Goal: Contribute content: Contribute content

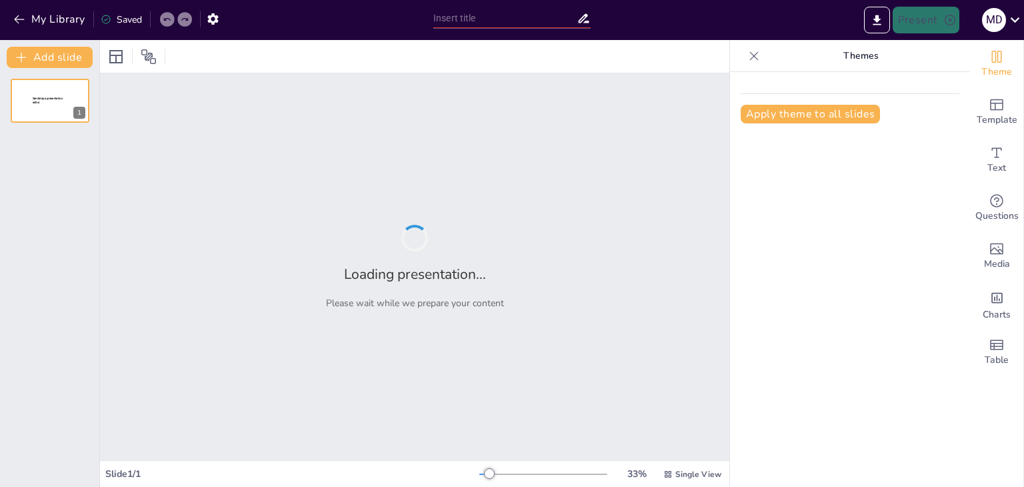
type input "Conservas Caseras: Tradición, Seguridad y Sabor"
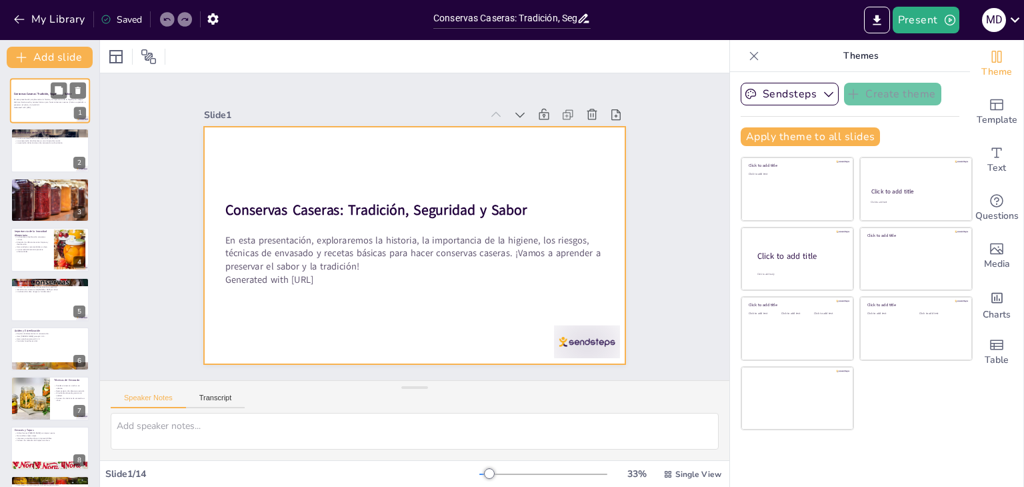
click at [33, 115] on div at bounding box center [50, 100] width 80 height 45
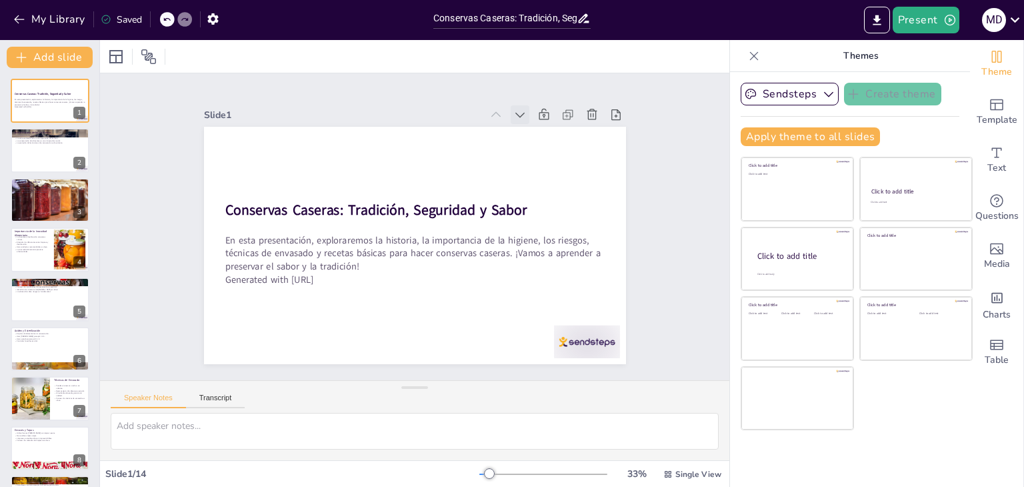
click at [548, 159] on icon at bounding box center [556, 167] width 17 height 17
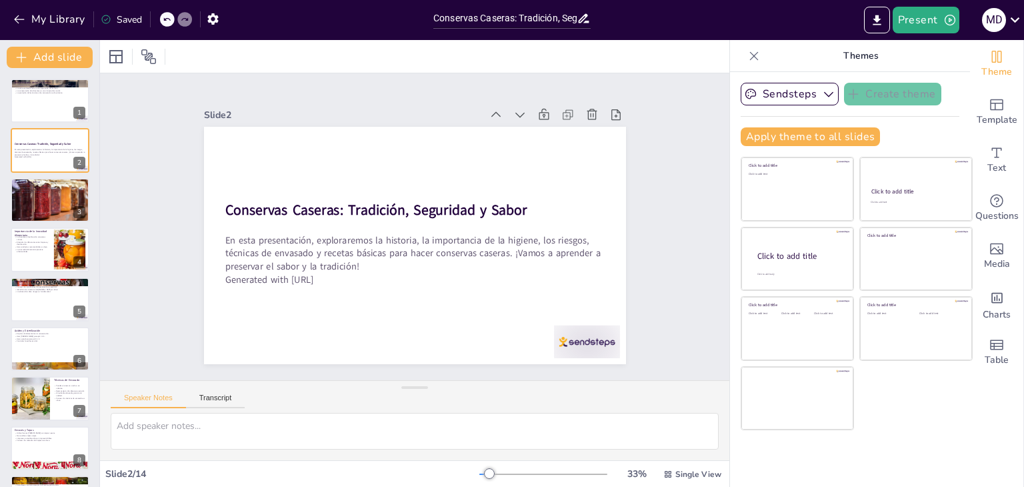
click at [559, 205] on icon at bounding box center [568, 214] width 19 height 19
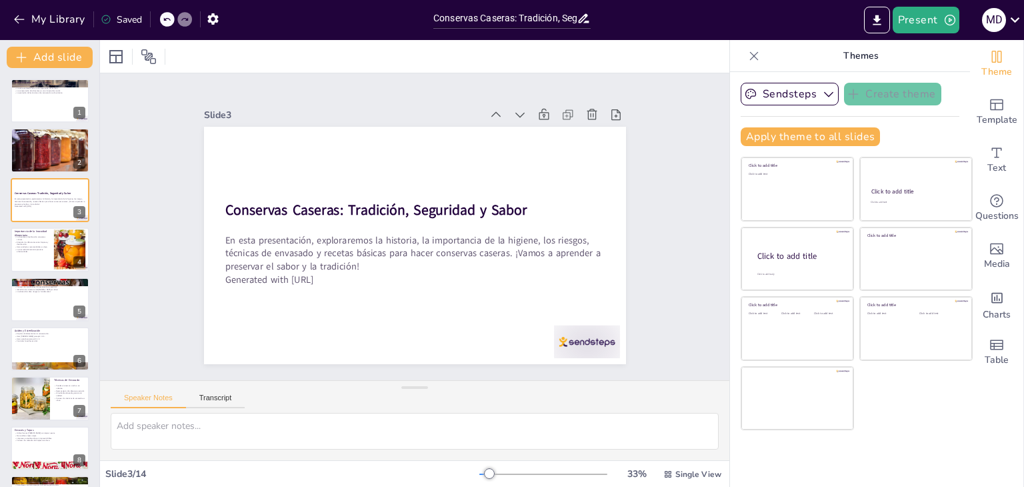
click at [558, 237] on icon at bounding box center [567, 246] width 19 height 19
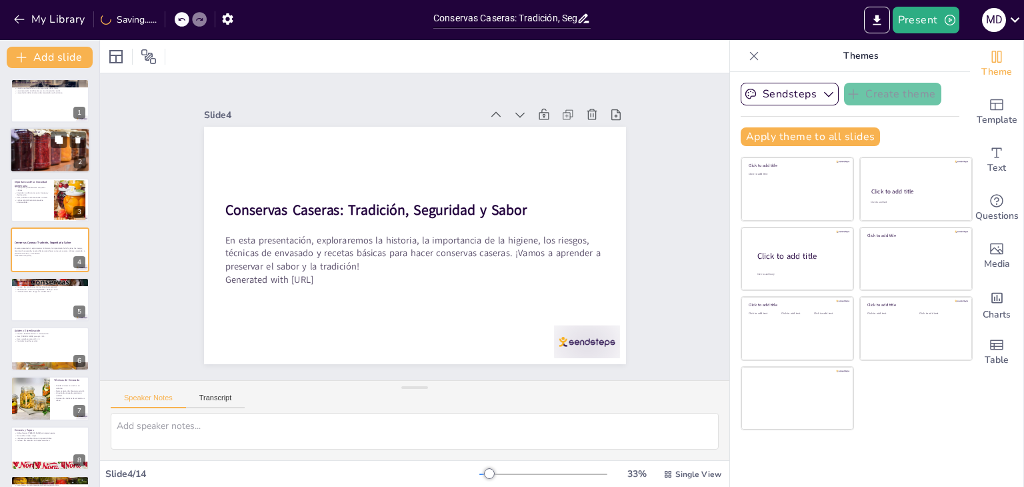
click at [29, 141] on p "Seguir un proceso correcto es esencial." at bounding box center [50, 142] width 72 height 3
type textarea "La higiene personal es el primer paso hacia la seguridad alimentaria. Lavarse l…"
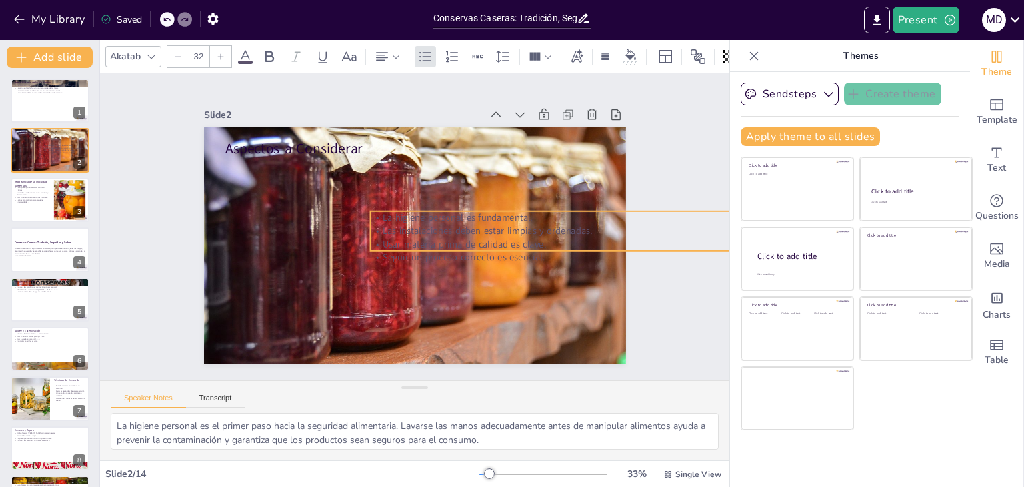
drag, startPoint x: 279, startPoint y: 179, endPoint x: 425, endPoint y: 233, distance: 154.8
click at [425, 233] on p "Usar materia prima de calidad es clave." at bounding box center [472, 360] width 201 height 335
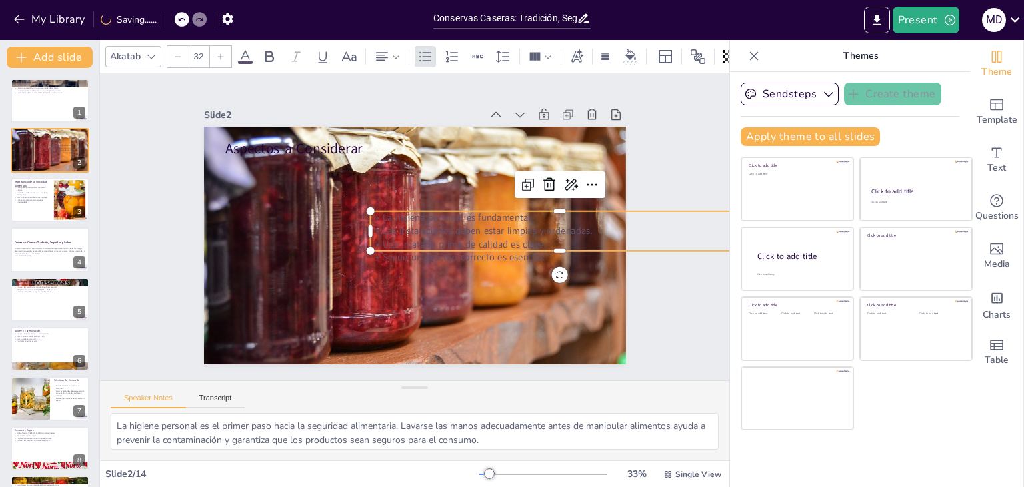
click at [440, 233] on p "Usar materia prima de calidad es clave." at bounding box center [294, 311] width 291 height 264
click at [541, 233] on p "Usar materia prima de calidad es clave." at bounding box center [547, 288] width 365 height 130
click at [541, 233] on p "Usar materia prima de calidad es clave." at bounding box center [534, 308] width 335 height 201
click at [381, 210] on p "La higiene personal es fundamental." at bounding box center [548, 285] width 335 height 201
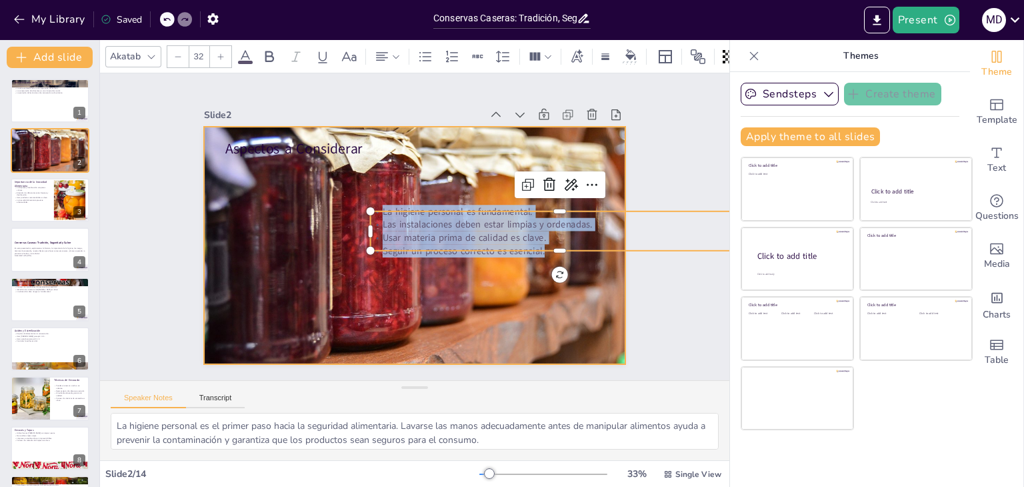
drag, startPoint x: 374, startPoint y: 210, endPoint x: 545, endPoint y: 256, distance: 177.4
click at [545, 256] on div "Aspectos a Considerar La higiene personal es fundamental. Las instalaciones deb…" at bounding box center [405, 243] width 484 height 417
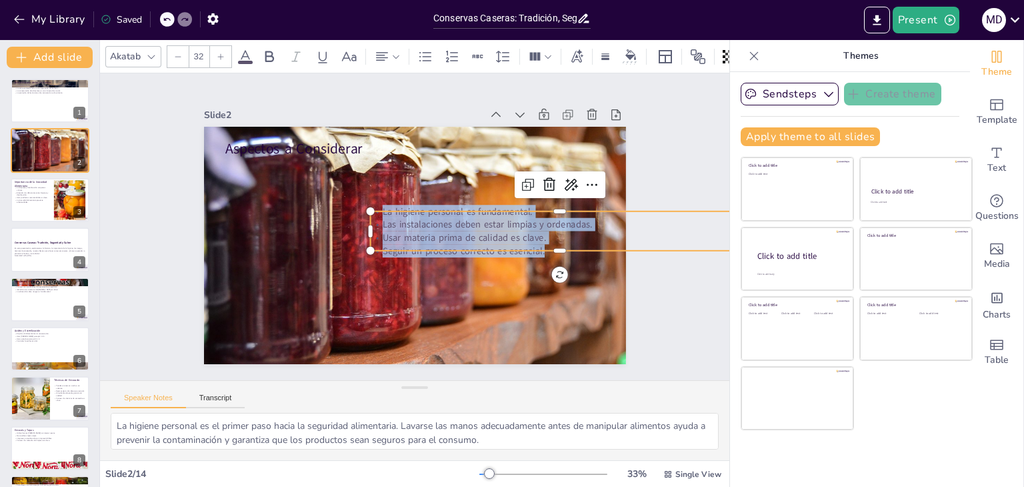
click at [247, 50] on icon at bounding box center [245, 56] width 12 height 13
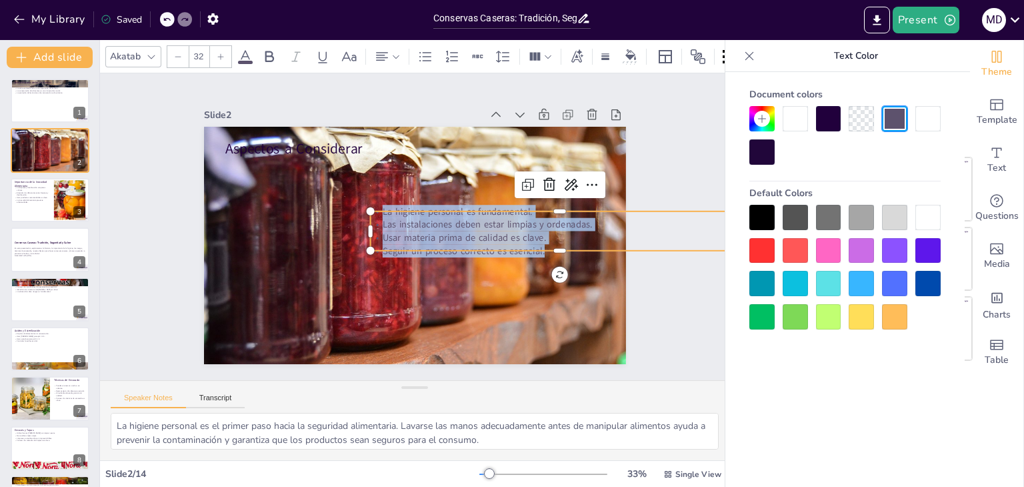
click at [769, 220] on div at bounding box center [761, 217] width 25 height 25
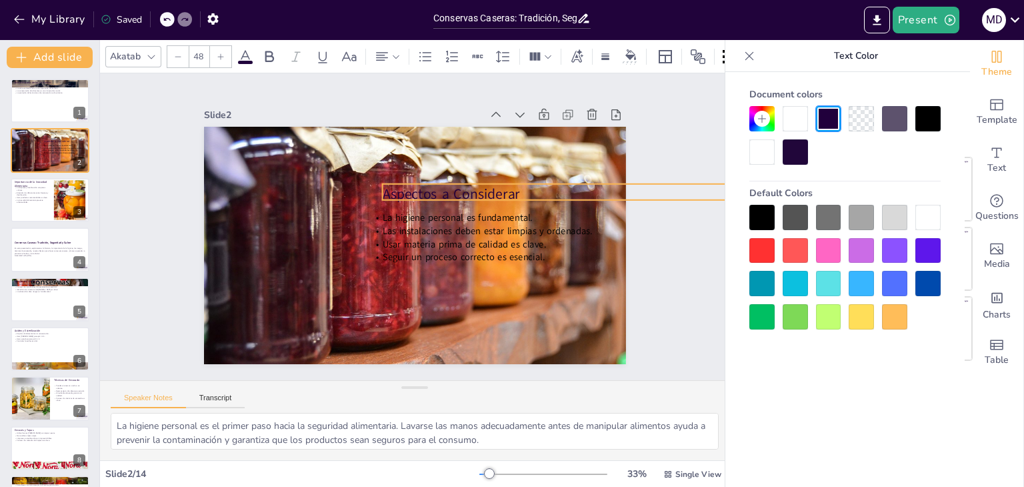
drag, startPoint x: 304, startPoint y: 142, endPoint x: 457, endPoint y: 185, distance: 159.2
click at [457, 218] on p "Aspectos a Considerar" at bounding box center [333, 365] width 269 height 295
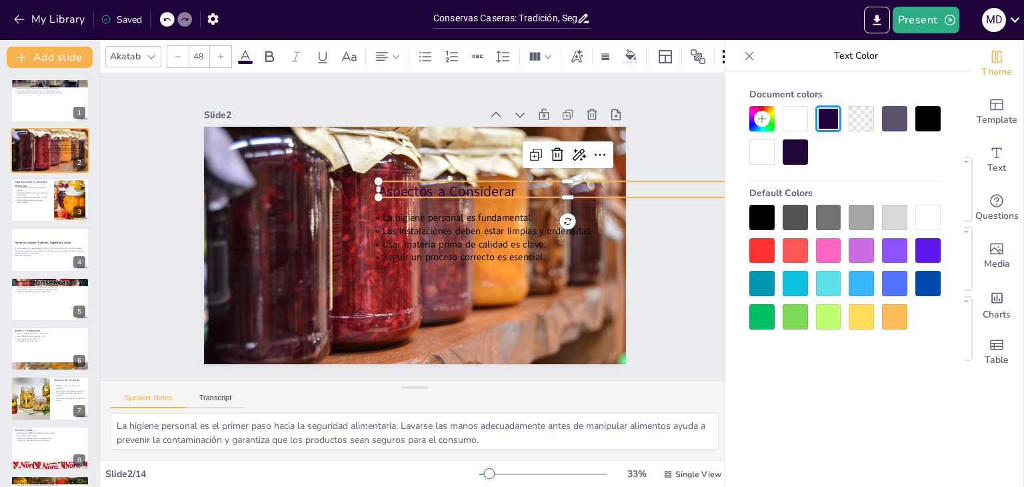
click at [501, 189] on p "Aspectos a Considerar" at bounding box center [552, 303] width 295 height 269
click at [437, 189] on p "Aspectos a Considerar" at bounding box center [260, 197] width 355 height 173
drag, startPoint x: 511, startPoint y: 185, endPoint x: 367, endPoint y: 187, distance: 144.0
click at [367, 187] on div "La higiene personal es fundamental. Las instalaciones deben estar limpias y ord…" at bounding box center [396, 229] width 280 height 445
click at [265, 51] on icon at bounding box center [269, 56] width 9 height 11
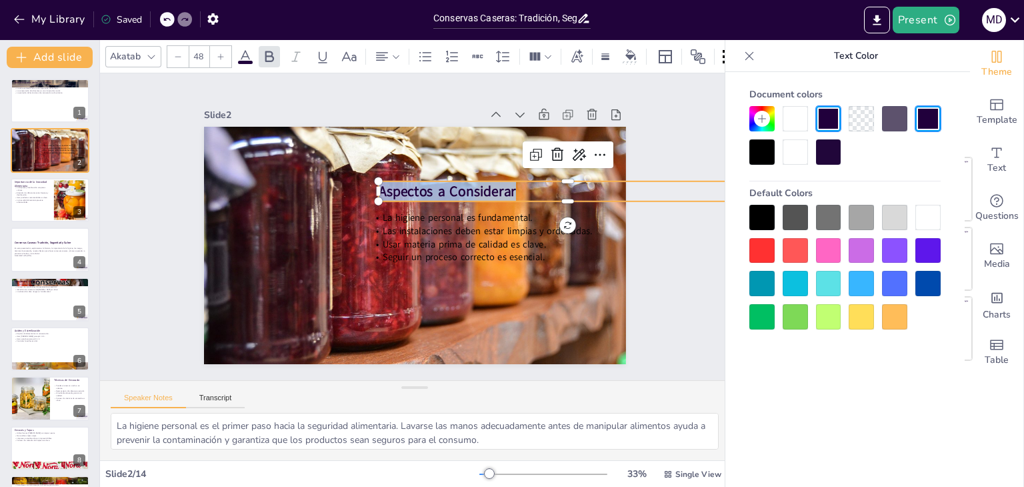
click at [146, 59] on div "Akatab" at bounding box center [133, 56] width 56 height 21
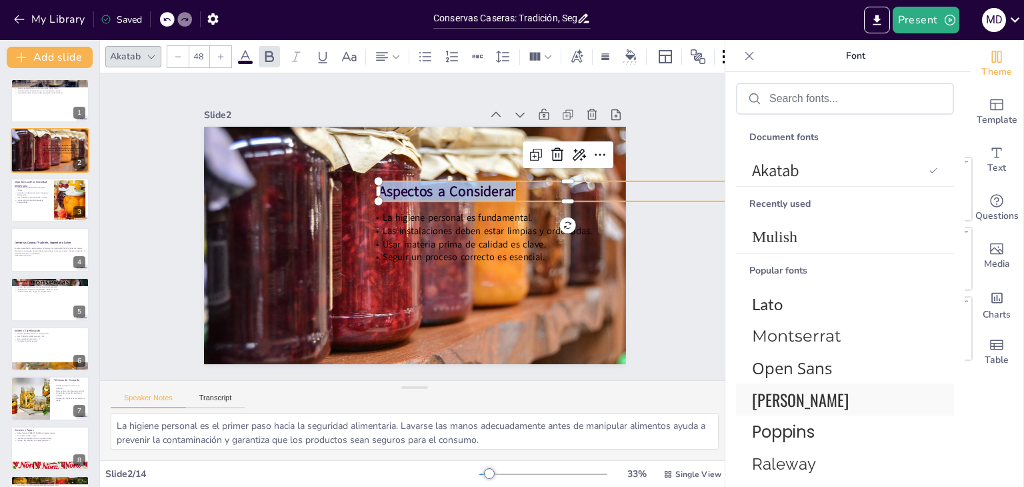
click at [797, 397] on span "[PERSON_NAME]" at bounding box center [842, 399] width 181 height 24
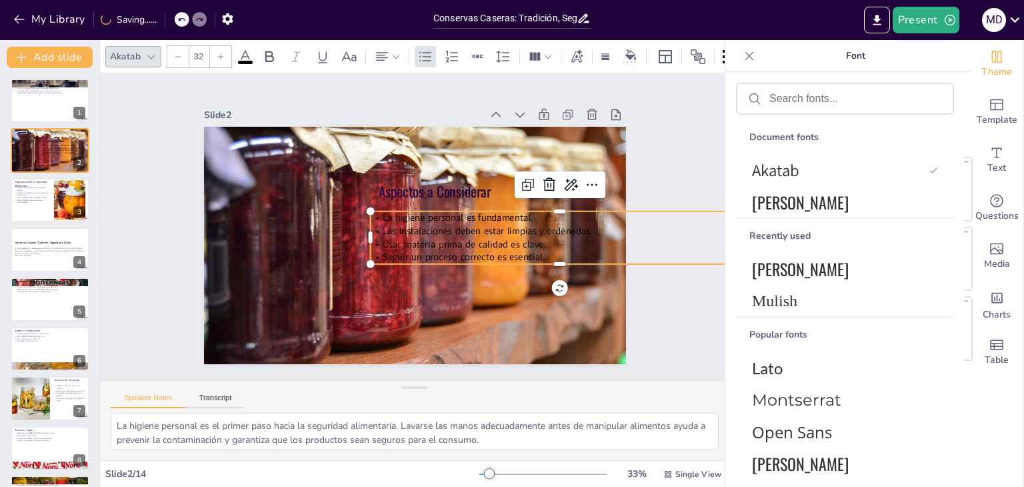
click at [462, 253] on span "Seguir un proceso correcto es esencial." at bounding box center [441, 277] width 147 height 93
click at [535, 249] on p "Seguir un proceso correcto es esencial." at bounding box center [543, 300] width 365 height 130
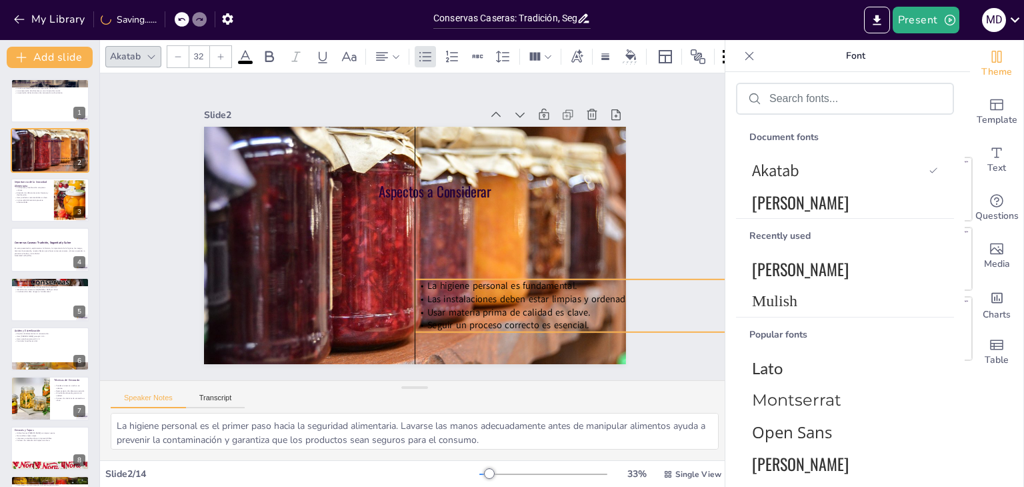
drag, startPoint x: 535, startPoint y: 249, endPoint x: 577, endPoint y: 317, distance: 79.9
click at [577, 317] on p "Seguir un proceso correcto es esencial." at bounding box center [580, 363] width 374 height 92
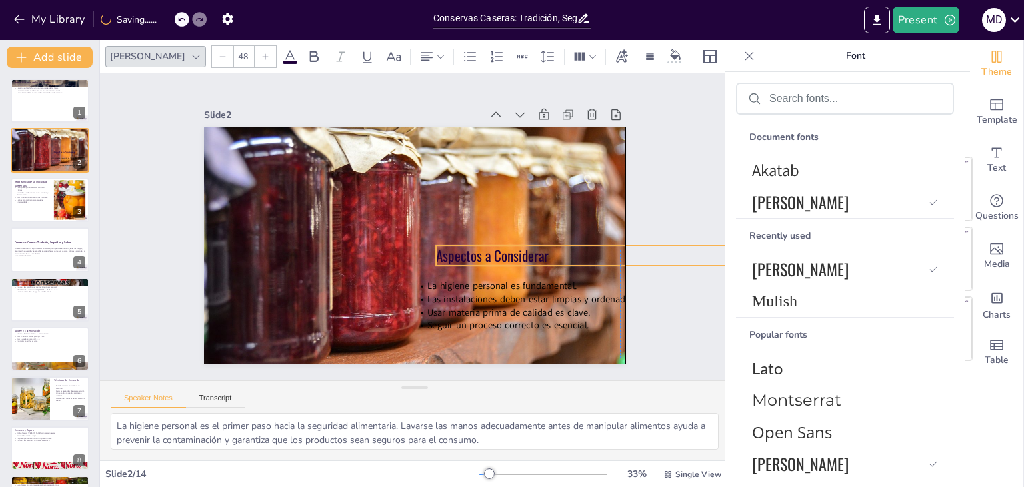
drag, startPoint x: 425, startPoint y: 188, endPoint x: 477, endPoint y: 257, distance: 86.6
click at [477, 257] on p "Aspectos a Considerar" at bounding box center [534, 402] width 269 height 295
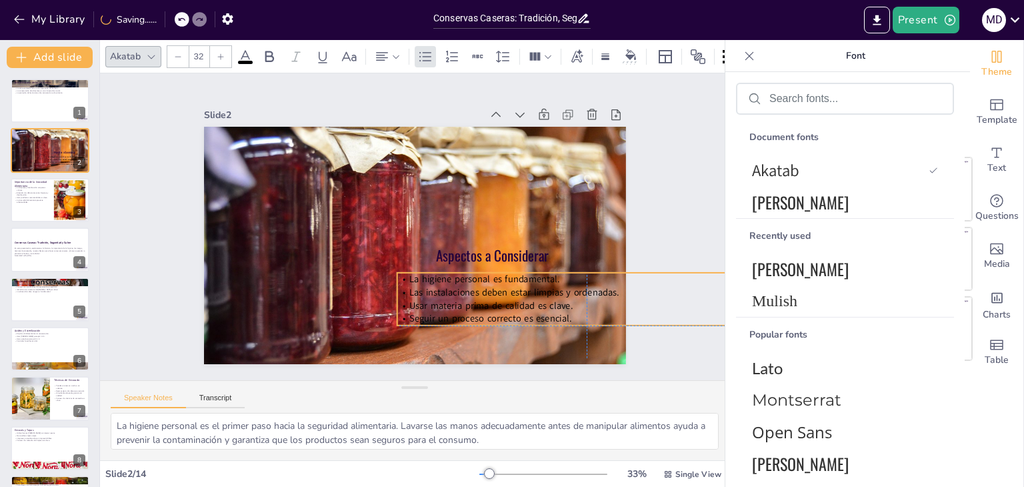
drag, startPoint x: 499, startPoint y: 320, endPoint x: 483, endPoint y: 315, distance: 16.2
click at [347, 315] on span "Seguir un proceso correcto es esencial." at bounding box center [332, 311] width 30 height 163
click at [566, 311] on p "Seguir un proceso correcto es esencial." at bounding box center [480, 410] width 291 height 264
drag, startPoint x: 566, startPoint y: 311, endPoint x: 553, endPoint y: 311, distance: 13.4
click at [372, 311] on p "Seguir un proceso correcto es esencial." at bounding box center [240, 283] width 264 height 291
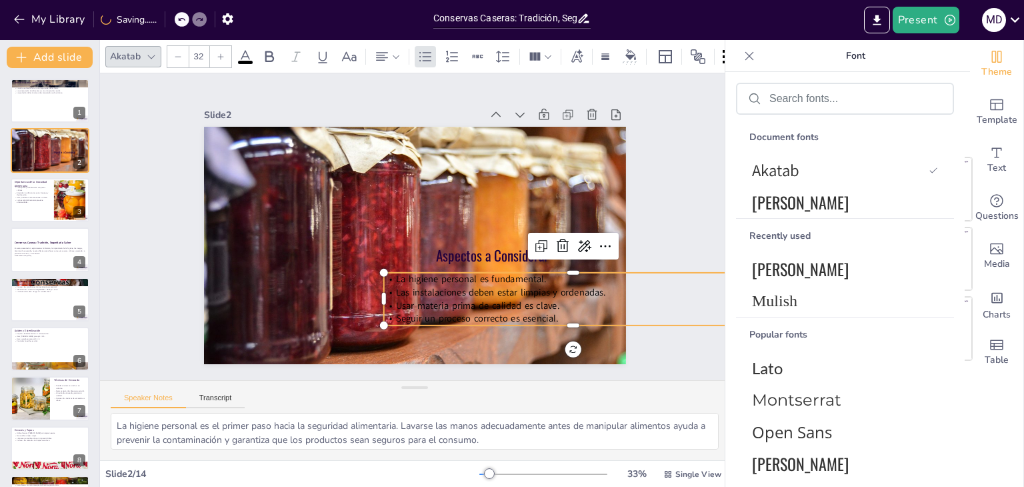
click at [419, 223] on span "La higiene personal es fundamental." at bounding box center [345, 194] width 147 height 59
click at [459, 277] on span "La higiene personal es fundamental." at bounding box center [452, 294] width 147 height 59
click at [459, 277] on span "La higiene personal es fundamental." at bounding box center [444, 297] width 143 height 73
click at [384, 277] on span "La higiene personal es fundamental." at bounding box center [341, 249] width 86 height 137
click at [408, 252] on span "La higiene personal es fundamental." at bounding box center [339, 209] width 137 height 86
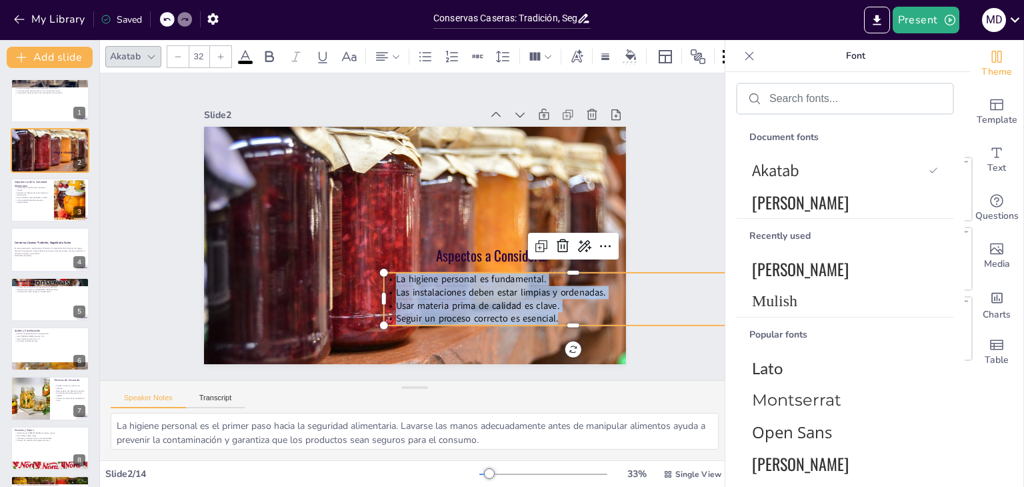
drag, startPoint x: 553, startPoint y: 313, endPoint x: 387, endPoint y: 278, distance: 169.6
click at [369, 278] on div "La higiene personal es fundamental. Las instalaciones deben estar limpias y ord…" at bounding box center [342, 385] width 53 height 380
click at [804, 305] on span "Mulish" at bounding box center [842, 301] width 181 height 18
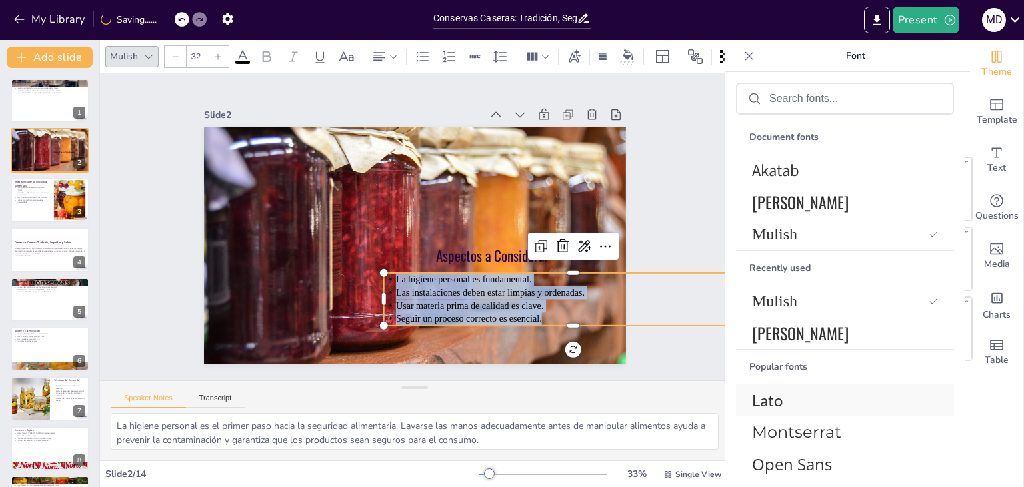
click at [777, 409] on div "Lato" at bounding box center [845, 399] width 218 height 32
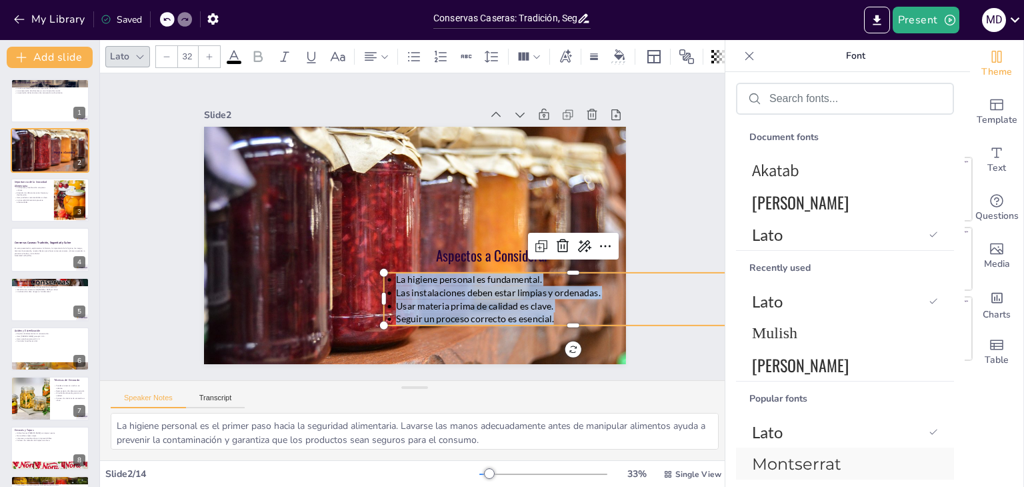
click at [783, 463] on span "Montserrat" at bounding box center [842, 463] width 181 height 19
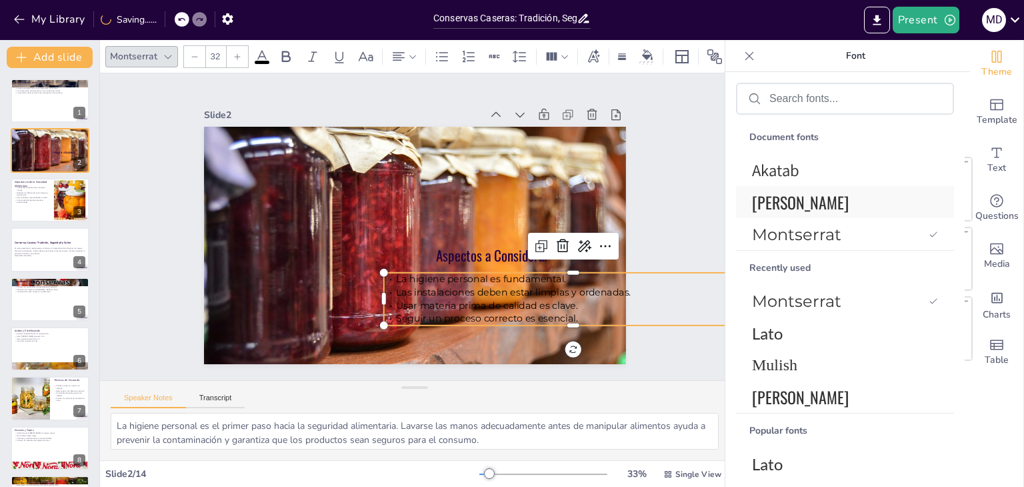
click at [789, 211] on span "[PERSON_NAME]" at bounding box center [842, 202] width 181 height 24
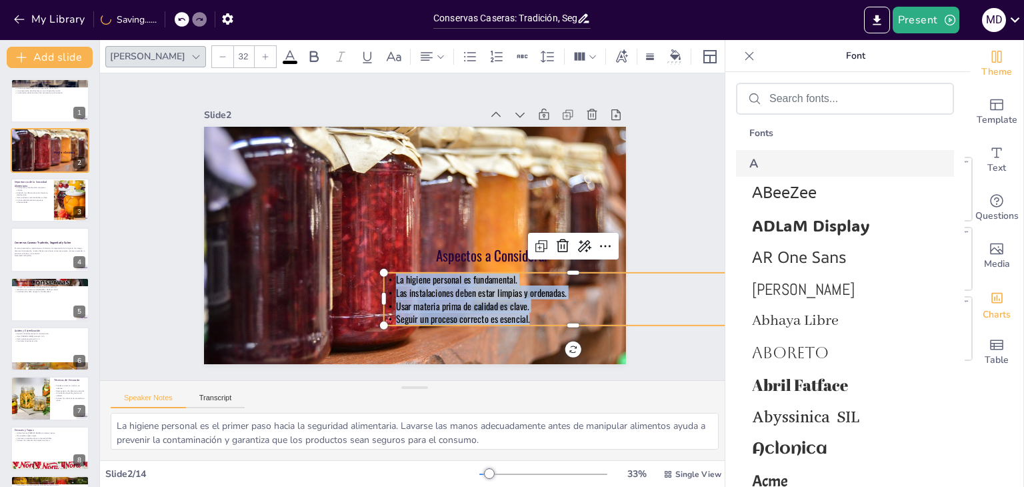
scroll to position [551, 0]
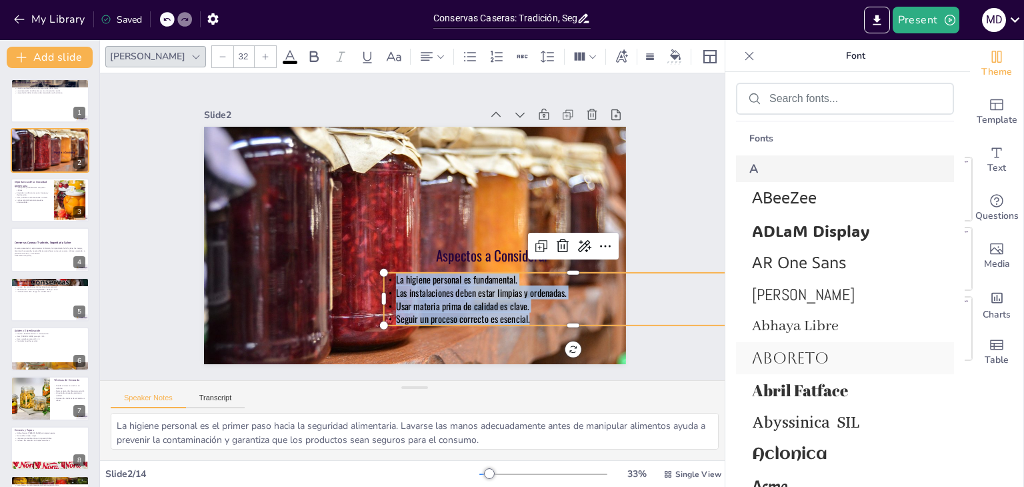
click at [816, 355] on span "Aboreto" at bounding box center [842, 358] width 181 height 19
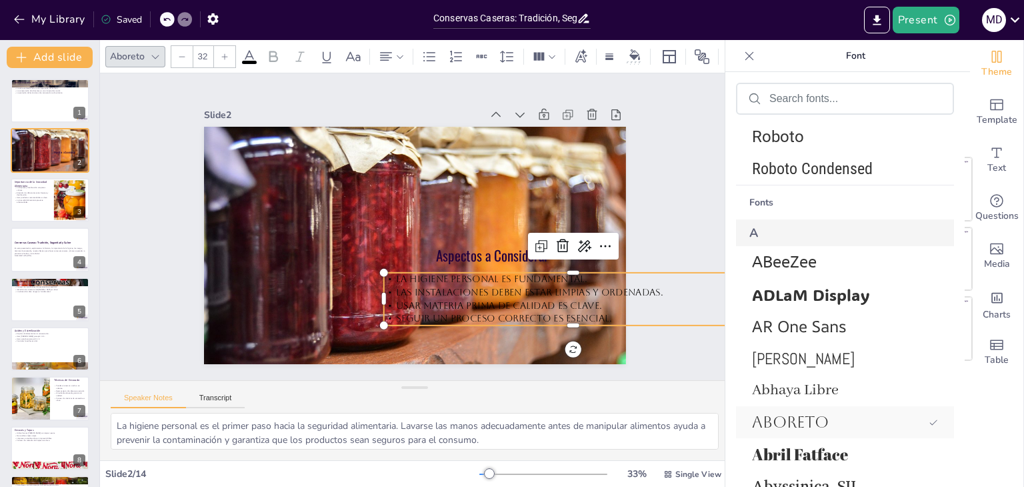
scroll to position [615, 0]
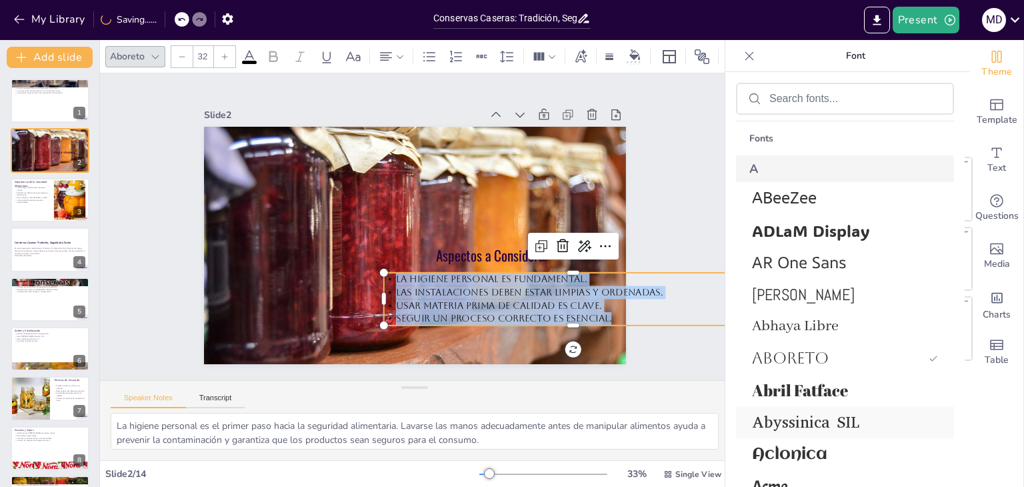
click at [800, 425] on span "Abyssinica SIL" at bounding box center [842, 421] width 181 height 21
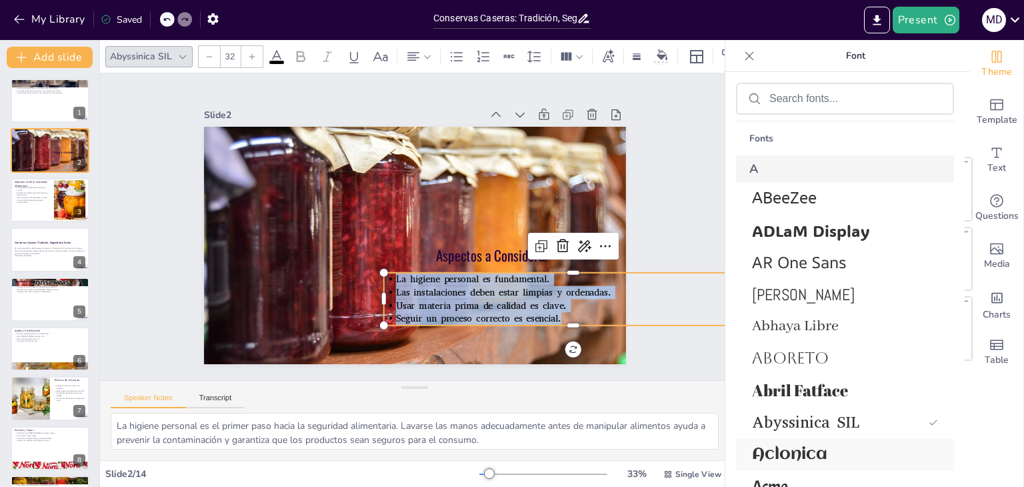
click at [787, 452] on span "Aclonica" at bounding box center [842, 454] width 181 height 18
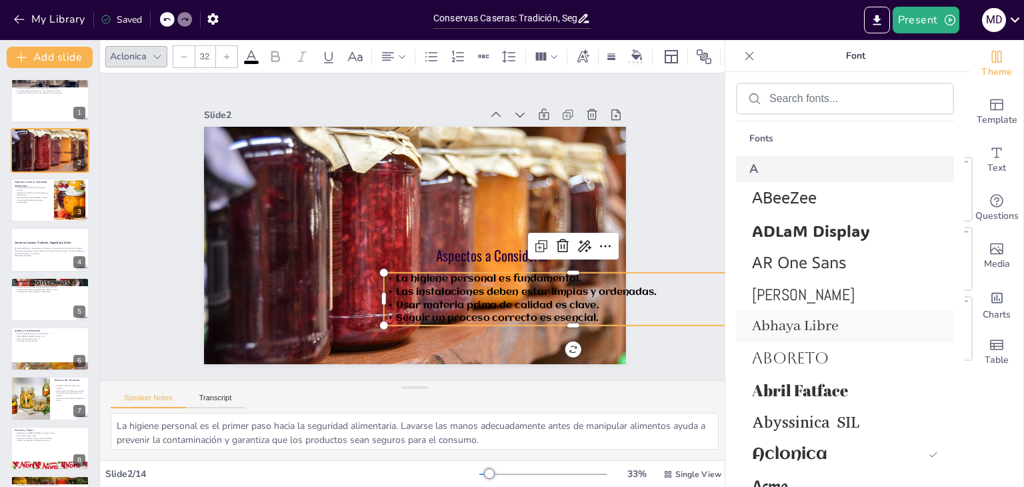
click at [772, 318] on span "Abhaya Libre" at bounding box center [842, 326] width 181 height 19
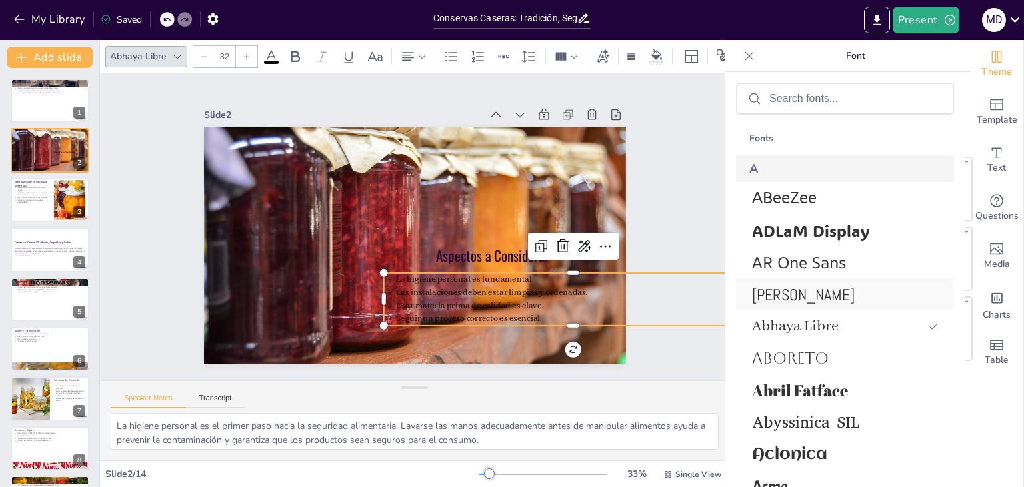
click at [769, 295] on span "[PERSON_NAME]" at bounding box center [842, 294] width 181 height 21
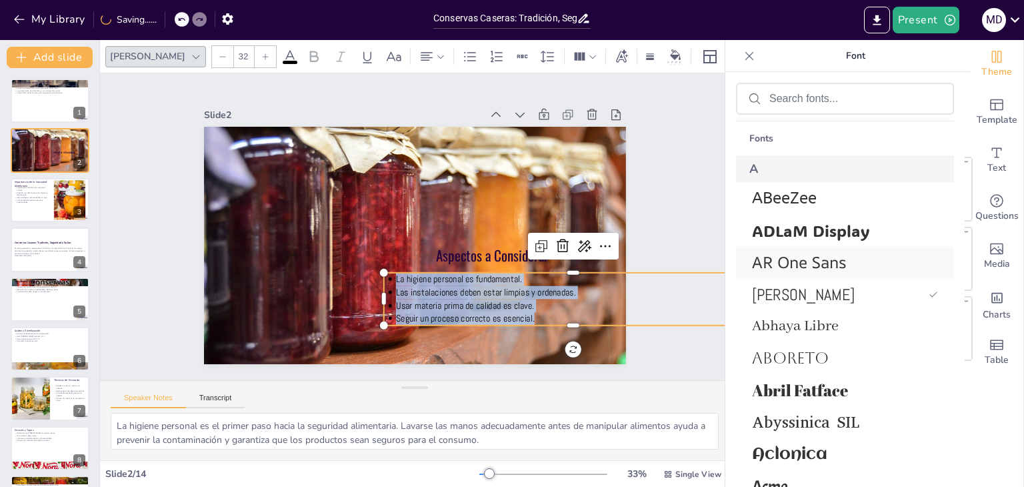
click at [773, 263] on span "AR One Sans" at bounding box center [842, 261] width 181 height 21
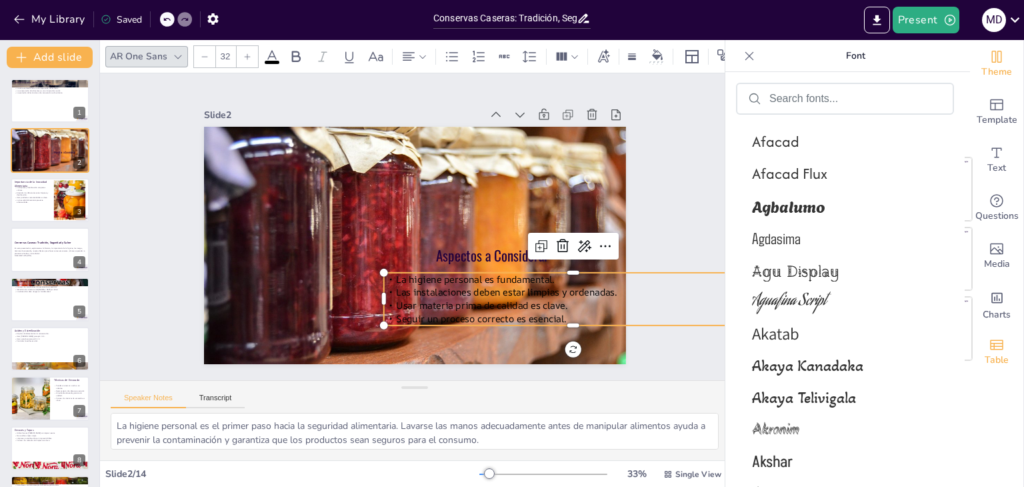
scroll to position [1085, 0]
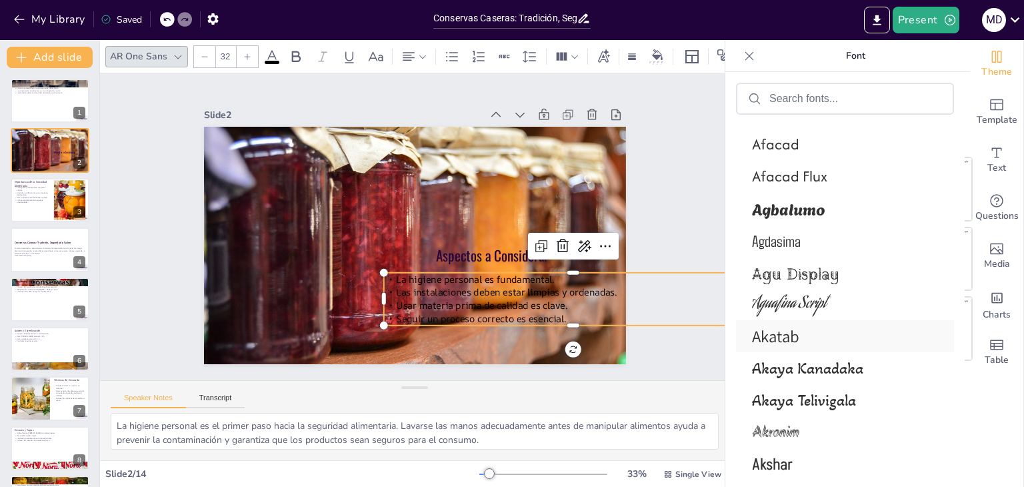
click at [782, 321] on div "Akatab" at bounding box center [845, 336] width 218 height 32
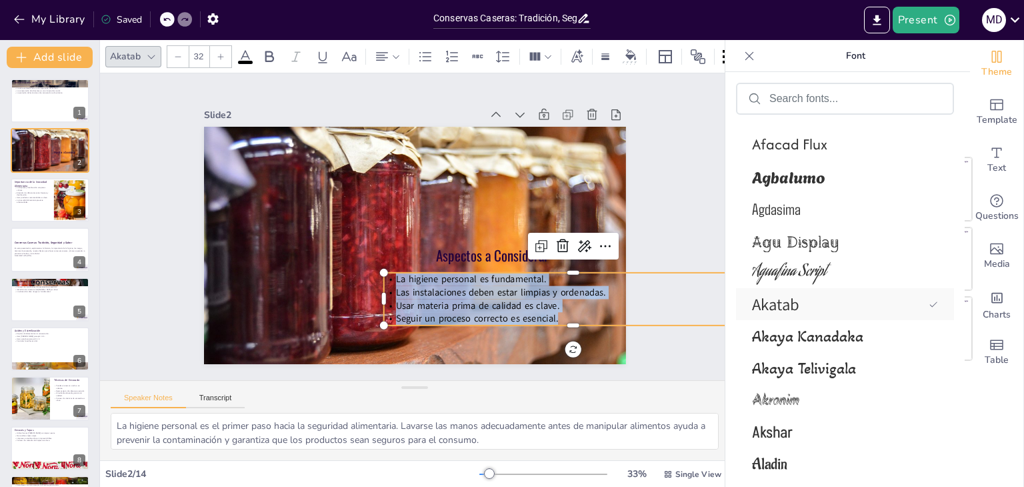
scroll to position [1053, 0]
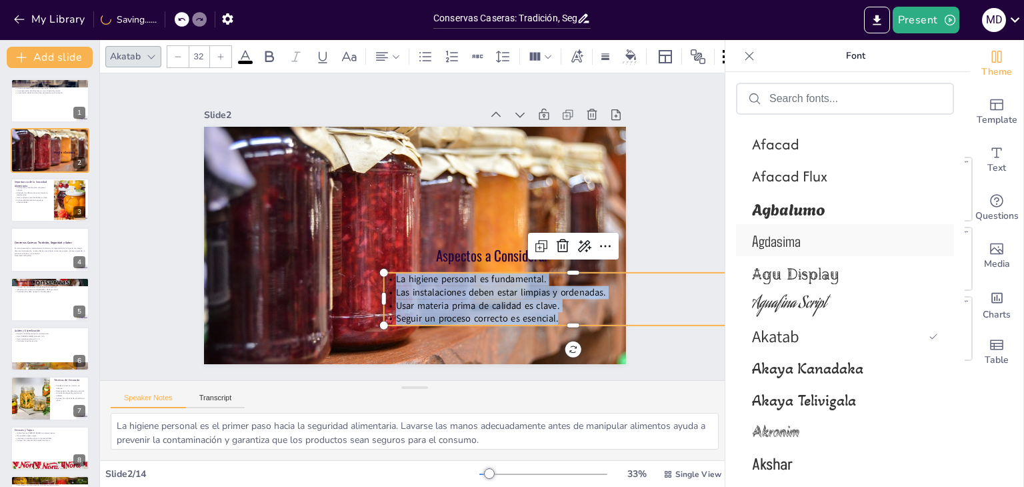
click at [784, 250] on div "Agdasima" at bounding box center [845, 240] width 218 height 32
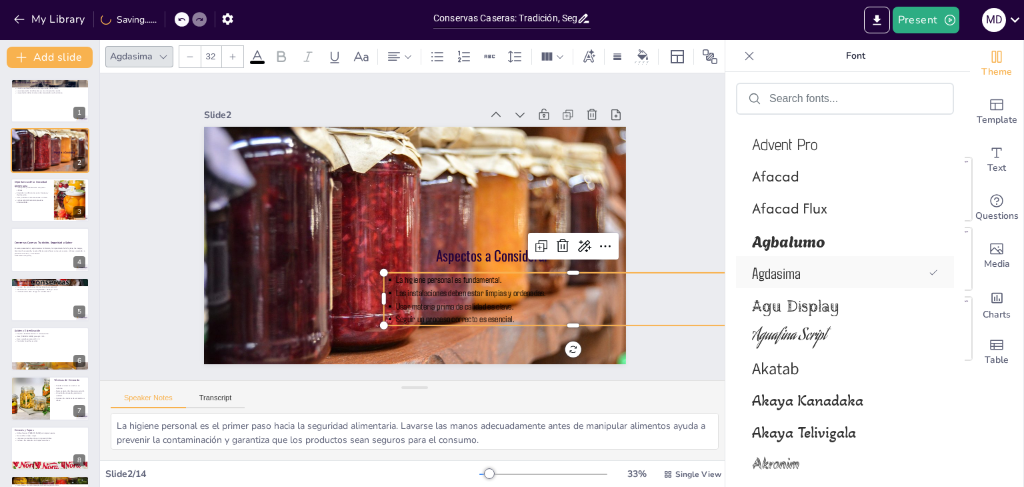
scroll to position [1085, 0]
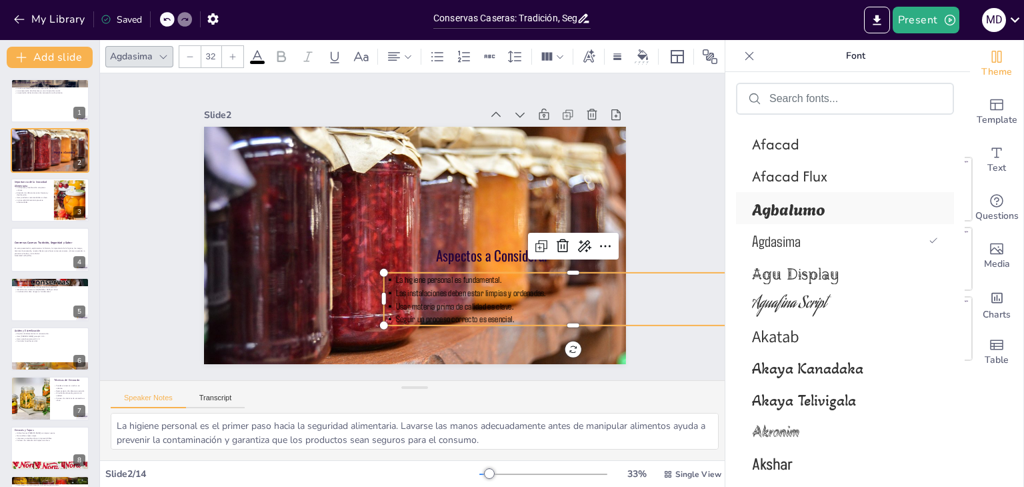
click at [792, 205] on span "Agbalumo" at bounding box center [842, 208] width 181 height 24
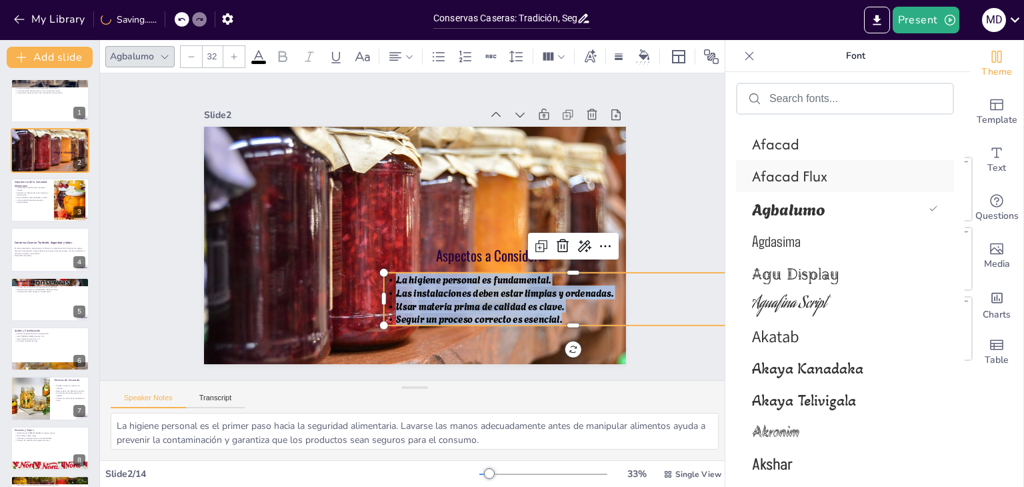
click at [785, 166] on span "Afacad Flux" at bounding box center [842, 175] width 181 height 21
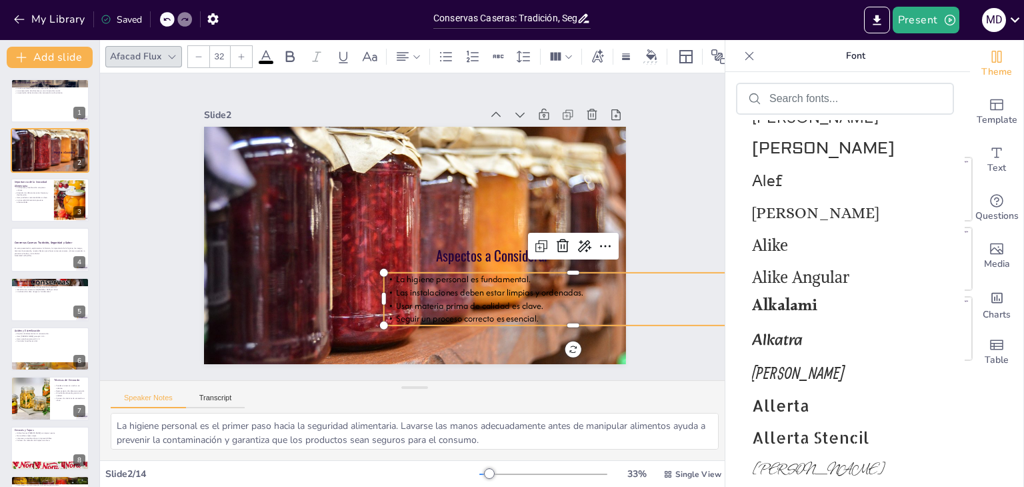
scroll to position [1622, 0]
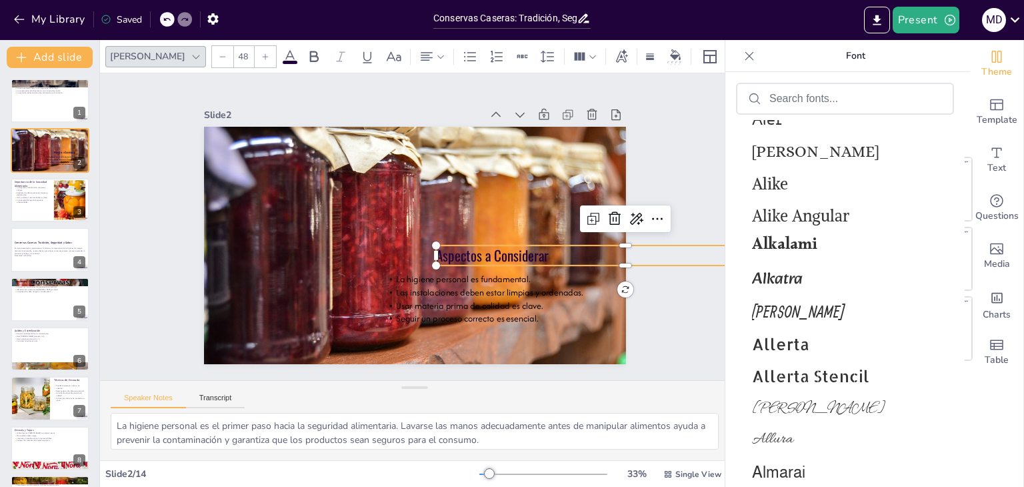
click at [488, 257] on p "Aspectos a Considerar" at bounding box center [515, 414] width 239 height 319
click at [541, 254] on p "Aspectos a Considerar" at bounding box center [568, 373] width 319 height 239
click at [541, 255] on p "Aspectos a Considerar" at bounding box center [534, 402] width 269 height 295
click at [541, 253] on p "Aspectos a Considerar" at bounding box center [474, 430] width 173 height 355
click at [785, 378] on span "Allerta Stencil" at bounding box center [842, 375] width 181 height 21
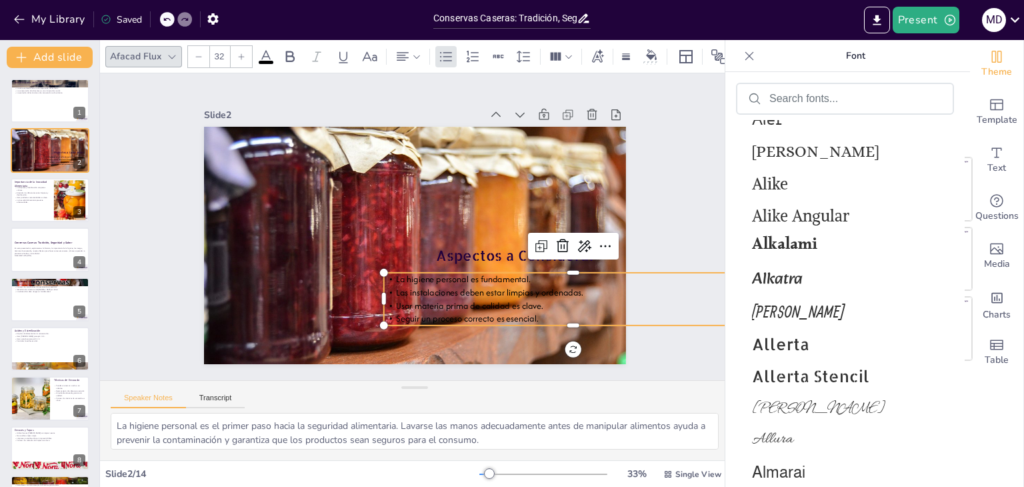
click at [485, 280] on p "Las instalaciones deben estar limpias y ordenadas." at bounding box center [455, 393] width 234 height 315
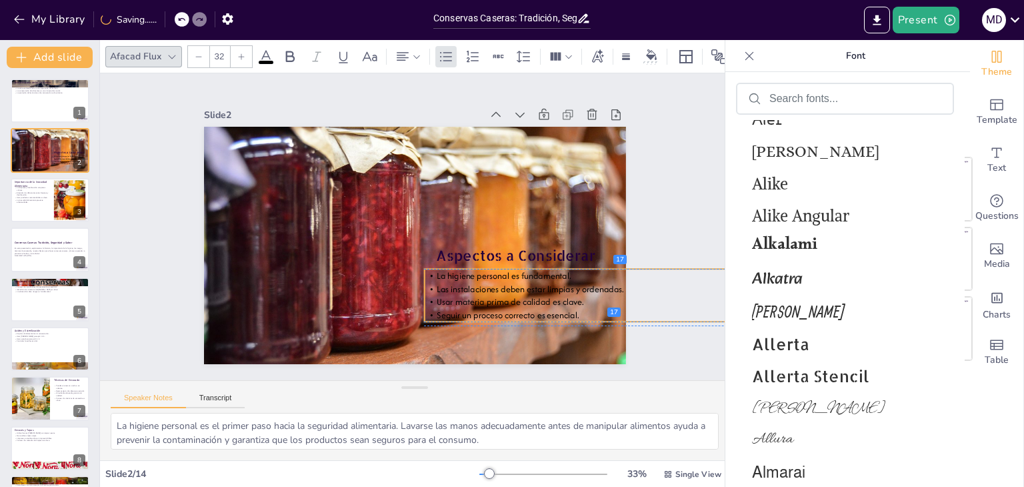
drag, startPoint x: 485, startPoint y: 280, endPoint x: 525, endPoint y: 277, distance: 40.8
click at [447, 177] on p "Las instalaciones deben estar limpias y ordenadas." at bounding box center [289, 60] width 315 height 234
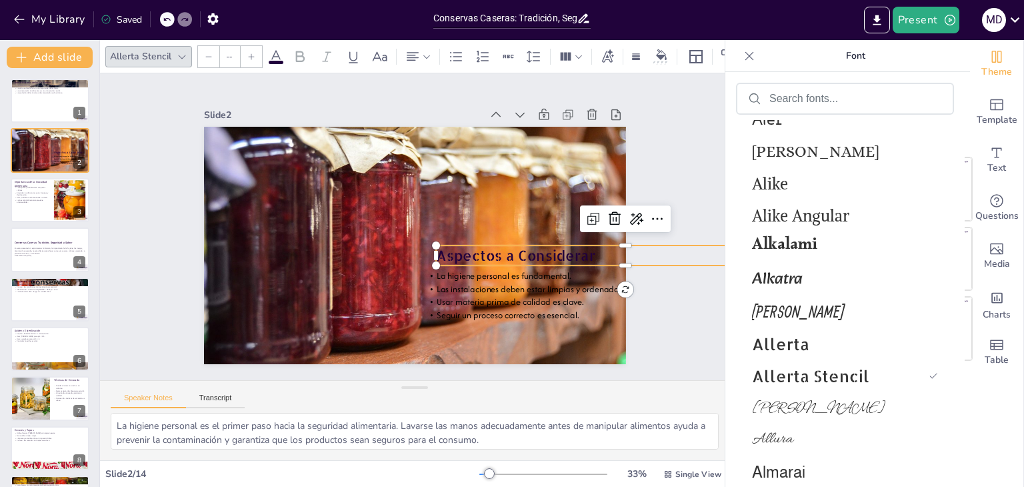
type input "48"
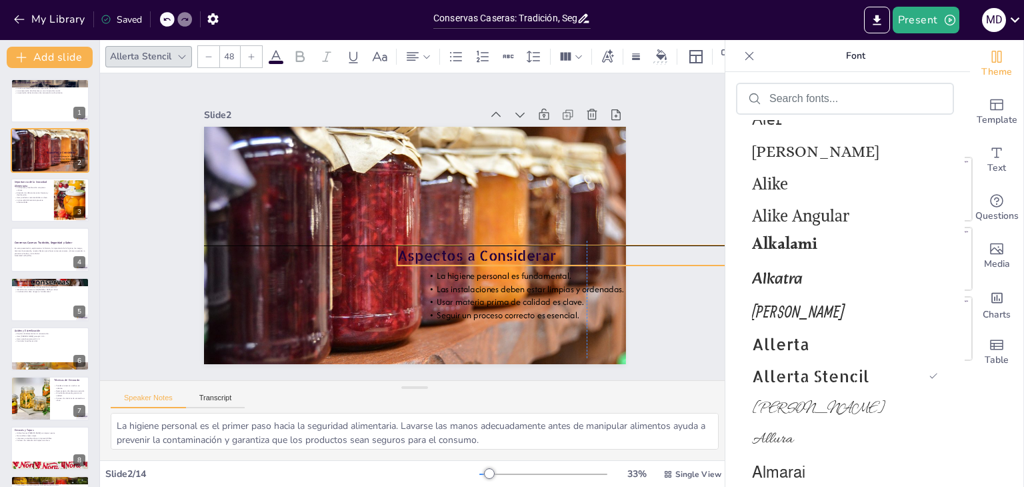
drag, startPoint x: 485, startPoint y: 251, endPoint x: 442, endPoint y: 247, distance: 43.6
click at [442, 247] on p "Aspectos a Considerar" at bounding box center [523, 363] width 295 height 269
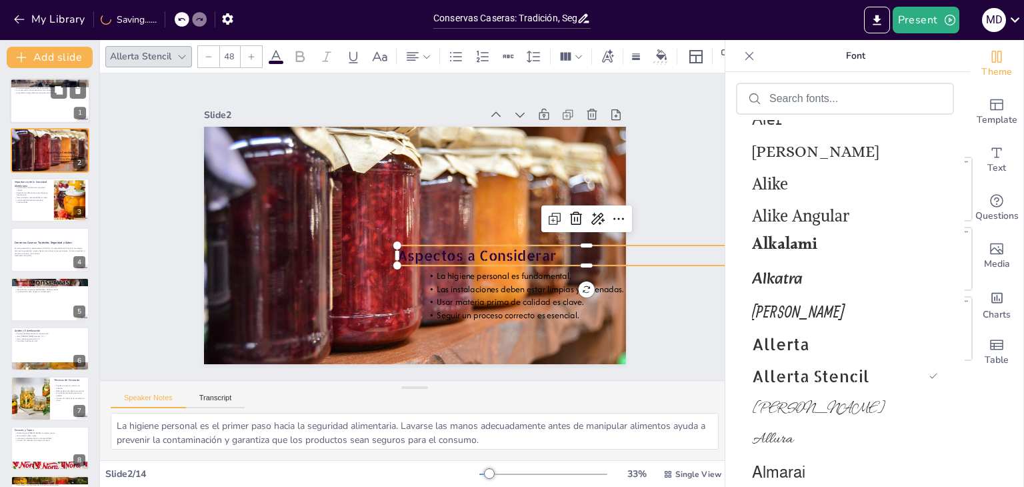
click at [48, 111] on div at bounding box center [50, 100] width 80 height 45
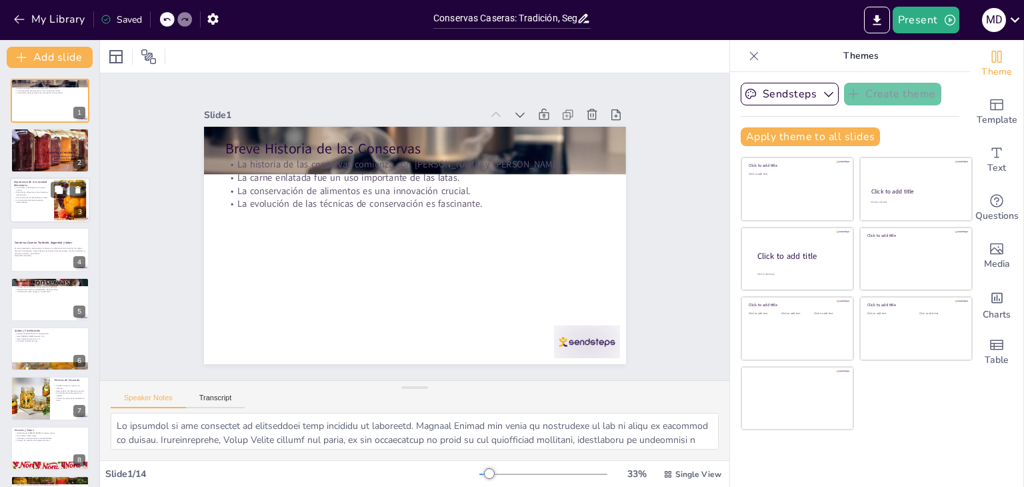
click at [43, 201] on p "La inocuidad alimentaria previene enfermedades." at bounding box center [32, 201] width 36 height 5
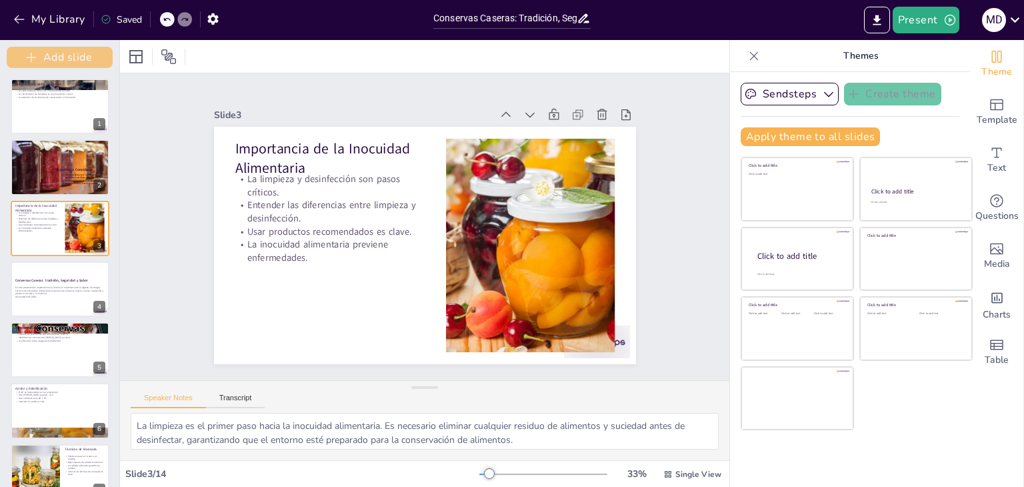
drag, startPoint x: 98, startPoint y: 91, endPoint x: 93, endPoint y: 53, distance: 39.0
click at [93, 53] on div "Add slide Breve Historia de las Conservas La historia de las conservas comienza…" at bounding box center [60, 263] width 120 height 447
click at [55, 97] on p "La evolución de las técnicas de conservación es fascinante." at bounding box center [60, 96] width 91 height 3
type textarea "La historia de las conservas es fundamental para entender su evolución. Nicolás…"
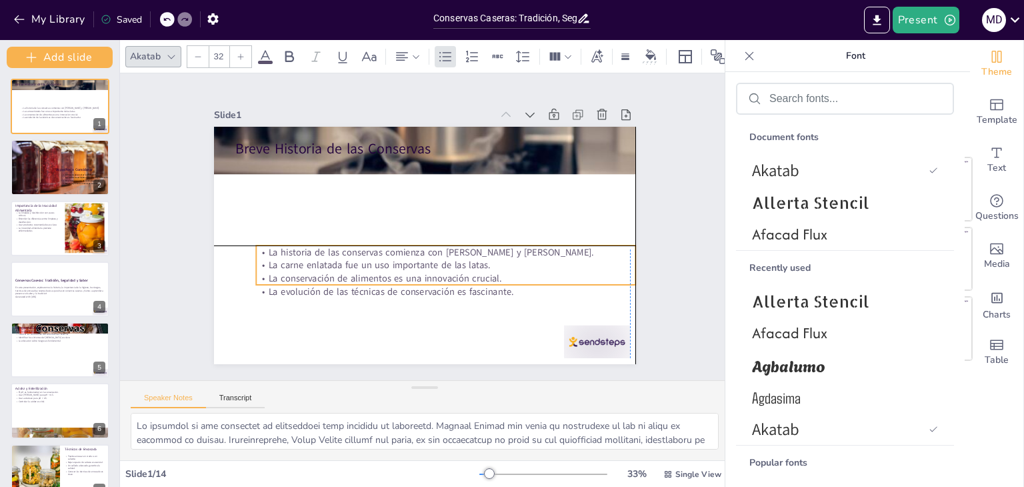
drag, startPoint x: 277, startPoint y: 178, endPoint x: 292, endPoint y: 268, distance: 91.2
click at [292, 230] on div "La historia de las conservas comienza con Appert y Durand. La carne enlatada fu…" at bounding box center [398, 184] width 383 height 92
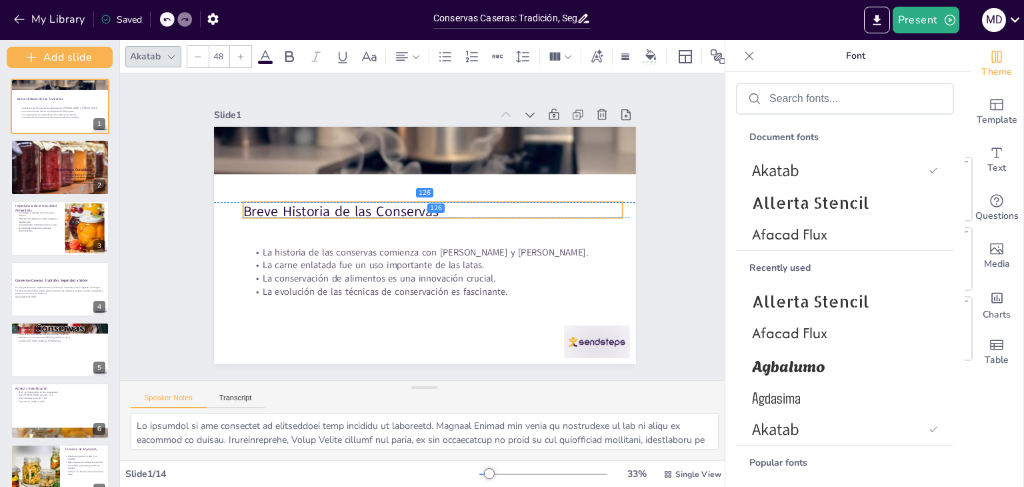
drag, startPoint x: 264, startPoint y: 138, endPoint x: 272, endPoint y: 202, distance: 64.5
click at [272, 202] on p "Breve Historia de las Conservas" at bounding box center [436, 215] width 367 height 136
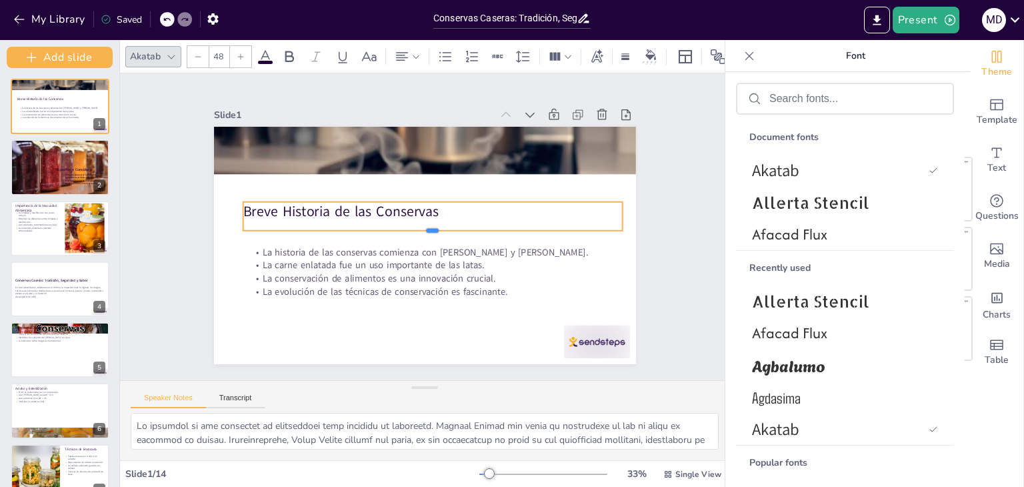
drag, startPoint x: 425, startPoint y: 213, endPoint x: 422, endPoint y: 233, distance: 19.6
click at [422, 233] on div at bounding box center [420, 238] width 199 height 334
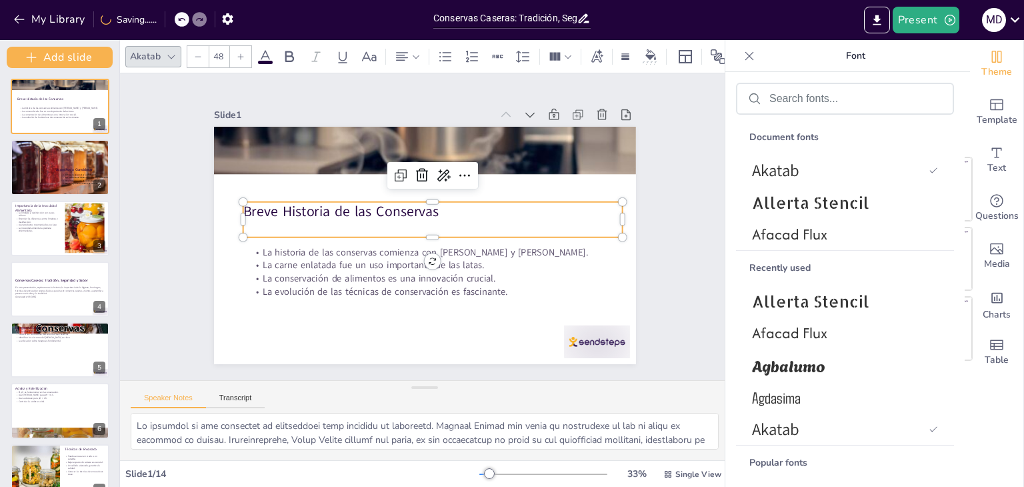
click at [435, 206] on p "Breve Historia de las Conservas" at bounding box center [427, 210] width 367 height 137
click at [435, 206] on p "Breve Historia de las Conservas" at bounding box center [436, 215] width 367 height 136
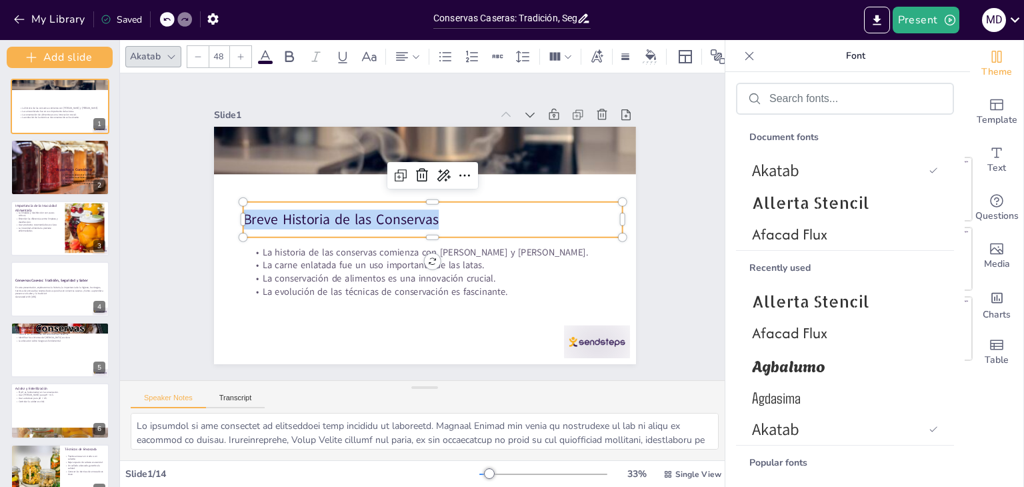
click at [435, 206] on p "Breve Historia de las Conservas" at bounding box center [433, 221] width 375 height 98
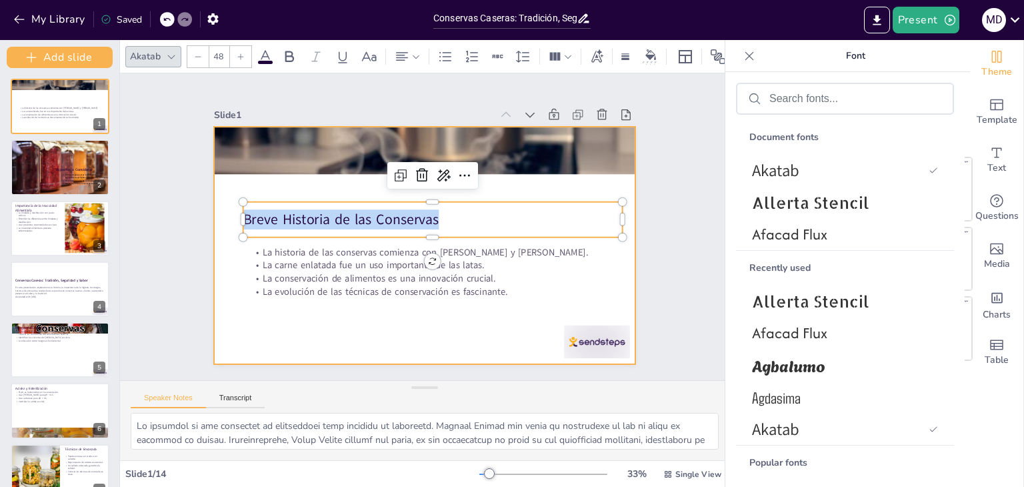
drag, startPoint x: 435, startPoint y: 215, endPoint x: 207, endPoint y: 233, distance: 228.7
click at [207, 233] on div "La historia de las conservas comienza con Appert y Durand. La carne enlatada fu…" at bounding box center [417, 243] width 482 height 389
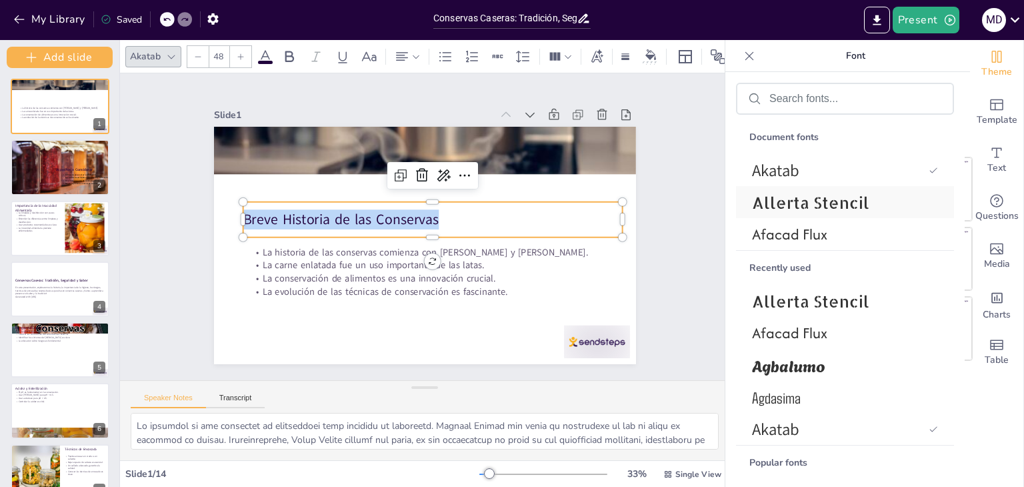
click at [848, 205] on span "Allerta Stencil" at bounding box center [842, 202] width 181 height 21
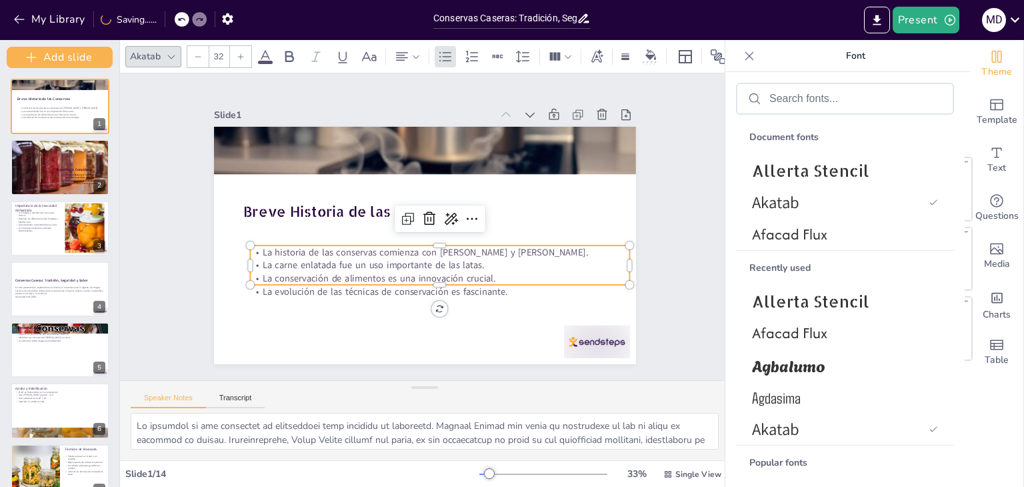
click at [457, 291] on p "La evolución de las técnicas de conservación es fascinante." at bounding box center [419, 293] width 365 height 130
click at [497, 285] on p "La evolución de las técnicas de conservación es fascinante." at bounding box center [412, 292] width 352 height 167
click at [458, 263] on p "La carne enlatada fue un uso importante de las latas." at bounding box center [393, 252] width 130 height 365
click at [491, 263] on p "La carne enlatada fue un uso importante de las latas." at bounding box center [418, 267] width 335 height 201
click at [491, 263] on p "La conservación de alimentos es una innovación crucial." at bounding box center [425, 274] width 365 height 130
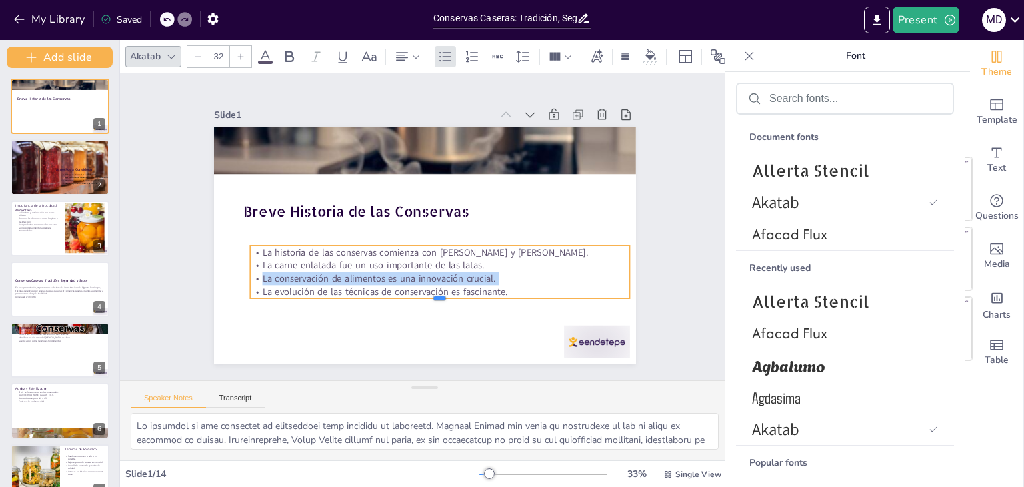
drag, startPoint x: 495, startPoint y: 281, endPoint x: 323, endPoint y: 253, distance: 174.2
click at [323, 253] on div "Breve Historia de las Conservas La historia de las conservas comienza con Apper…" at bounding box center [412, 240] width 472 height 459
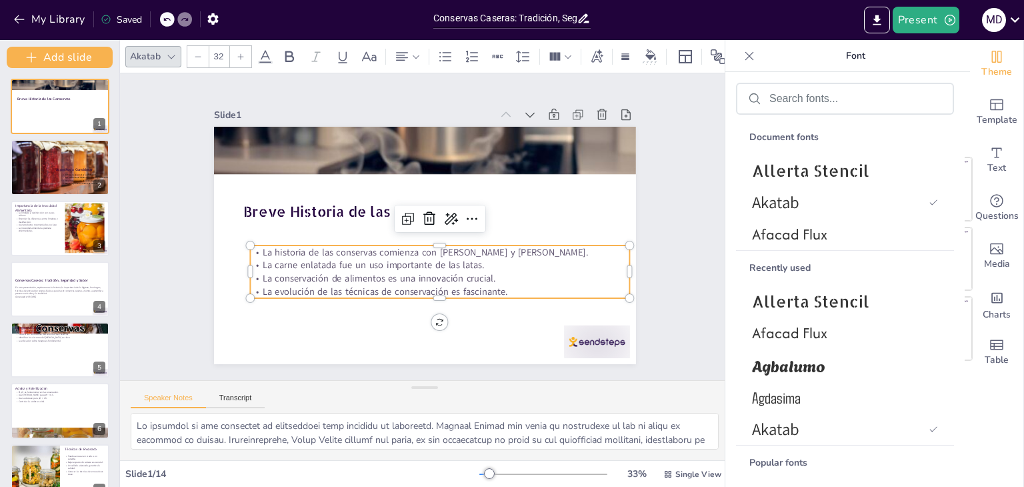
click at [498, 283] on p "La evolución de las técnicas de conservación es fascinante." at bounding box center [392, 285] width 291 height 264
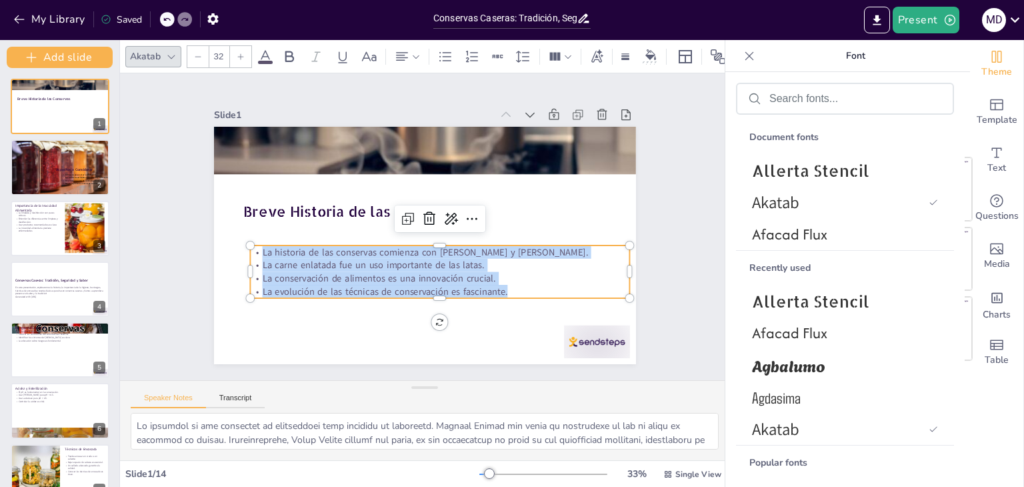
drag, startPoint x: 498, startPoint y: 283, endPoint x: 245, endPoint y: 246, distance: 255.4
click at [275, 246] on div "La historia de las conservas comienza con Appert y Durand. La carne enlatada fu…" at bounding box center [392, 262] width 235 height 355
click at [781, 337] on span "Afacad Flux" at bounding box center [842, 332] width 181 height 21
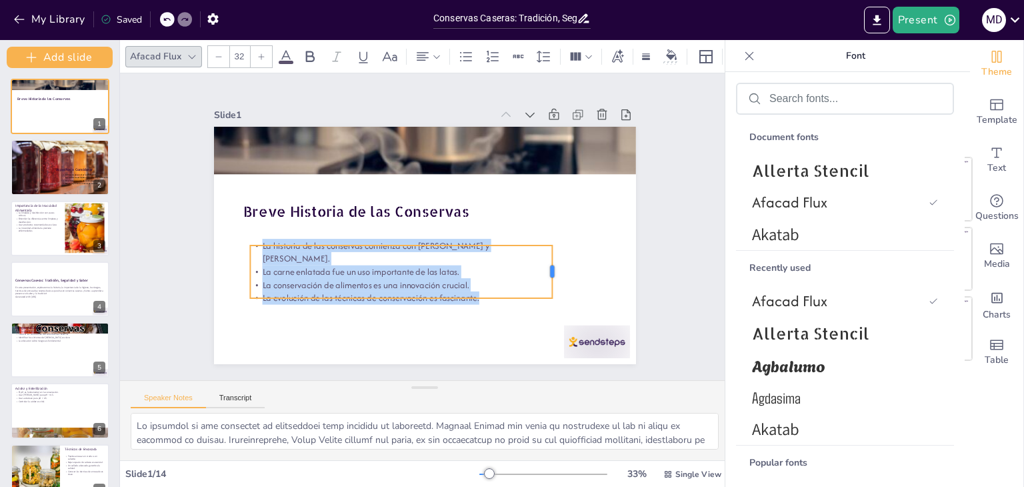
drag, startPoint x: 622, startPoint y: 267, endPoint x: 526, endPoint y: 262, distance: 96.1
click at [463, 351] on div at bounding box center [437, 366] width 52 height 31
click at [258, 46] on div at bounding box center [261, 56] width 21 height 21
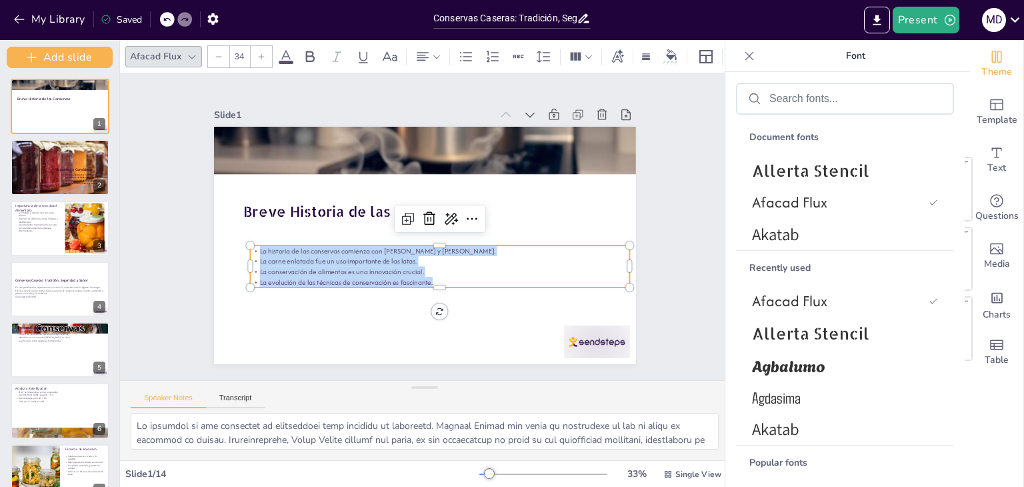
click at [258, 46] on div at bounding box center [261, 56] width 21 height 21
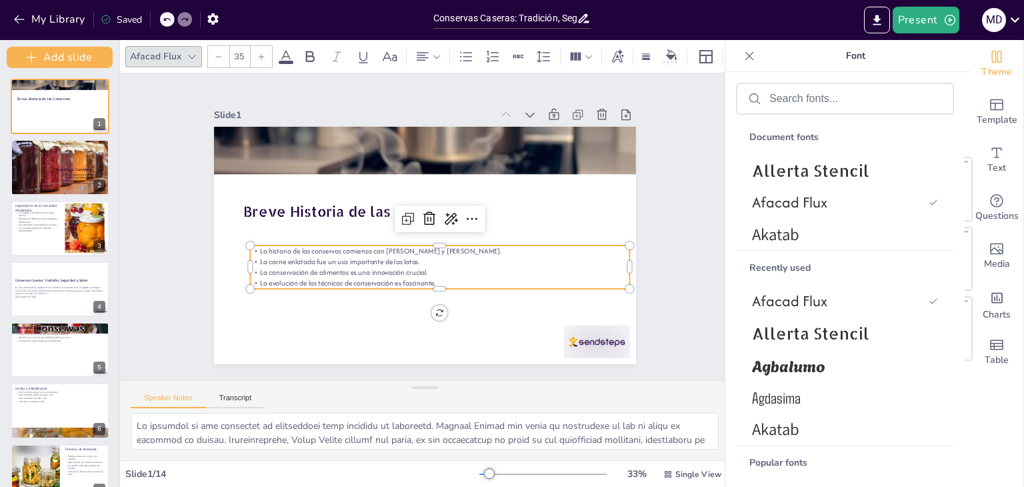
click at [258, 46] on div at bounding box center [261, 56] width 21 height 21
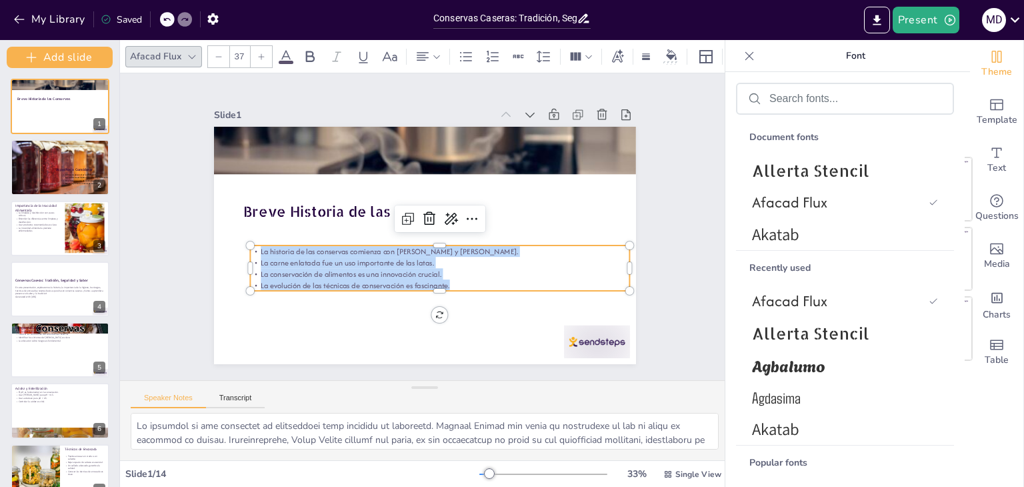
click at [258, 46] on div at bounding box center [261, 56] width 21 height 21
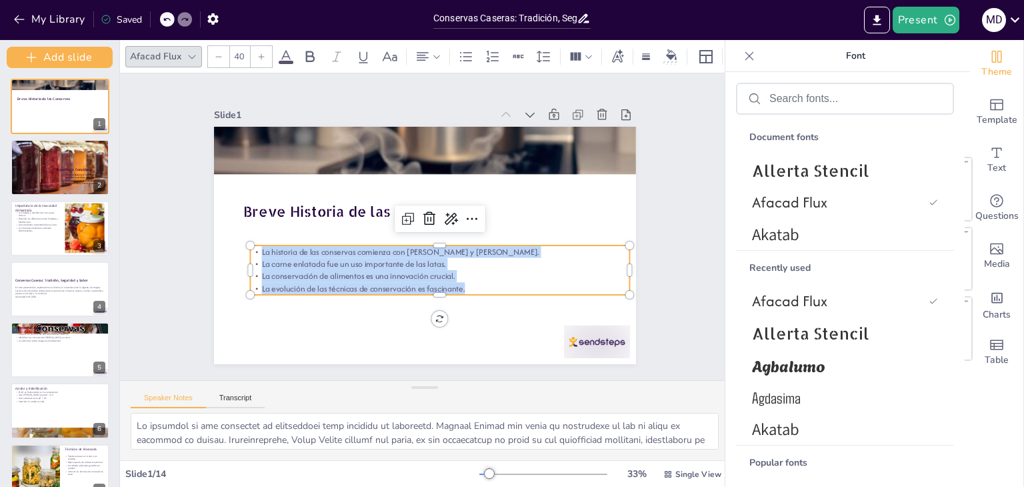
click at [258, 46] on div at bounding box center [261, 56] width 21 height 21
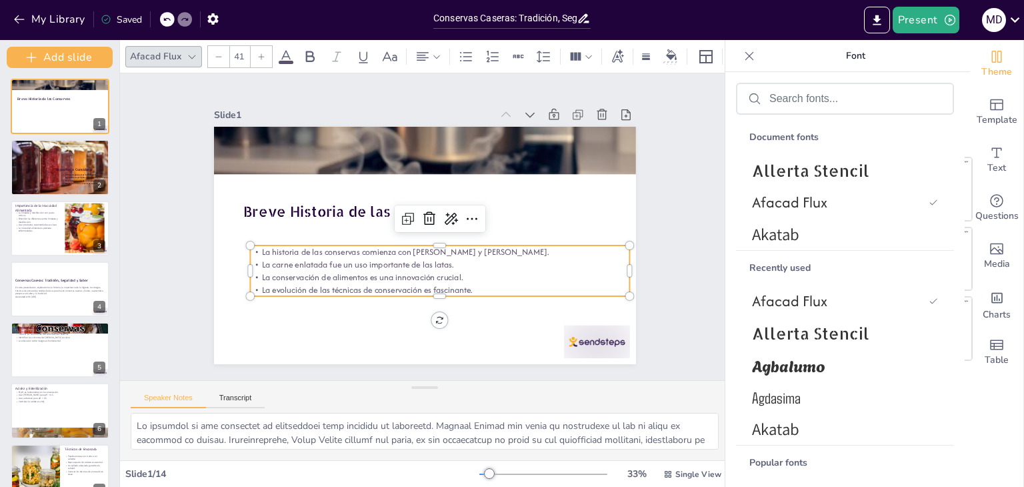
click at [258, 46] on div at bounding box center [261, 56] width 21 height 21
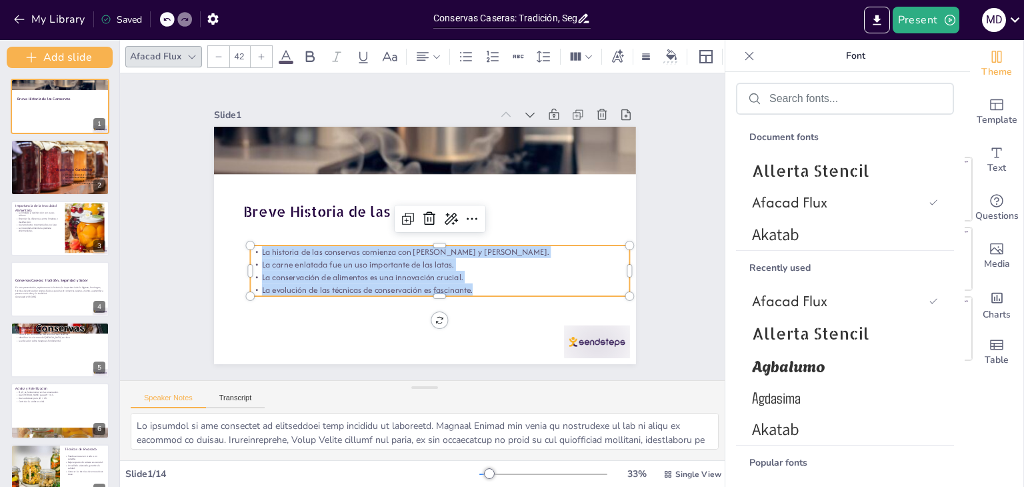
click at [258, 46] on div at bounding box center [261, 56] width 21 height 21
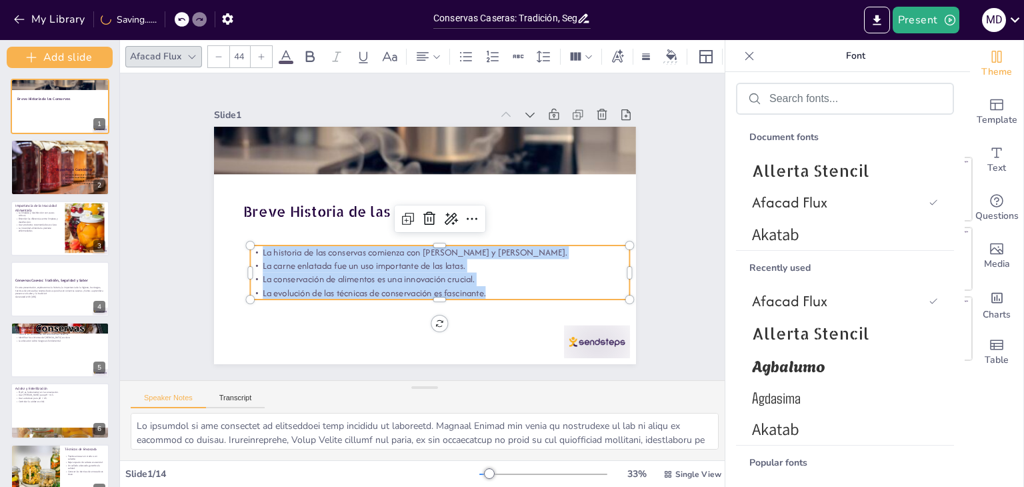
click at [258, 46] on div at bounding box center [261, 56] width 21 height 21
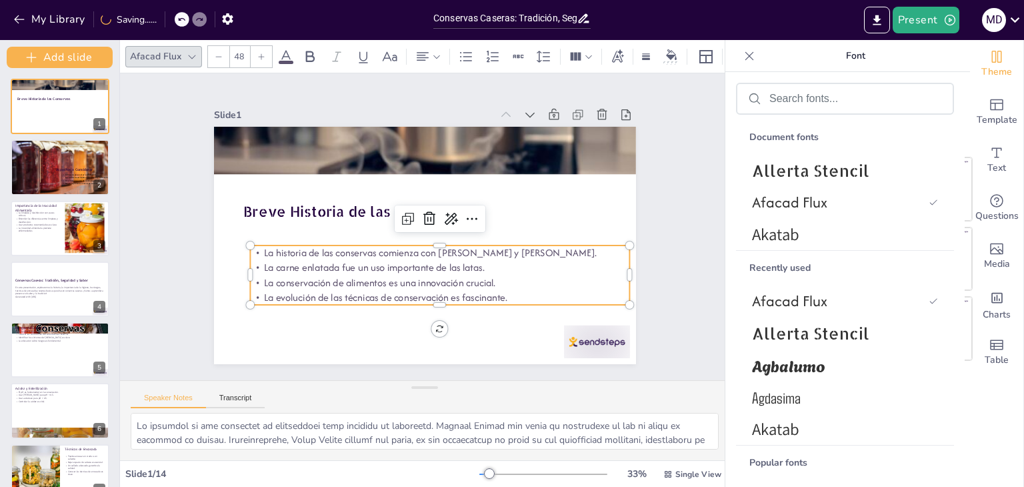
click at [258, 46] on div at bounding box center [261, 56] width 21 height 21
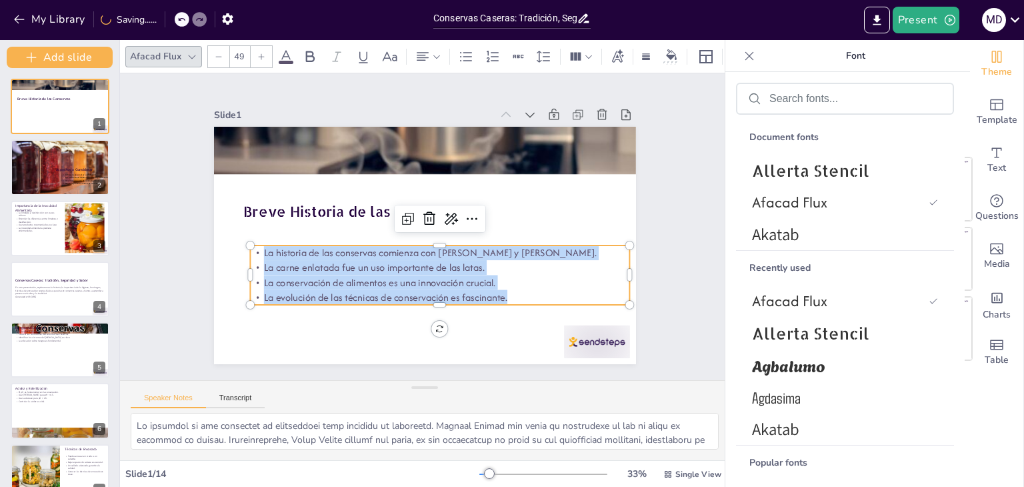
click at [258, 46] on div at bounding box center [261, 56] width 21 height 21
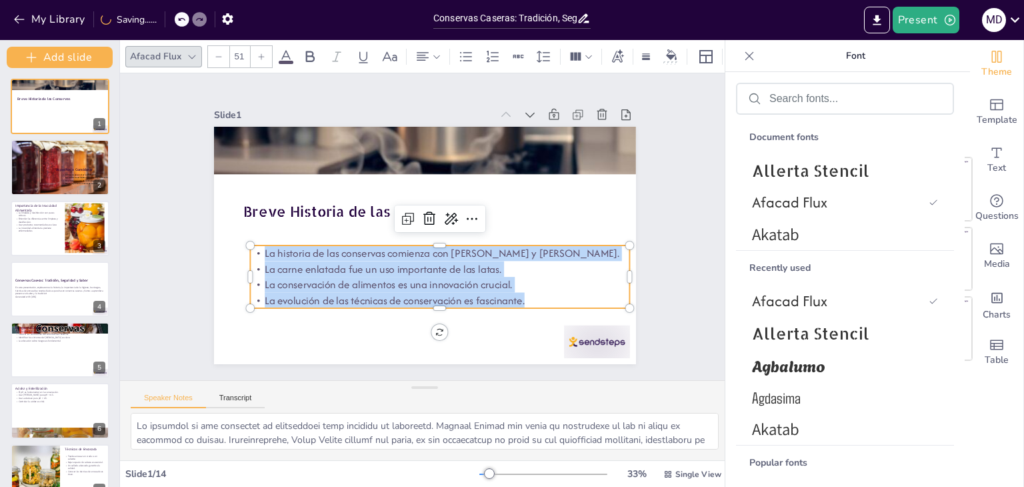
click at [258, 46] on div at bounding box center [261, 56] width 21 height 21
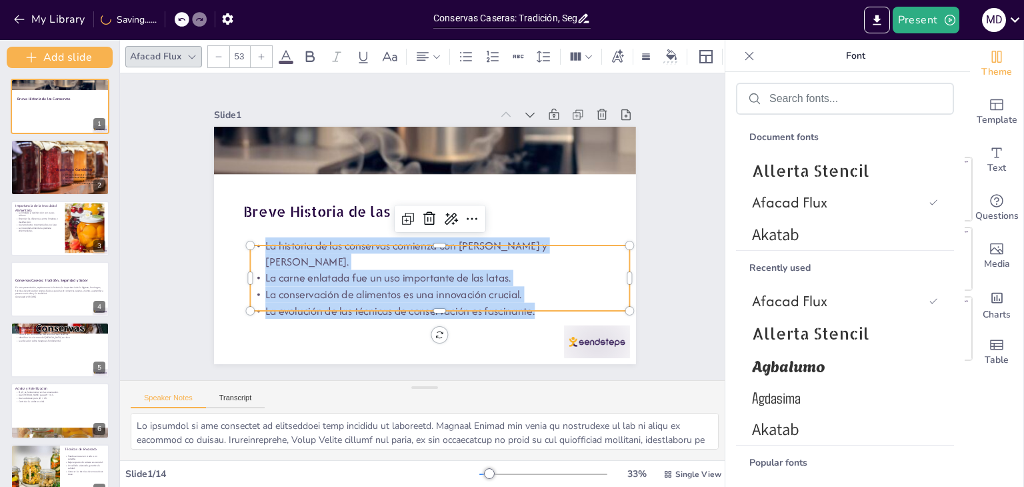
click at [258, 46] on div at bounding box center [261, 56] width 21 height 21
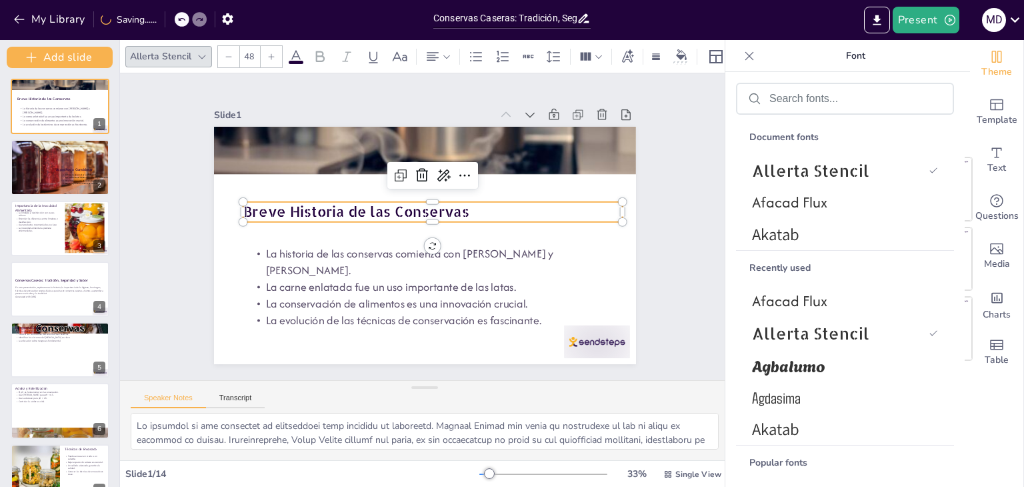
click at [329, 203] on p "Breve Historia de las Conservas" at bounding box center [435, 212] width 380 height 59
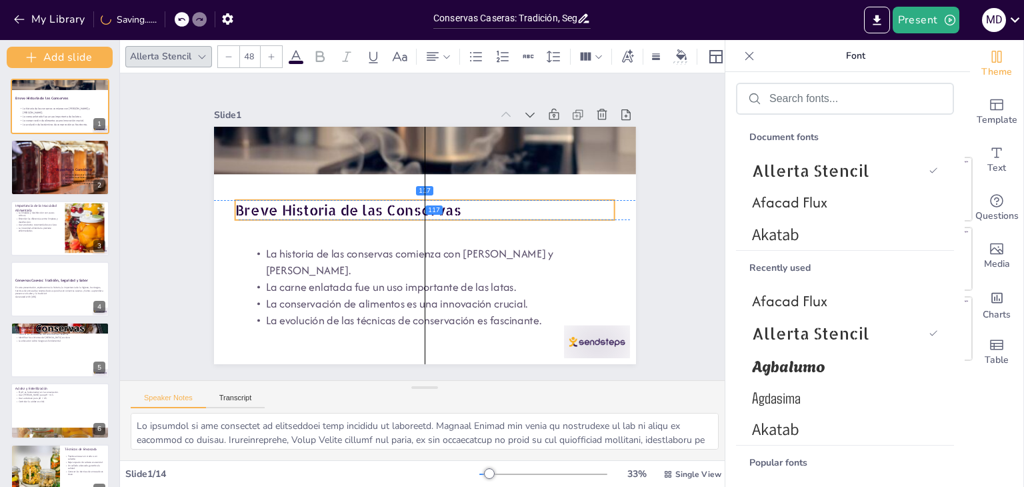
click at [460, 206] on p "Breve Historia de las Conservas" at bounding box center [439, 235] width 207 height 339
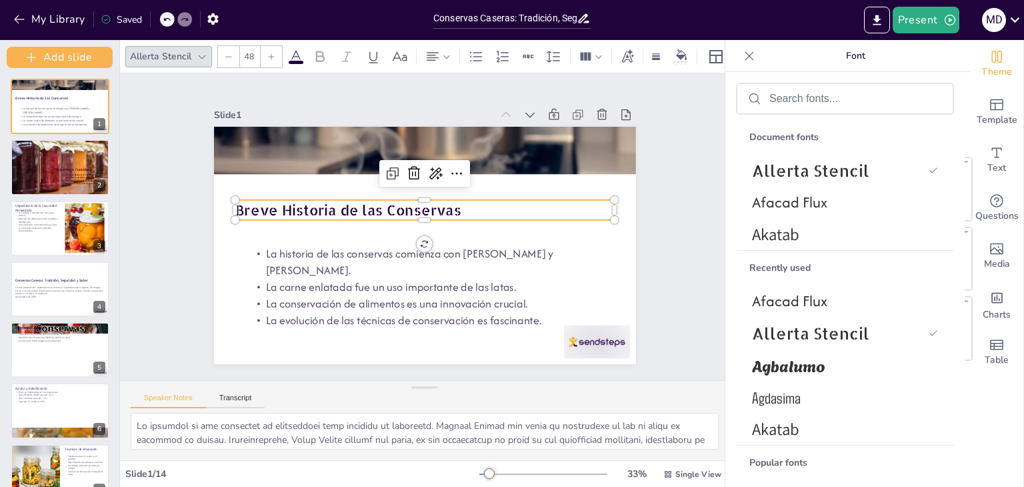
click at [272, 53] on icon at bounding box center [271, 57] width 8 height 8
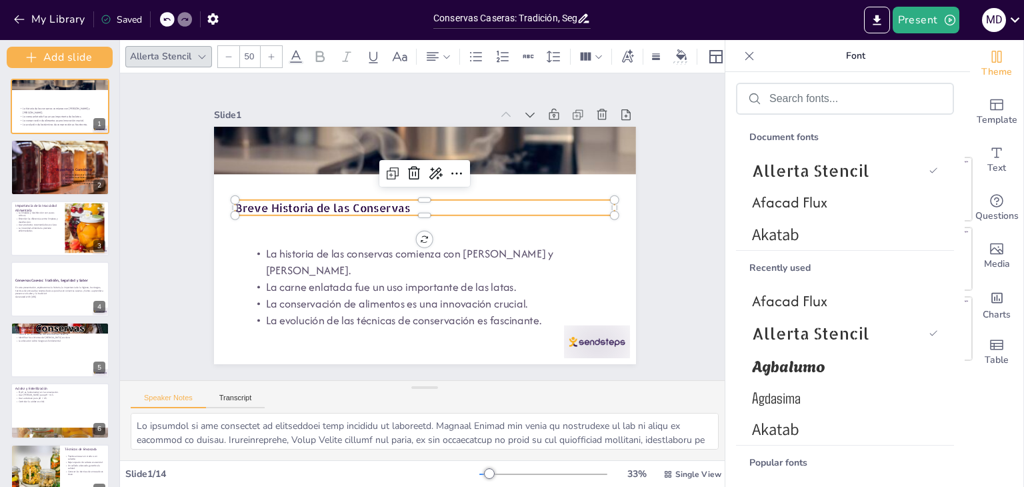
click at [272, 53] on icon at bounding box center [271, 57] width 8 height 8
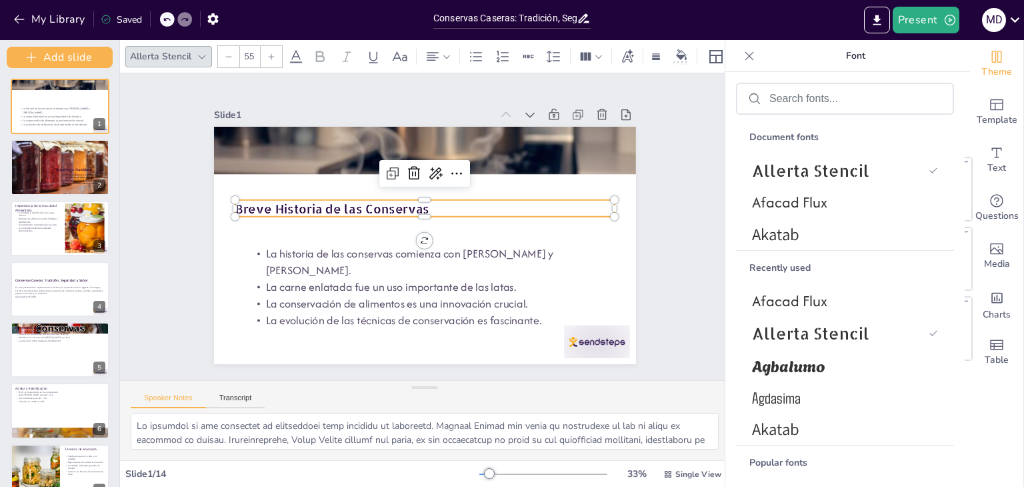
click at [272, 53] on icon at bounding box center [271, 57] width 8 height 8
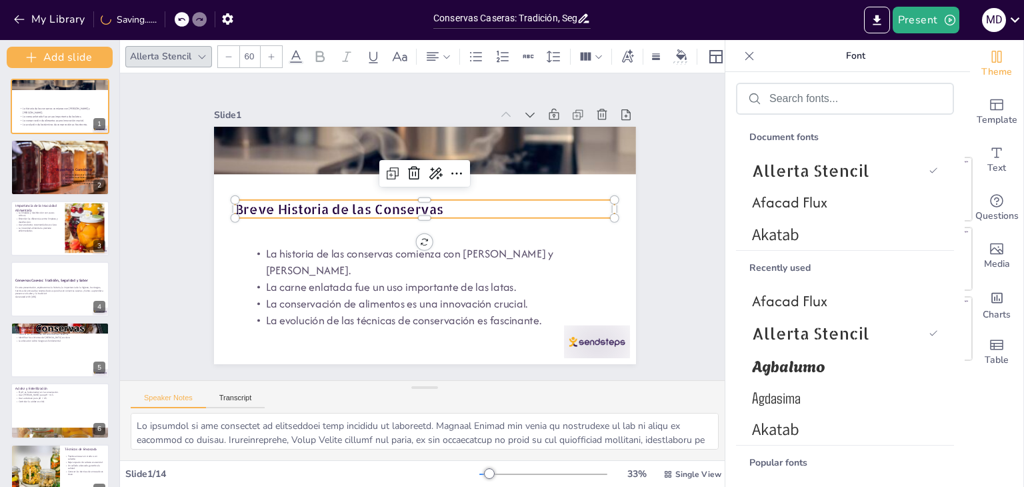
click at [272, 53] on icon at bounding box center [271, 57] width 8 height 8
click at [272, 54] on icon at bounding box center [271, 57] width 8 height 8
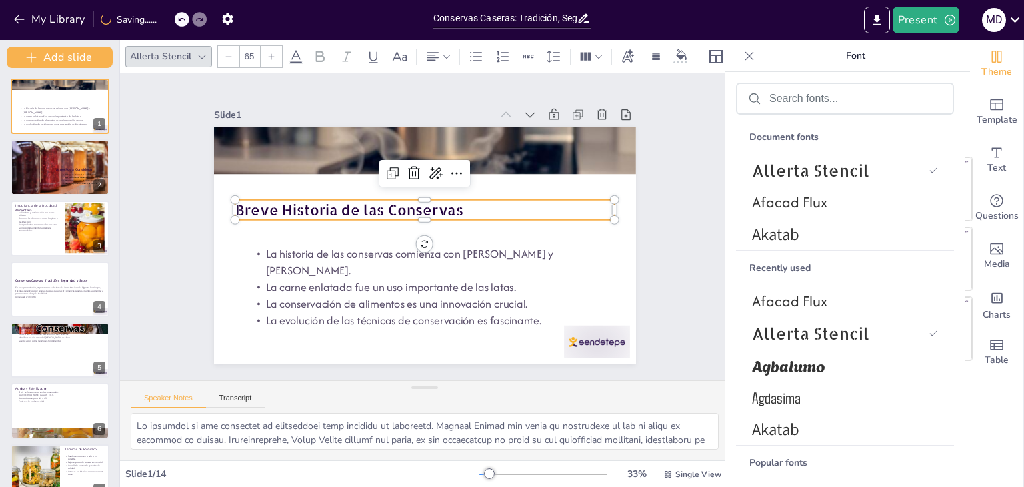
click at [272, 54] on icon at bounding box center [271, 57] width 8 height 8
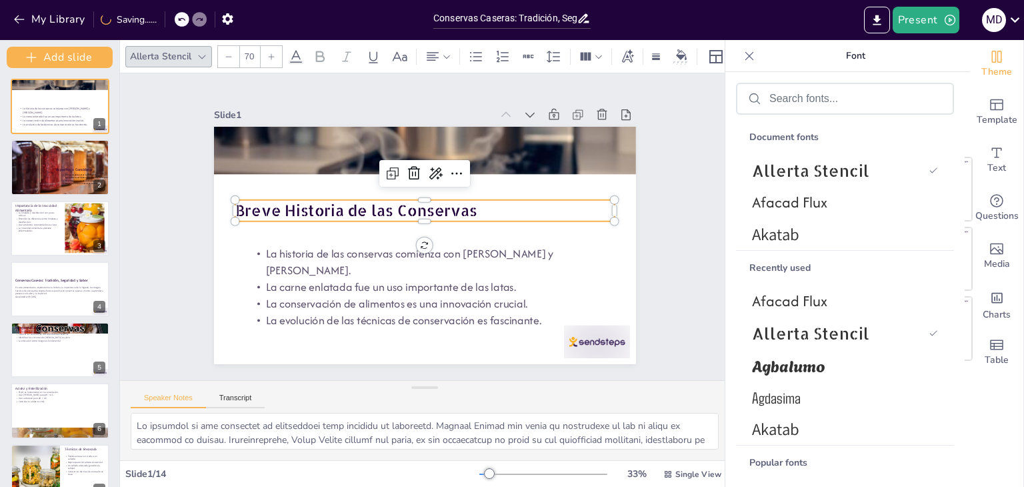
click at [272, 54] on icon at bounding box center [271, 57] width 8 height 8
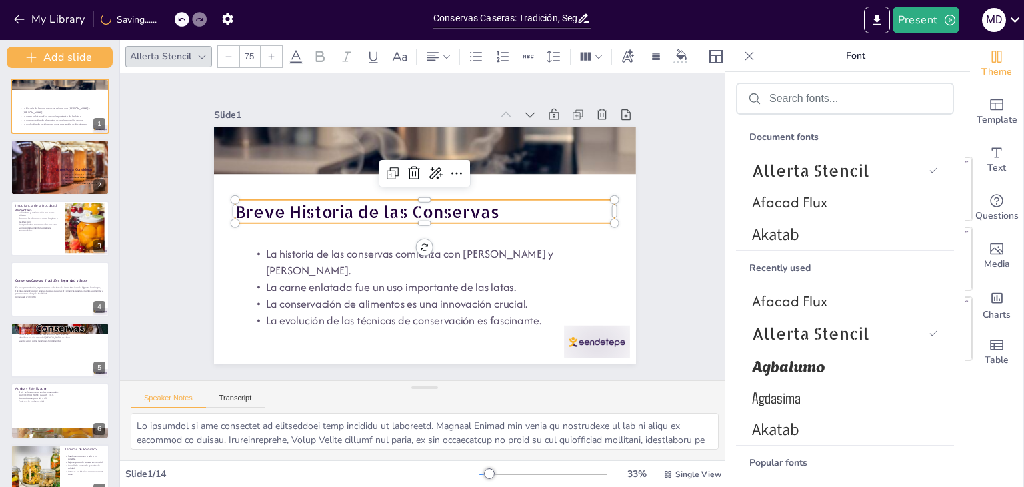
click at [272, 54] on icon at bounding box center [271, 57] width 8 height 8
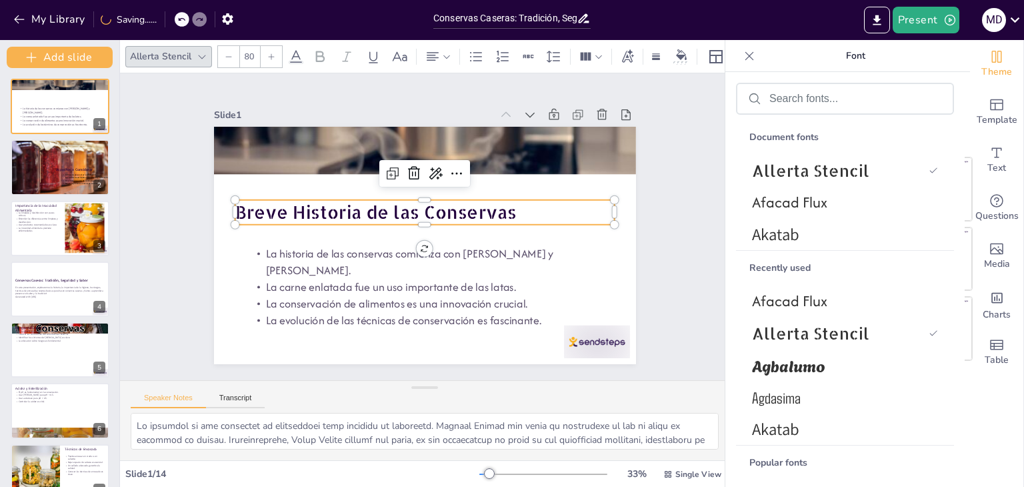
click at [272, 54] on icon at bounding box center [271, 57] width 8 height 8
type input "81"
click at [83, 56] on button "Add slide" at bounding box center [60, 57] width 106 height 21
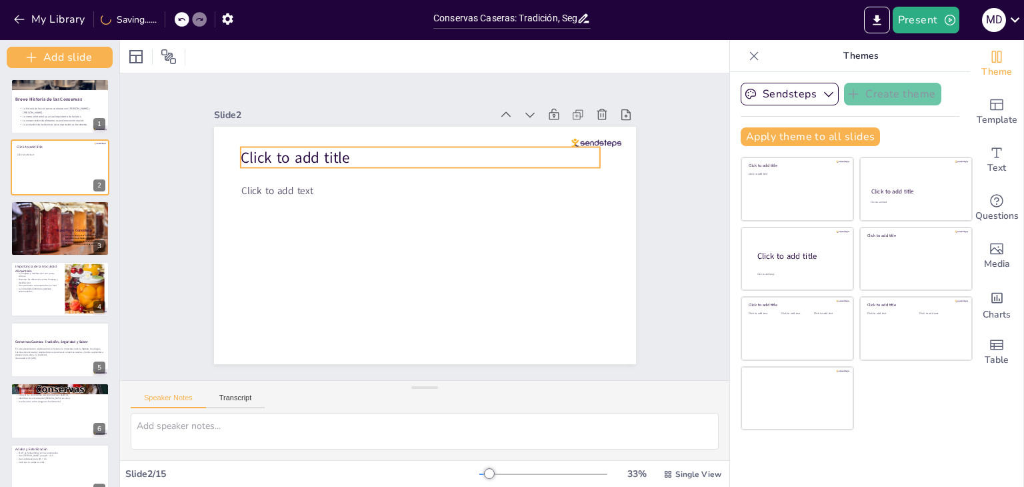
click at [350, 152] on p "Click to add title" at bounding box center [461, 168] width 303 height 228
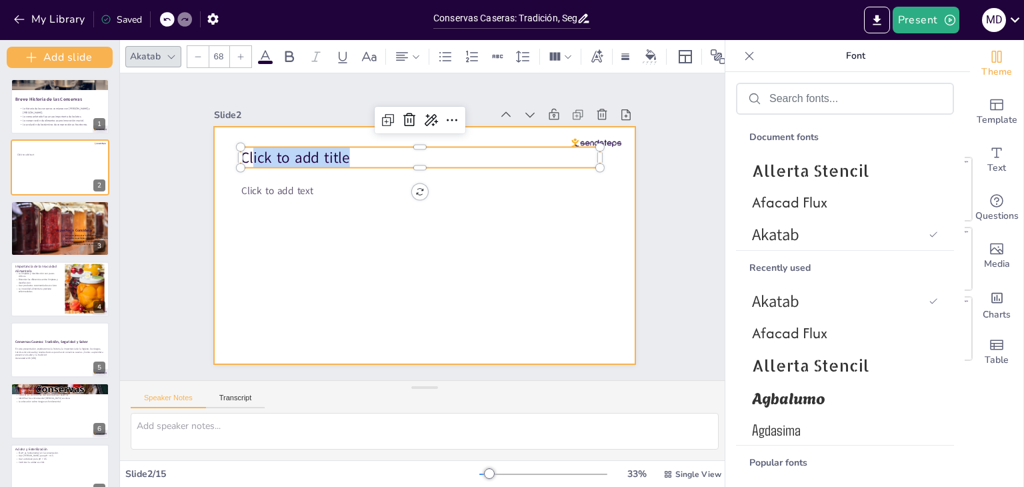
drag, startPoint x: 350, startPoint y: 152, endPoint x: 218, endPoint y: 158, distance: 132.2
click at [247, 158] on div "Click to add text Click to add title" at bounding box center [407, 230] width 320 height 462
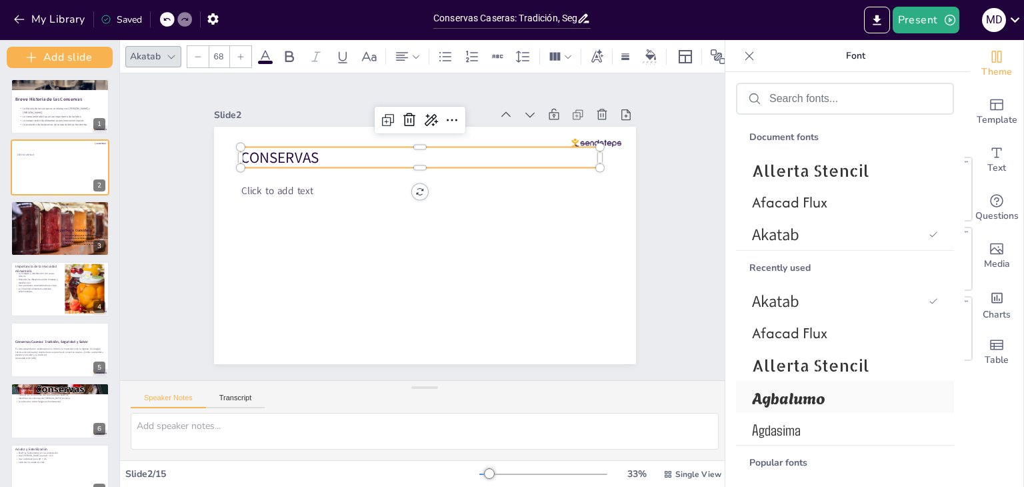
click at [781, 396] on span "Agbalumo" at bounding box center [842, 397] width 181 height 24
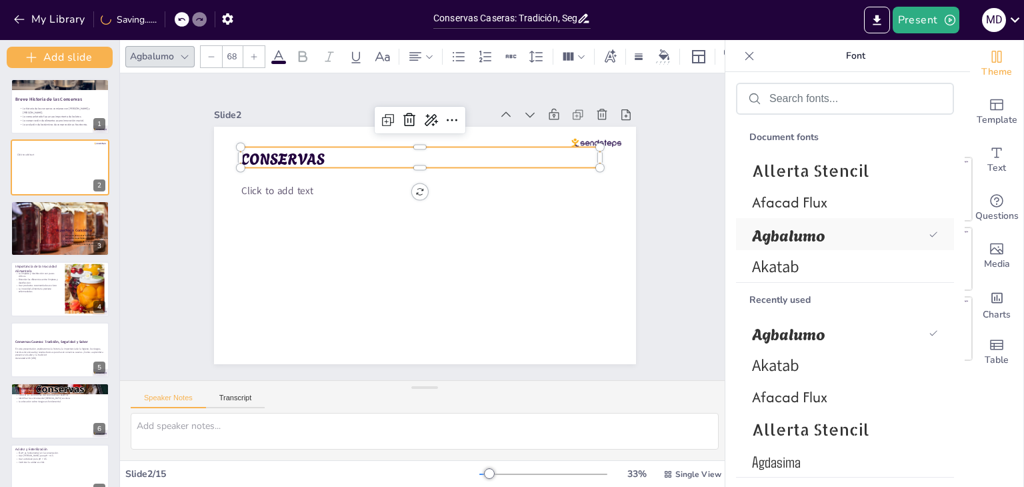
click at [826, 239] on span "Agbalumo" at bounding box center [837, 234] width 171 height 24
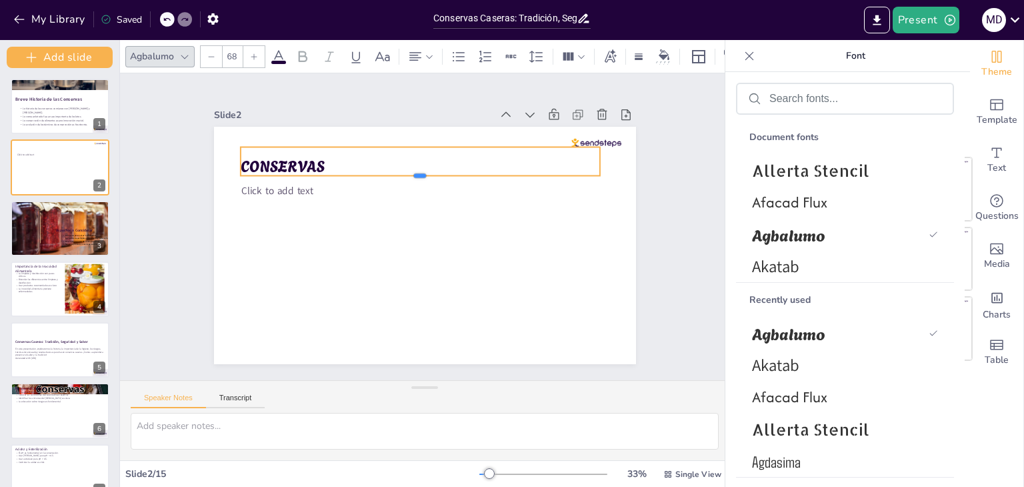
drag, startPoint x: 412, startPoint y: 163, endPoint x: 337, endPoint y: 175, distance: 76.2
click at [337, 175] on div at bounding box center [443, 185] width 317 height 189
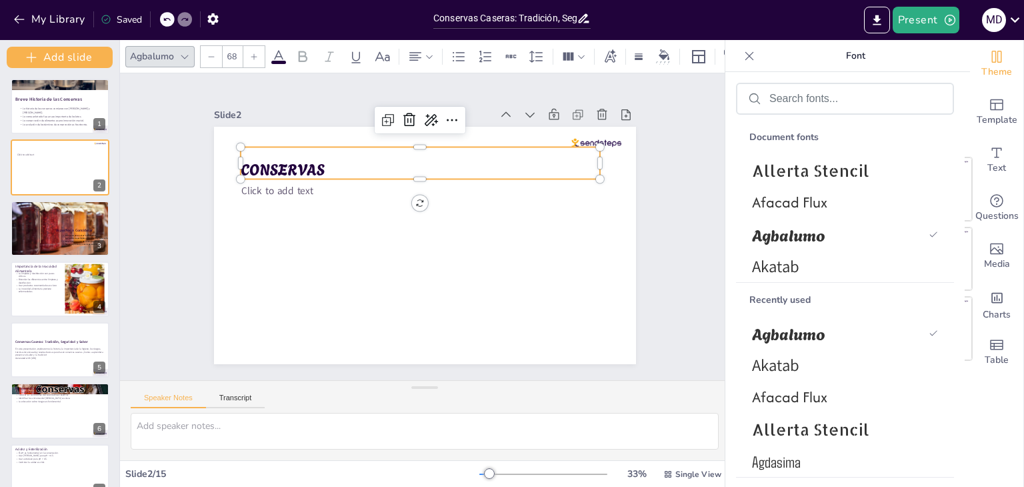
click at [255, 54] on icon at bounding box center [254, 57] width 8 height 8
type input "69"
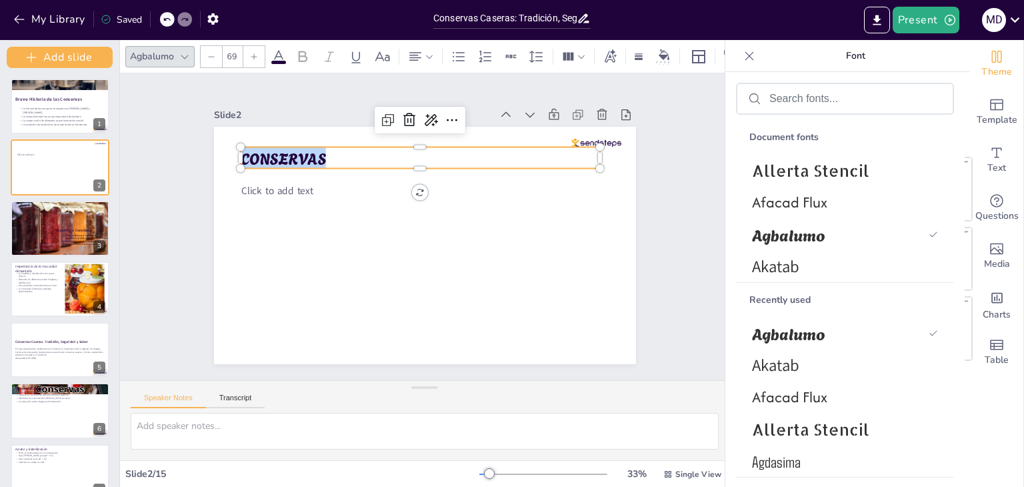
drag, startPoint x: 319, startPoint y: 154, endPoint x: 232, endPoint y: 145, distance: 87.2
click at [232, 145] on div "Click to add text CONSERVAS" at bounding box center [417, 243] width 482 height 389
click at [235, 47] on input "69" at bounding box center [232, 56] width 19 height 21
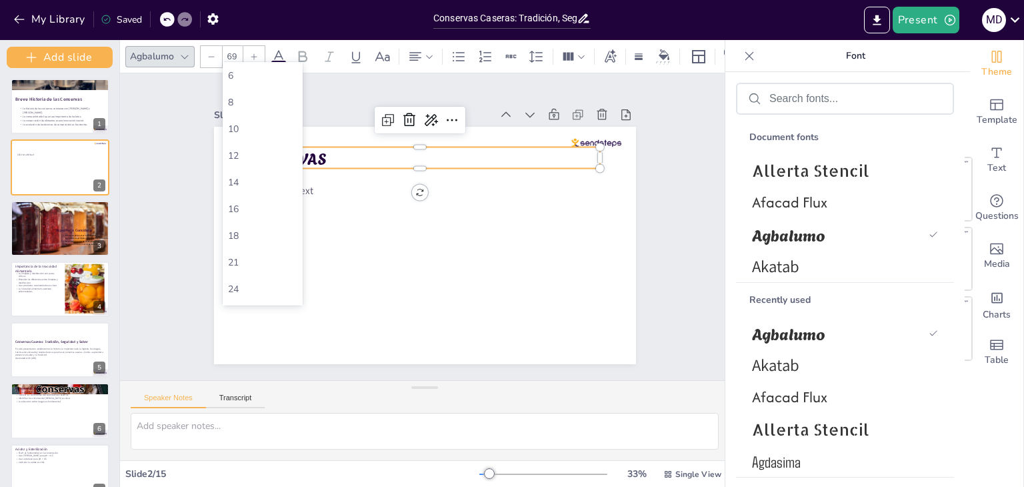
type input "6"
click at [240, 209] on div "96" at bounding box center [262, 212] width 69 height 13
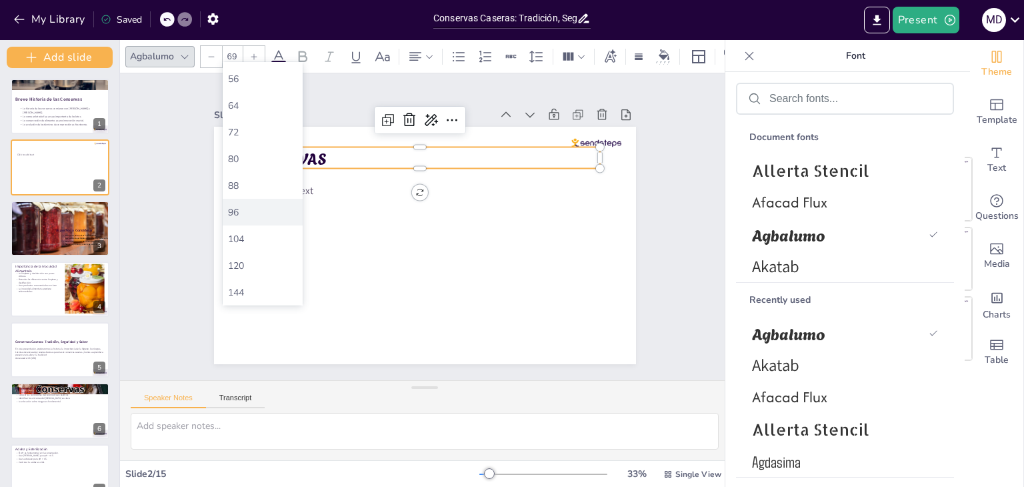
type input "96"
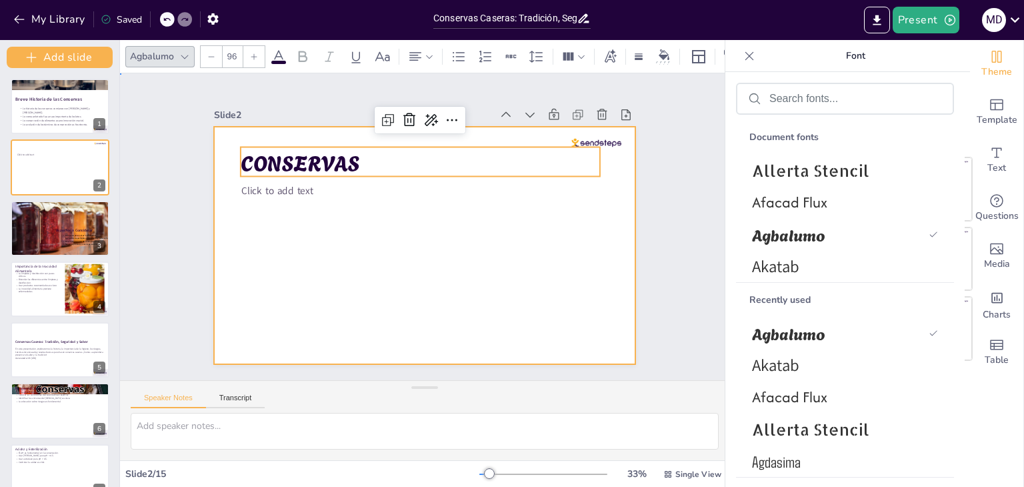
click at [353, 243] on div at bounding box center [410, 239] width 459 height 473
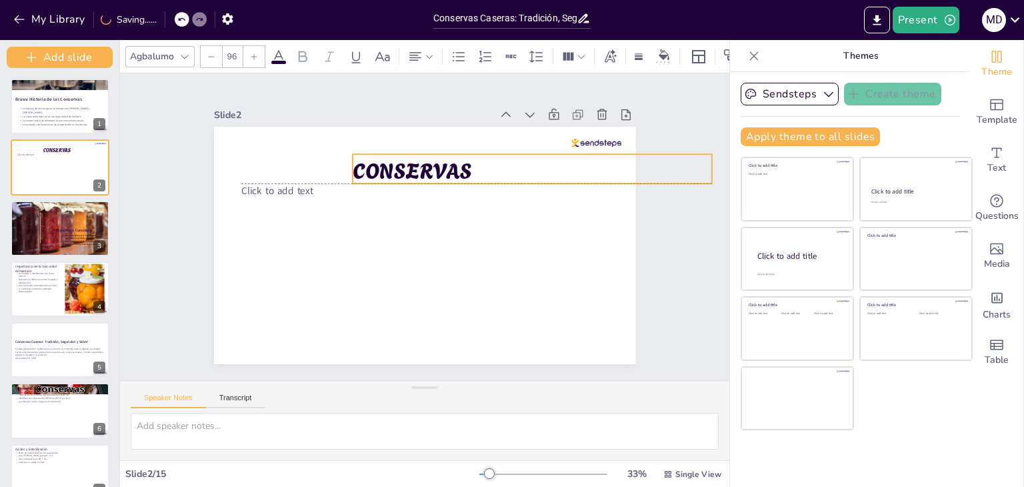
drag, startPoint x: 315, startPoint y: 158, endPoint x: 427, endPoint y: 166, distance: 112.3
click at [427, 166] on span "CONSERVAS" at bounding box center [458, 178] width 103 height 109
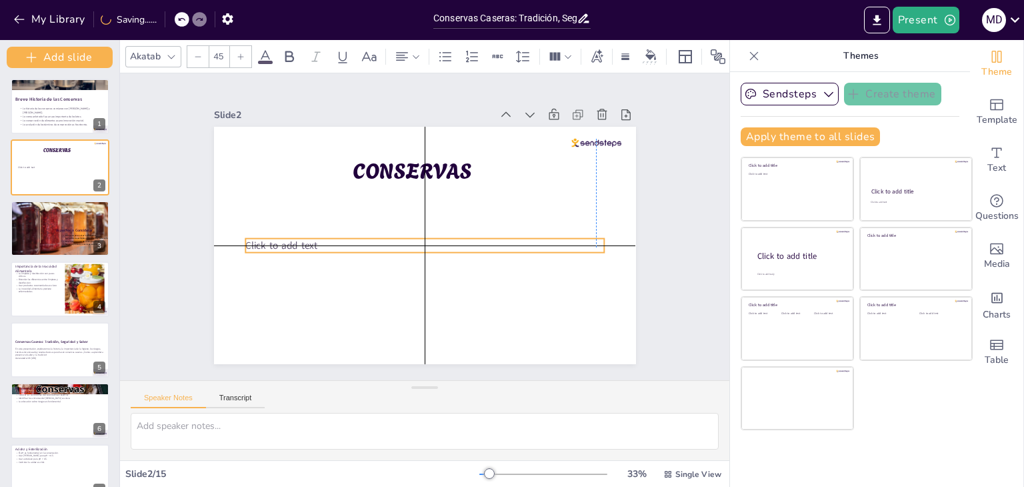
drag, startPoint x: 291, startPoint y: 185, endPoint x: 291, endPoint y: 235, distance: 50.0
click at [381, 122] on span "Click to add text" at bounding box center [391, 85] width 21 height 73
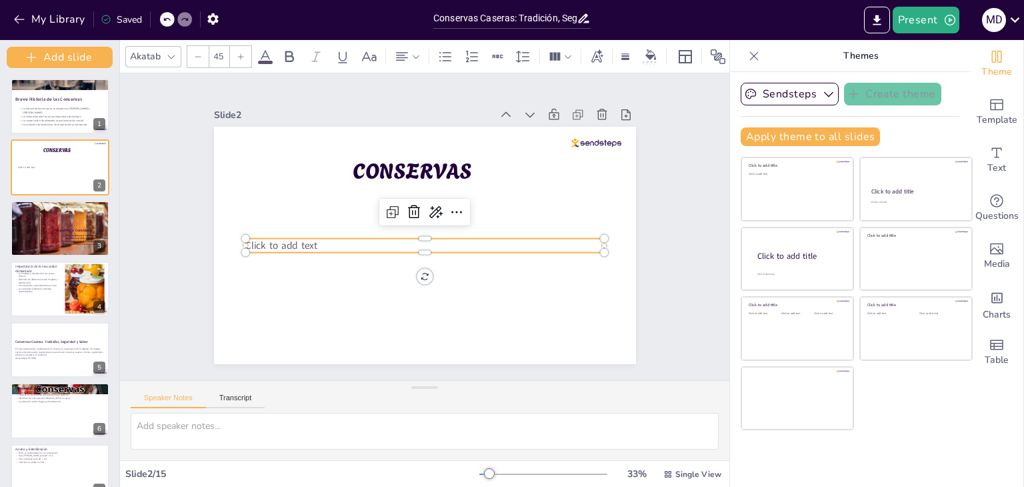
click at [319, 239] on p "Click to add text" at bounding box center [416, 242] width 318 height 191
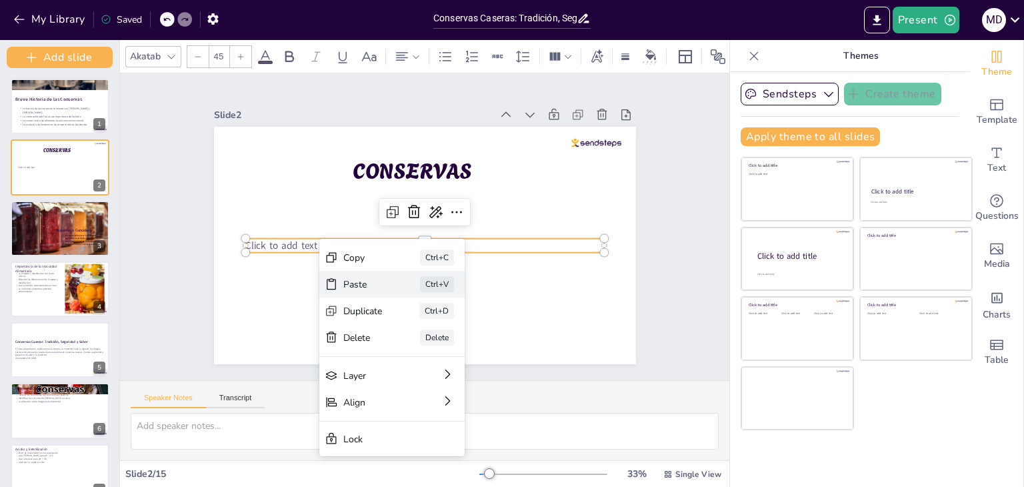
click at [390, 354] on div "Paste" at bounding box center [410, 369] width 41 height 31
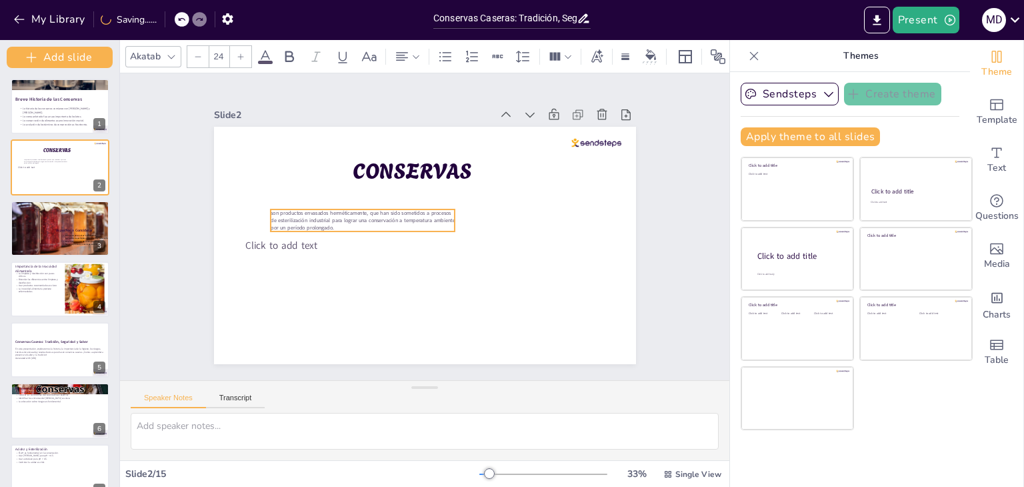
drag, startPoint x: 309, startPoint y: 159, endPoint x: 344, endPoint y: 220, distance: 69.9
click at [407, 220] on span "son productos envasados herméticamente, que han sido sometidos a procesos de es…" at bounding box center [418, 289] width 22 height 185
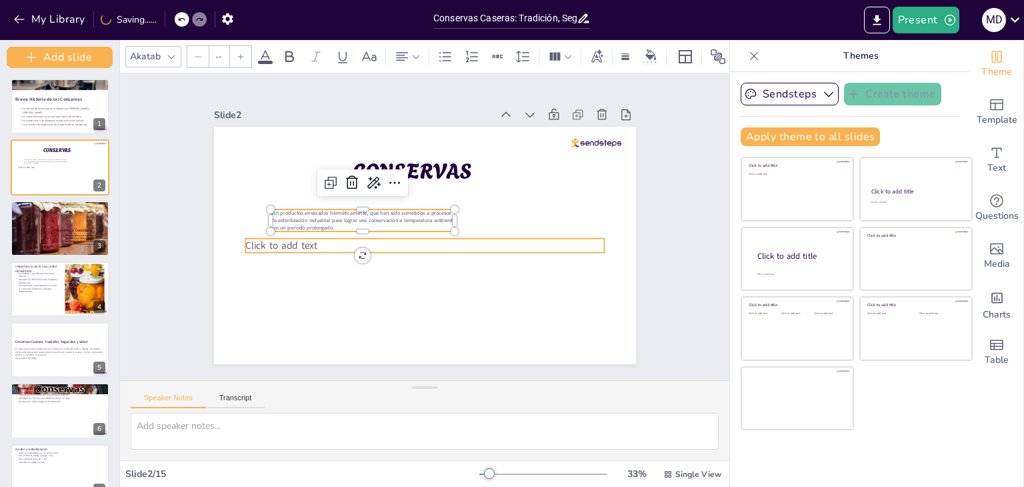
type input "45"
click at [301, 218] on span "Click to add text" at bounding box center [282, 200] width 73 height 35
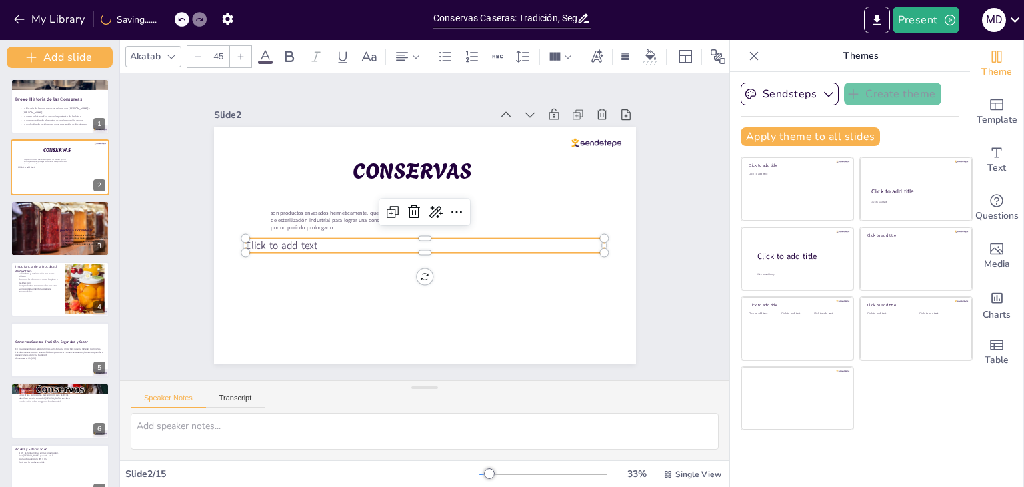
click at [309, 239] on p "Click to add text" at bounding box center [412, 240] width 276 height 251
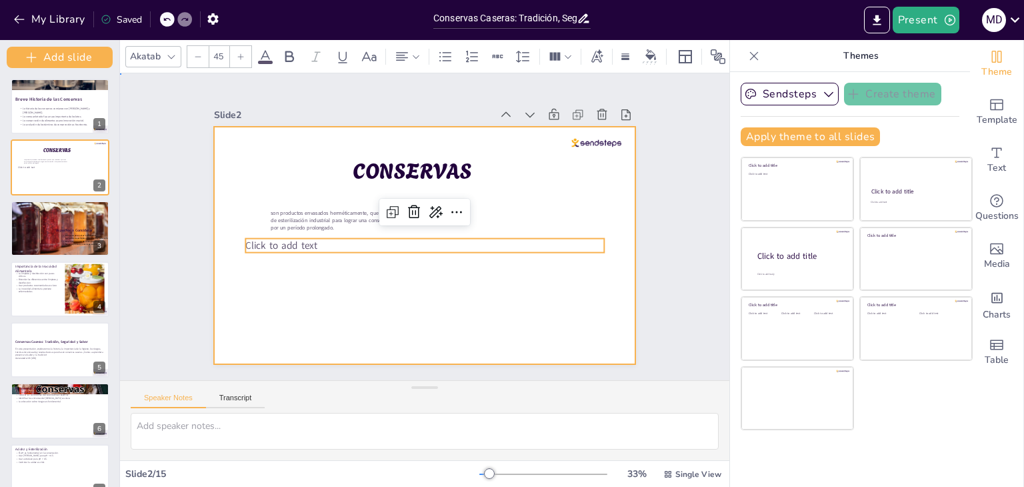
click at [355, 310] on div at bounding box center [415, 243] width 484 height 417
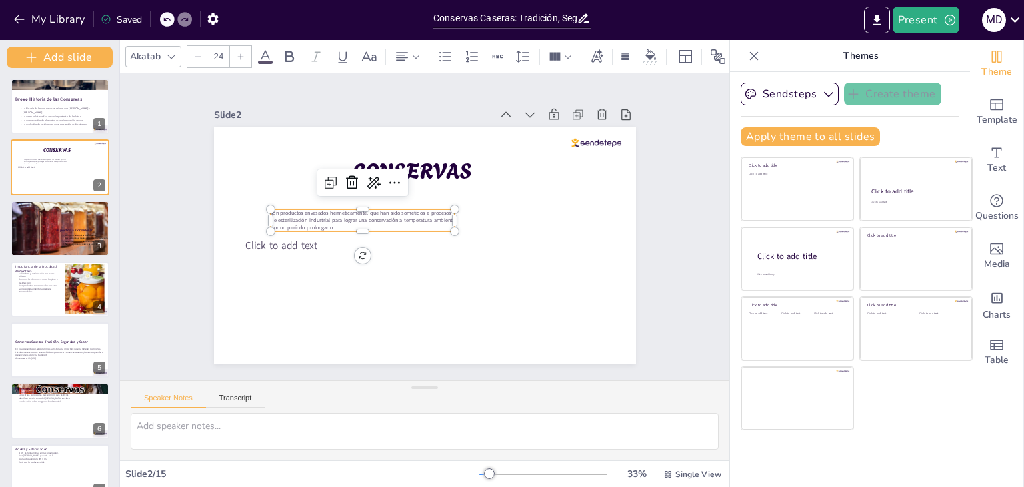
click at [388, 217] on span "son productos envasados herméticamente, que han sido sometidos a procesos de es…" at bounding box center [417, 163] width 59 height 183
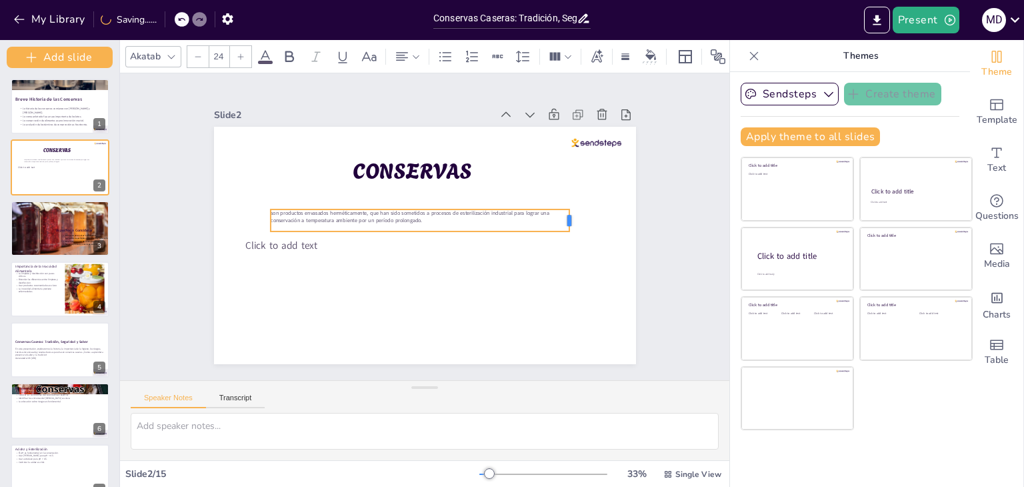
drag, startPoint x: 445, startPoint y: 214, endPoint x: 560, endPoint y: 204, distance: 115.1
click at [560, 204] on div "CONSERVAS Click to add text son productos envasados herméticamente, que han sid…" at bounding box center [412, 240] width 473 height 459
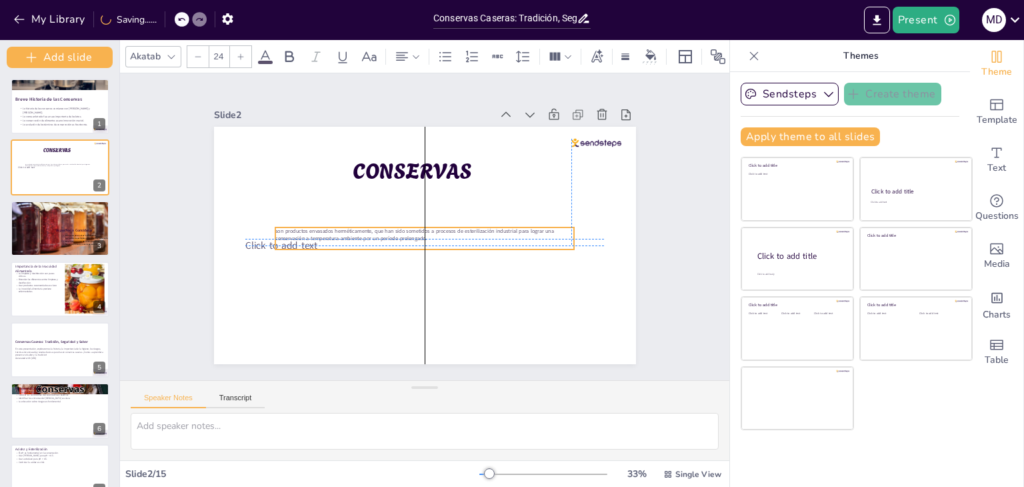
drag, startPoint x: 414, startPoint y: 225, endPoint x: 413, endPoint y: 239, distance: 13.4
click at [413, 239] on div "son productos envasados herméticamente, que han sido sometidos a procesos de es…" at bounding box center [417, 236] width 255 height 194
click at [423, 230] on p "son productos envasados herméticamente, que han sido sometidos a procesos de es…" at bounding box center [423, 234] width 296 height 77
click at [219, 53] on input "24" at bounding box center [218, 56] width 19 height 21
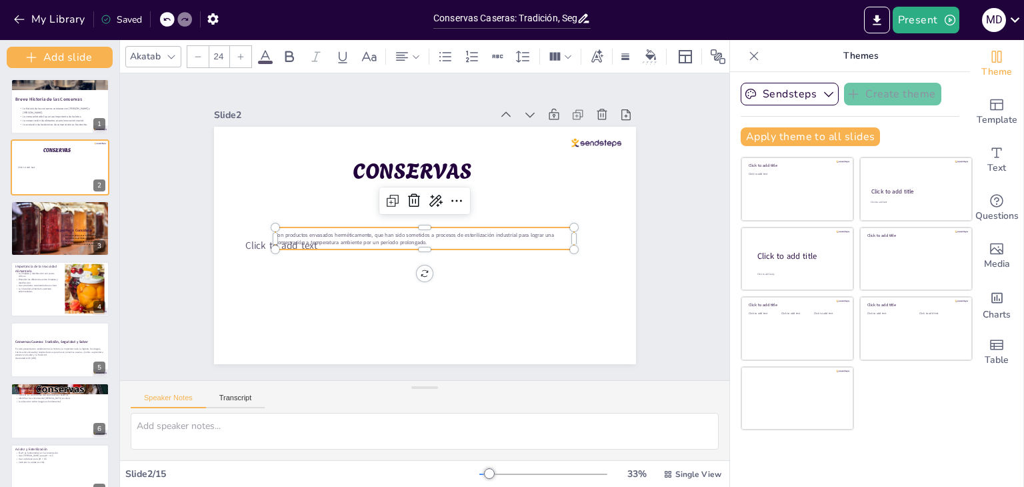
click at [219, 53] on input "24" at bounding box center [218, 56] width 19 height 21
click at [250, 215] on div "64" at bounding box center [248, 221] width 69 height 13
type input "64"
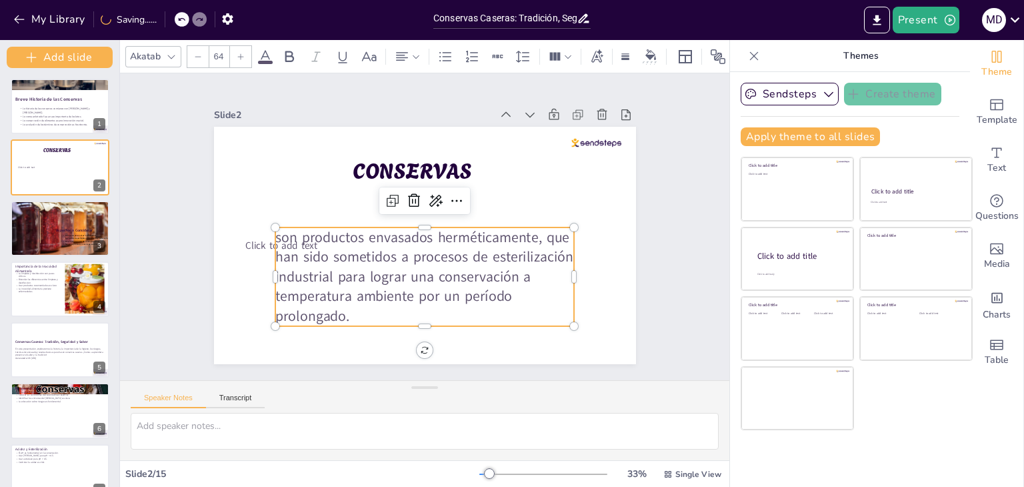
click at [379, 233] on span "son productos envasados herméticamente, que han sido sometidos a procesos de es…" at bounding box center [452, 244] width 147 height 310
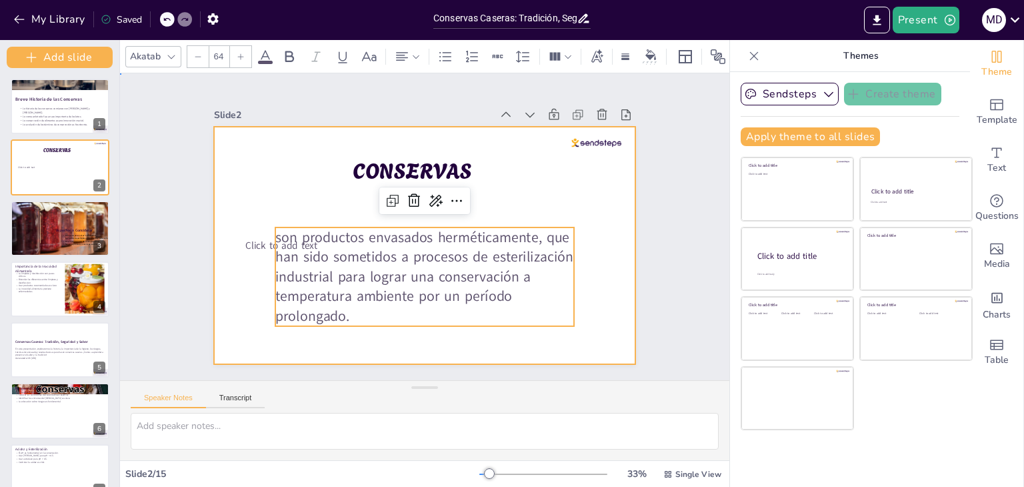
click at [232, 280] on div at bounding box center [417, 209] width 482 height 389
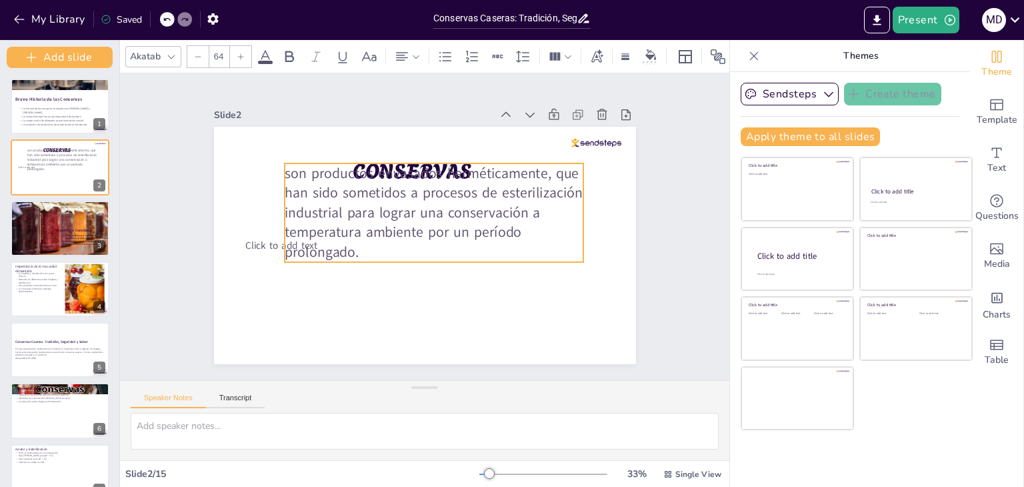
drag, startPoint x: 339, startPoint y: 247, endPoint x: 407, endPoint y: 102, distance: 159.6
click at [407, 102] on div "Slide 2 CONSERVAS Click to add text son productos envasados herméticamente, que…" at bounding box center [417, 230] width 408 height 491
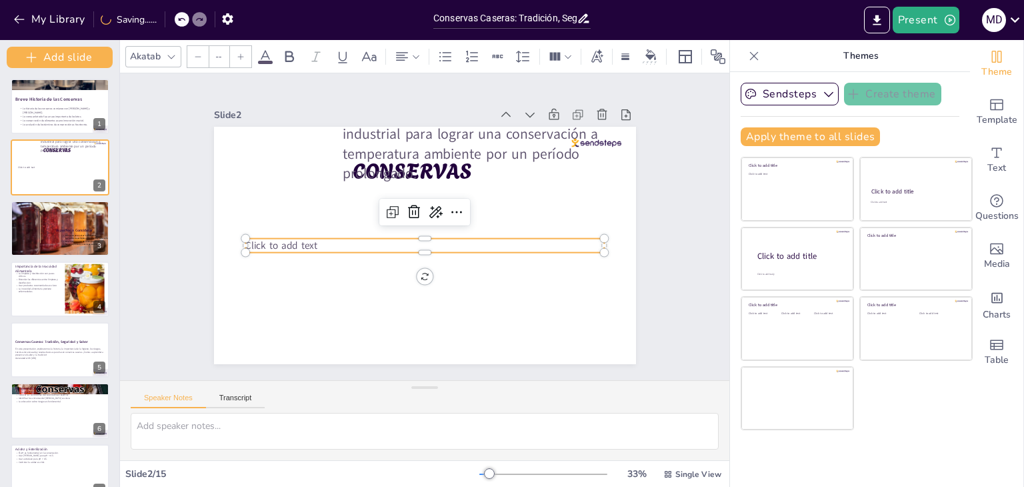
type input "45"
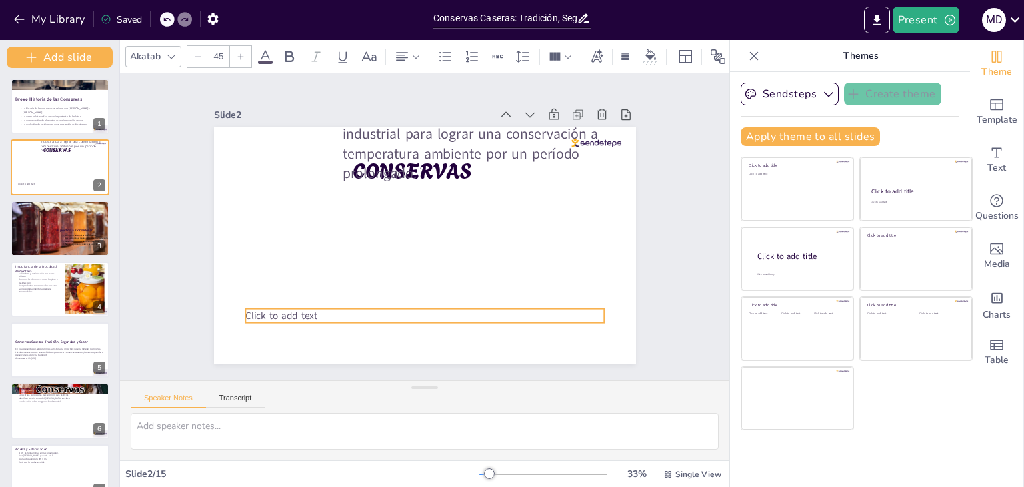
drag, startPoint x: 297, startPoint y: 243, endPoint x: 295, endPoint y: 313, distance: 70.0
click at [290, 255] on span "Click to add text" at bounding box center [255, 231] width 69 height 47
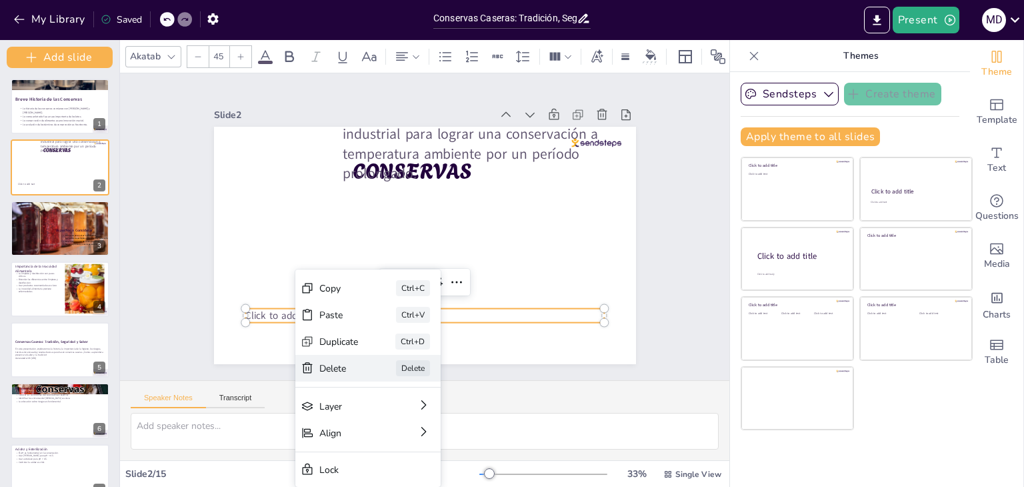
click at [256, 366] on div "Delete" at bounding box center [242, 345] width 27 height 41
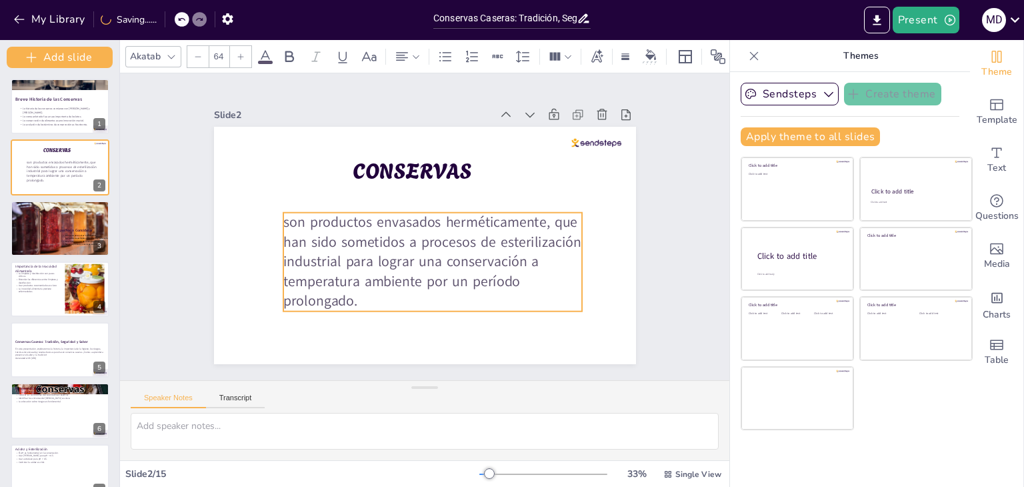
drag, startPoint x: 505, startPoint y: 143, endPoint x: 445, endPoint y: 270, distance: 140.5
click at [445, 270] on span "son productos envasados herméticamente, que han sido sometidos a procesos de es…" at bounding box center [399, 235] width 252 height 263
click at [283, 219] on span "son productos envasados herméticamente, que han sido sometidos a procesos de es…" at bounding box center [415, 241] width 309 height 168
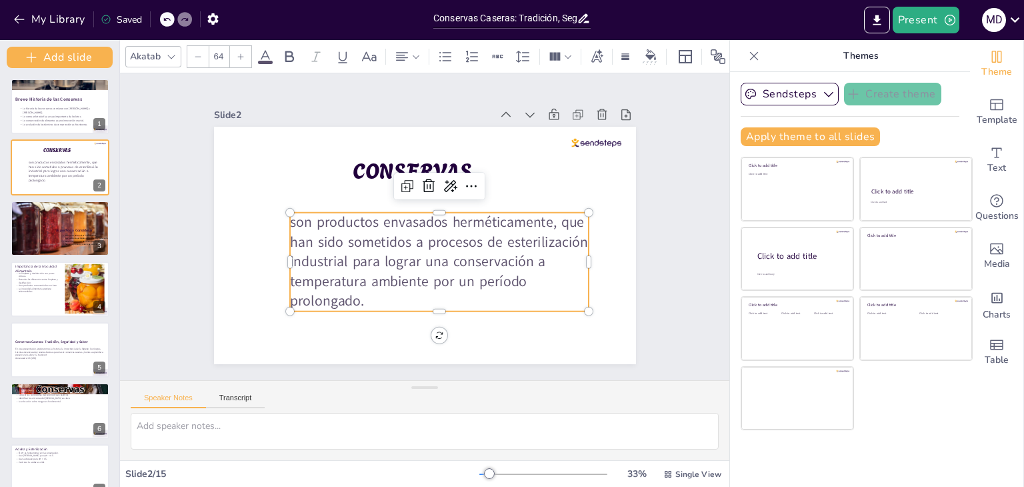
click at [302, 215] on span "son productos envasados herméticamente, que han sido sometidos a procesos de es…" at bounding box center [429, 248] width 308 height 126
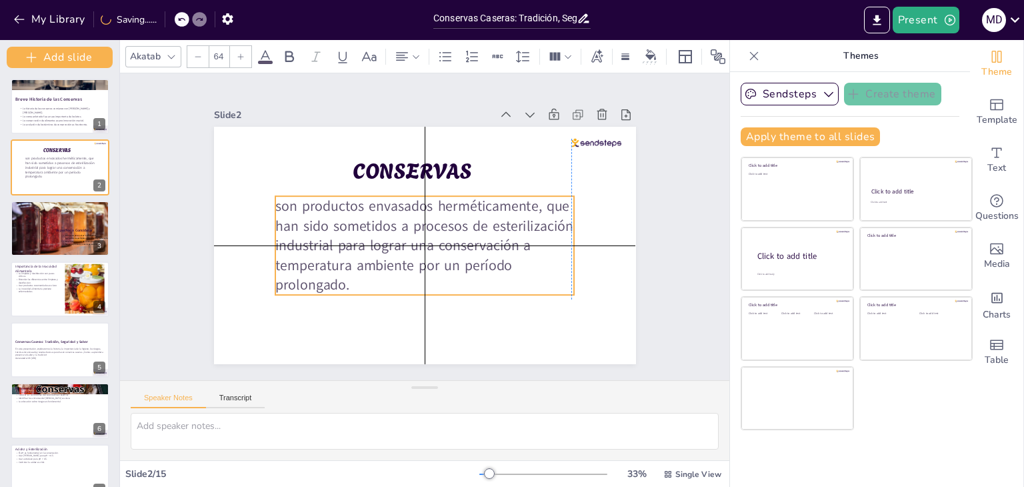
drag, startPoint x: 302, startPoint y: 215, endPoint x: 284, endPoint y: 203, distance: 21.3
click at [284, 203] on span "son productos envasados herméticamente, que han sido sometidos a procesos de es…" at bounding box center [415, 222] width 309 height 168
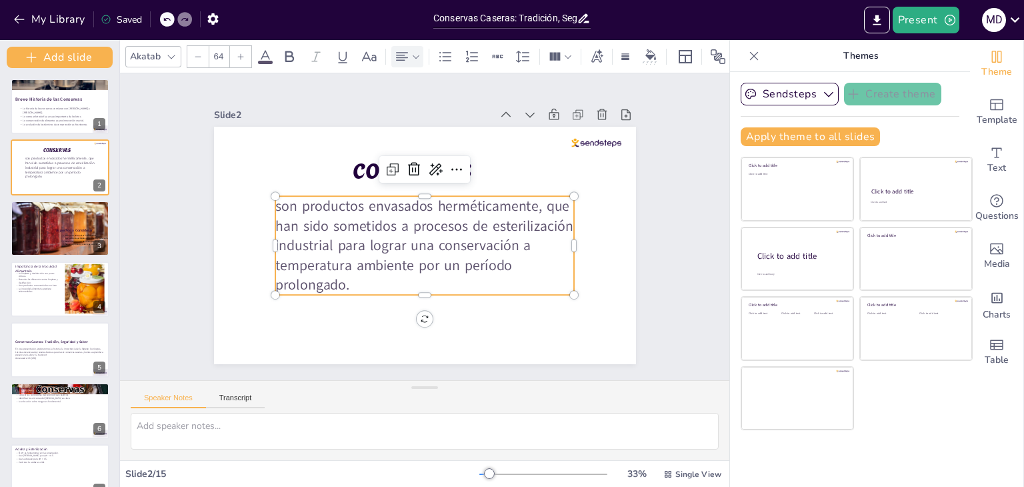
click at [411, 53] on icon at bounding box center [415, 56] width 9 height 9
click at [424, 101] on div at bounding box center [433, 95] width 21 height 21
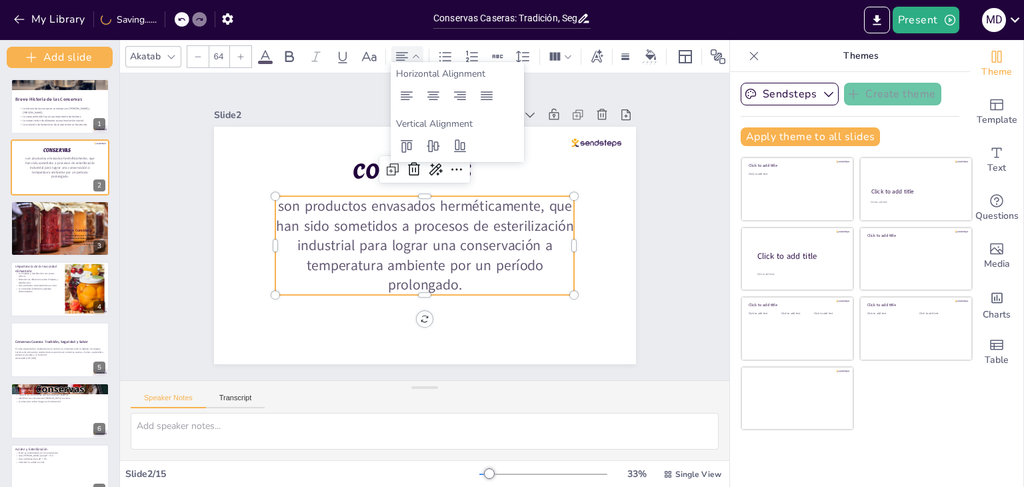
click at [465, 257] on p "son productos envasados herméticamente, que han sido sometidos a procesos de es…" at bounding box center [424, 208] width 299 height 99
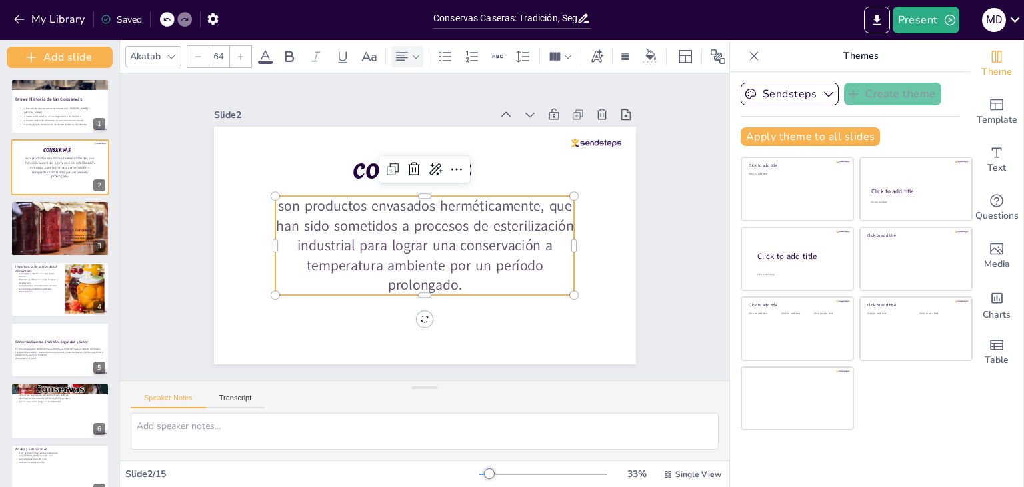
click at [172, 51] on icon at bounding box center [171, 56] width 11 height 11
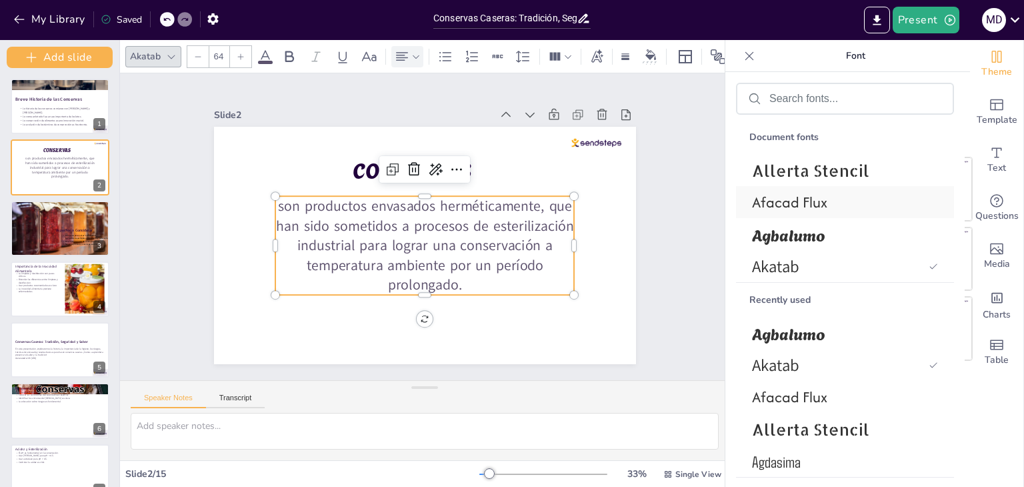
click at [780, 200] on span "Afacad Flux" at bounding box center [842, 201] width 181 height 21
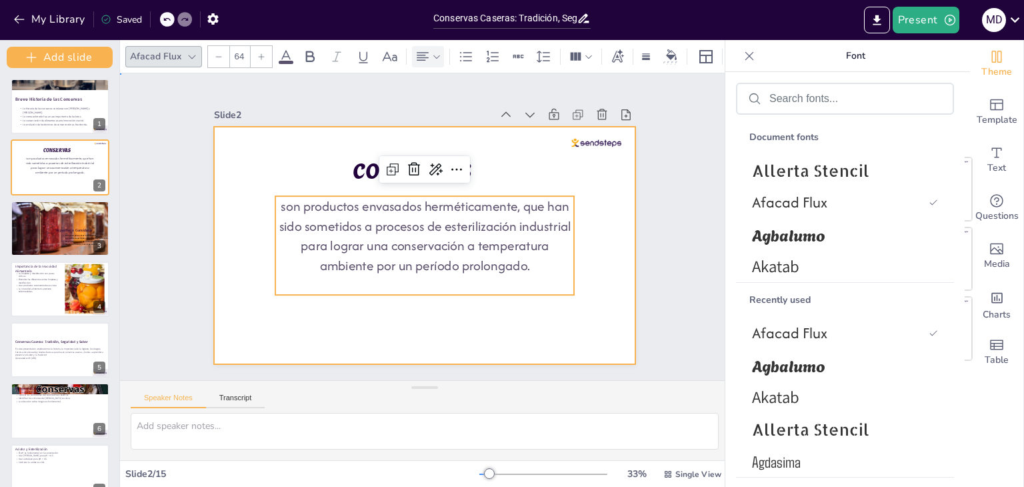
click at [525, 313] on div at bounding box center [413, 242] width 481 height 440
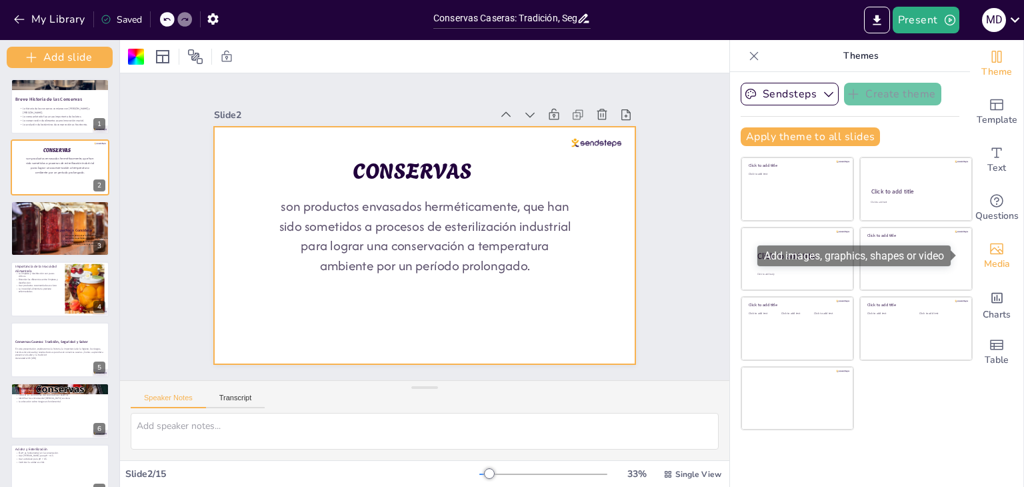
click at [989, 255] on icon "Add images, graphics, shapes or video" at bounding box center [997, 249] width 16 height 16
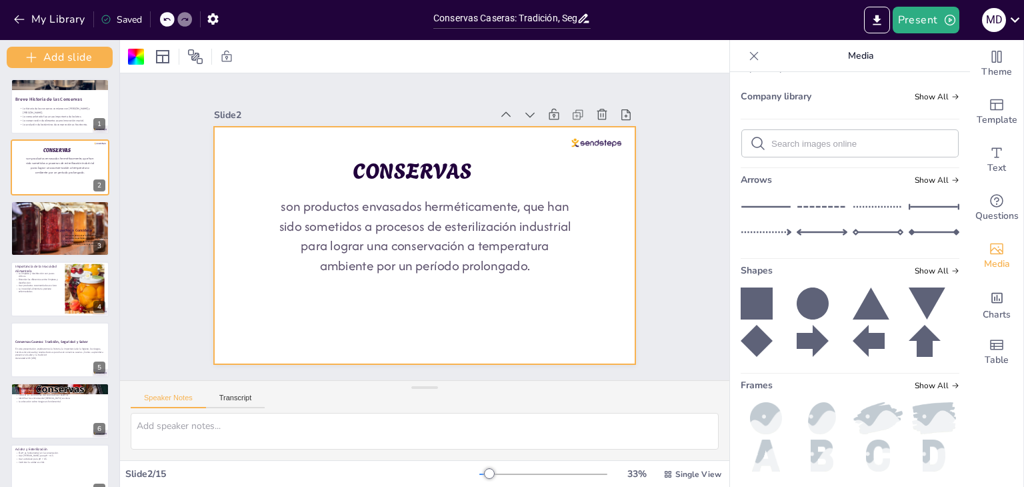
scroll to position [83, 0]
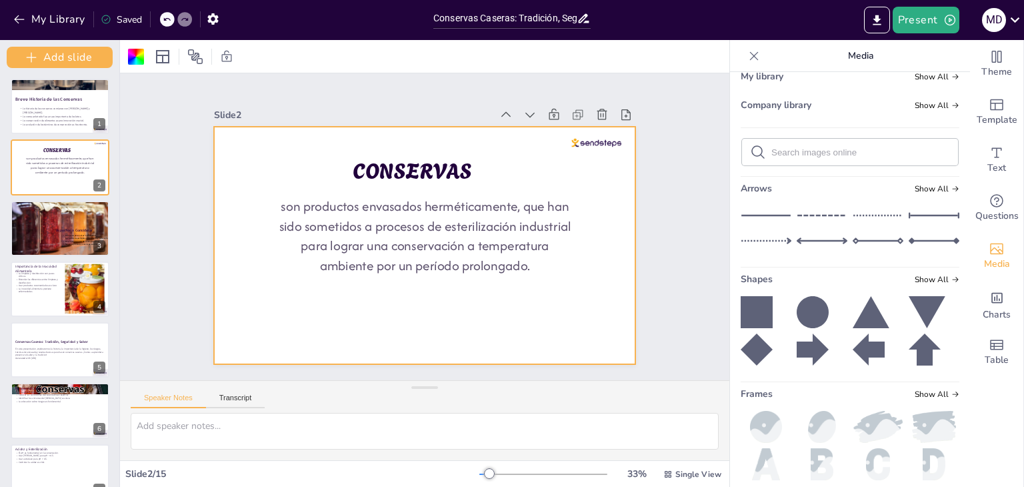
click at [753, 217] on icon at bounding box center [766, 215] width 51 height 20
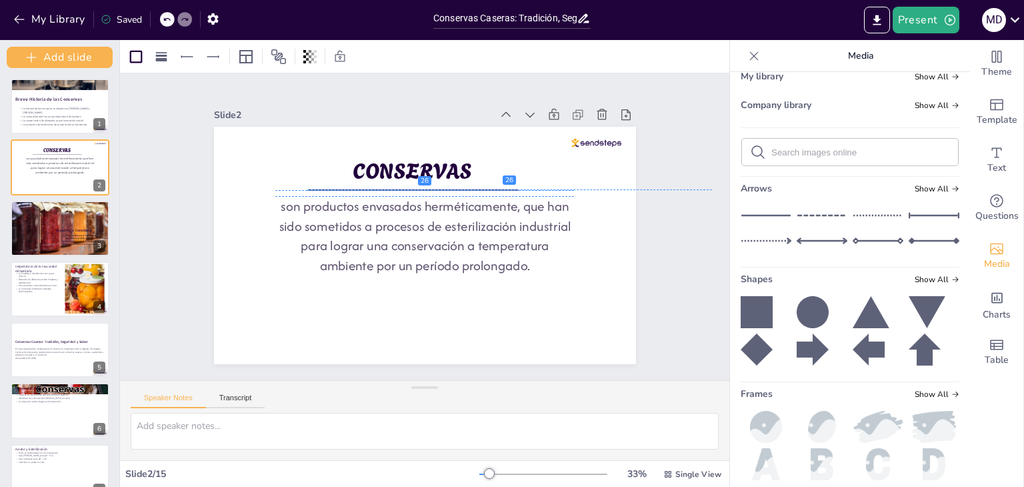
drag, startPoint x: 385, startPoint y: 240, endPoint x: 373, endPoint y: 185, distance: 56.0
click at [373, 185] on div at bounding box center [432, 188] width 186 height 111
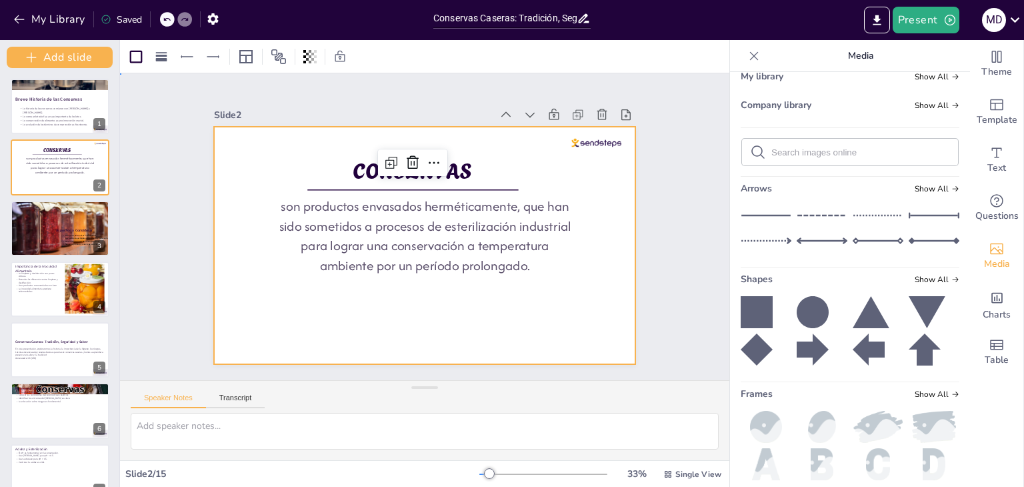
click at [405, 318] on div at bounding box center [415, 243] width 484 height 417
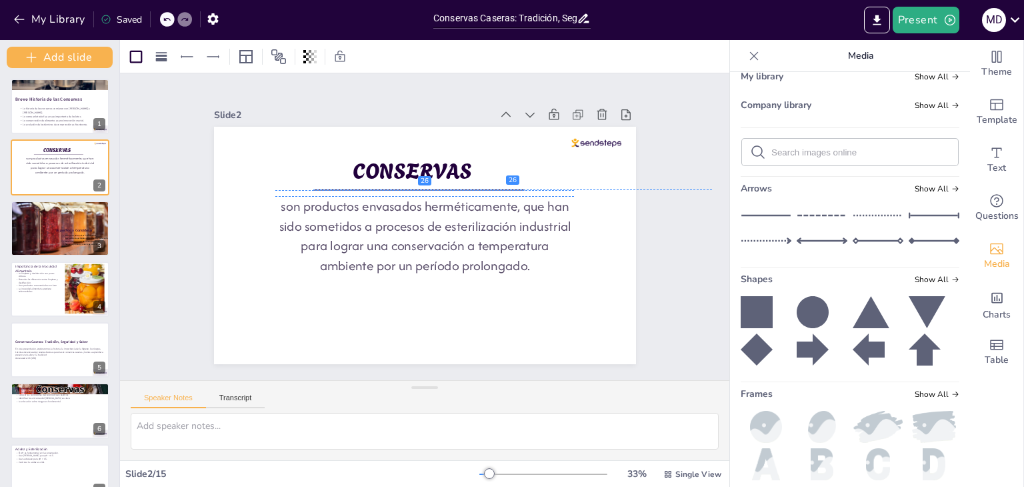
click at [443, 183] on div at bounding box center [441, 194] width 175 height 130
click at [777, 155] on input "text" at bounding box center [860, 152] width 179 height 10
type input "A"
type input "CONSERVAS"
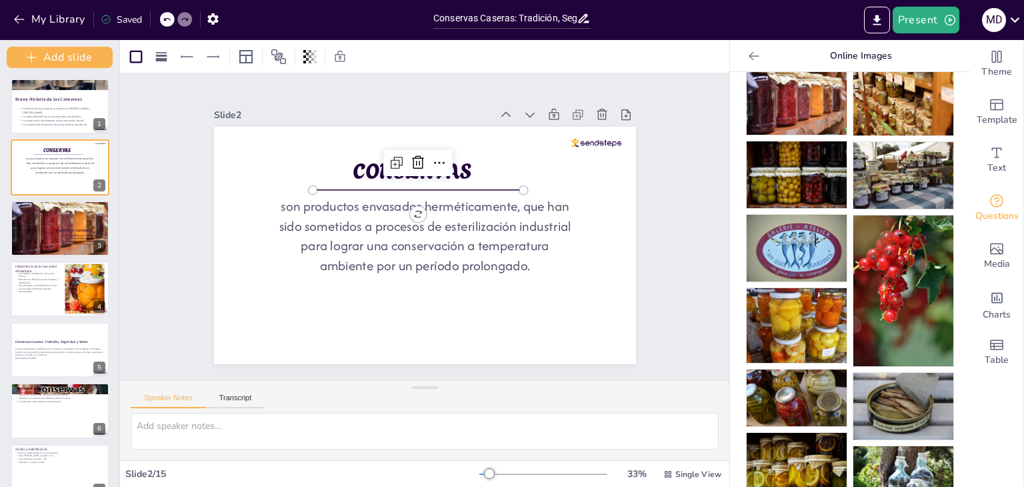
scroll to position [48, 0]
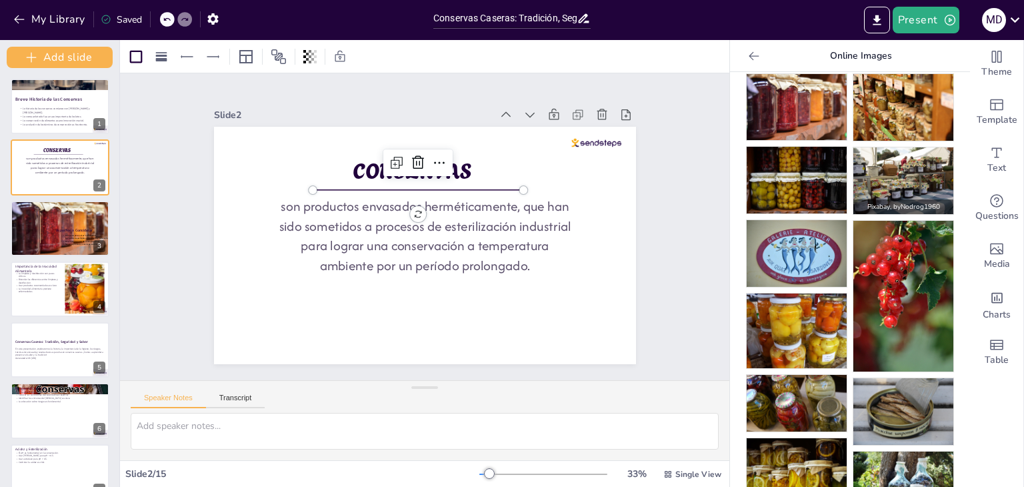
click at [909, 179] on img at bounding box center [903, 180] width 100 height 67
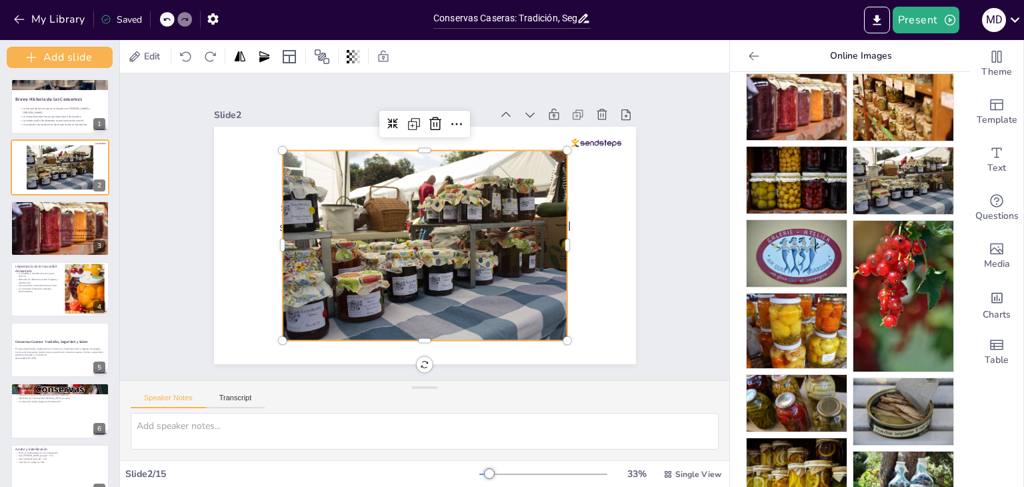
click at [334, 162] on div at bounding box center [417, 243] width 337 height 289
click at [354, 59] on icon at bounding box center [353, 56] width 13 height 13
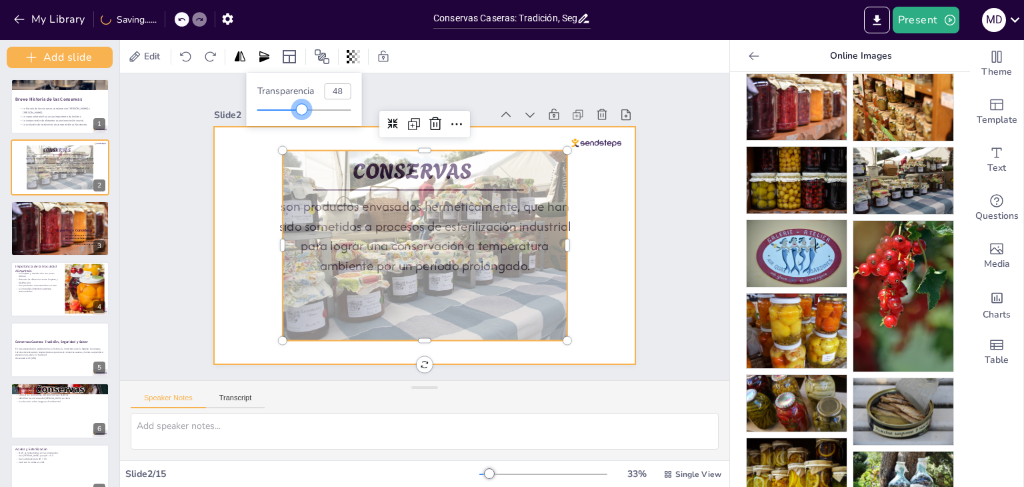
drag, startPoint x: 352, startPoint y: 111, endPoint x: 303, endPoint y: 132, distance: 53.8
click at [303, 132] on body "My Library Saving...... Conservas Caseras: Tradición, Seguridad y Sabor Present…" at bounding box center [512, 243] width 1024 height 487
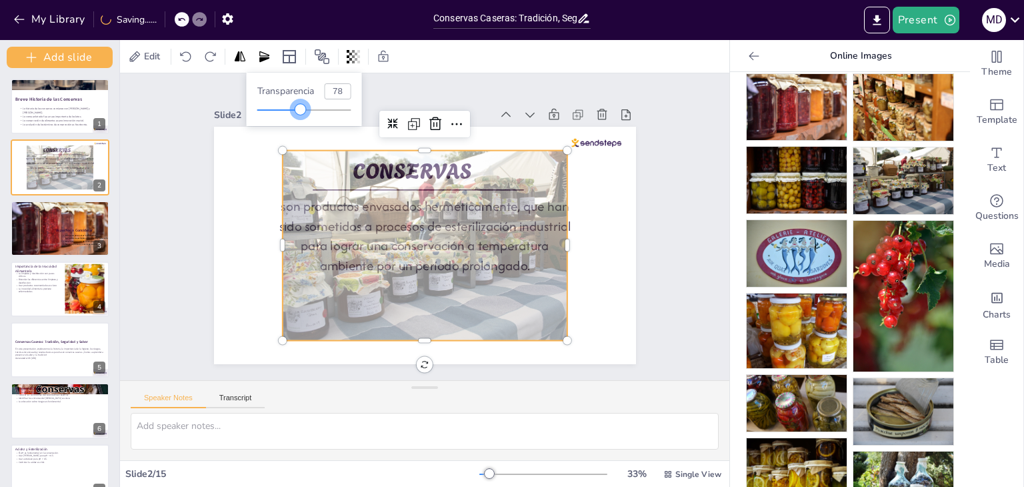
type input "100"
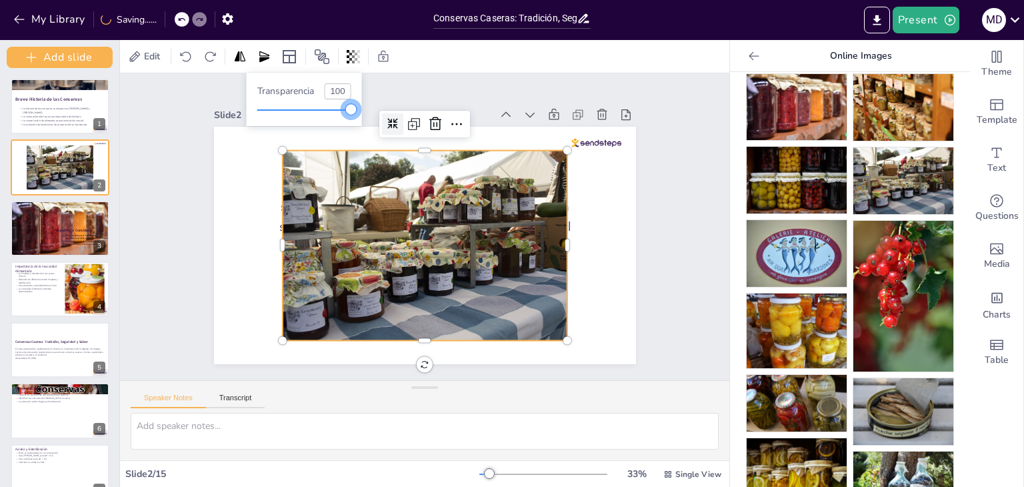
drag, startPoint x: 301, startPoint y: 107, endPoint x: 373, endPoint y: 111, distance: 71.5
click at [373, 111] on body "My Library Saving...... Conservas Caseras: Tradición, Seguridad y Sabor Present…" at bounding box center [512, 243] width 1024 height 487
click at [321, 65] on div at bounding box center [321, 56] width 21 height 21
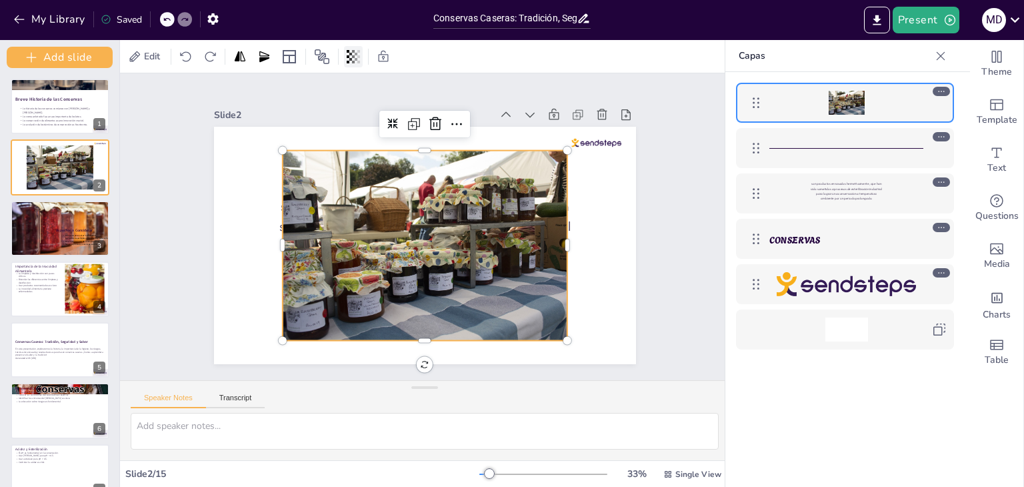
click at [345, 57] on div at bounding box center [353, 56] width 19 height 21
click at [381, 211] on div at bounding box center [408, 235] width 307 height 341
click at [468, 124] on icon at bounding box center [477, 132] width 19 height 19
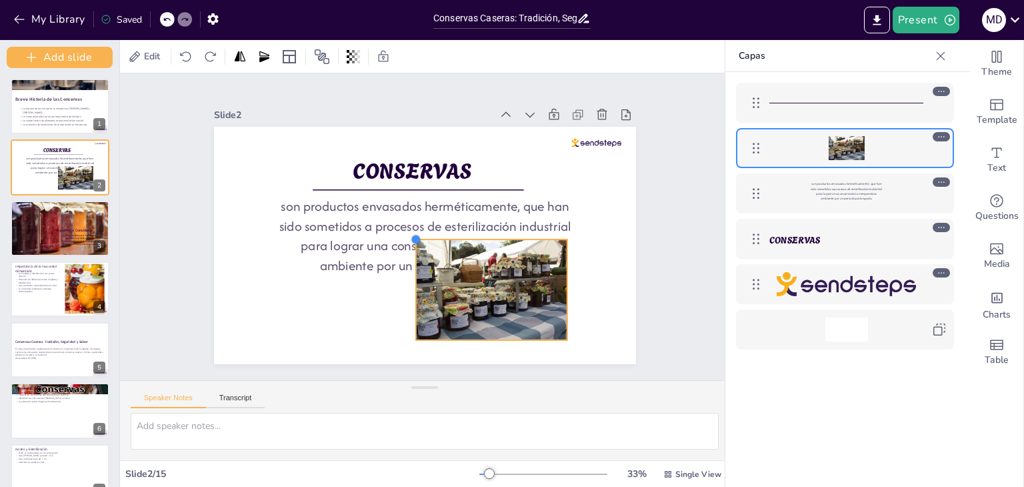
drag, startPoint x: 272, startPoint y: 145, endPoint x: 405, endPoint y: 299, distance: 203.7
click at [405, 299] on div "CONSERVAS son productos envasados herméticamente, que han sido sometidos a proc…" at bounding box center [417, 243] width 482 height 389
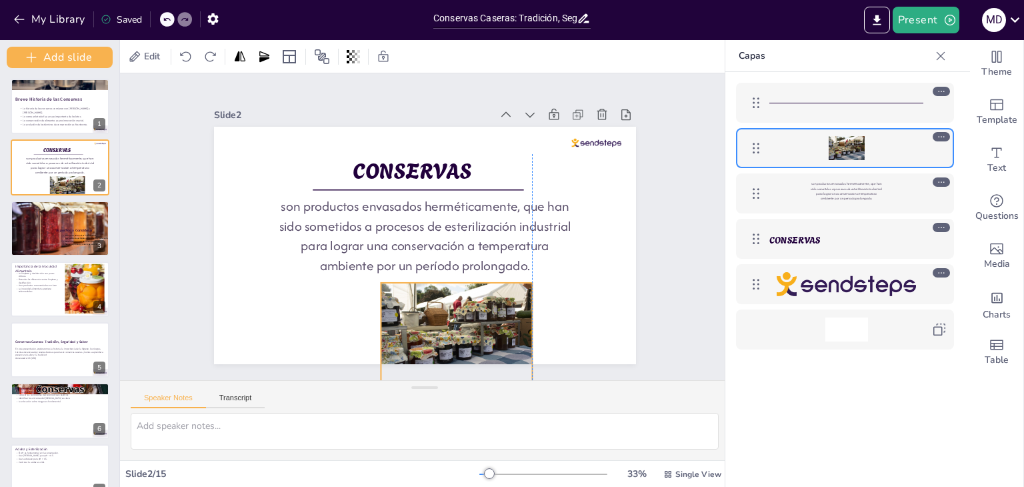
drag, startPoint x: 451, startPoint y: 278, endPoint x: 417, endPoint y: 321, distance: 54.2
click at [417, 321] on div at bounding box center [421, 337] width 175 height 143
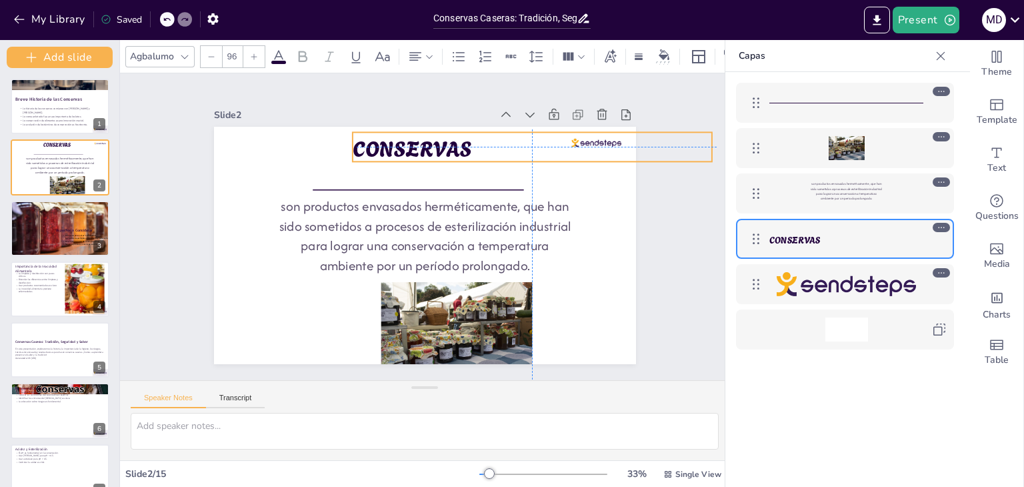
drag, startPoint x: 394, startPoint y: 164, endPoint x: 399, endPoint y: 139, distance: 25.1
click at [444, 139] on span "CONSERVAS" at bounding box center [487, 176] width 87 height 119
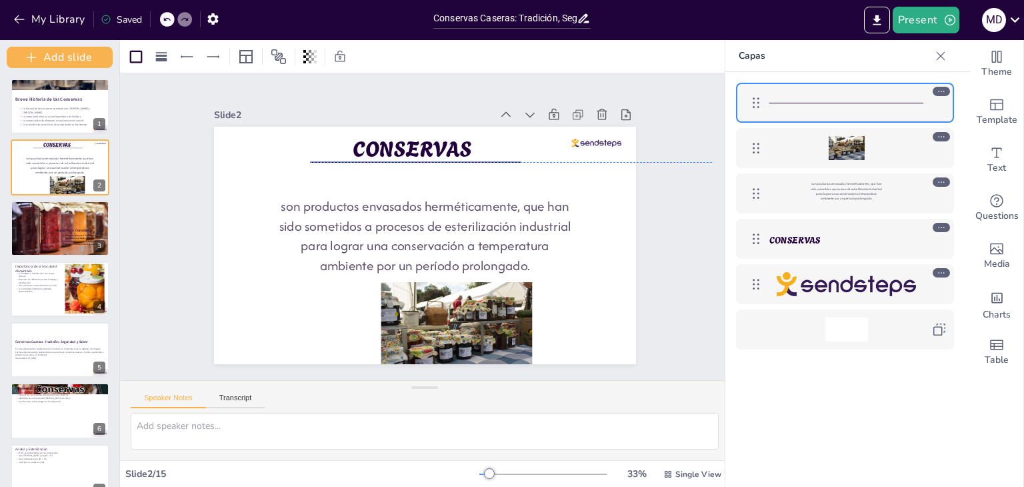
drag, startPoint x: 395, startPoint y: 183, endPoint x: 393, endPoint y: 153, distance: 30.1
click at [393, 222] on div at bounding box center [465, 277] width 186 height 111
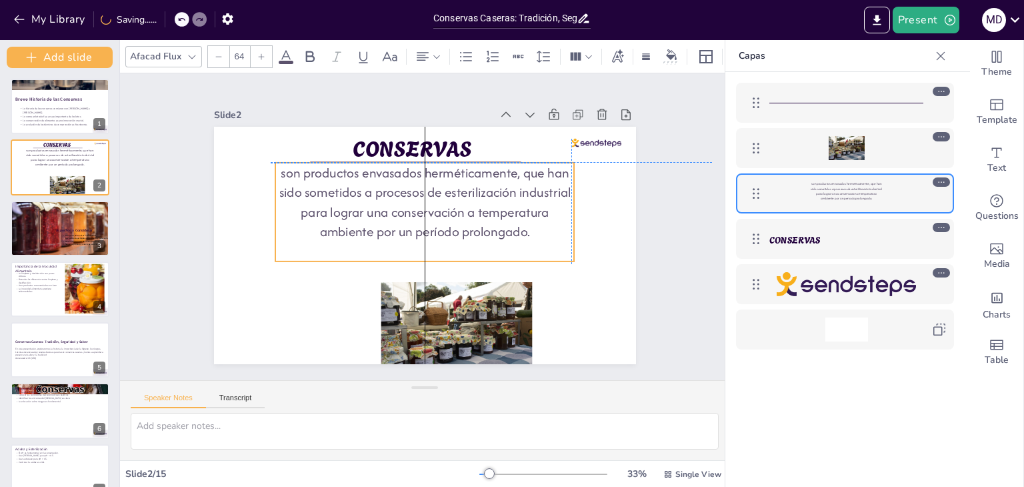
drag, startPoint x: 399, startPoint y: 235, endPoint x: 394, endPoint y: 204, distance: 31.0
click at [394, 204] on span "son productos envasados herméticamente, que han sido sometidos a procesos de es…" at bounding box center [449, 195] width 257 height 209
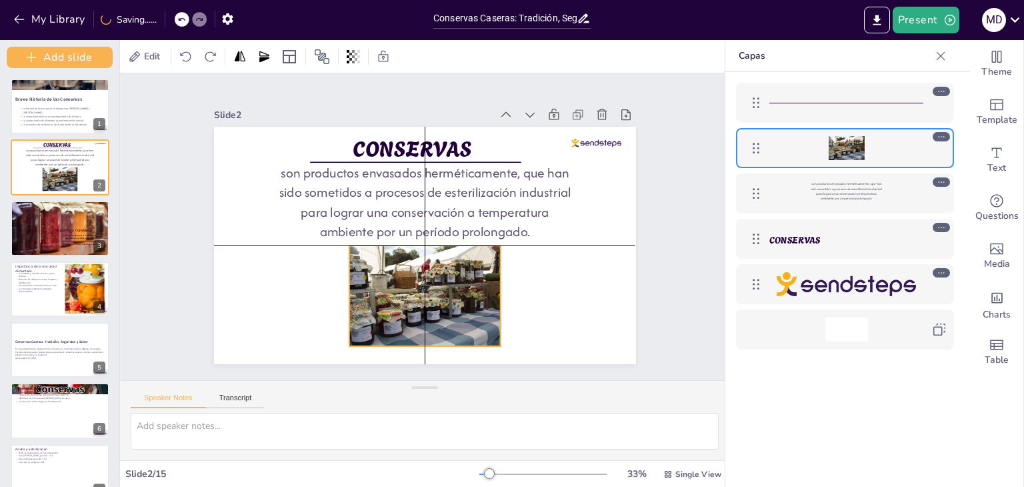
drag, startPoint x: 414, startPoint y: 299, endPoint x: 379, endPoint y: 268, distance: 47.2
click at [379, 268] on div at bounding box center [356, 233] width 116 height 161
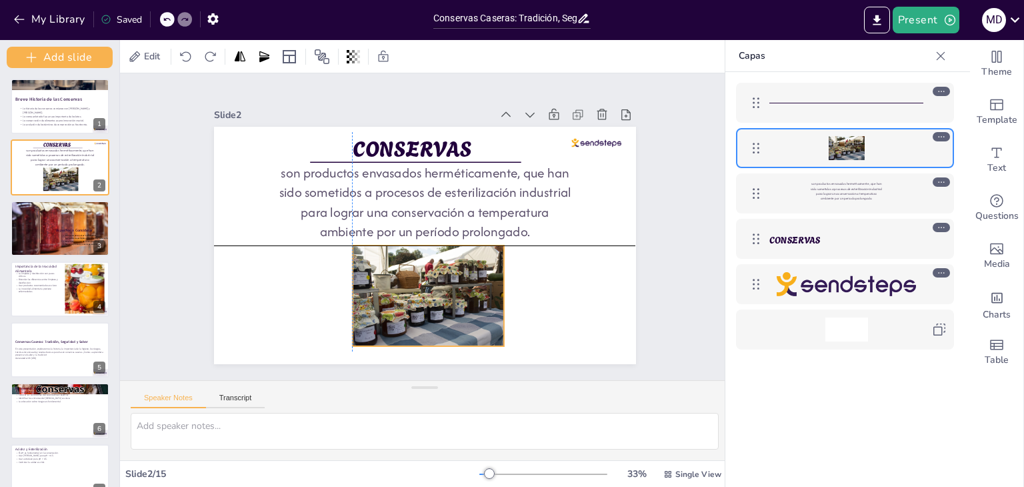
click at [461, 303] on div at bounding box center [413, 295] width 169 height 130
click at [143, 67] on div "Edit" at bounding box center [424, 56] width 609 height 33
click at [148, 49] on div "Edit" at bounding box center [145, 56] width 40 height 21
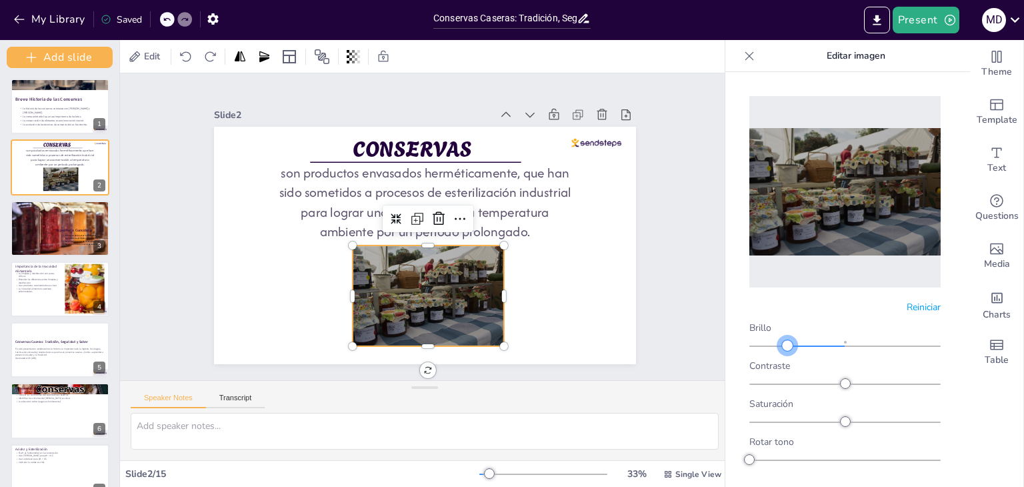
drag, startPoint x: 841, startPoint y: 337, endPoint x: 785, endPoint y: 385, distance: 74.2
click at [785, 385] on div "Brillo Contraste Saturación Rotar tono Escala de grises Difuminar" at bounding box center [844, 431] width 191 height 220
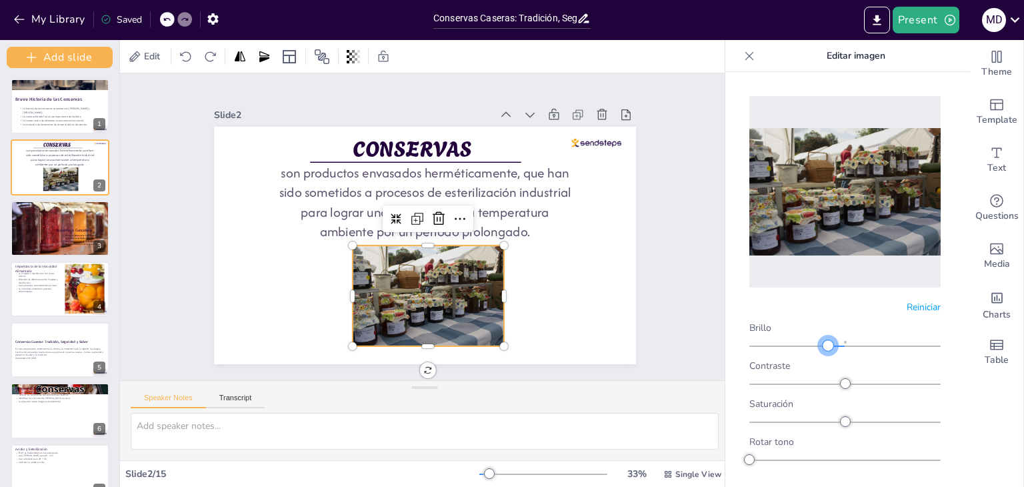
drag, startPoint x: 789, startPoint y: 339, endPoint x: 824, endPoint y: 341, distance: 35.4
click at [824, 341] on div at bounding box center [828, 345] width 11 height 11
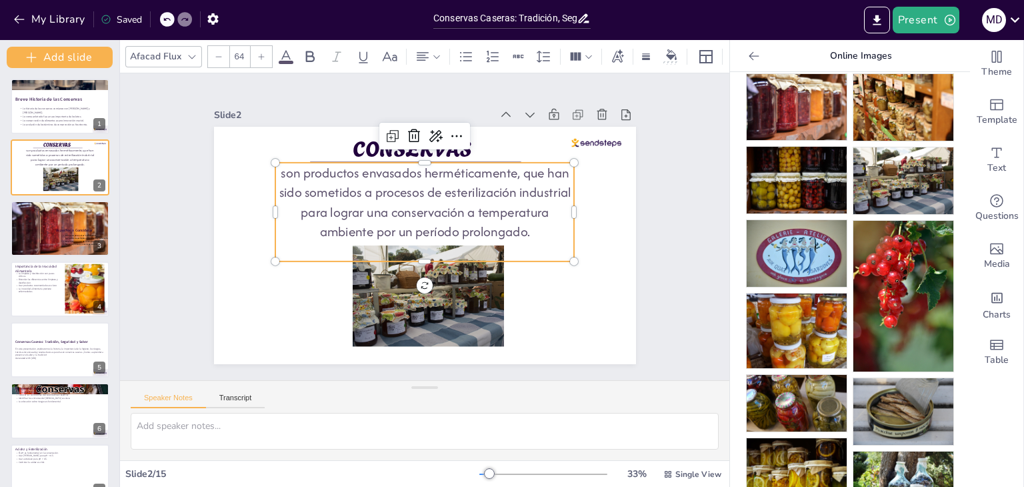
click at [330, 211] on span "son productos envasados herméticamente, que han sido sometidos a procesos de es…" at bounding box center [449, 195] width 257 height 209
click at [287, 59] on div "Afacad Flux 64" at bounding box center [473, 56] width 697 height 23
click at [285, 54] on icon at bounding box center [286, 57] width 16 height 16
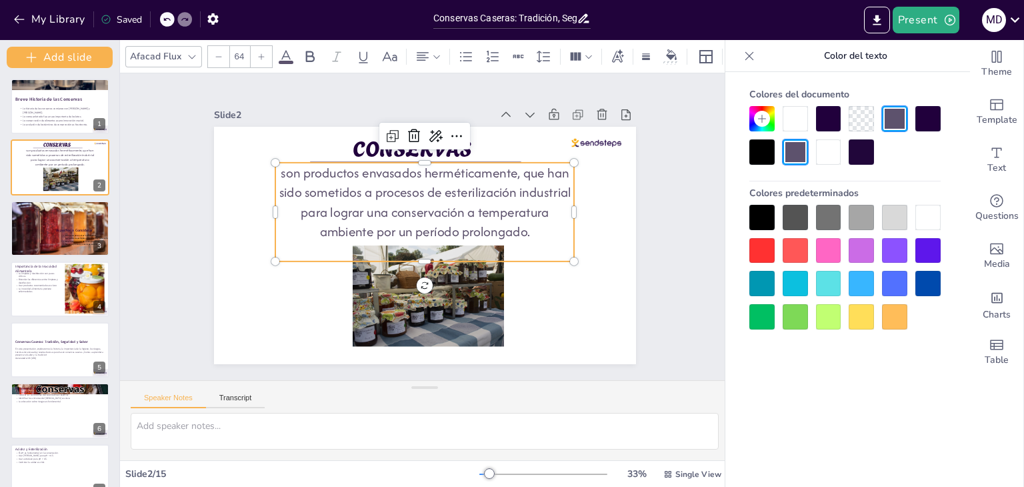
click at [755, 152] on div at bounding box center [761, 151] width 25 height 25
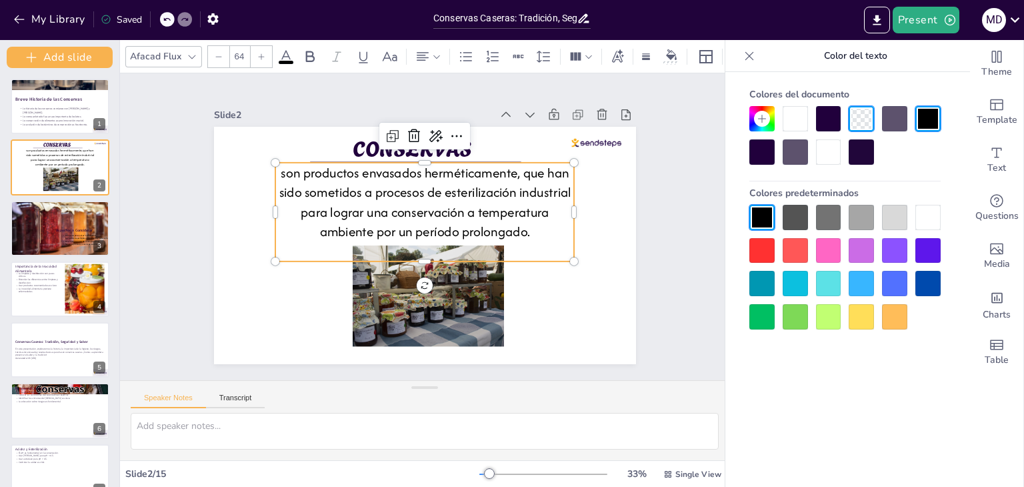
click at [294, 169] on span "son productos envasados herméticamente, que han sido sometidos a procesos de es…" at bounding box center [437, 196] width 287 height 151
click at [311, 213] on span "son productos envasados herméticamente, que han sido sometidos a procesos de es…" at bounding box center [425, 252] width 292 height 78
click at [311, 185] on span "son productos envasados herméticamente, que han sido sometidos a procesos de es…" at bounding box center [441, 196] width 281 height 173
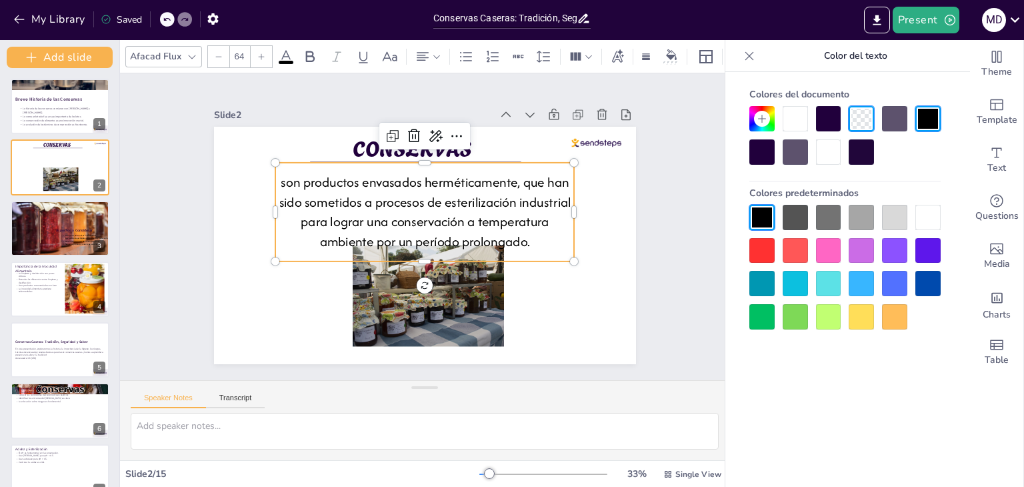
click at [316, 185] on span "son productos envasados herméticamente, que han sido sometidos a procesos de es…" at bounding box center [444, 203] width 257 height 209
click at [289, 182] on span "son productos envasados herméticamente, que han sido sometidos a procesos de es…" at bounding box center [430, 208] width 291 height 128
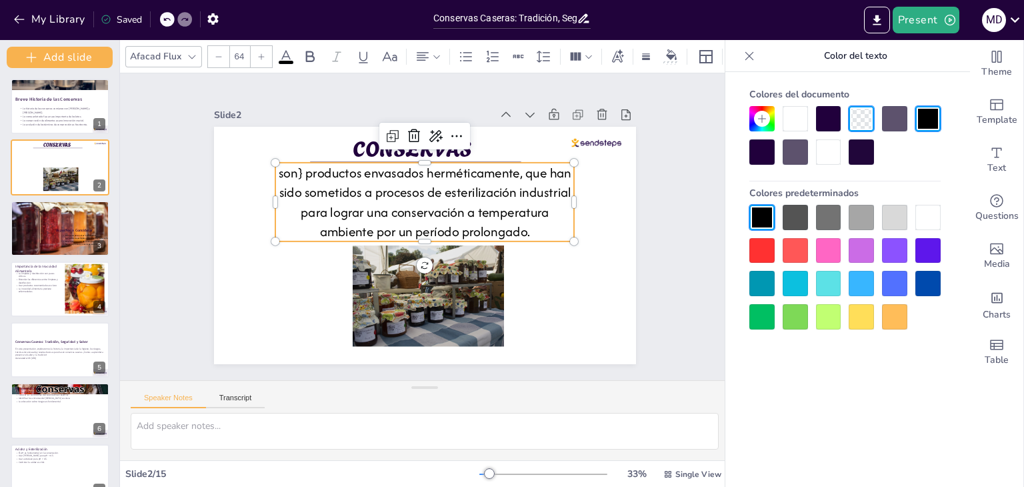
click at [301, 168] on span "son} productos envasados herméticamente, que han sido sometidos a procesos de e…" at bounding box center [442, 195] width 283 height 173
click at [262, 149] on div "Slide 1 Breve Historia de las Conservas La historia de las conservas comienza c…" at bounding box center [424, 226] width 325 height 523
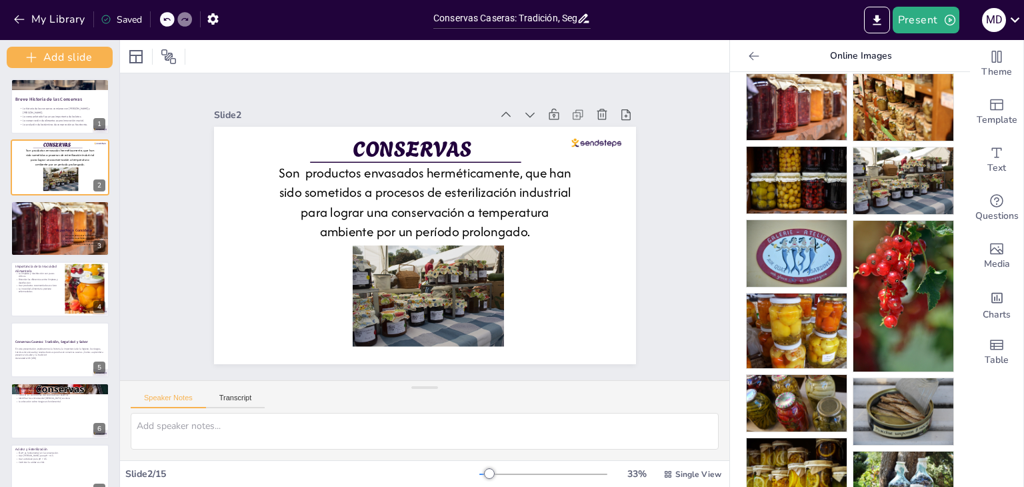
click at [99, 185] on div "2" at bounding box center [100, 185] width 12 height 12
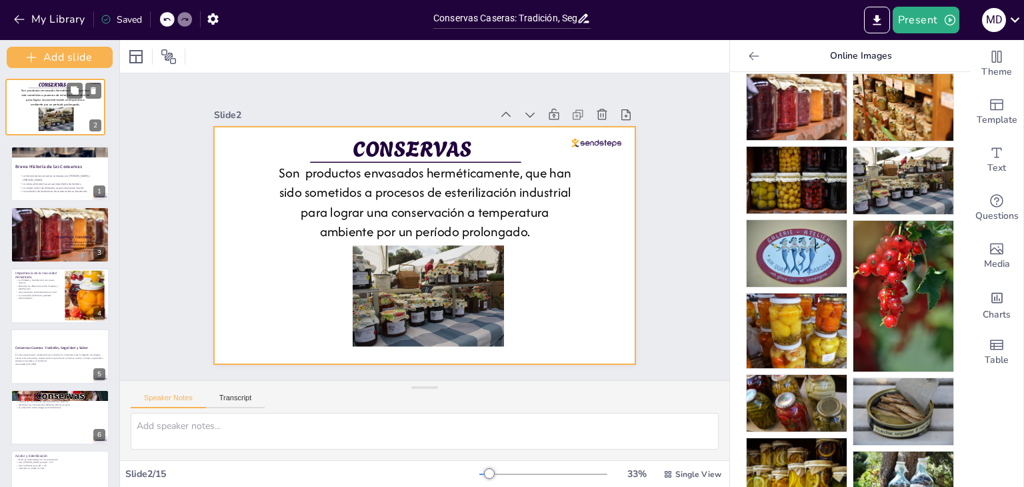
drag, startPoint x: 99, startPoint y: 185, endPoint x: 92, endPoint y: 117, distance: 68.4
click at [92, 117] on div "CONSERVAS Son productos envasados herméticamente, que han sido sometidos a proc…" at bounding box center [55, 107] width 101 height 57
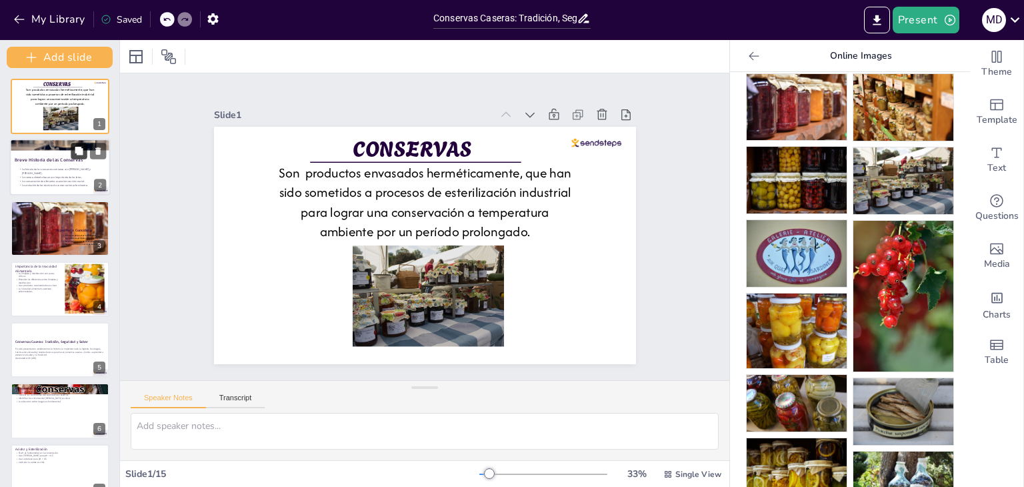
click at [83, 153] on icon at bounding box center [79, 151] width 8 height 8
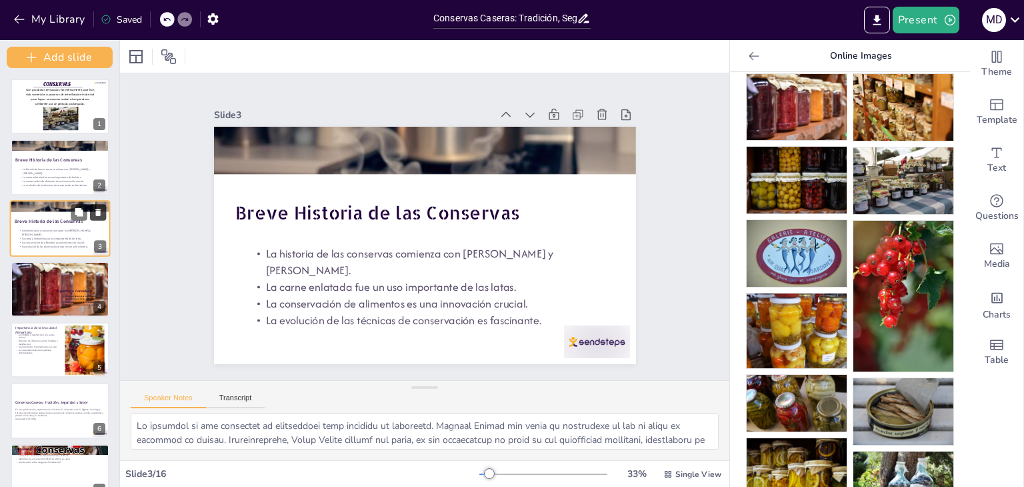
click at [93, 207] on icon at bounding box center [97, 211] width 9 height 9
type textarea "La higiene personal es el primer paso hacia la seguridad alimentaria. Lavarse l…"
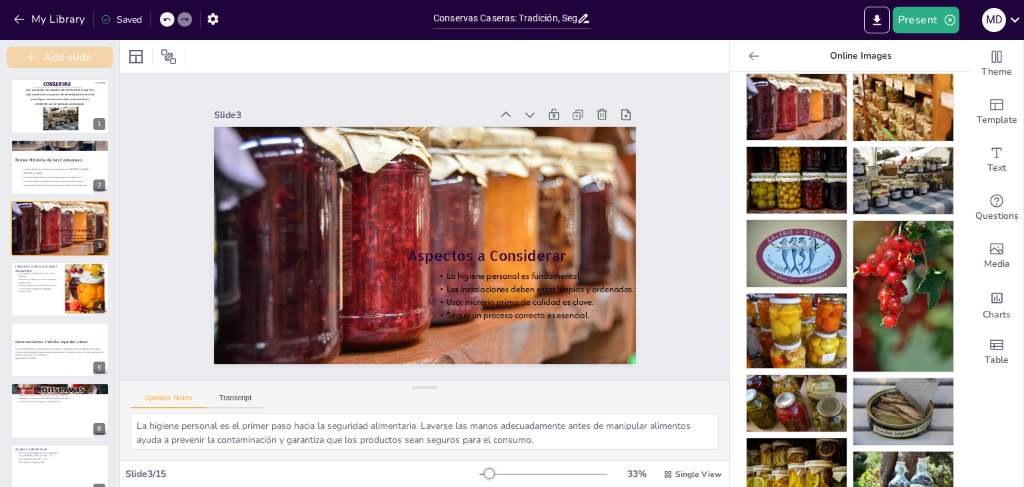
click at [45, 64] on button "Add slide" at bounding box center [60, 57] width 106 height 21
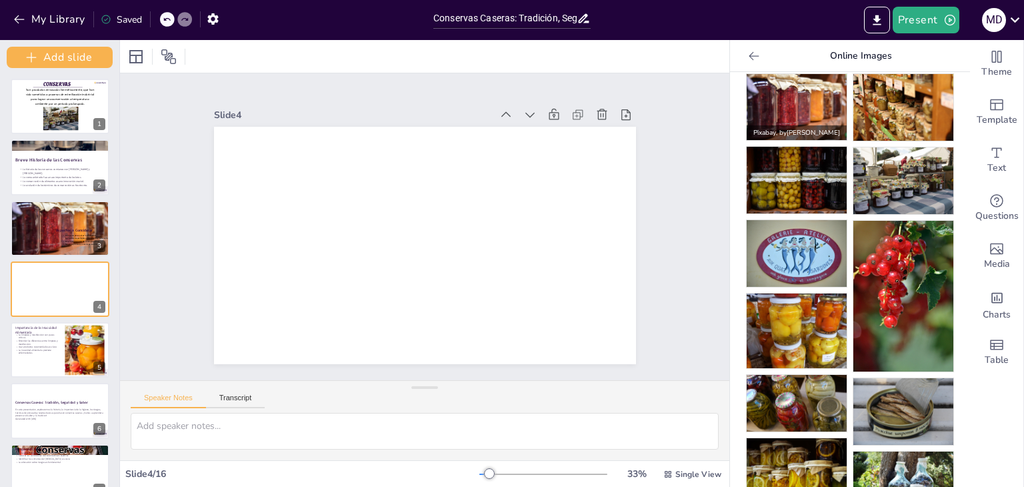
click at [771, 109] on img at bounding box center [797, 107] width 100 height 66
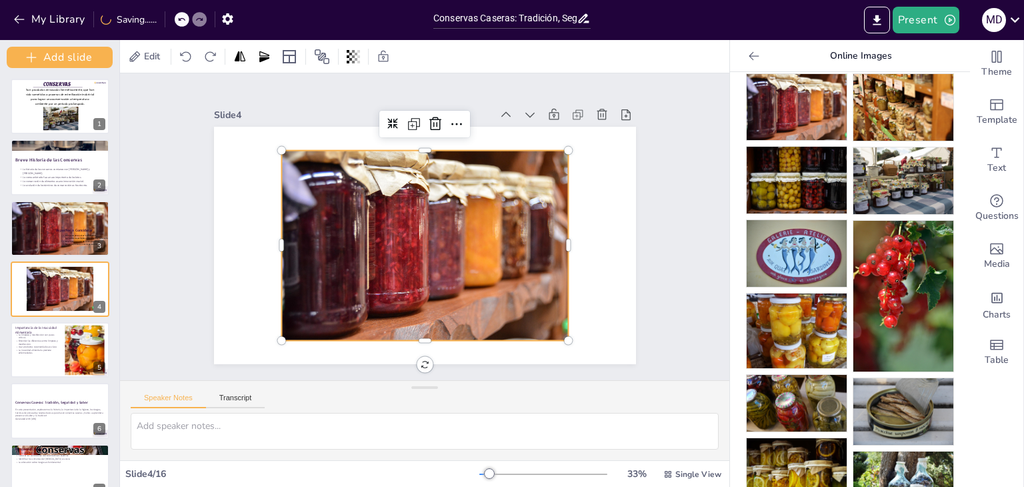
click at [469, 343] on div at bounding box center [375, 368] width 188 height 50
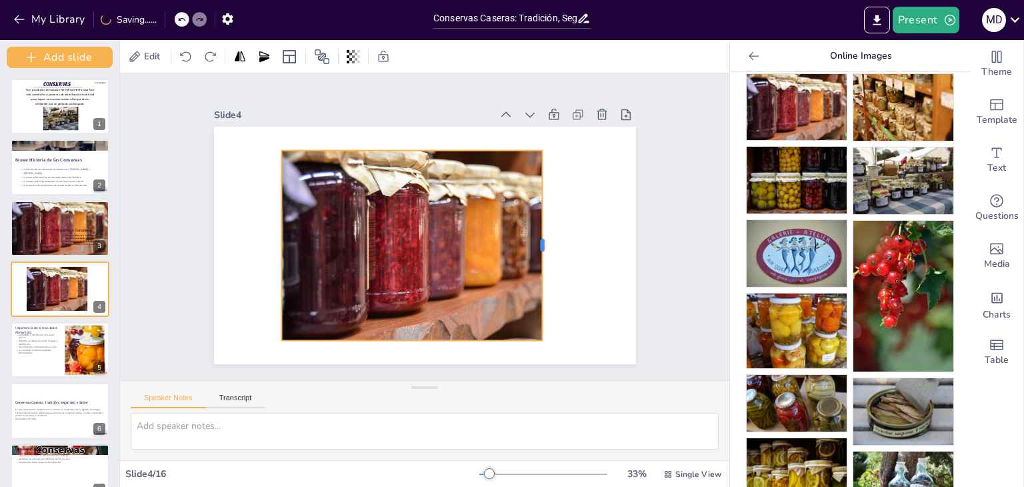
drag, startPoint x: 558, startPoint y: 238, endPoint x: 532, endPoint y: 182, distance: 61.8
click at [532, 205] on div at bounding box center [528, 294] width 87 height 178
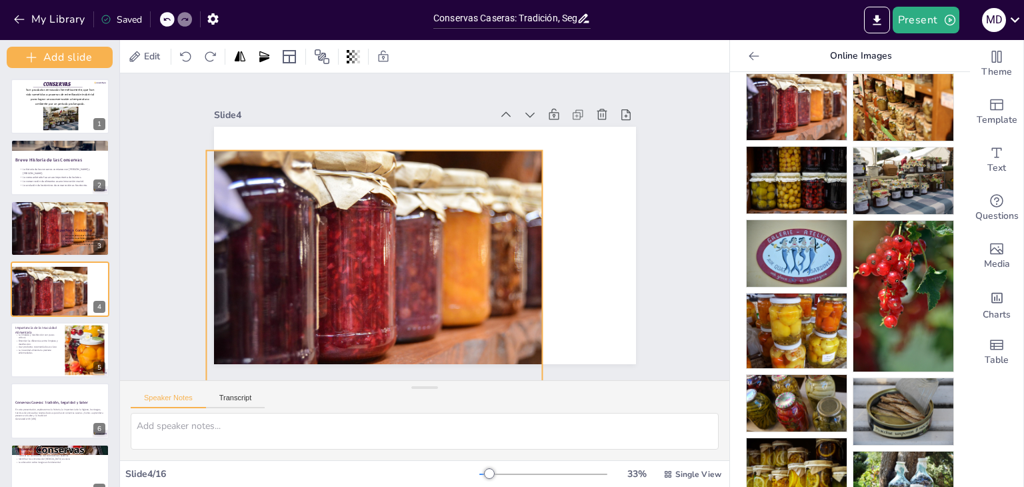
drag, startPoint x: 271, startPoint y: 337, endPoint x: 196, endPoint y: 321, distance: 76.2
click at [196, 321] on div "Slide 1 CONSERVAS Son productos envasados herméticamente, que han sido sometido…" at bounding box center [424, 226] width 514 height 563
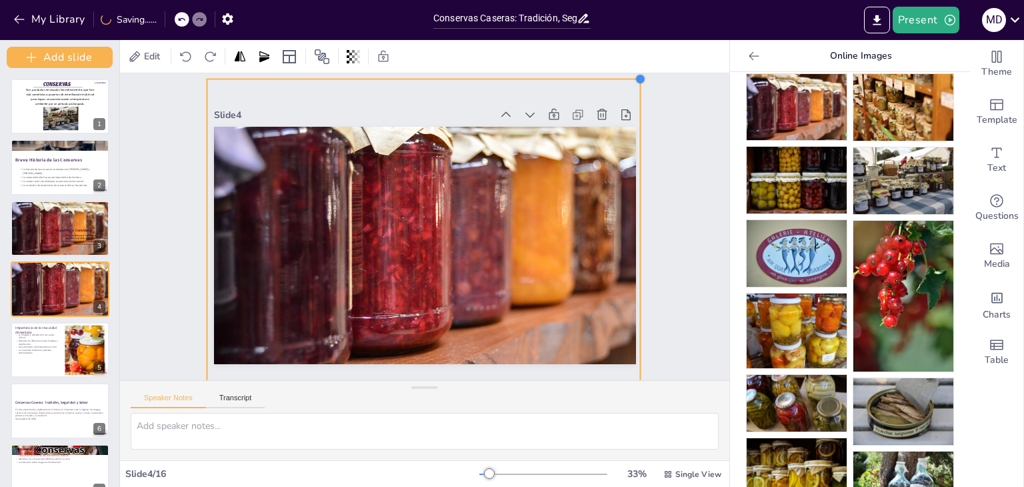
drag, startPoint x: 535, startPoint y: 142, endPoint x: 632, endPoint y: 102, distance: 105.2
click at [632, 102] on div "Slide 1 CONSERVAS Son productos envasados herméticamente, que han sido sometido…" at bounding box center [425, 226] width 537 height 553
click at [483, 212] on div at bounding box center [440, 242] width 550 height 447
click at [666, 207] on div "Slide 1 CONSERVAS Son productos envasados herméticamente, que han sido sometido…" at bounding box center [424, 226] width 673 height 606
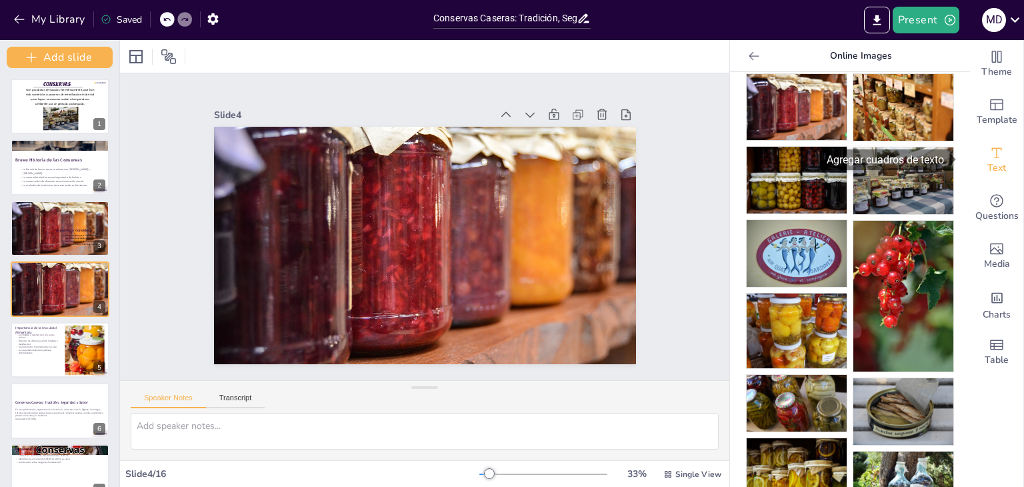
click at [1002, 164] on div "Text" at bounding box center [996, 160] width 53 height 48
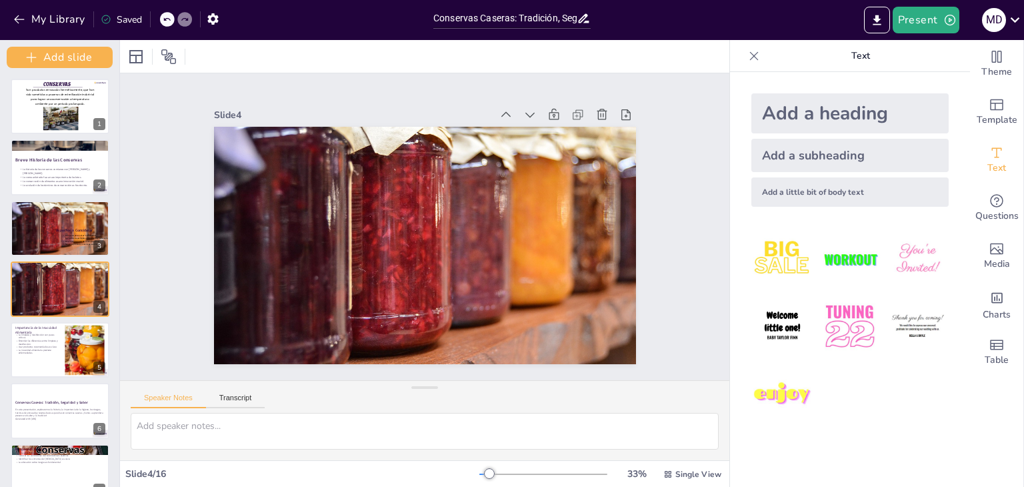
click at [786, 117] on div "Add a heading" at bounding box center [849, 113] width 197 height 40
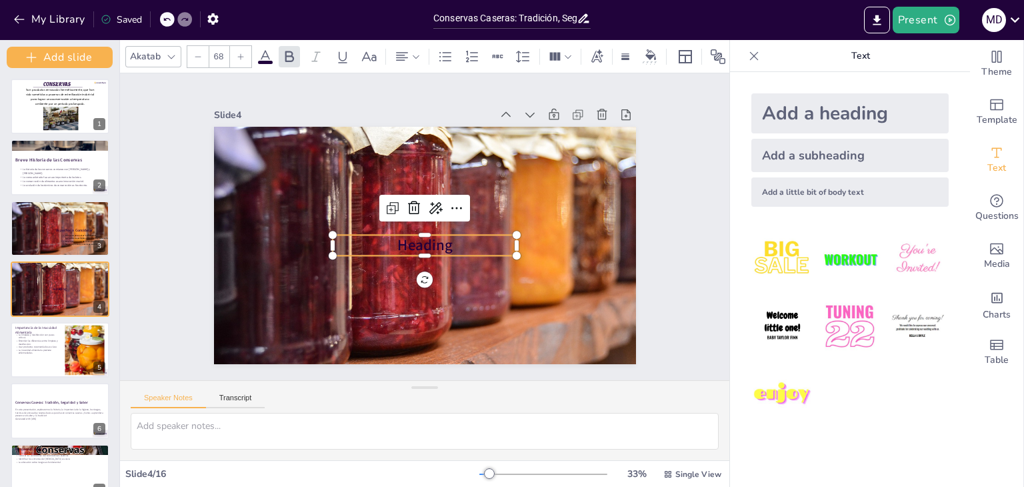
click at [459, 240] on p "Heading" at bounding box center [415, 243] width 171 height 111
click at [459, 240] on p "Heading" at bounding box center [413, 241] width 161 height 125
drag, startPoint x: 439, startPoint y: 243, endPoint x: 377, endPoint y: 238, distance: 61.5
click at [377, 238] on p "Heading" at bounding box center [412, 240] width 151 height 139
click at [79, 270] on icon at bounding box center [79, 273] width 8 height 8
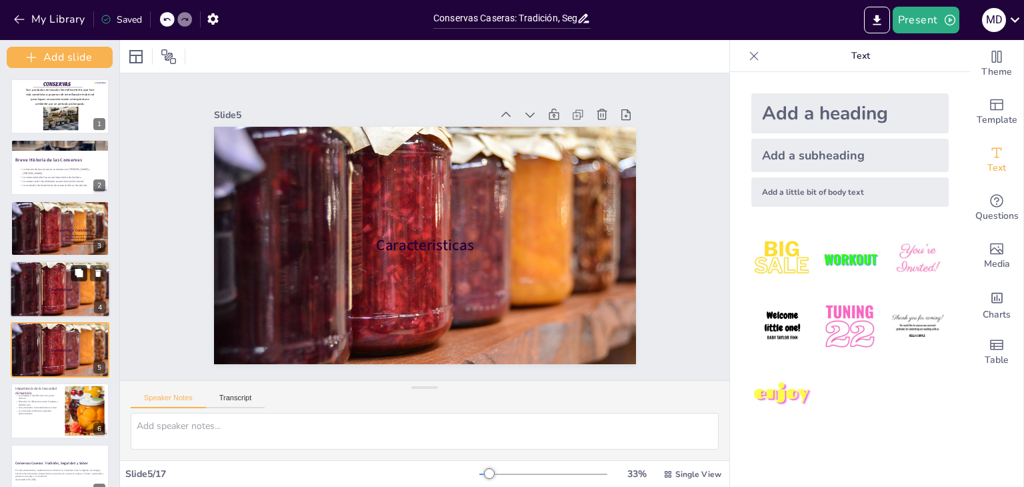
scroll to position [72, 0]
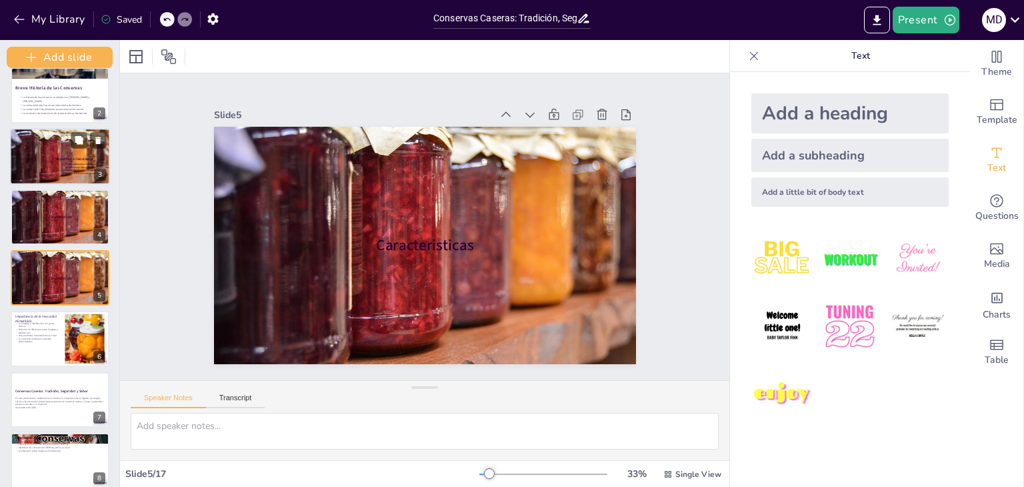
click at [69, 159] on p "Aspectos a Considerar" at bounding box center [101, 158] width 91 height 5
type textarea "La higiene personal es el primer paso hacia la seguridad alimentaria. Lavarse l…"
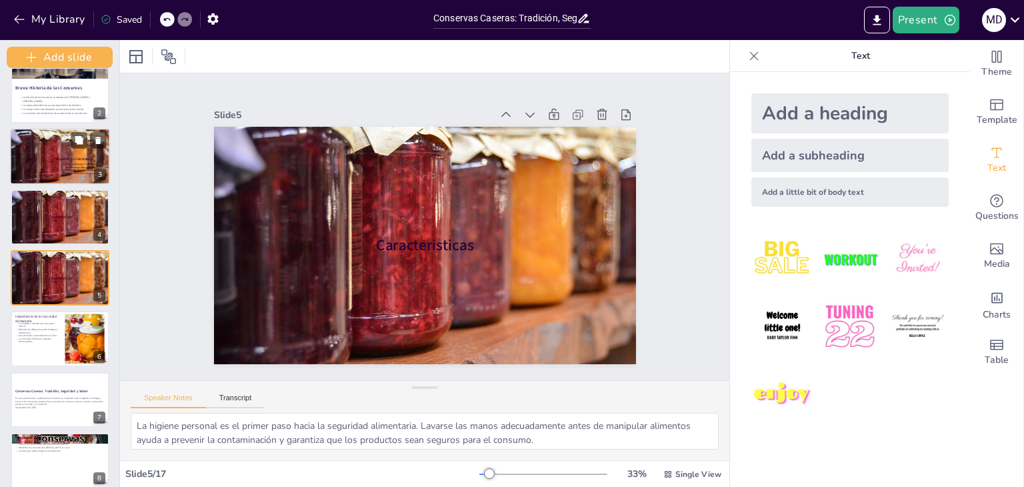
scroll to position [0, 0]
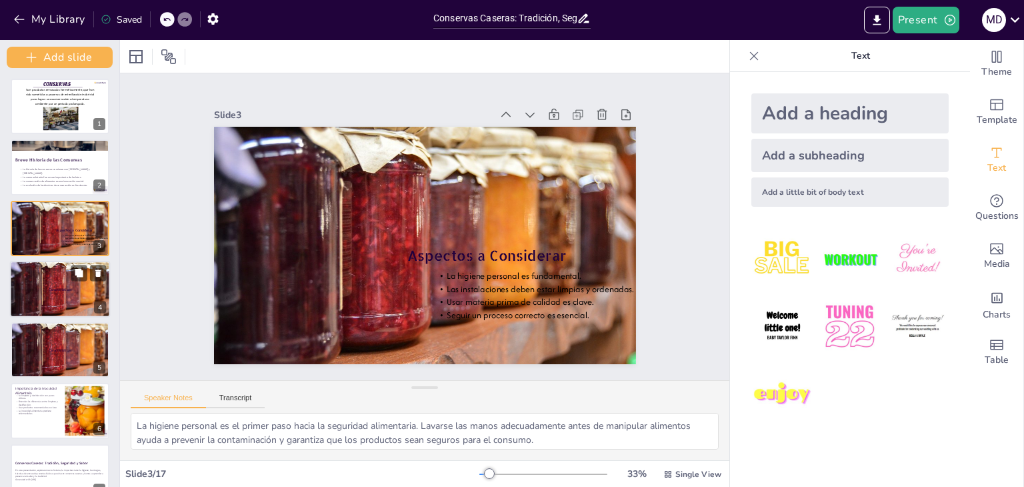
click at [68, 293] on div at bounding box center [64, 286] width 113 height 75
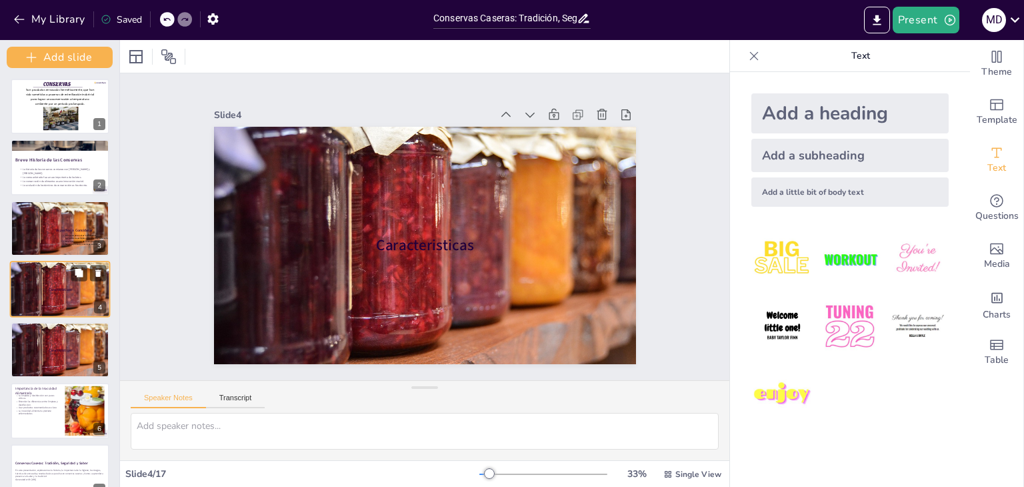
scroll to position [11, 0]
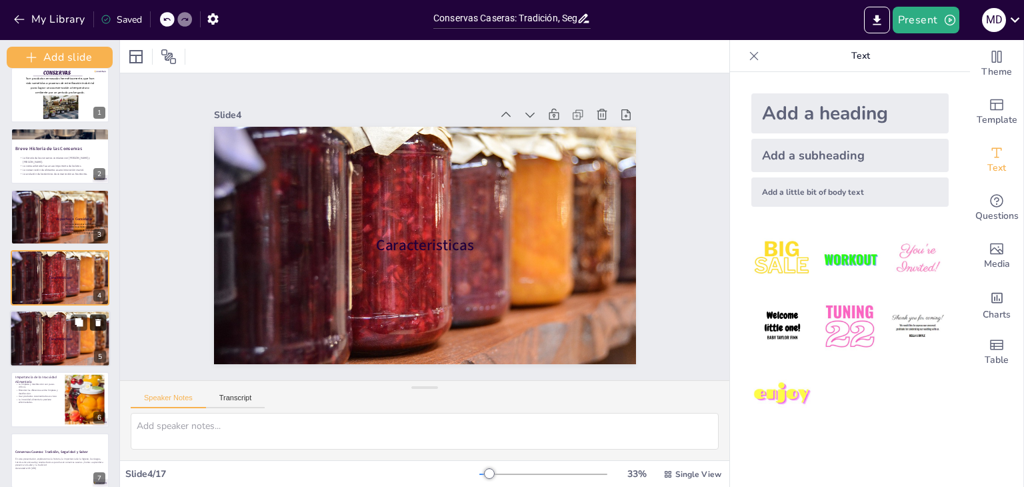
click at [95, 323] on icon at bounding box center [97, 321] width 9 height 9
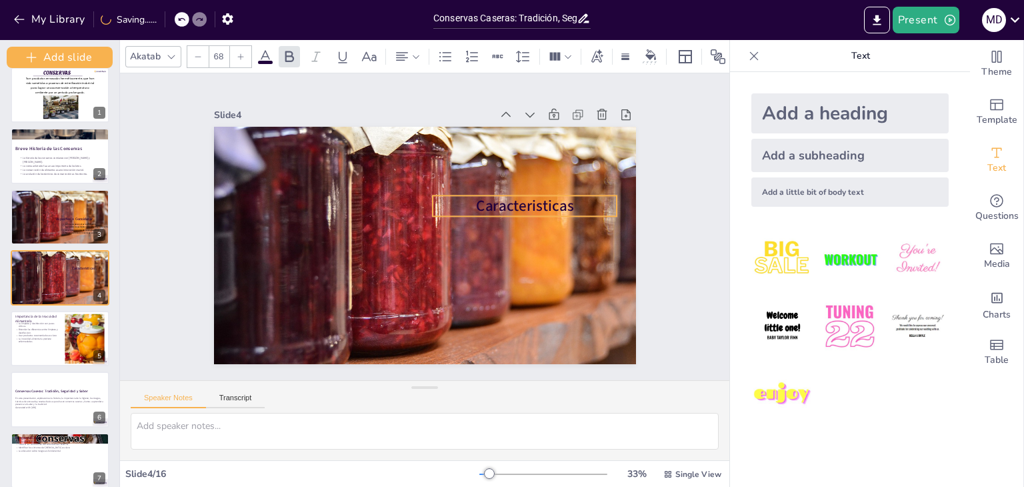
drag, startPoint x: 393, startPoint y: 243, endPoint x: 496, endPoint y: 199, distance: 112.0
click at [496, 219] on span "Caracteristicas" at bounding box center [524, 248] width 97 height 58
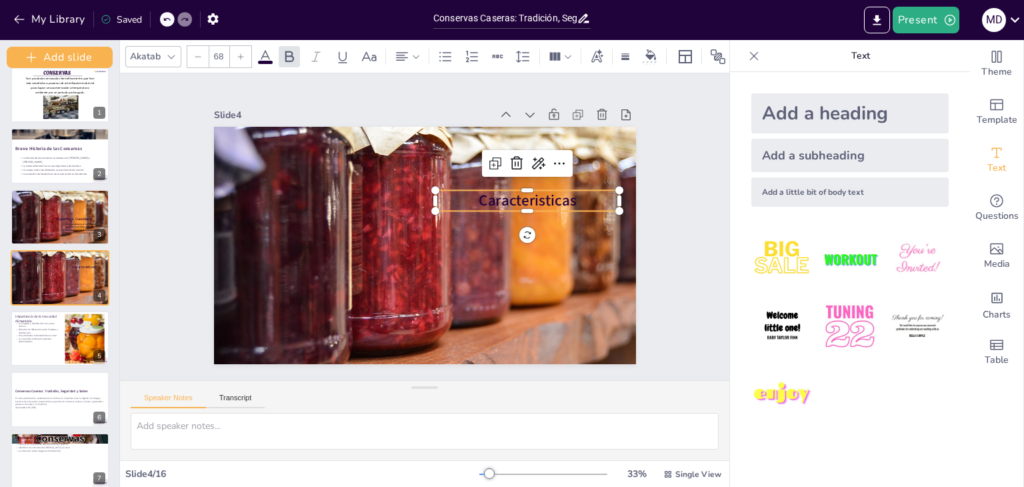
click at [160, 54] on div "Akatab" at bounding box center [145, 56] width 36 height 18
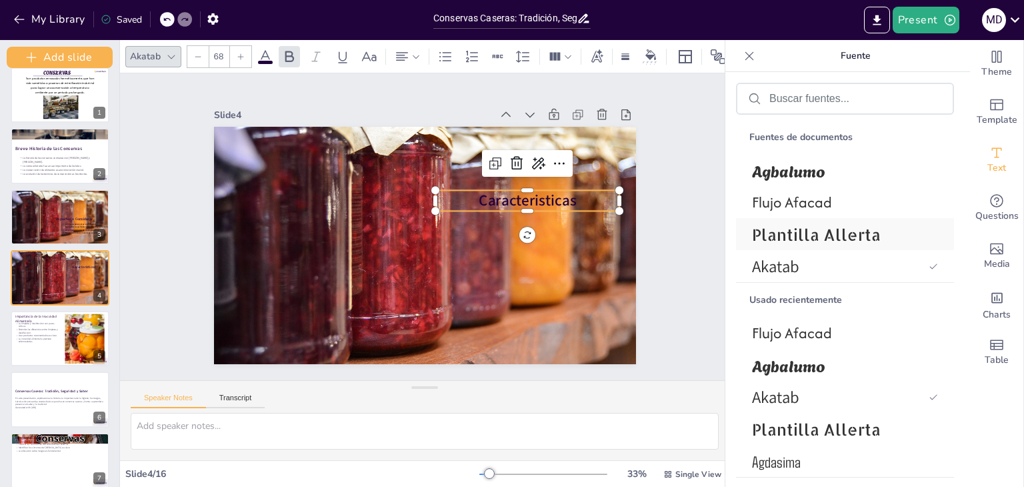
click at [813, 233] on font "Plantilla Allerta" at bounding box center [816, 234] width 129 height 21
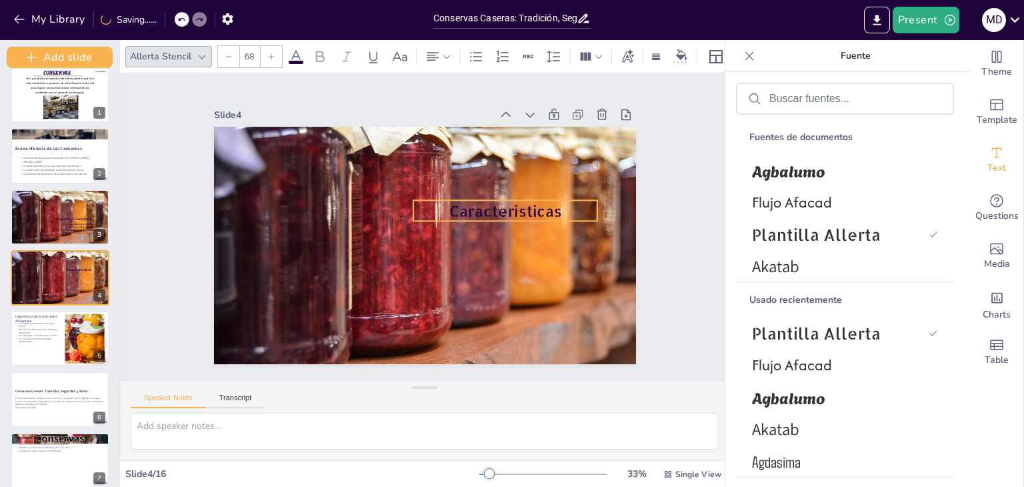
drag, startPoint x: 547, startPoint y: 202, endPoint x: 525, endPoint y: 212, distance: 24.2
click at [525, 213] on span "Caracteristicas" at bounding box center [504, 244] width 111 height 63
click at [557, 203] on p "Caracteristicas" at bounding box center [507, 228] width 185 height 59
click at [452, 216] on p "Caracteristicas" at bounding box center [432, 309] width 40 height 186
click at [557, 203] on p "Caracteristicas" at bounding box center [507, 219] width 186 height 40
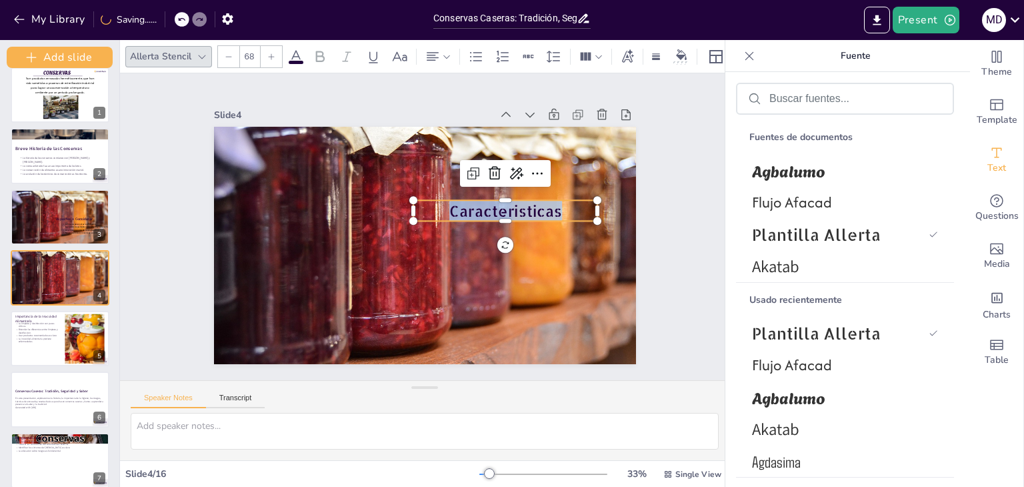
click at [557, 203] on p "Caracteristicas" at bounding box center [506, 236] width 182 height 77
click at [296, 49] on icon at bounding box center [296, 57] width 16 height 16
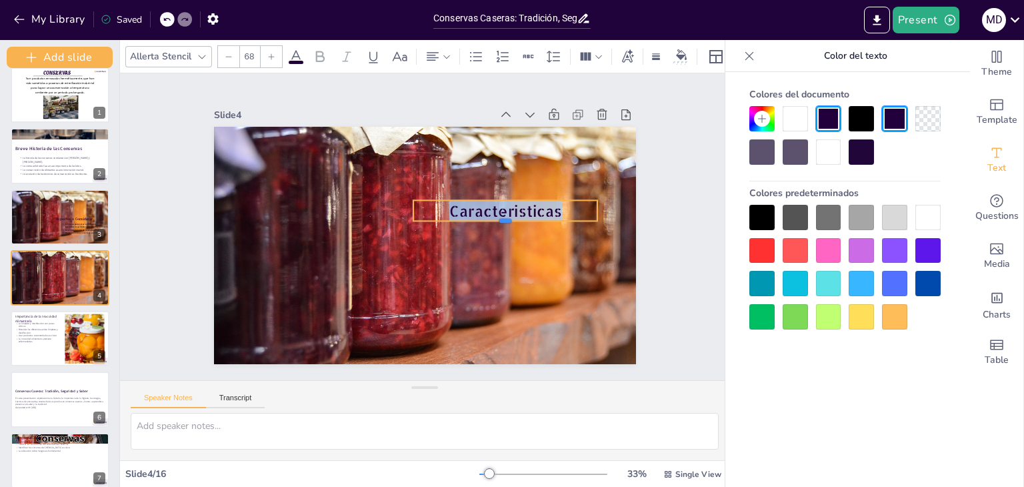
click at [569, 221] on div at bounding box center [501, 251] width 179 height 67
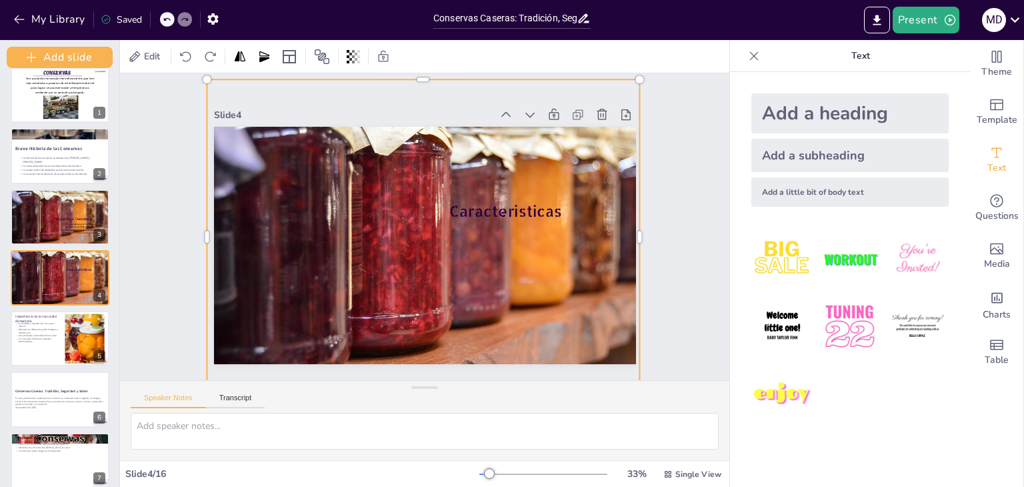
click at [517, 269] on div at bounding box center [425, 248] width 511 height 569
click at [840, 205] on div "Add a little bit of body text" at bounding box center [849, 191] width 197 height 29
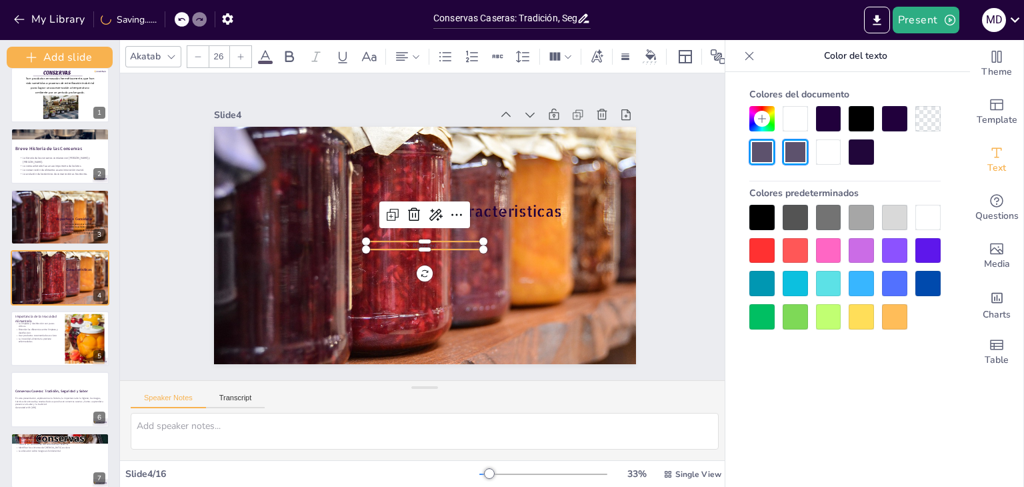
click at [448, 238] on p "Body text" at bounding box center [421, 245] width 117 height 33
click at [95, 262] on icon at bounding box center [97, 261] width 9 height 9
type textarea "La limpieza es el primer paso hacia la inocuidad alimentaria. Es necesario elim…"
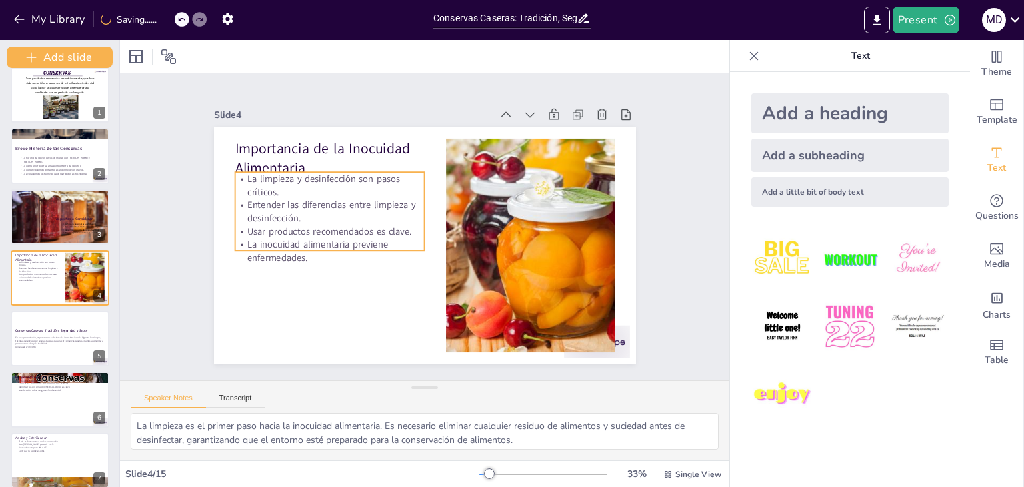
click at [302, 249] on div "Importancia de la Inocuidad Alimentaria La limpieza y desinfección son pasos cr…" at bounding box center [418, 245] width 475 height 356
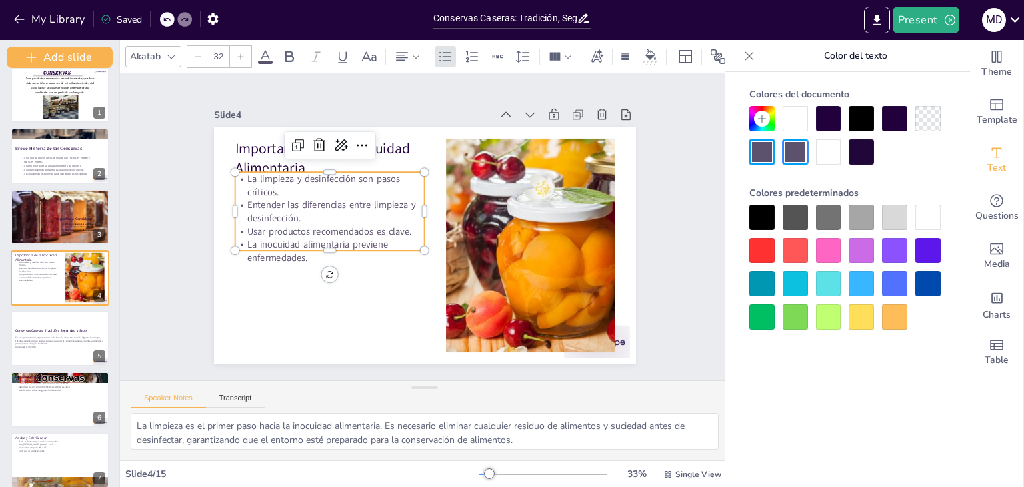
click at [272, 56] on icon at bounding box center [265, 57] width 16 height 16
click at [763, 209] on div at bounding box center [761, 217] width 25 height 25
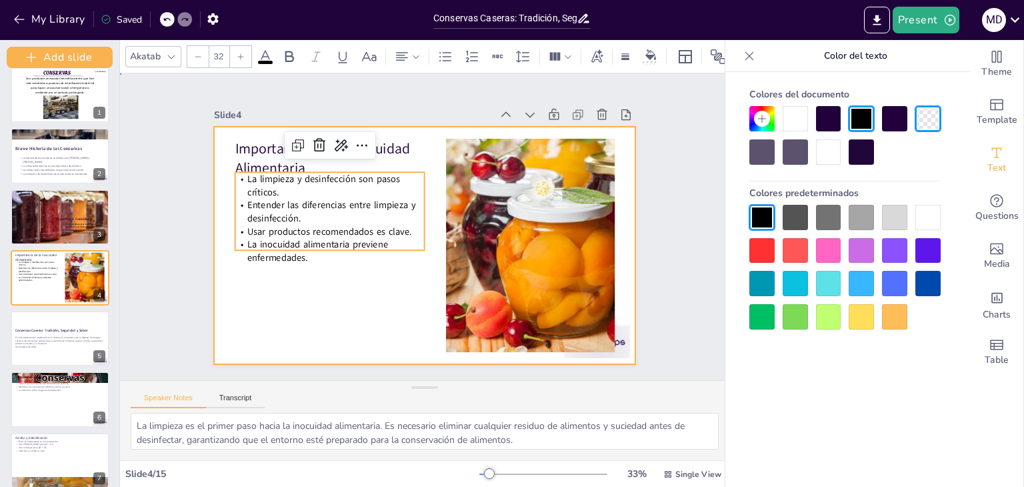
click at [298, 323] on div at bounding box center [417, 243] width 482 height 389
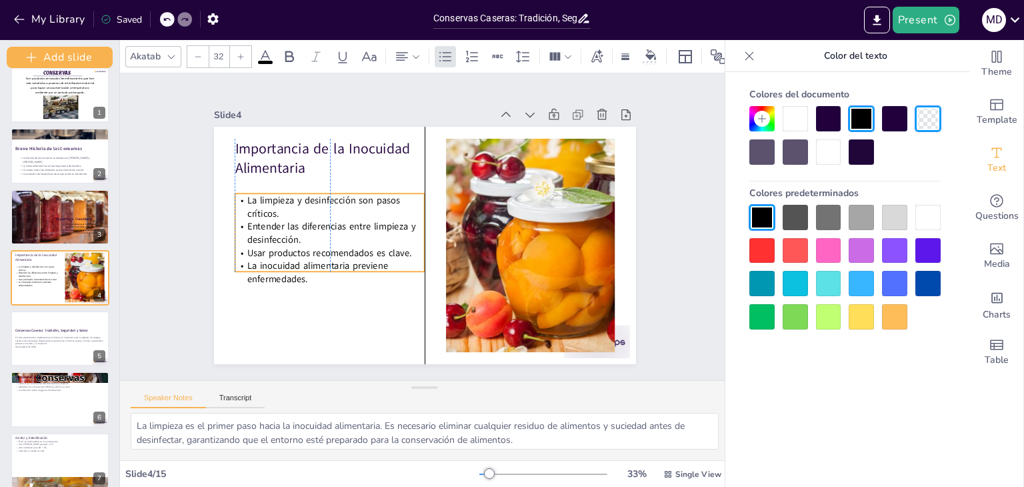
drag, startPoint x: 277, startPoint y: 241, endPoint x: 271, endPoint y: 263, distance: 23.5
click at [271, 247] on span "La inocuidad alimentaria previene enfermedades." at bounding box center [308, 206] width 135 height 81
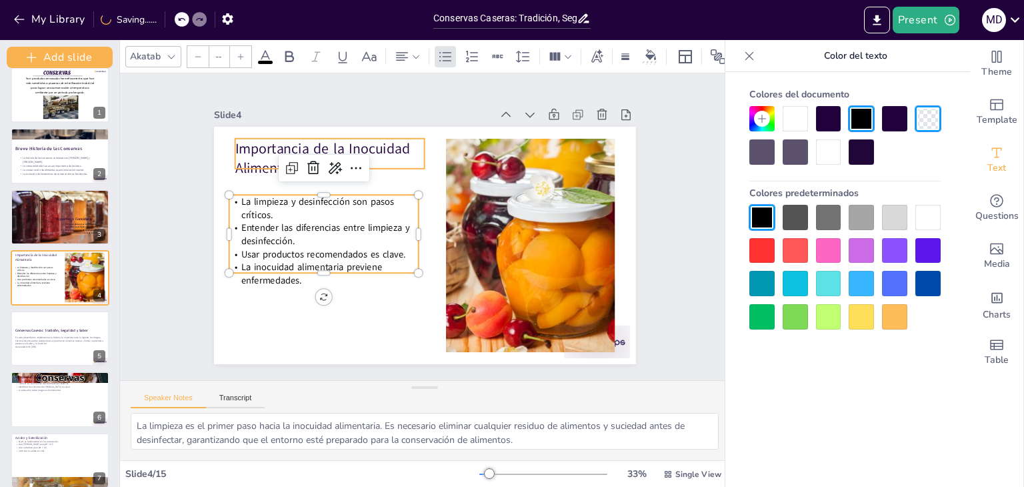
type input "48"
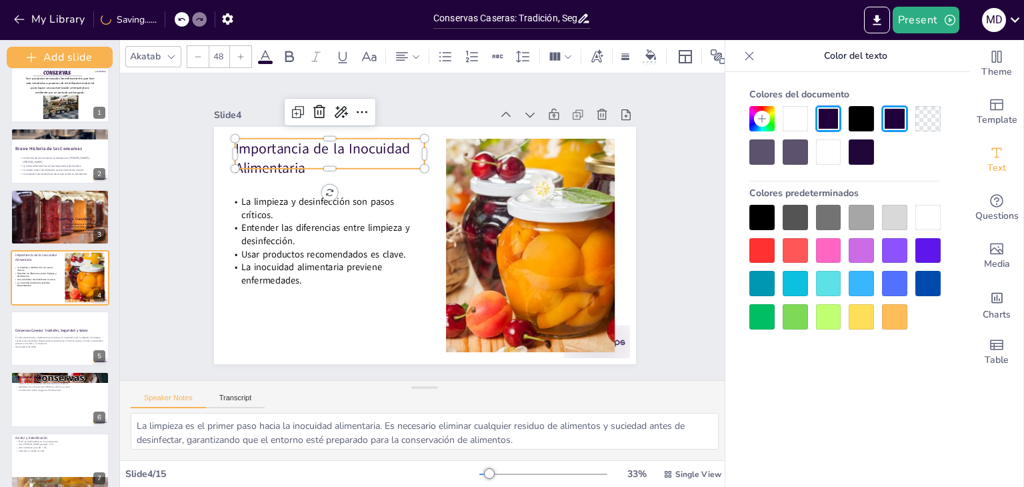
click at [247, 169] on div "Importancia de la Inocuidad Alimentaria La limpieza y desinfección son pasos cr…" at bounding box center [407, 223] width 320 height 462
click at [172, 51] on icon at bounding box center [171, 56] width 11 height 11
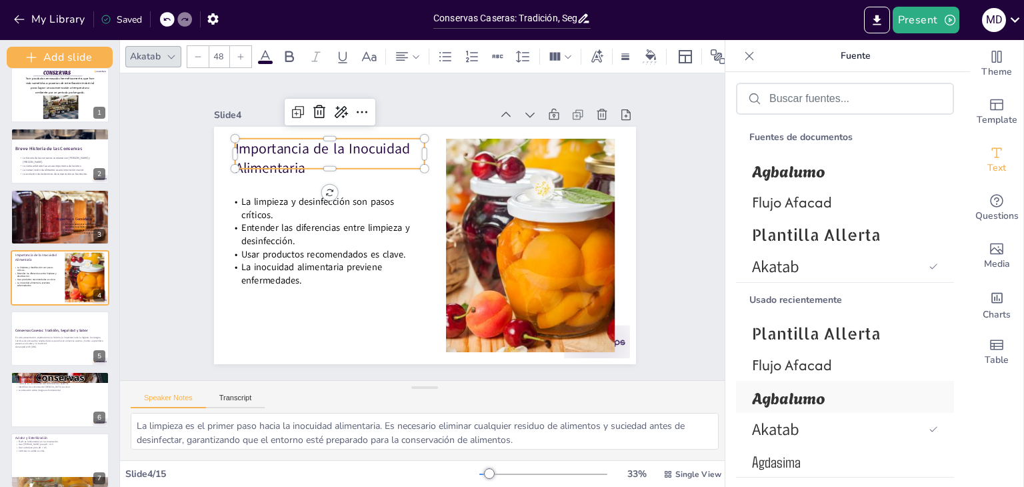
click at [817, 397] on font "Agbalumo" at bounding box center [788, 397] width 73 height 24
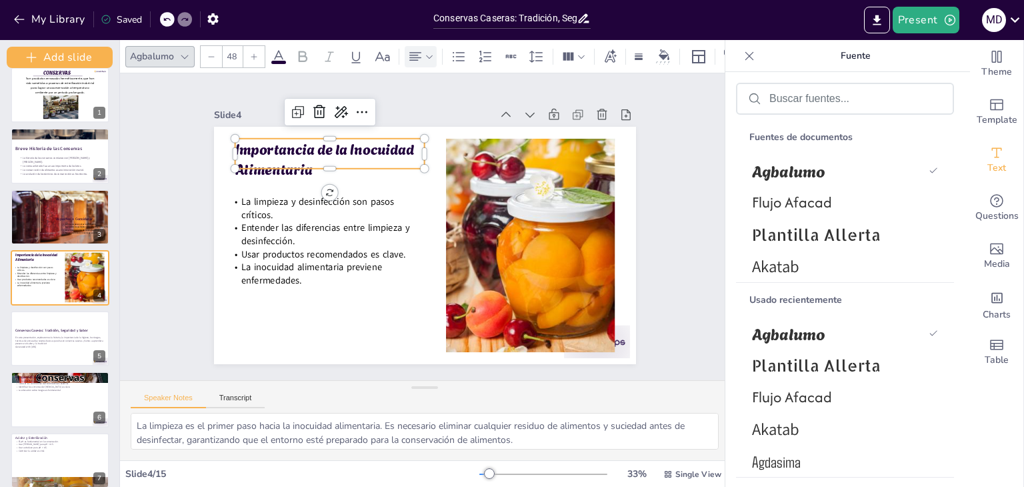
click at [423, 51] on div at bounding box center [420, 57] width 27 height 16
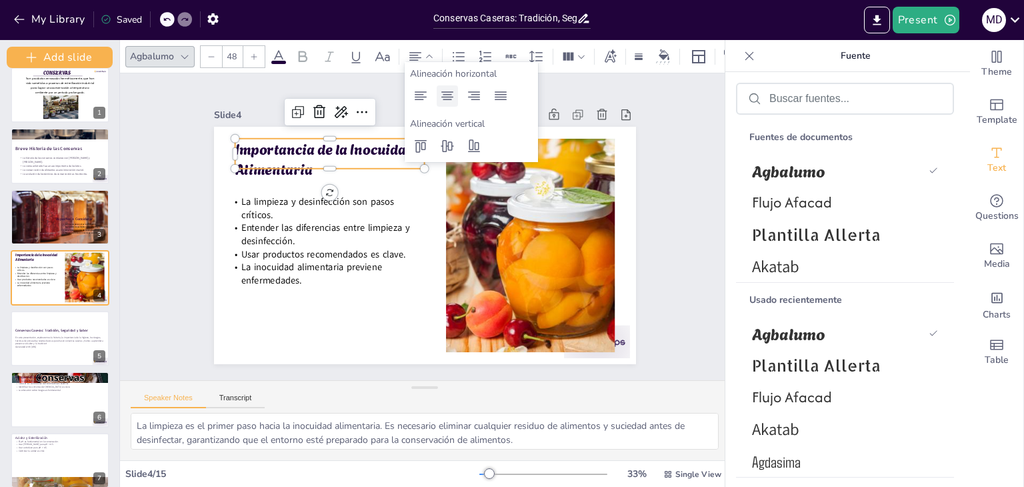
click at [451, 93] on icon at bounding box center [447, 96] width 16 height 16
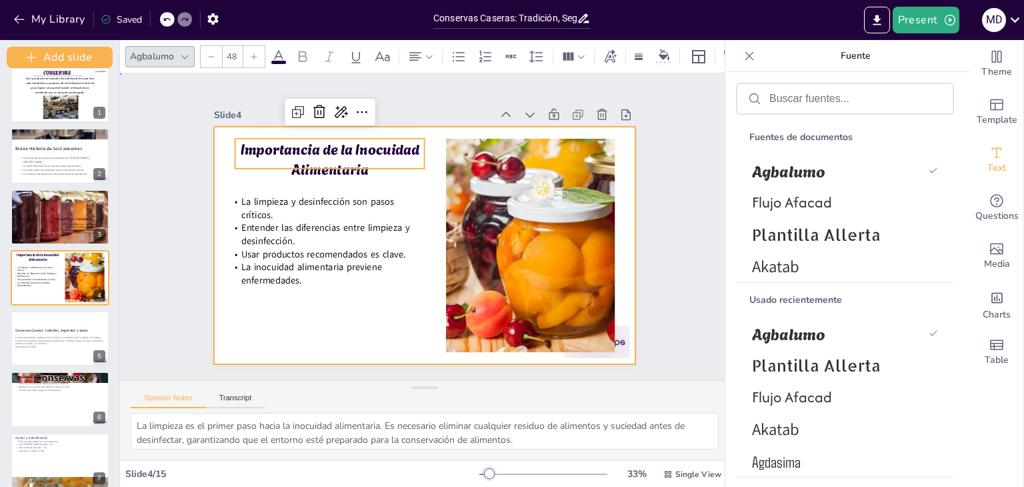
click at [335, 330] on div at bounding box center [406, 229] width 280 height 445
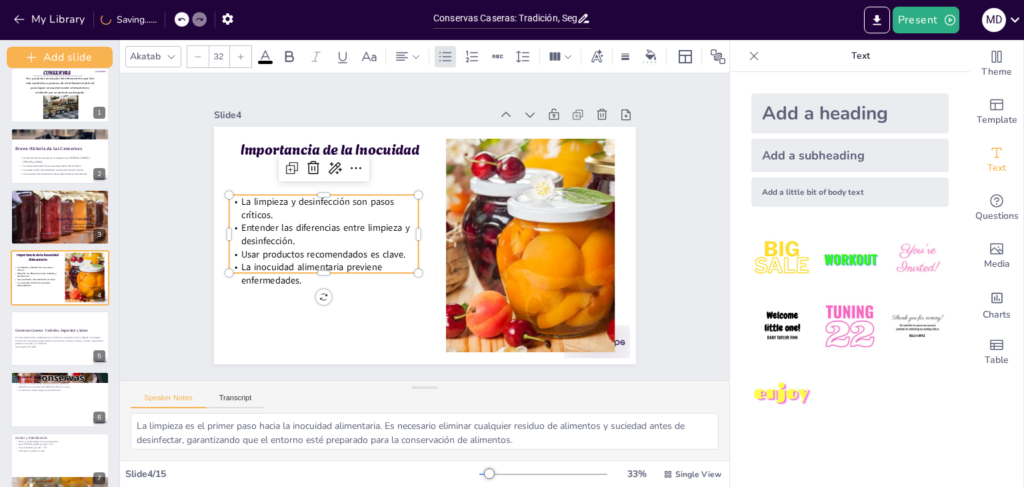
click at [272, 249] on span "Usar productos recomendados es clave." at bounding box center [319, 232] width 163 height 47
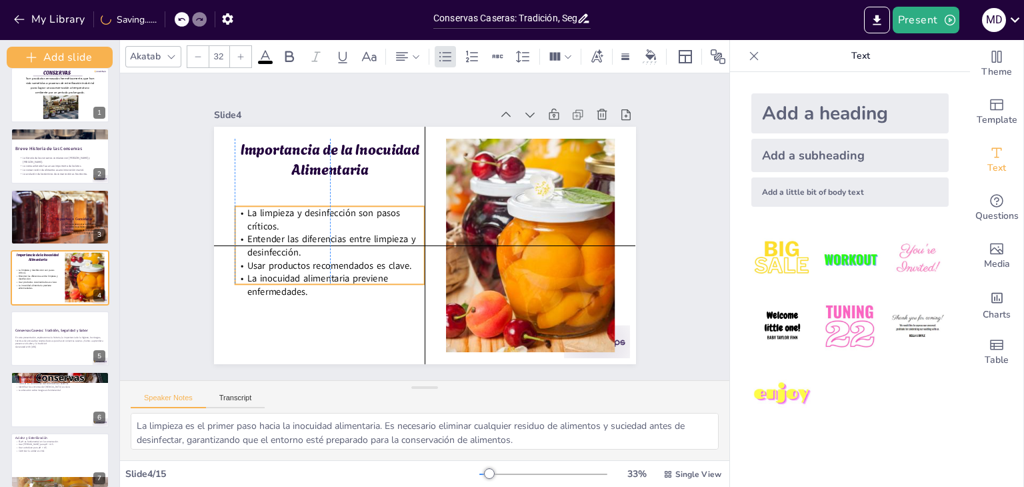
drag, startPoint x: 272, startPoint y: 249, endPoint x: 275, endPoint y: 259, distance: 10.4
click at [275, 259] on span "Usar productos recomendados es clave." at bounding box center [322, 211] width 149 height 93
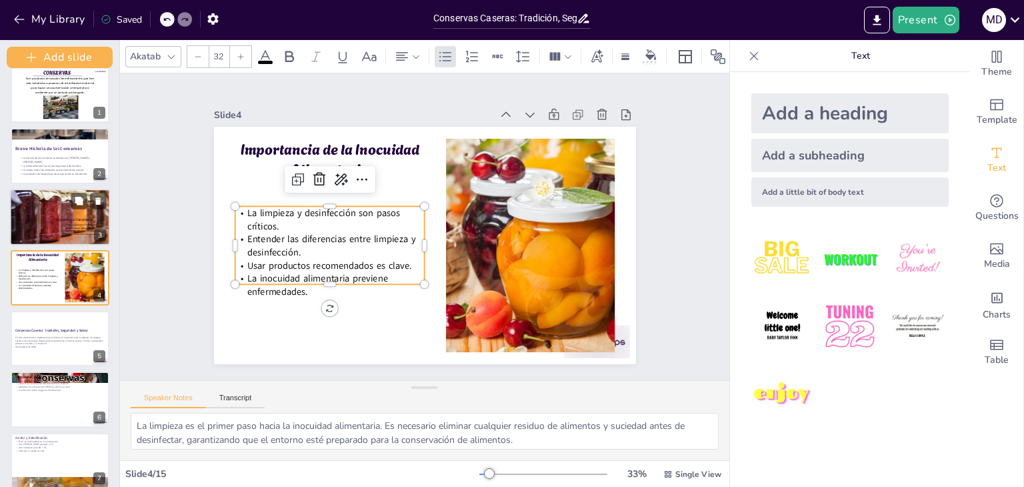
click at [59, 189] on div "Aspectos a Considerar La higiene personal es fundamental. Las instalaciones deb…" at bounding box center [60, 217] width 101 height 57
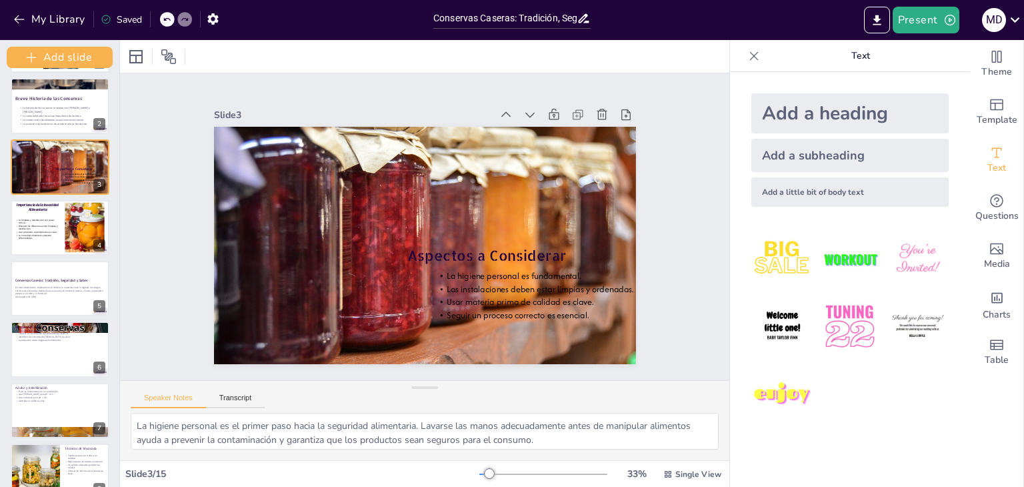
scroll to position [60, 0]
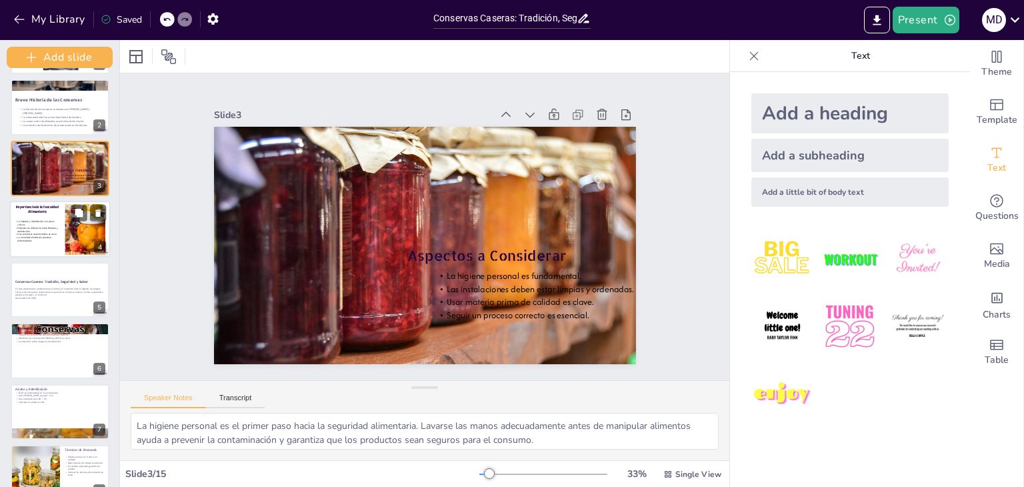
click at [33, 239] on p "La inocuidad alimentaria previene enfermedades." at bounding box center [37, 238] width 45 height 6
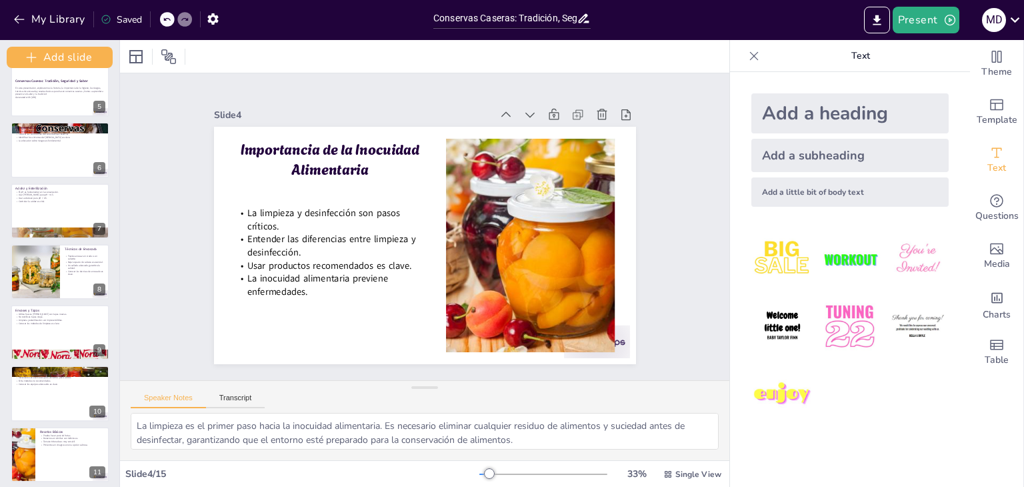
scroll to position [292, 0]
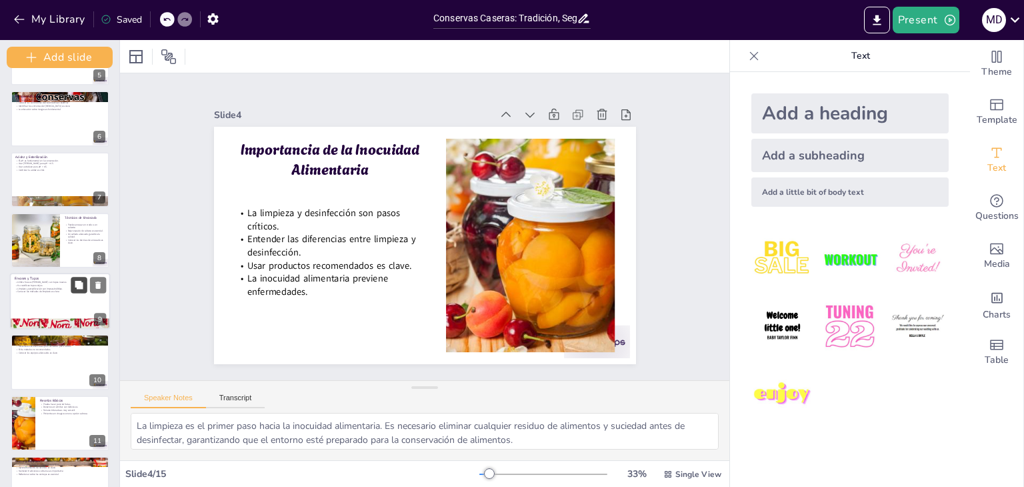
click at [75, 289] on icon at bounding box center [78, 284] width 9 height 9
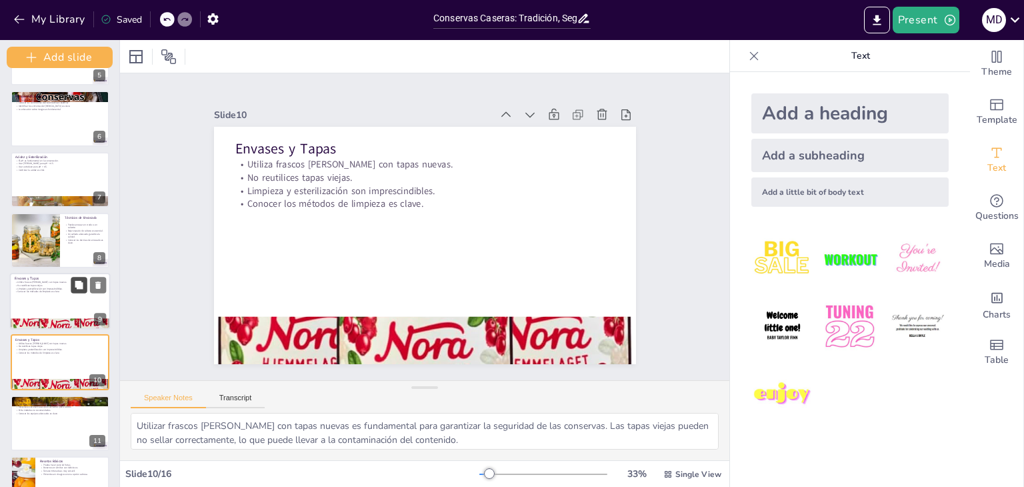
scroll to position [376, 0]
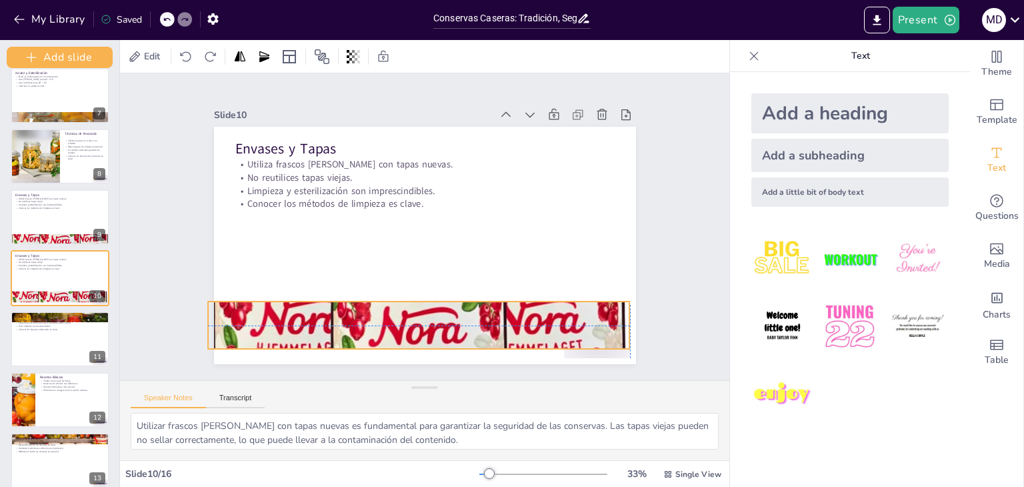
drag, startPoint x: 269, startPoint y: 344, endPoint x: 263, endPoint y: 332, distance: 13.4
click at [263, 332] on div at bounding box center [361, 302] width 589 height 589
click at [61, 155] on div at bounding box center [60, 156] width 101 height 57
type textarea "Existen diferentes técnicas de envasado, y elegir entre envasar en crudo o en c…"
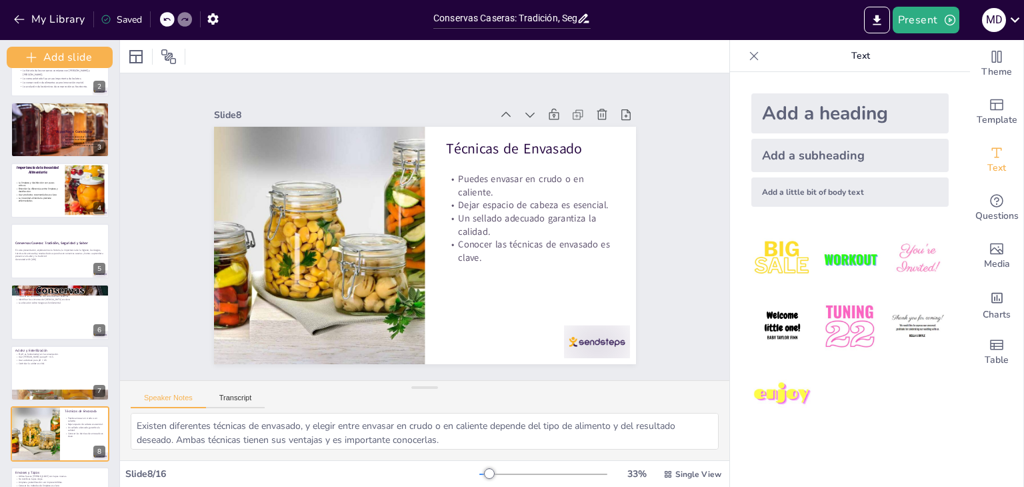
scroll to position [79, 0]
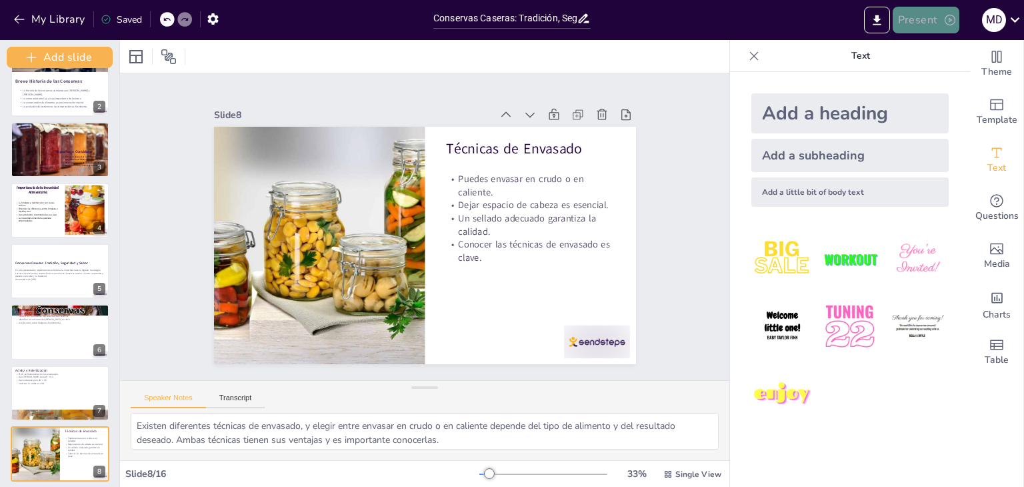
click at [909, 18] on button "Present" at bounding box center [926, 20] width 67 height 27
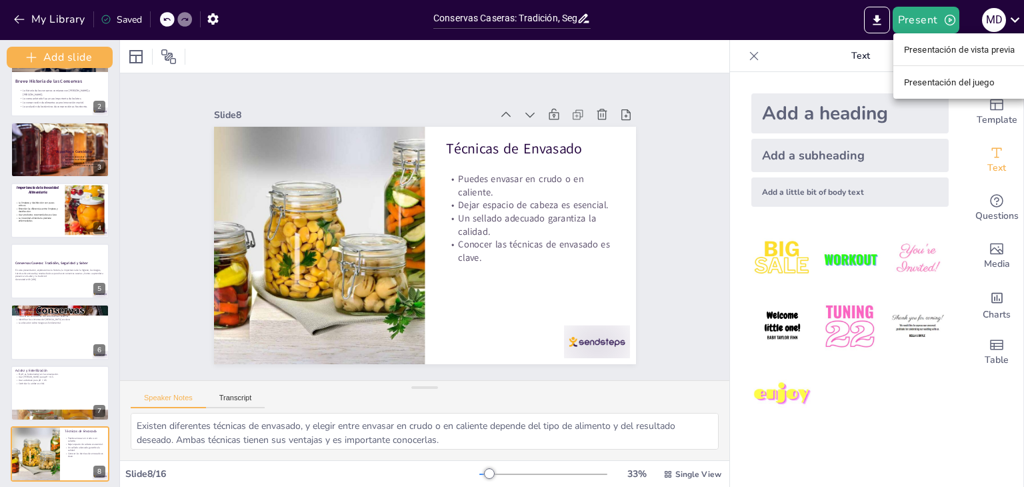
click at [1003, 8] on div at bounding box center [512, 243] width 1024 height 487
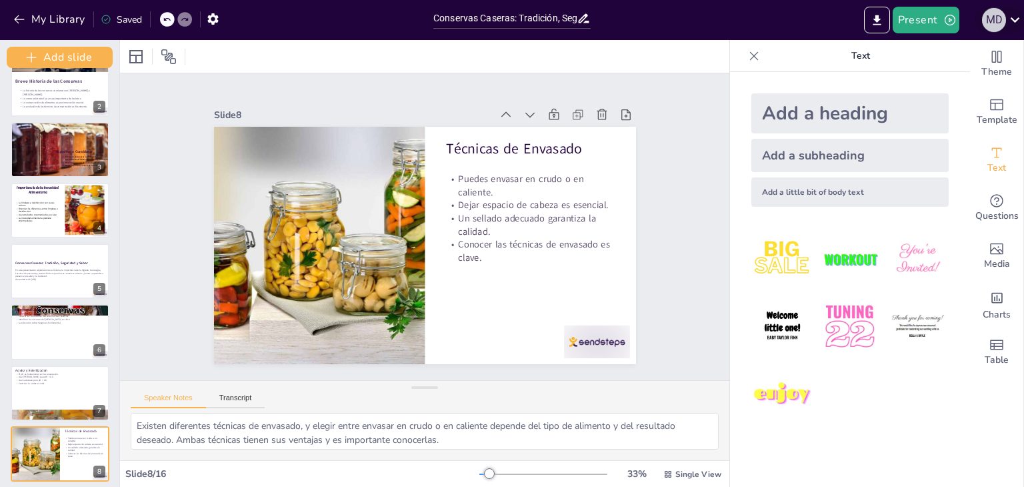
click at [994, 17] on div "M D" at bounding box center [994, 20] width 24 height 24
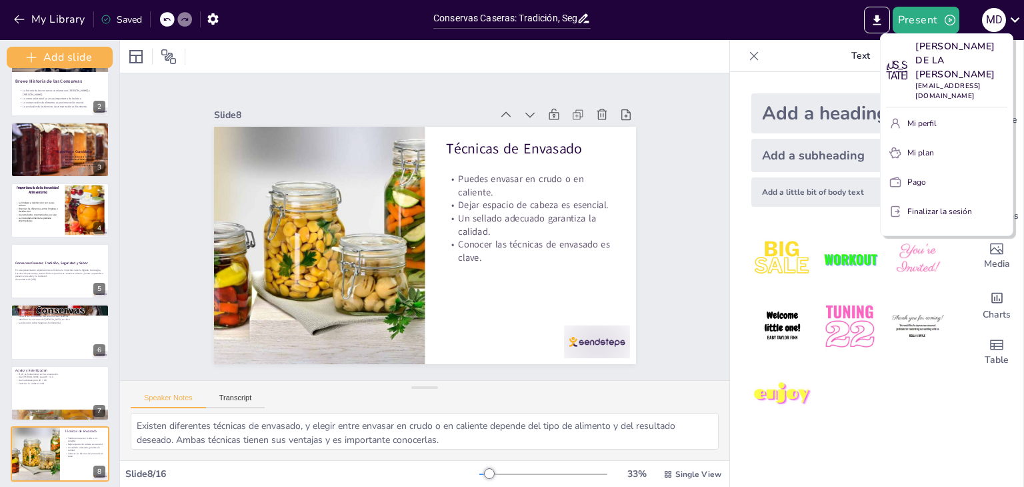
click at [209, 19] on div at bounding box center [512, 243] width 1024 height 487
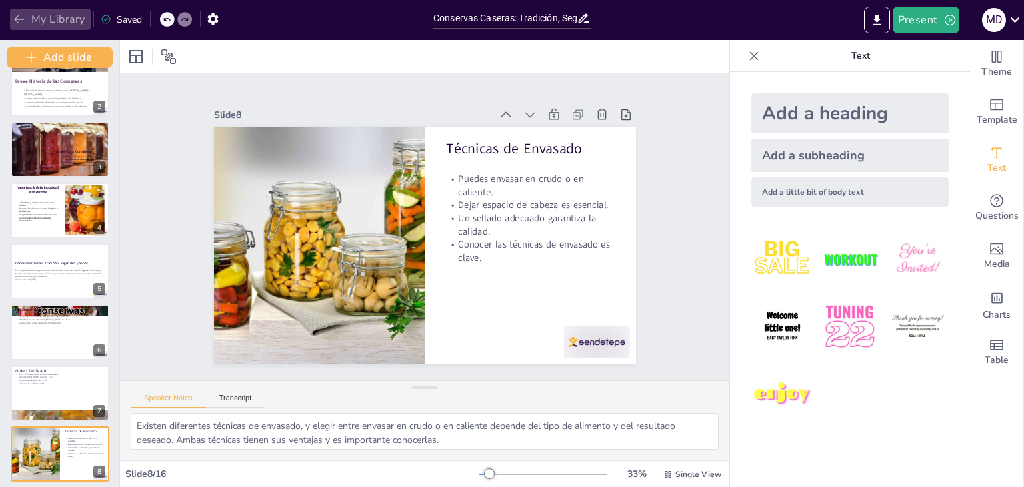
click at [27, 11] on button "My Library" at bounding box center [50, 19] width 81 height 21
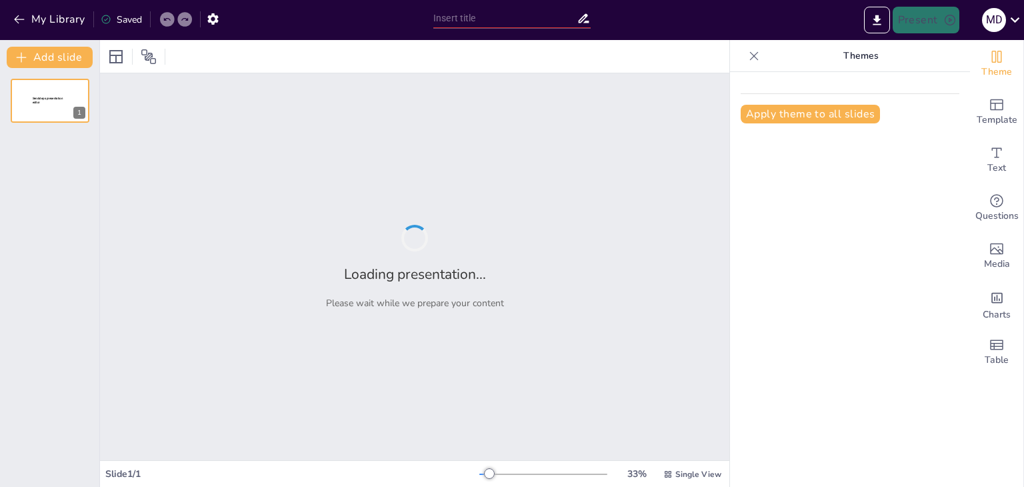
type input "CONSERVAS ."
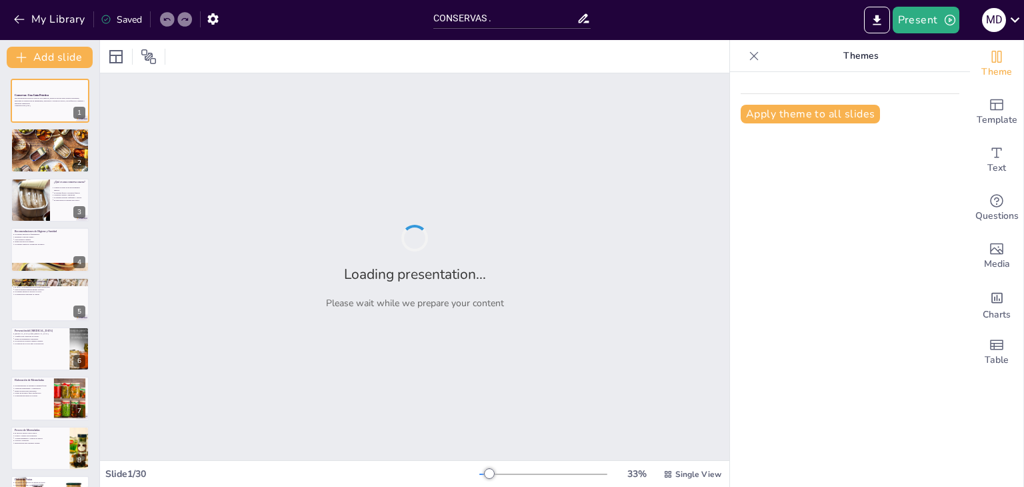
checkbox input "true"
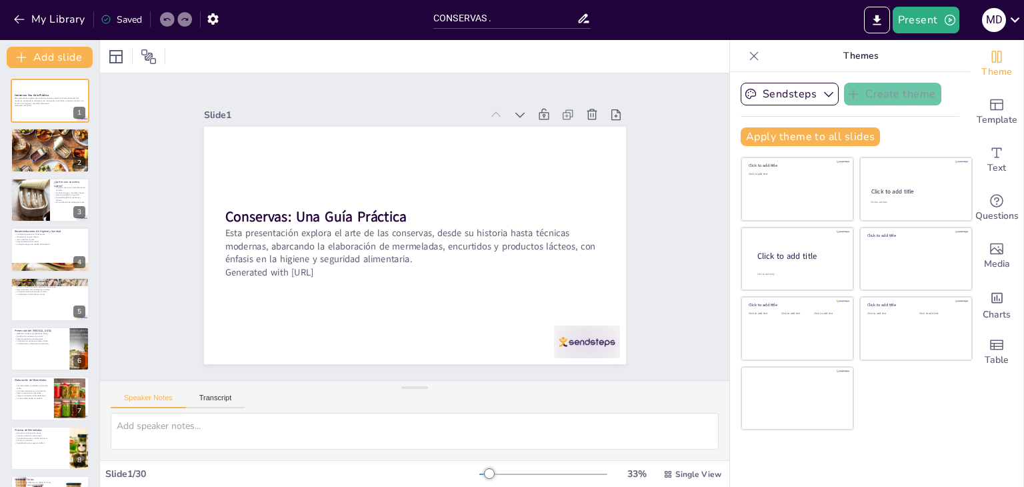
checkbox input "true"
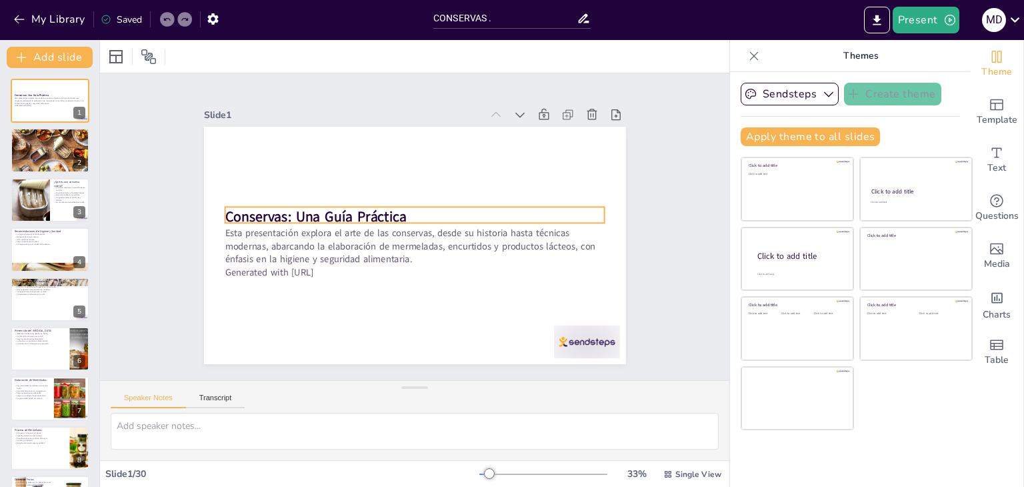
checkbox input "true"
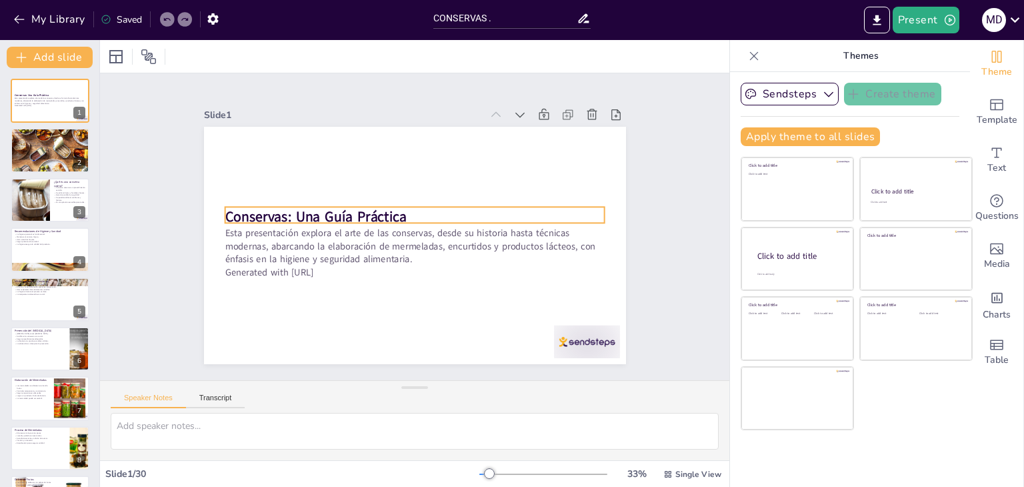
checkbox input "true"
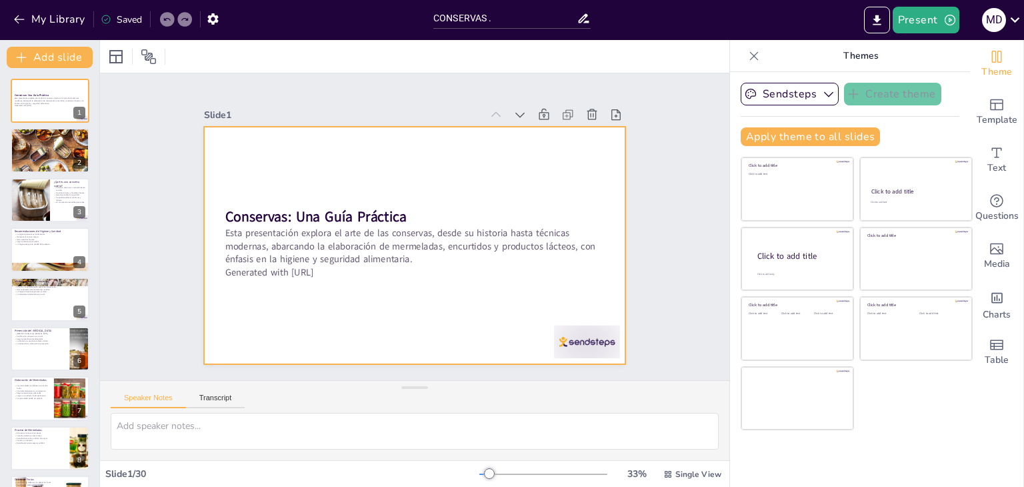
checkbox input "true"
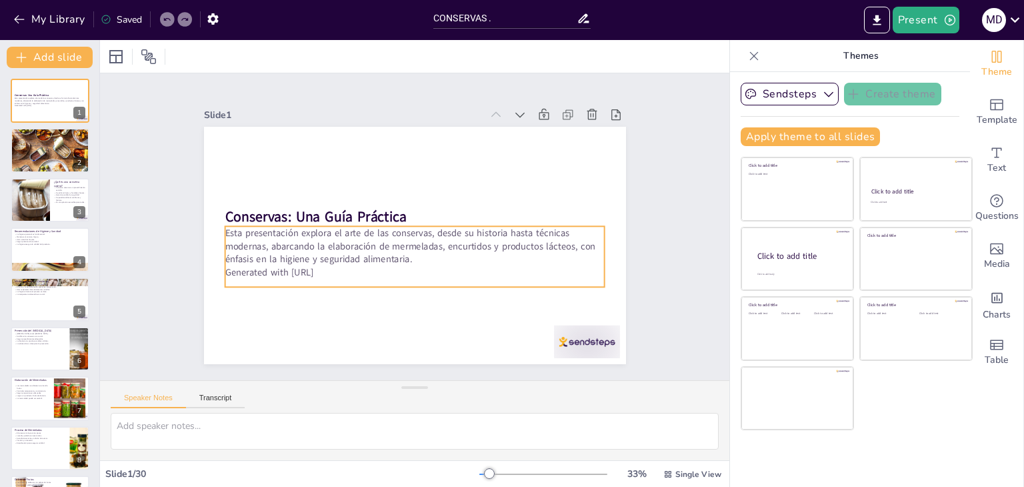
checkbox input "true"
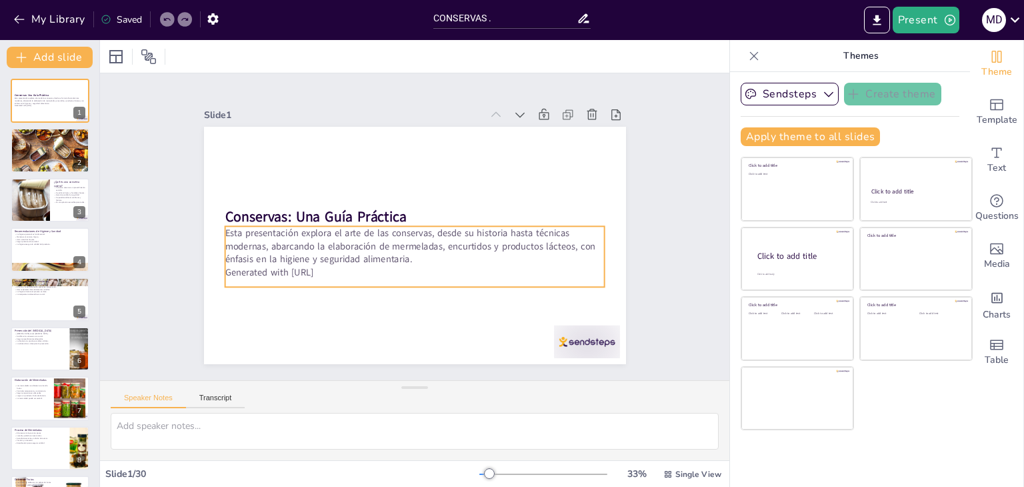
checkbox input "true"
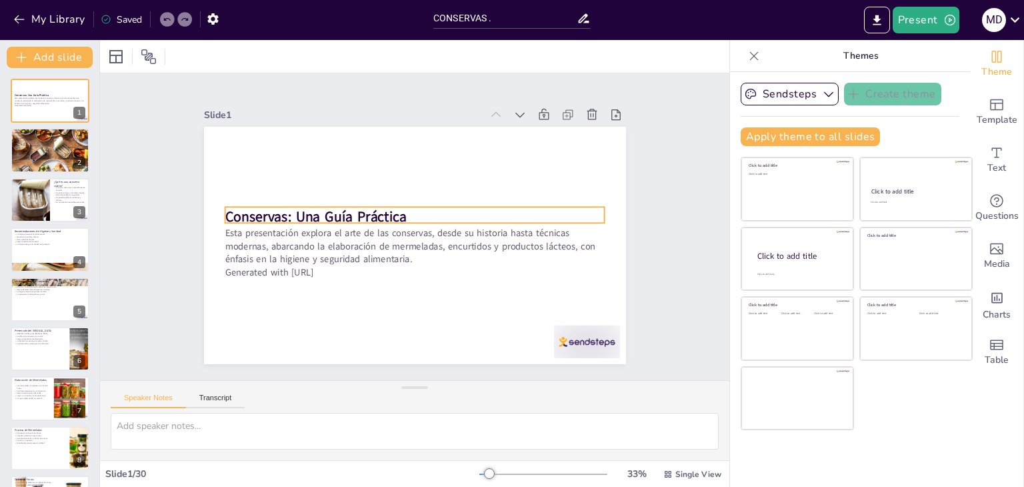
checkbox input "true"
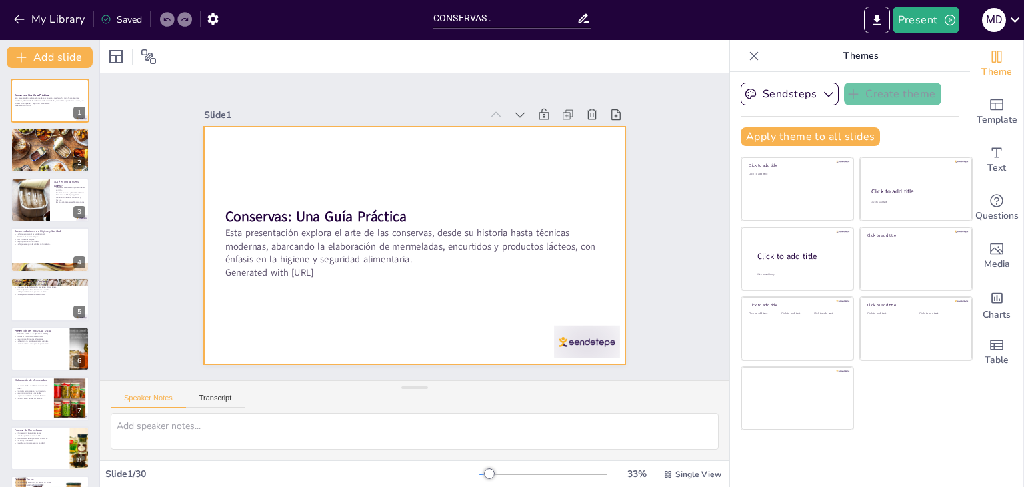
checkbox input "true"
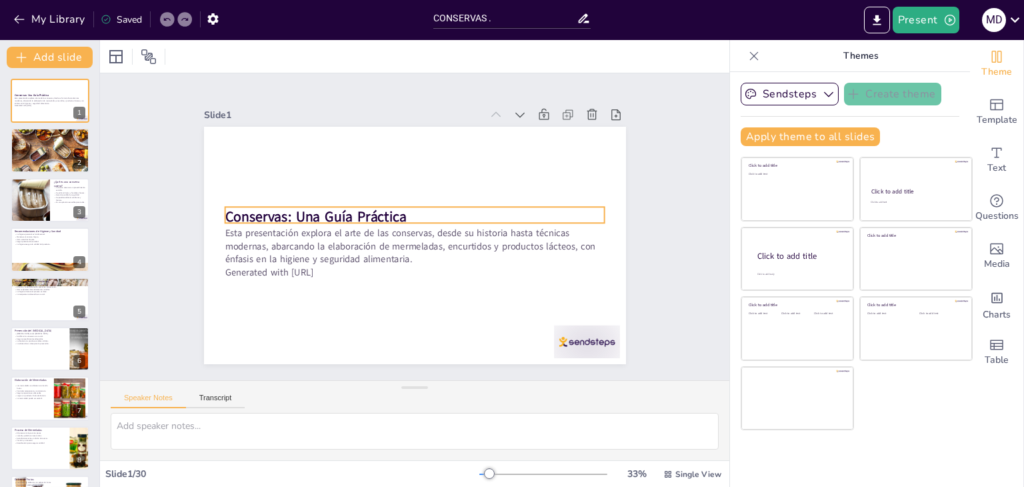
checkbox input "true"
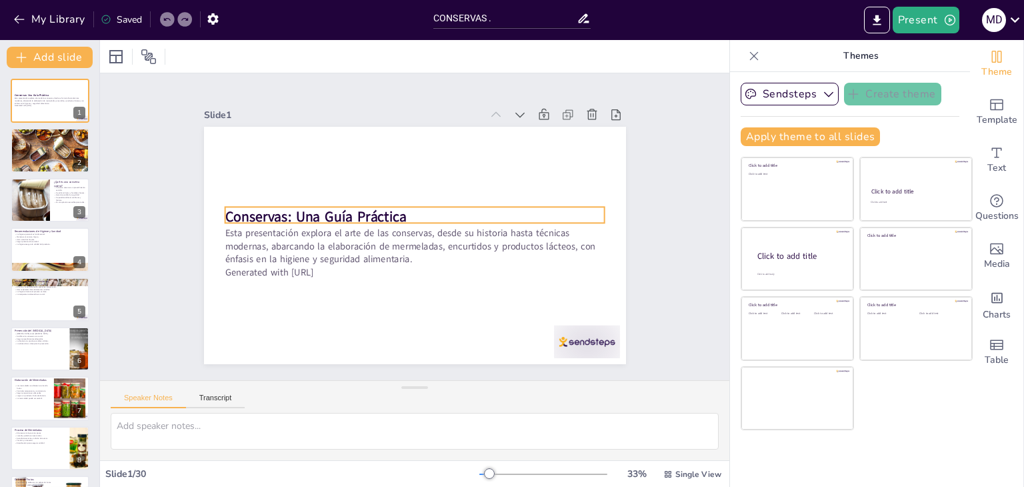
checkbox input "true"
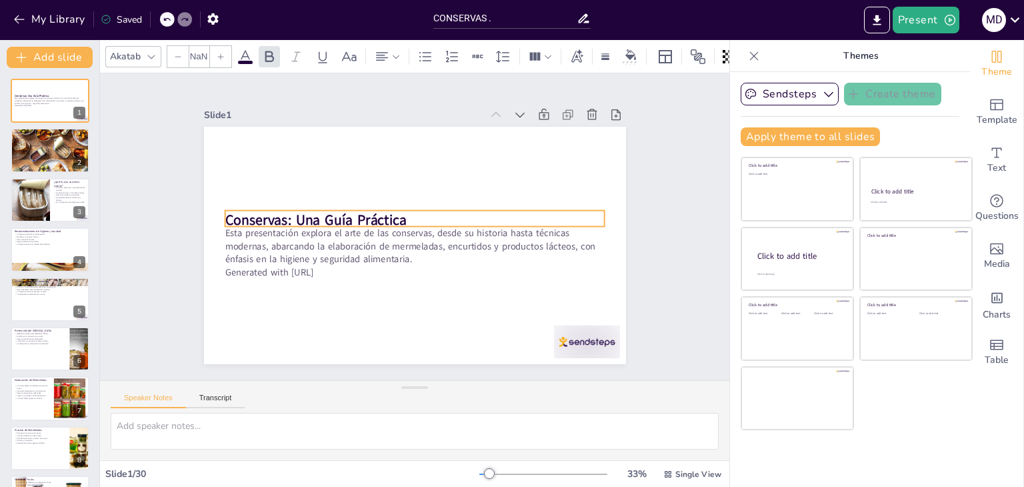
checkbox input "true"
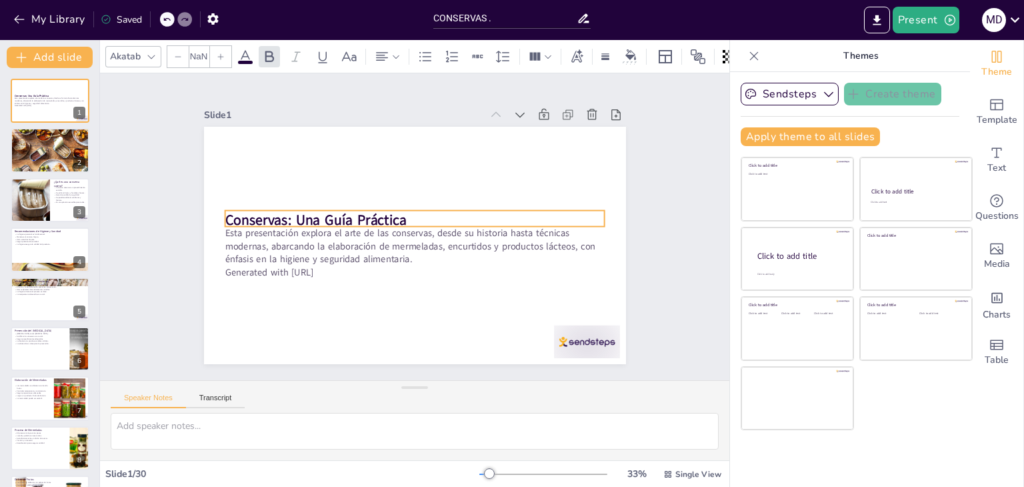
type input "48"
checkbox input "true"
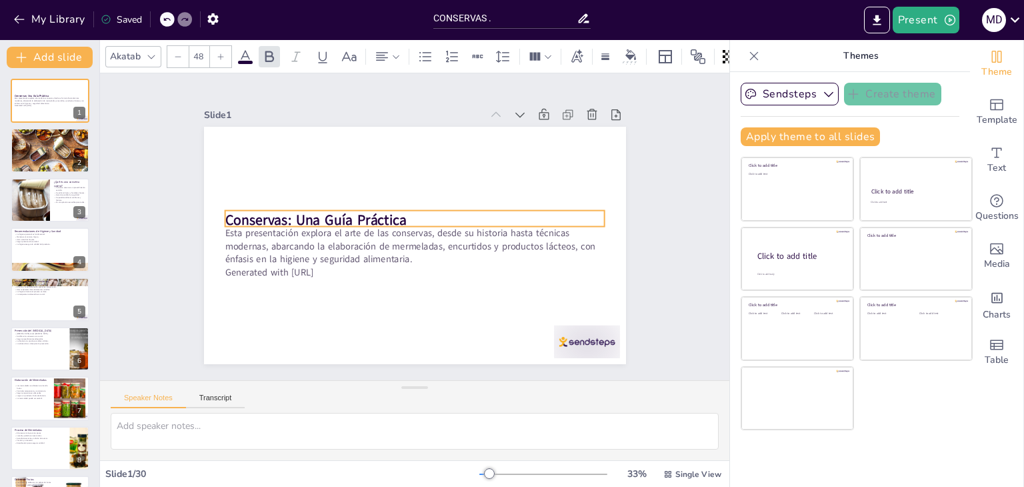
checkbox input "true"
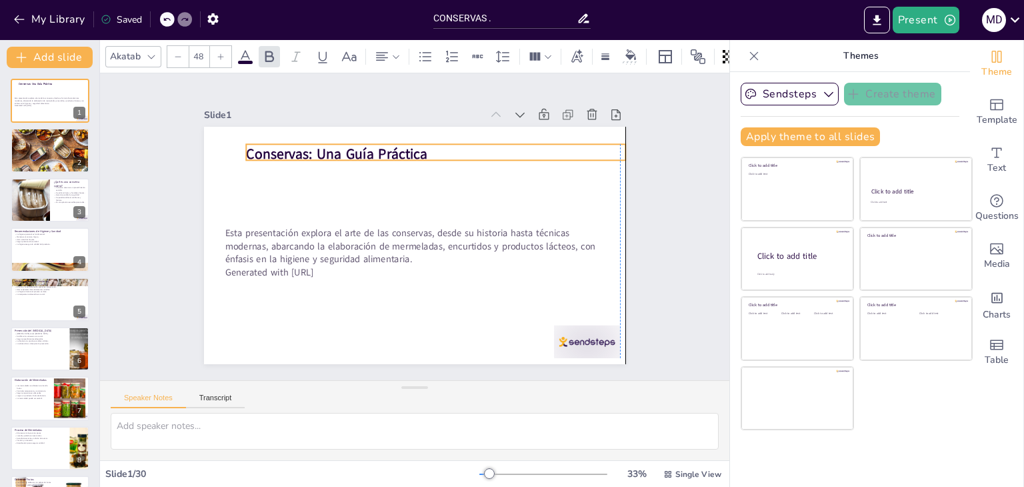
checkbox input "true"
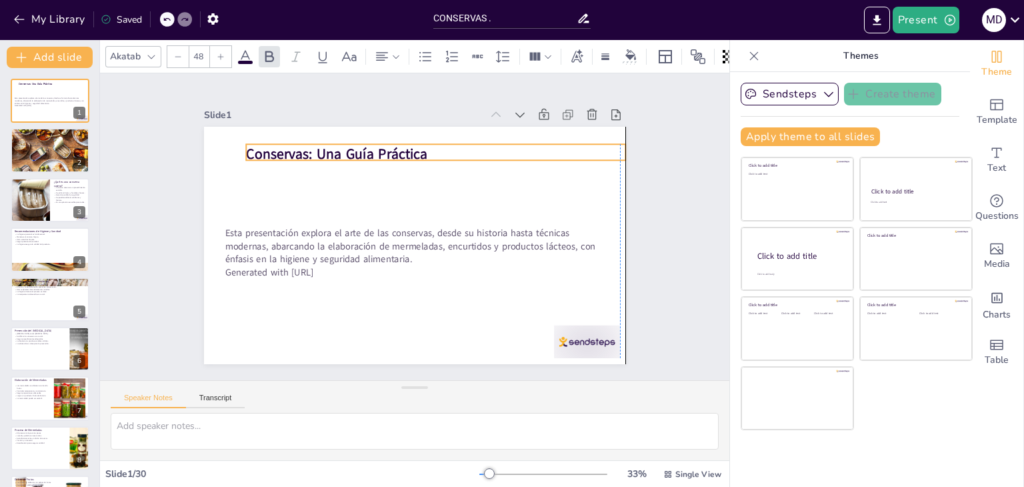
checkbox input "true"
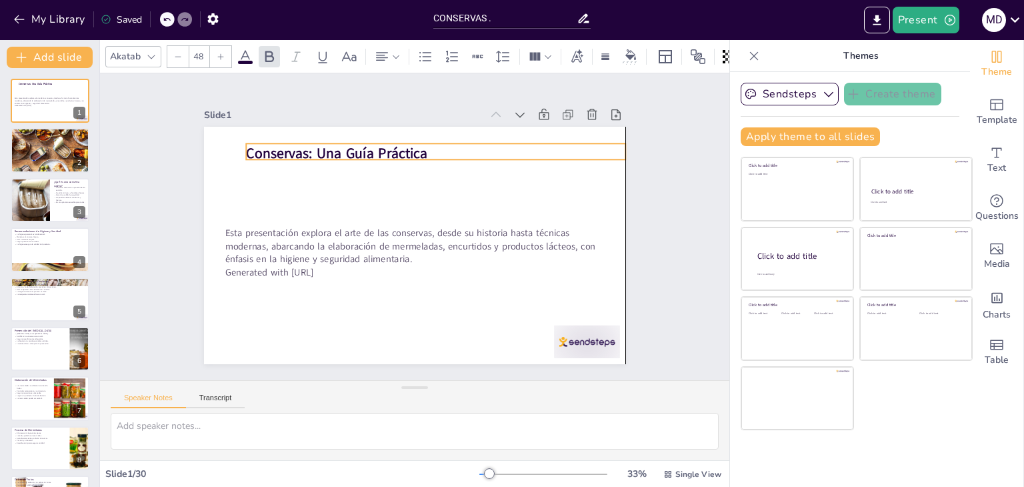
checkbox input "true"
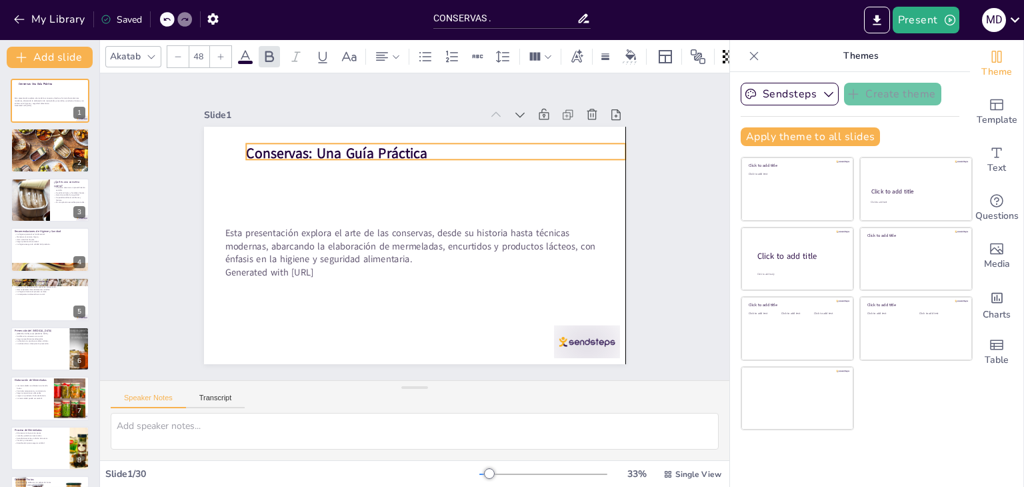
checkbox input "true"
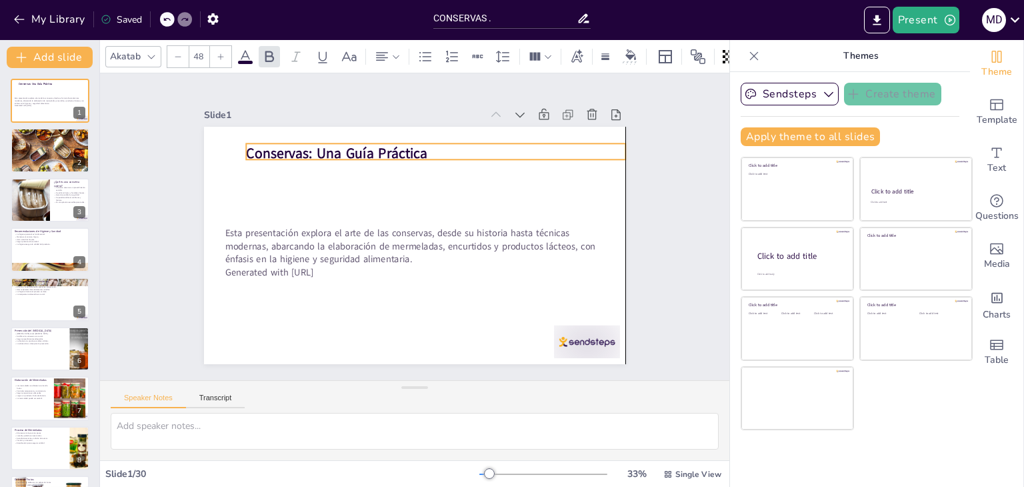
checkbox input "true"
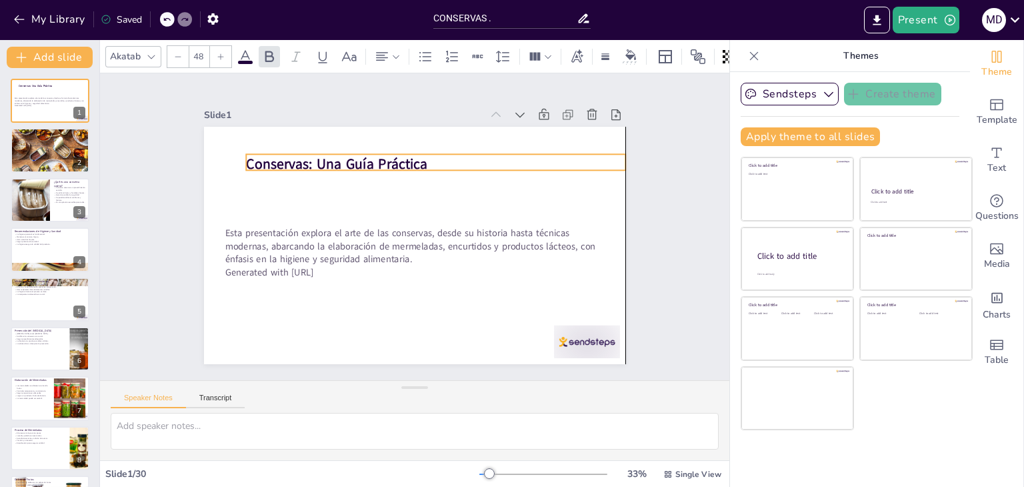
checkbox input "true"
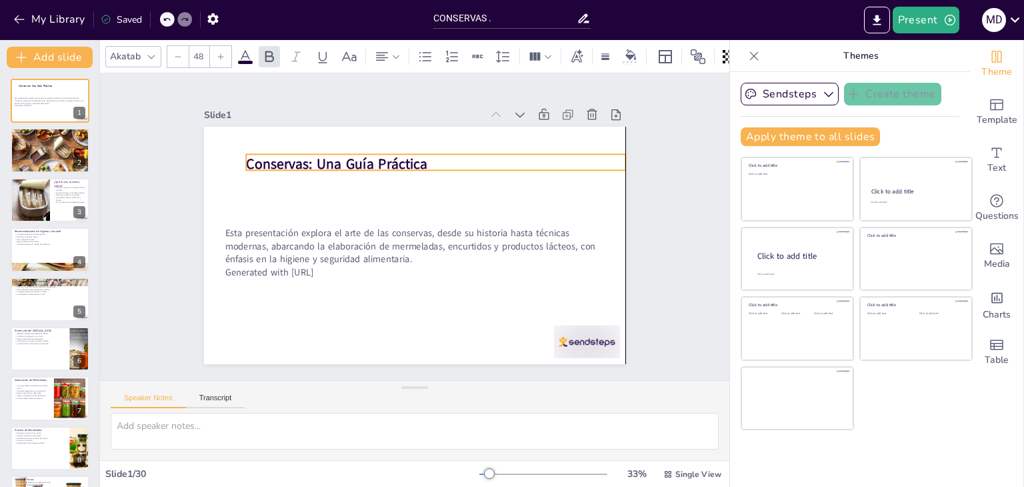
checkbox input "true"
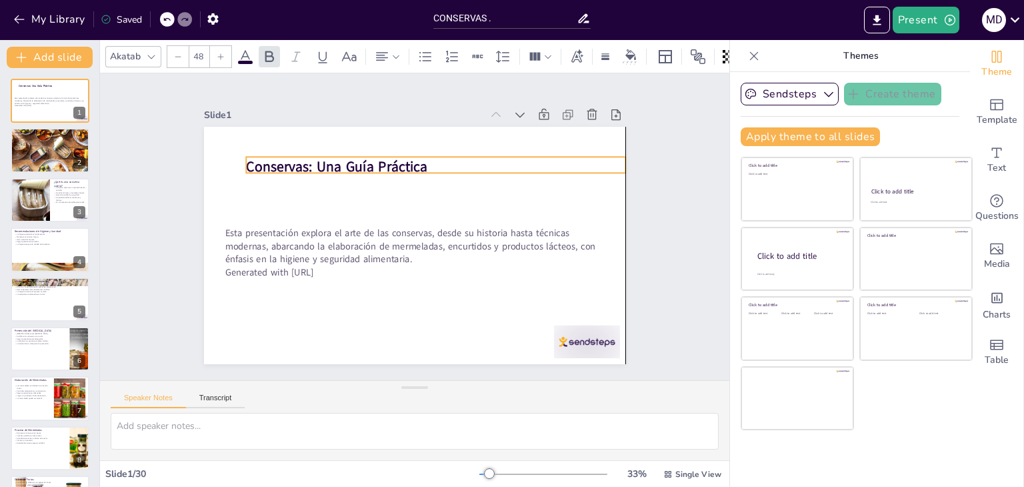
drag, startPoint x: 376, startPoint y: 213, endPoint x: 399, endPoint y: 163, distance: 54.9
click at [399, 163] on strong "Conservas: Una Guía Práctica" at bounding box center [336, 166] width 181 height 19
checkbox input "true"
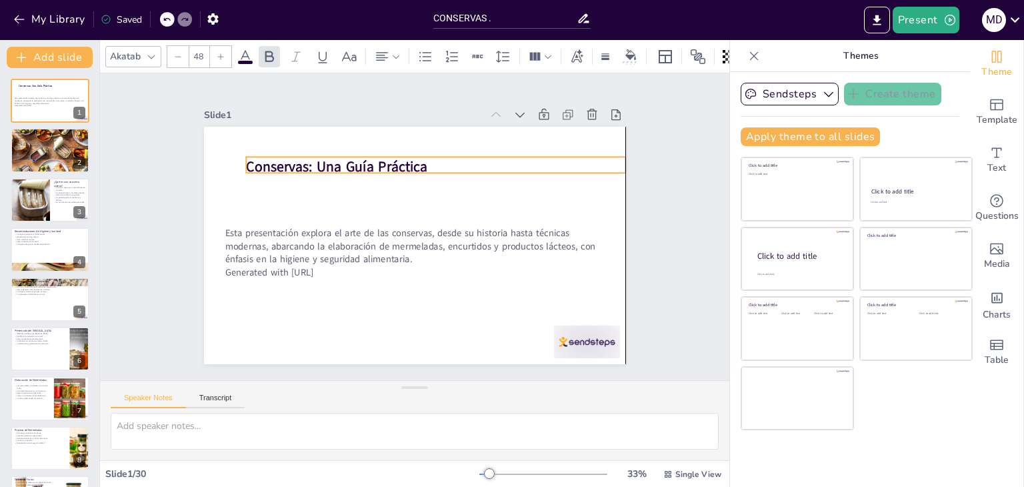
checkbox input "true"
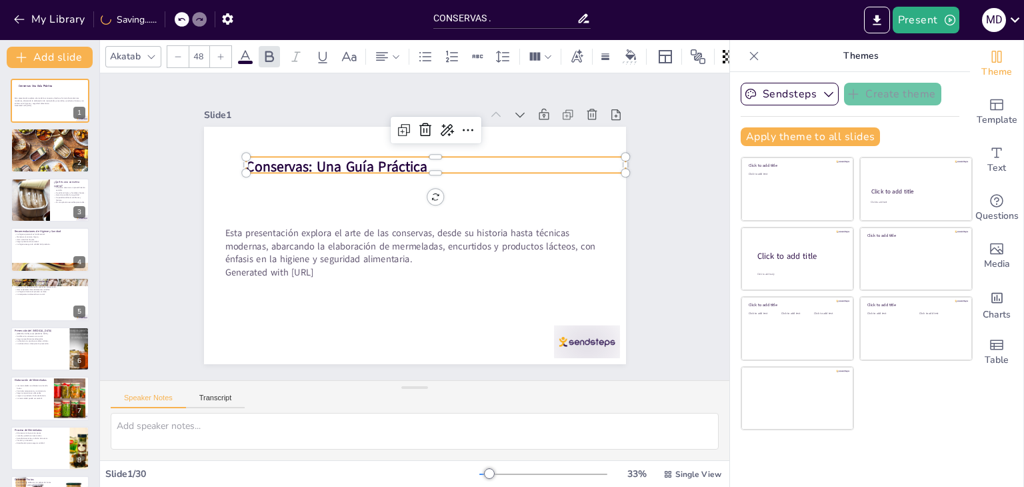
checkbox input "true"
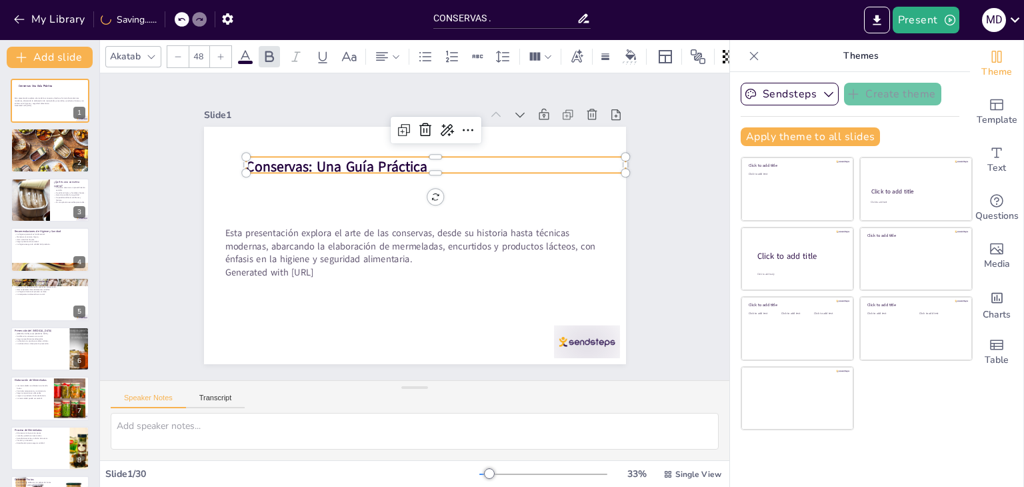
checkbox input "true"
click at [156, 49] on div at bounding box center [151, 57] width 16 height 16
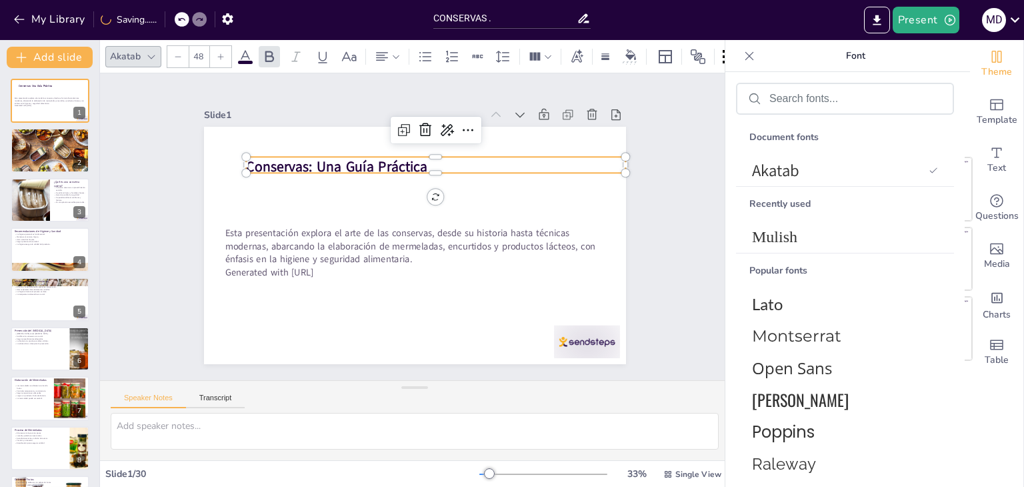
checkbox input "true"
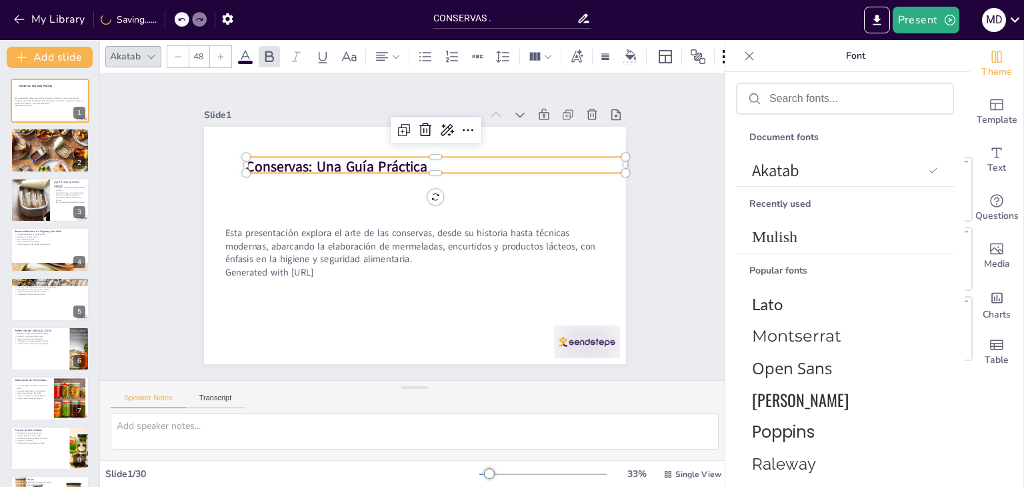
click at [215, 57] on div at bounding box center [220, 56] width 21 height 21
checkbox input "true"
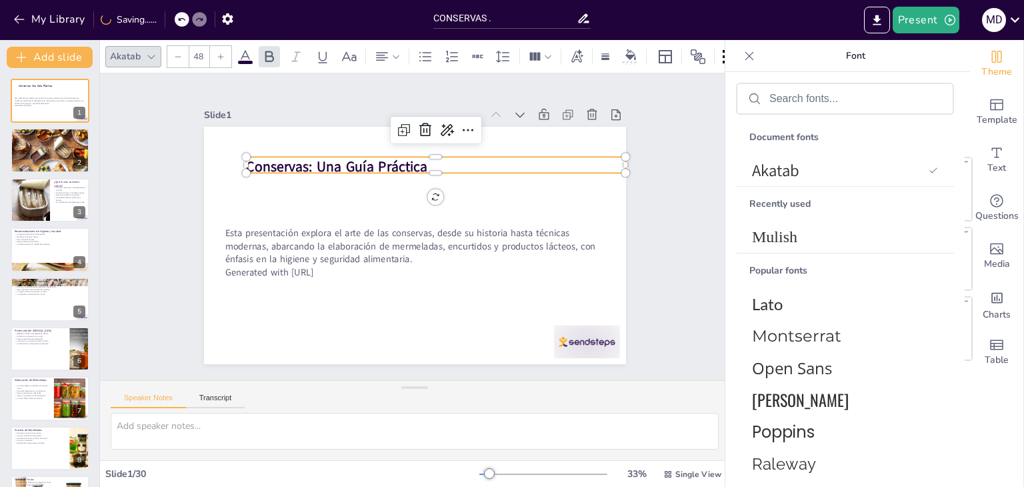
checkbox input "true"
type input "49"
click at [215, 57] on div at bounding box center [220, 56] width 21 height 21
checkbox input "true"
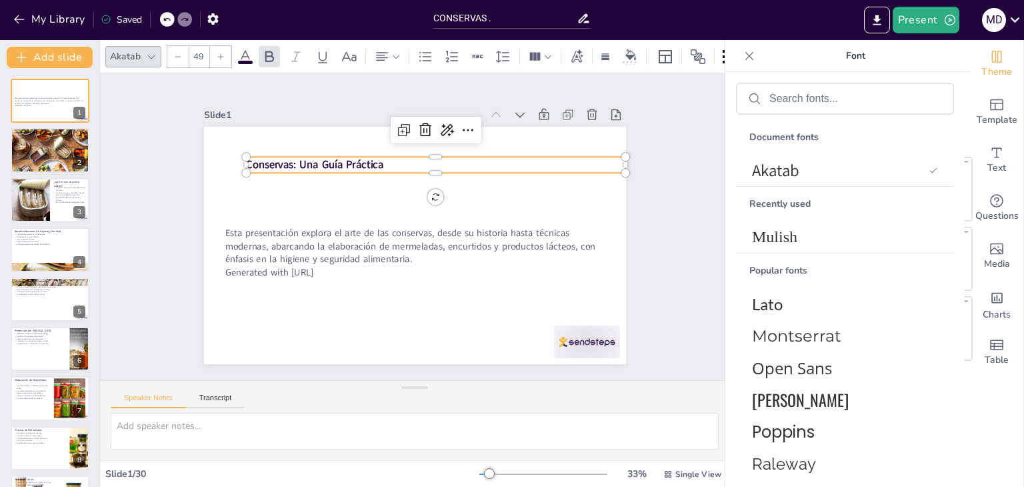
checkbox input "true"
type input "50"
click at [210, 52] on div at bounding box center [220, 56] width 21 height 21
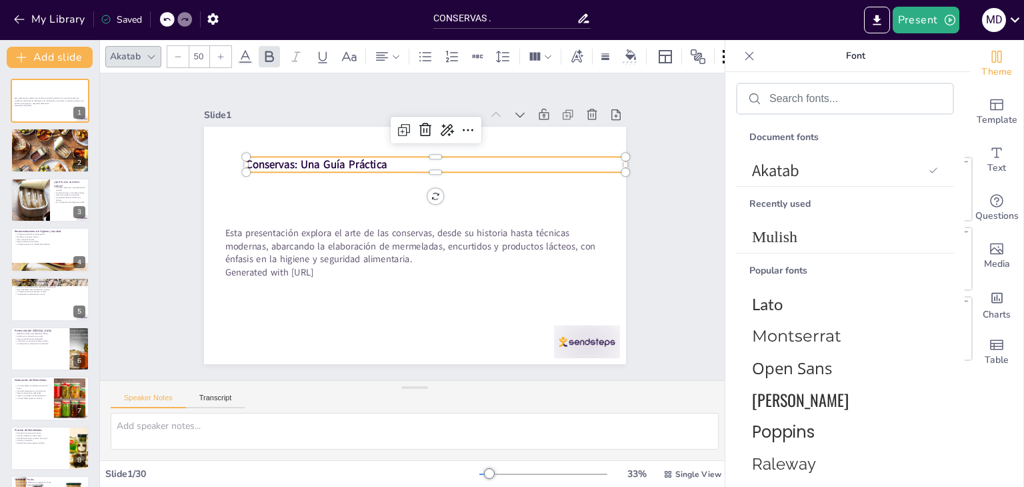
checkbox input "true"
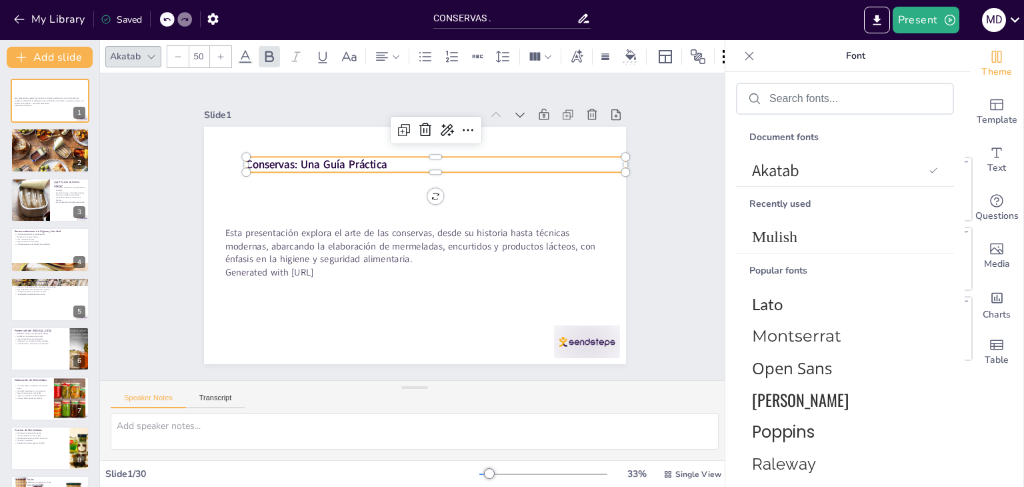
type input "51"
click at [205, 50] on input "51" at bounding box center [198, 56] width 19 height 21
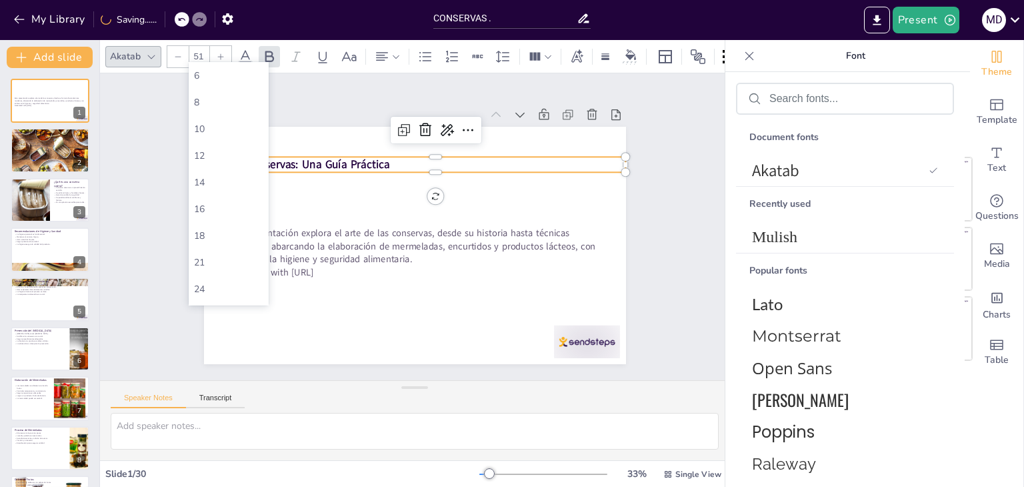
checkbox input "true"
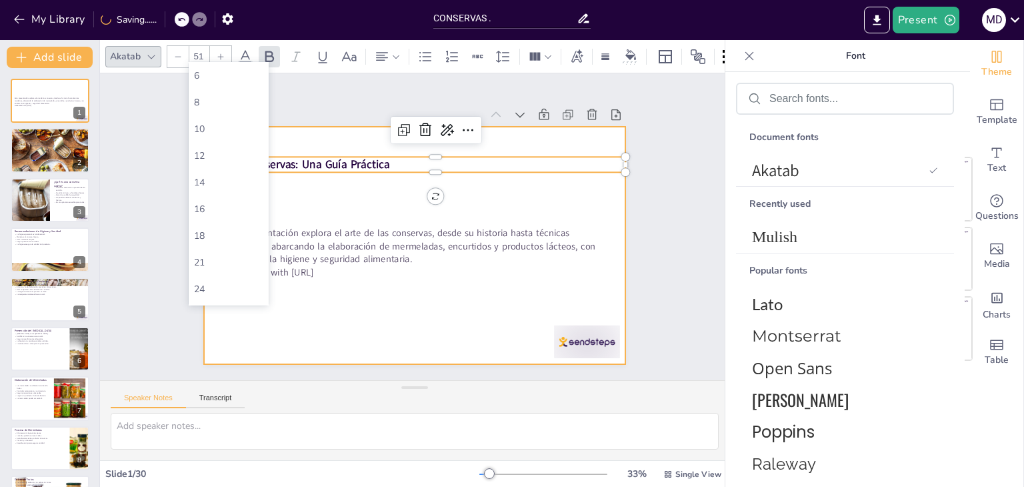
checkbox input "true"
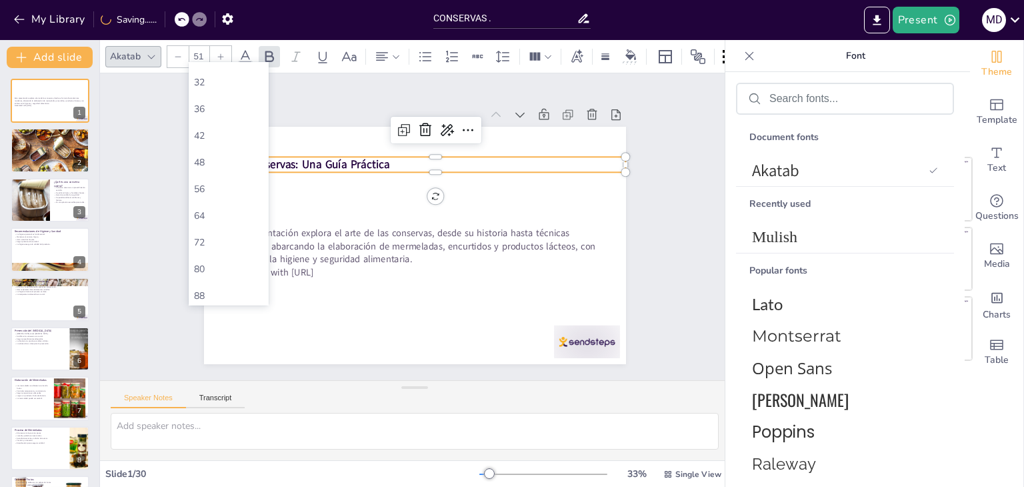
scroll to position [370, 0]
checkbox input "true"
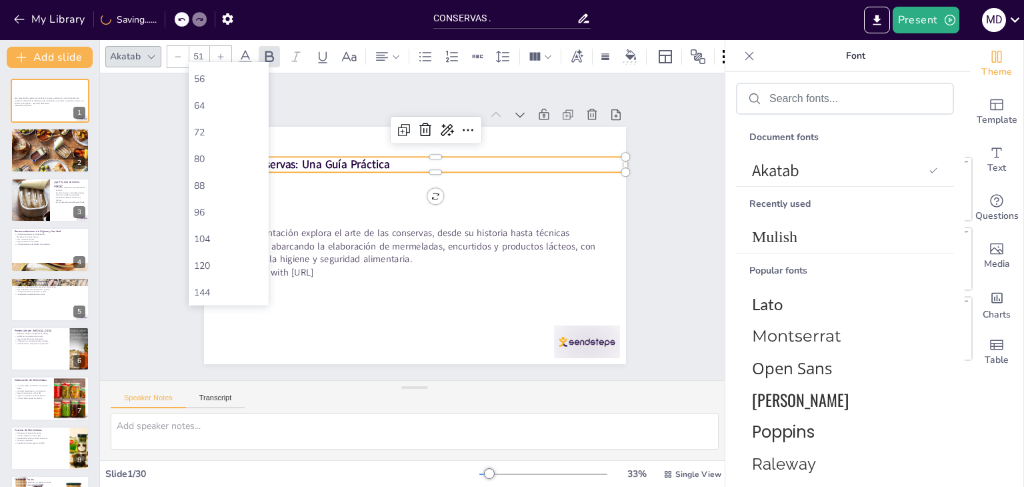
checkbox input "true"
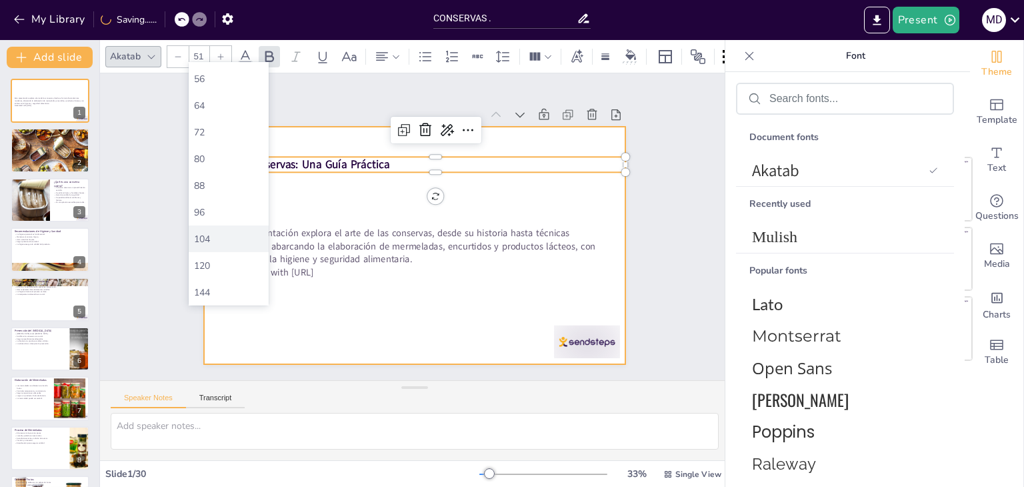
checkbox input "true"
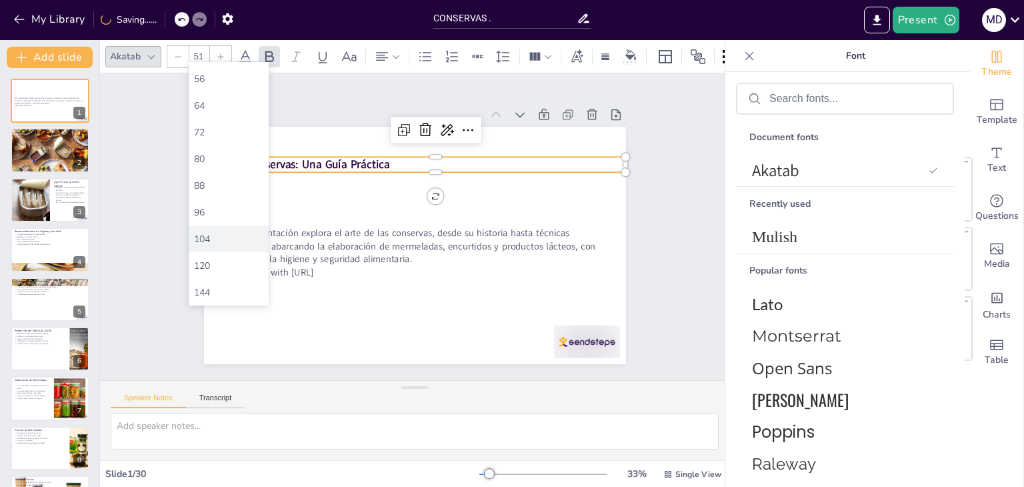
click at [218, 235] on div "104" at bounding box center [228, 239] width 69 height 13
checkbox input "true"
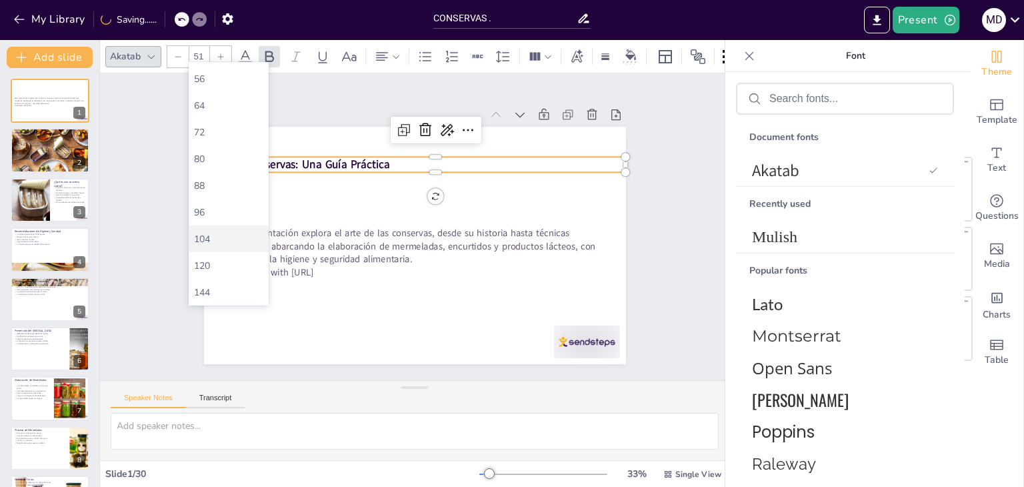
checkbox input "true"
type input "104"
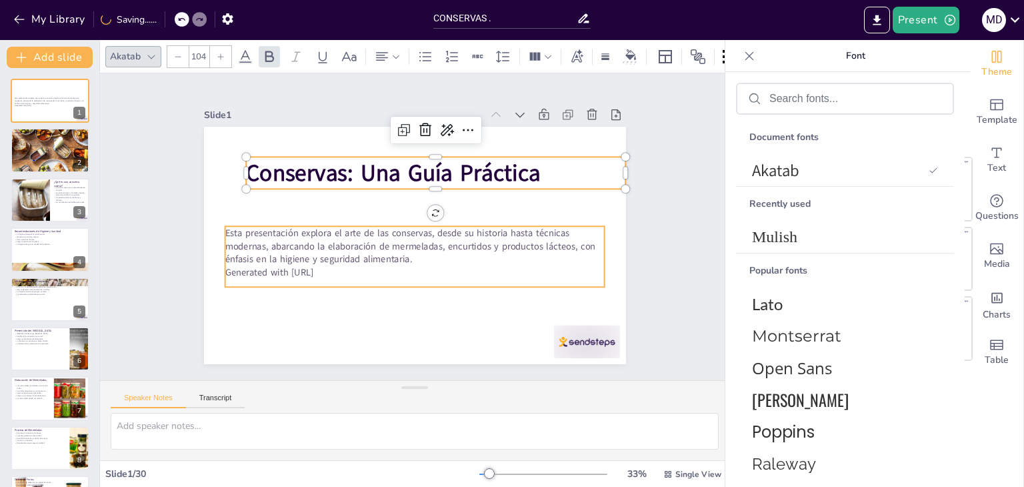
checkbox input "true"
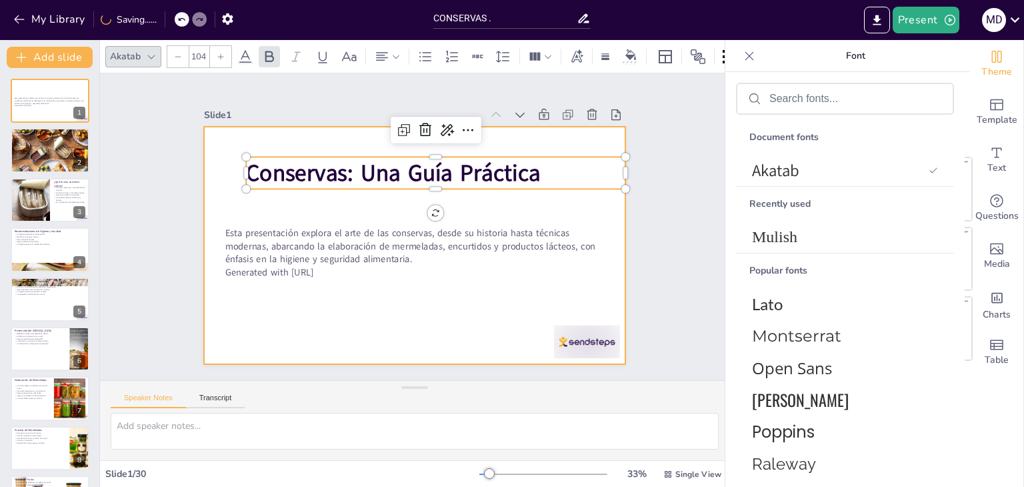
checkbox input "true"
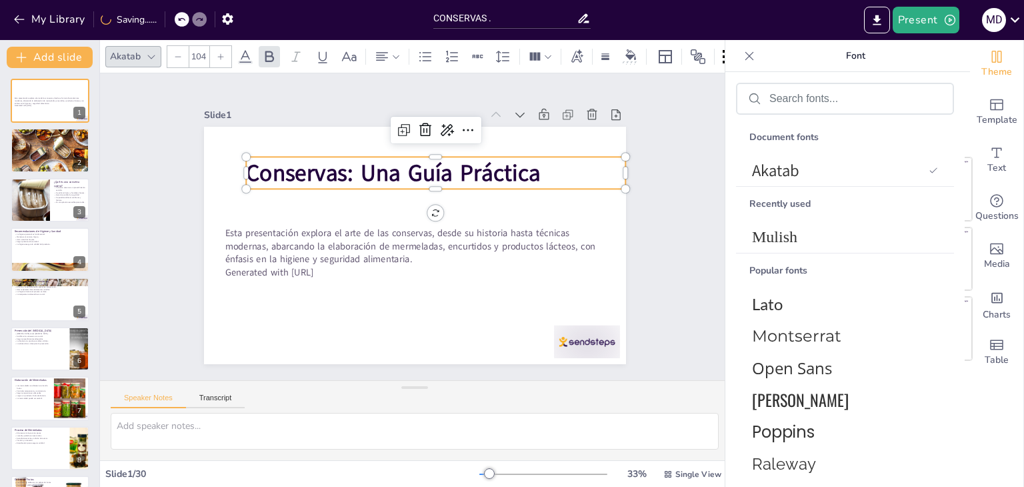
click at [147, 51] on icon at bounding box center [151, 56] width 11 height 11
checkbox input "true"
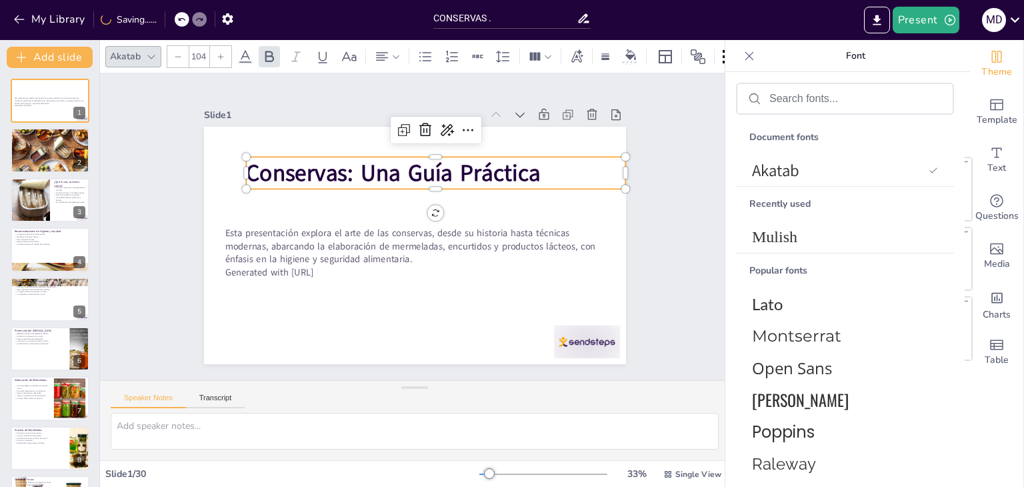
checkbox input "true"
click at [147, 51] on icon at bounding box center [151, 56] width 11 height 11
checkbox input "true"
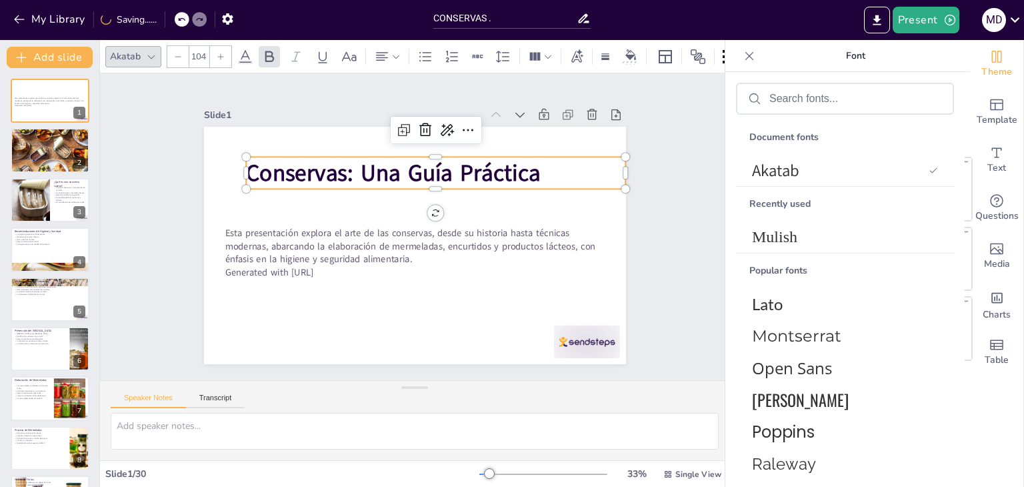
checkbox input "true"
click at [144, 49] on div at bounding box center [151, 57] width 16 height 16
checkbox input "true"
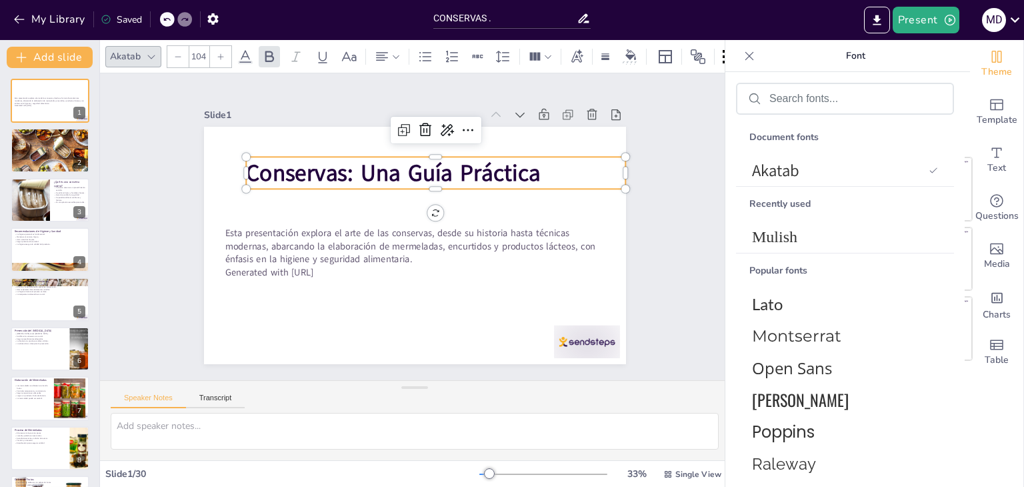
checkbox input "true"
drag, startPoint x: 946, startPoint y: 216, endPoint x: 947, endPoint y: 338, distance: 122.0
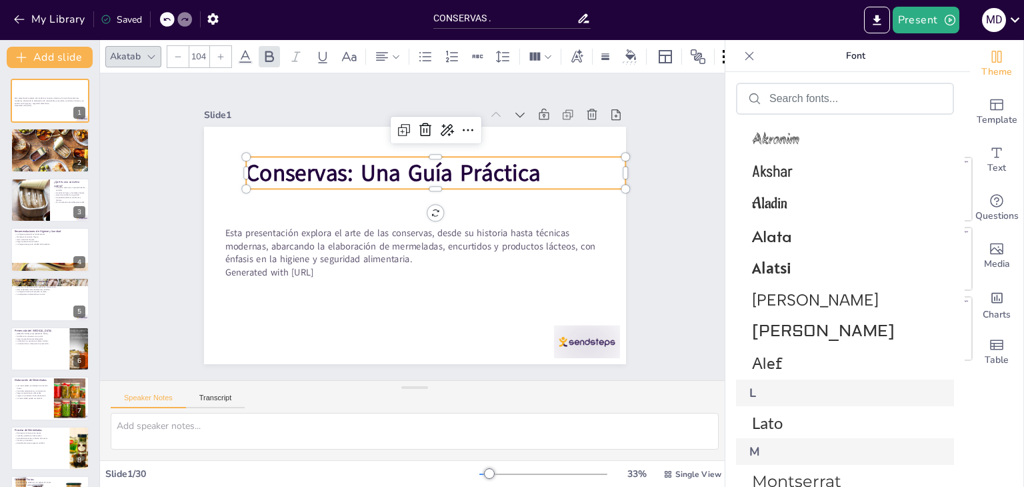
scroll to position [1200, 0]
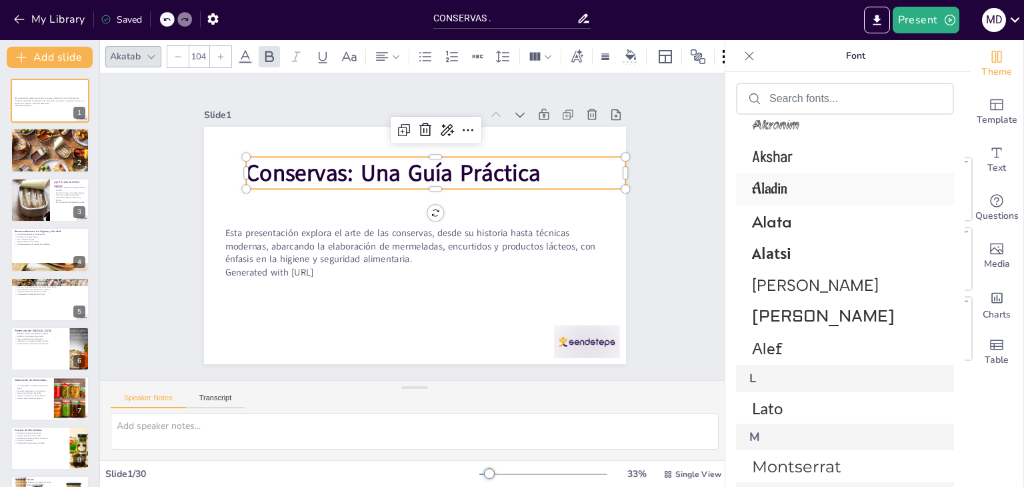
click at [771, 187] on span "Aladin" at bounding box center [842, 189] width 181 height 20
checkbox input "true"
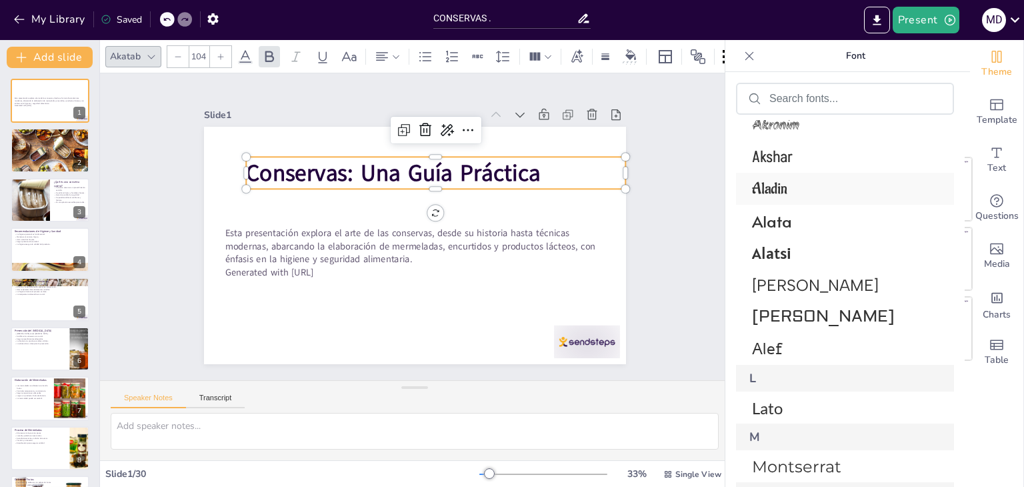
checkbox input "true"
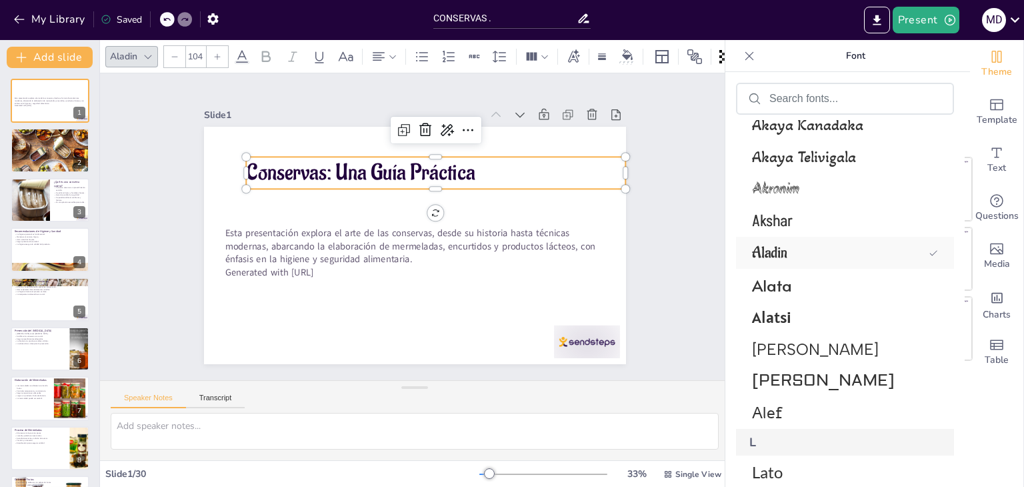
scroll to position [1264, 0]
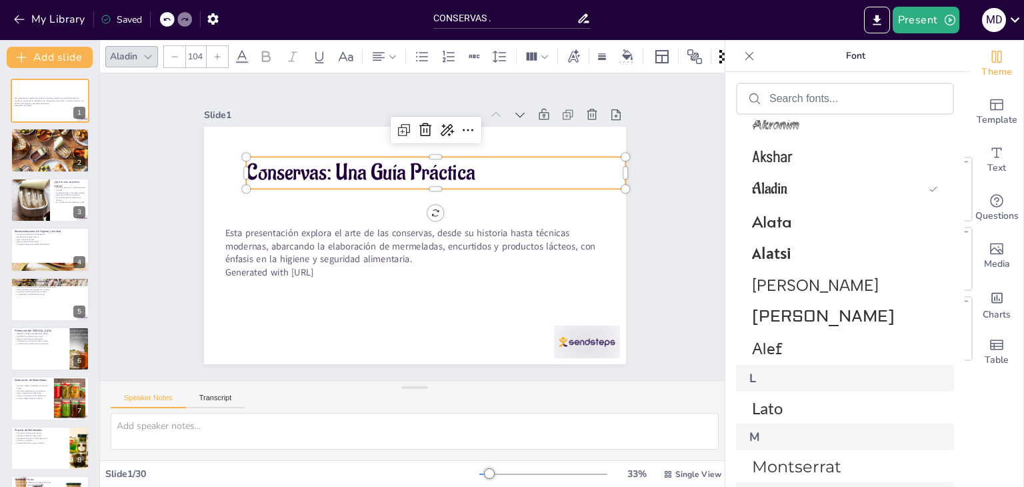
checkbox input "true"
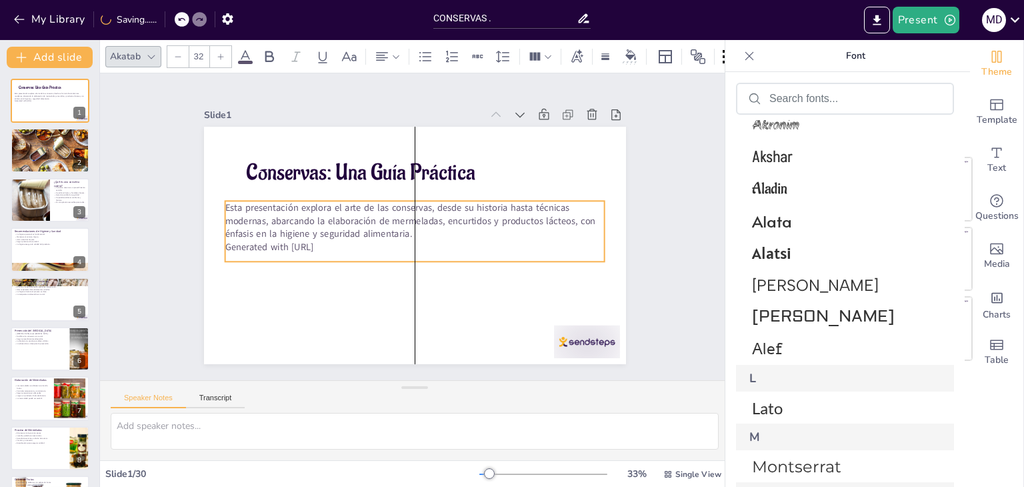
drag, startPoint x: 322, startPoint y: 241, endPoint x: 317, endPoint y: 215, distance: 25.8
click at [317, 215] on p "Esta presentación explora el arte de las conservas, desde su historia hasta téc…" at bounding box center [410, 231] width 283 height 309
click at [388, 241] on p "Generated with [URL]" at bounding box center [394, 227] width 13 height 380
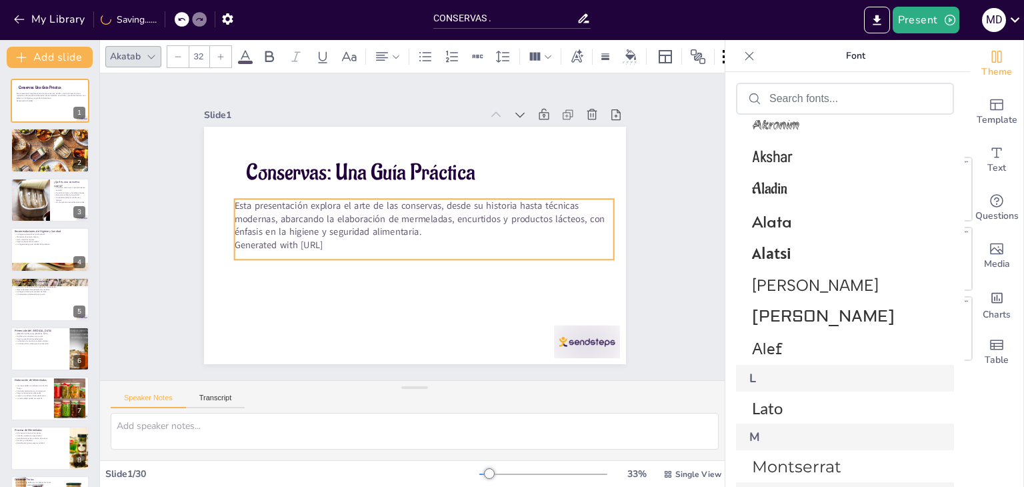
drag, startPoint x: 339, startPoint y: 241, endPoint x: 349, endPoint y: 239, distance: 10.9
click at [349, 239] on p "Generated with [URL]" at bounding box center [429, 241] width 365 height 130
click at [349, 239] on p "Generated with [URL]" at bounding box center [388, 222] width 264 height 291
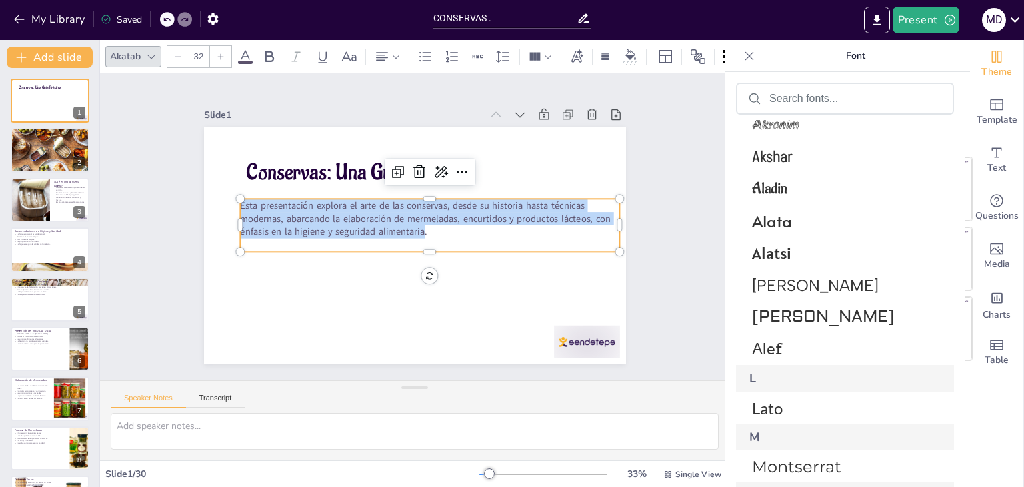
drag, startPoint x: 414, startPoint y: 230, endPoint x: 225, endPoint y: 211, distance: 190.4
click at [225, 211] on div "Conservas: Una Guía Práctica Esta presentación explora el arte de las conservas…" at bounding box center [417, 208] width 445 height 280
click at [243, 52] on icon at bounding box center [245, 57] width 16 height 16
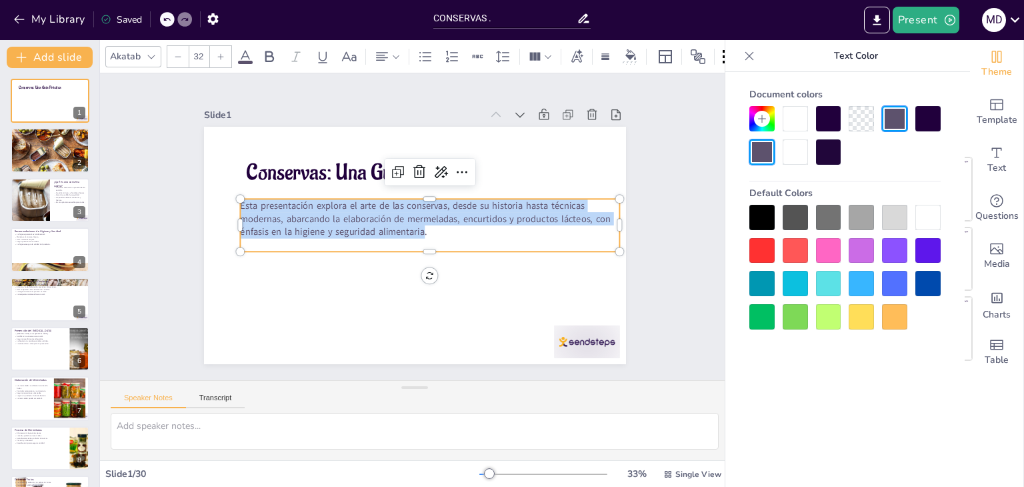
click at [759, 209] on div at bounding box center [761, 217] width 25 height 25
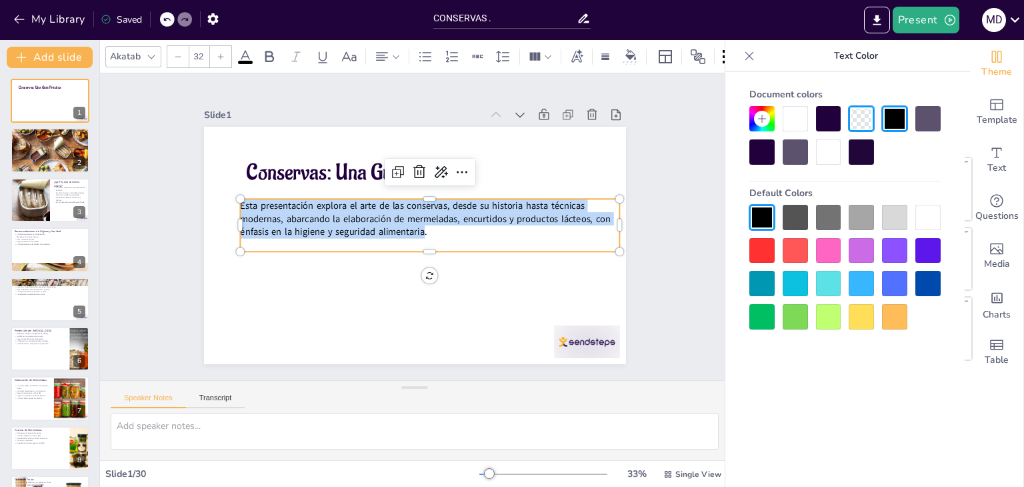
click at [151, 49] on div at bounding box center [151, 57] width 16 height 16
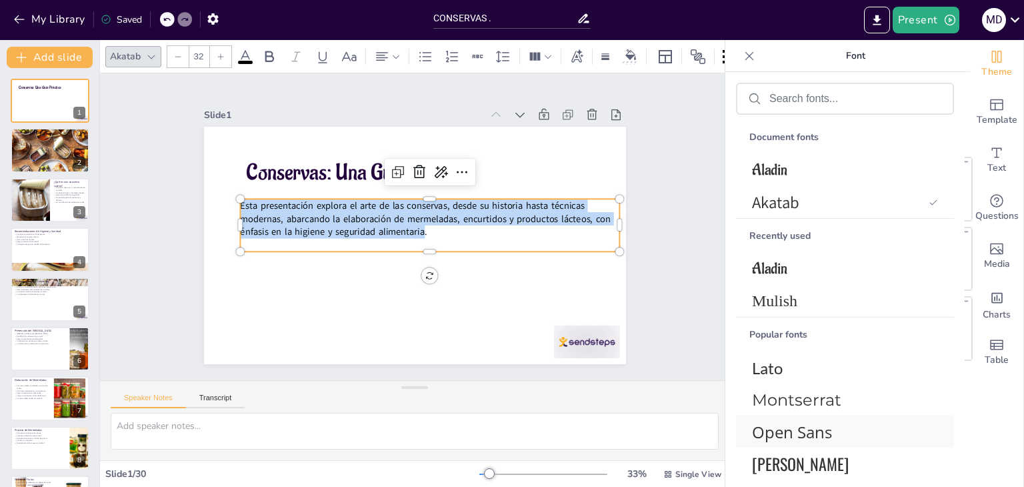
click at [799, 427] on span "Open Sans" at bounding box center [842, 432] width 181 height 22
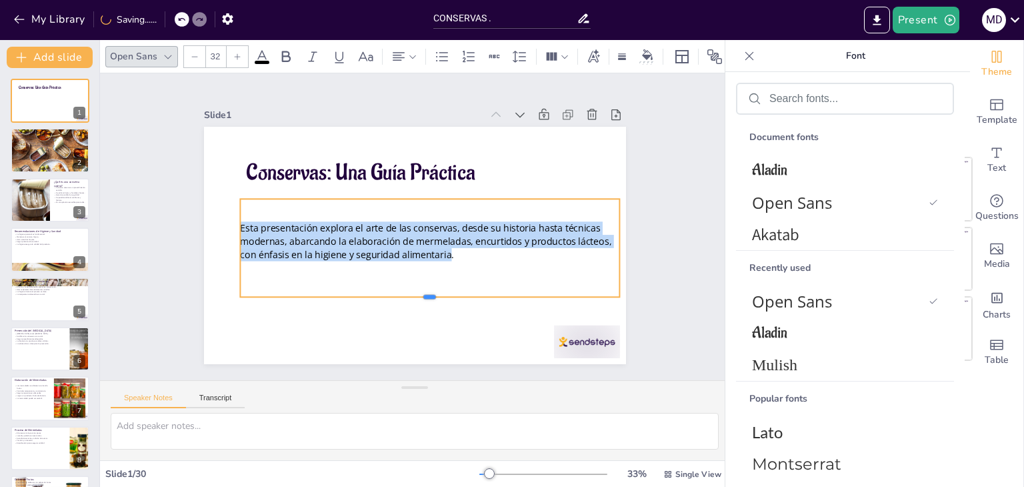
drag, startPoint x: 420, startPoint y: 248, endPoint x: 399, endPoint y: 293, distance: 49.8
click at [383, 293] on div at bounding box center [337, 225] width 89 height 373
click at [403, 53] on icon at bounding box center [399, 57] width 16 height 16
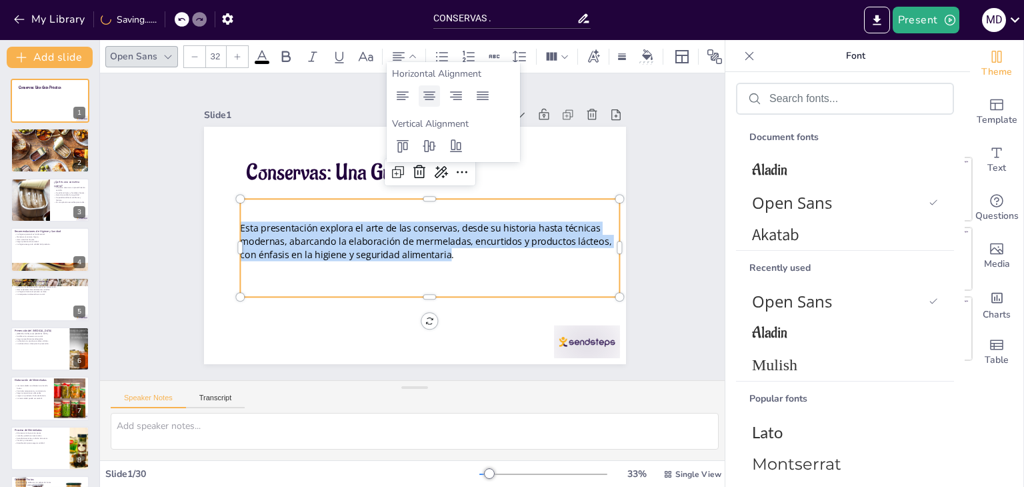
click at [432, 99] on icon at bounding box center [429, 95] width 12 height 9
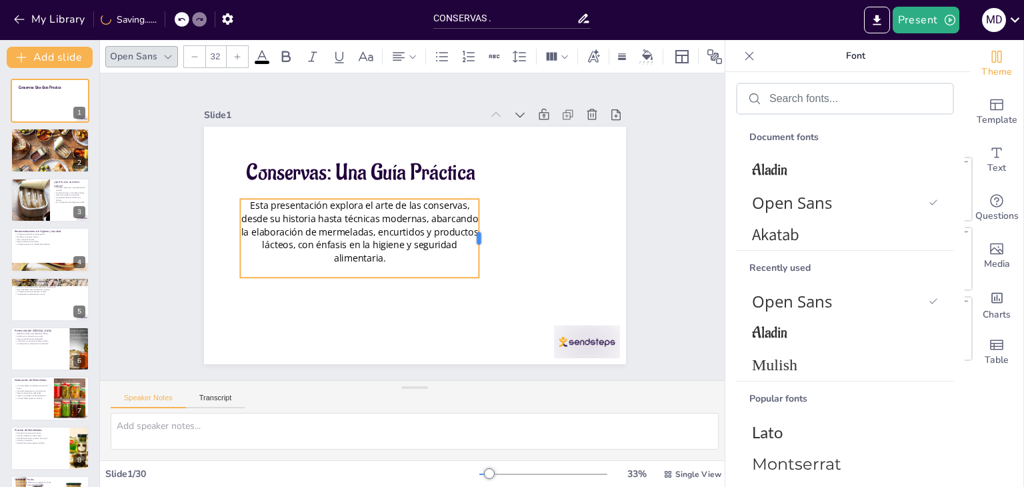
drag, startPoint x: 613, startPoint y: 218, endPoint x: 472, endPoint y: 291, distance: 158.7
click at [472, 291] on div "Conservas: Una Guía Práctica Esta presentación explora el arte de las conservas…" at bounding box center [433, 223] width 320 height 462
click at [383, 297] on div at bounding box center [397, 223] width 320 height 462
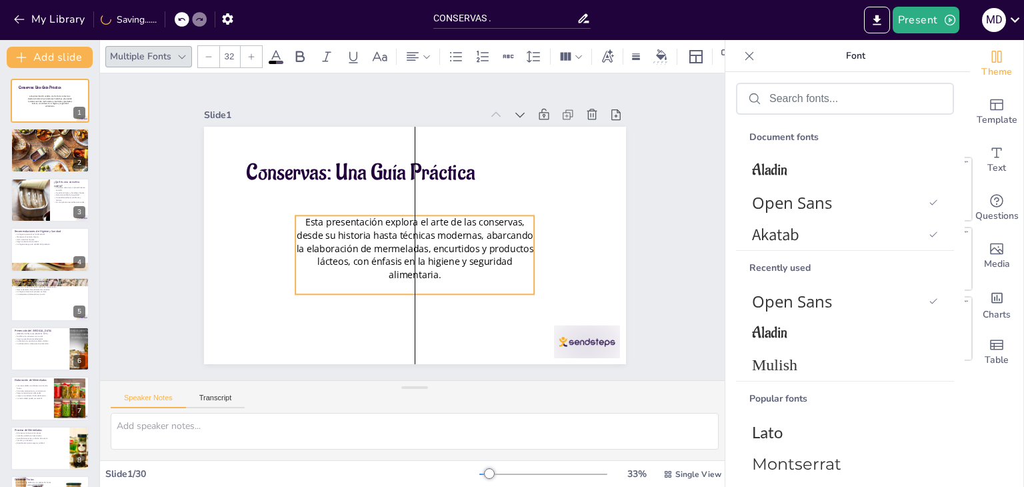
drag, startPoint x: 354, startPoint y: 232, endPoint x: 411, endPoint y: 249, distance: 59.1
click at [411, 249] on span "Esta presentación explora el arte de las conservas, desde su historia hasta téc…" at bounding box center [401, 231] width 113 height 233
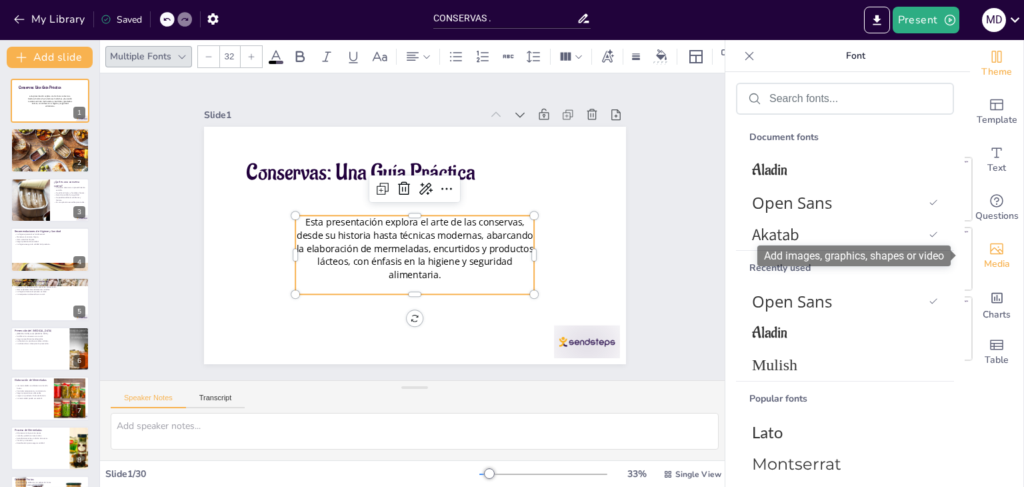
click at [998, 257] on span "Media" at bounding box center [997, 264] width 26 height 15
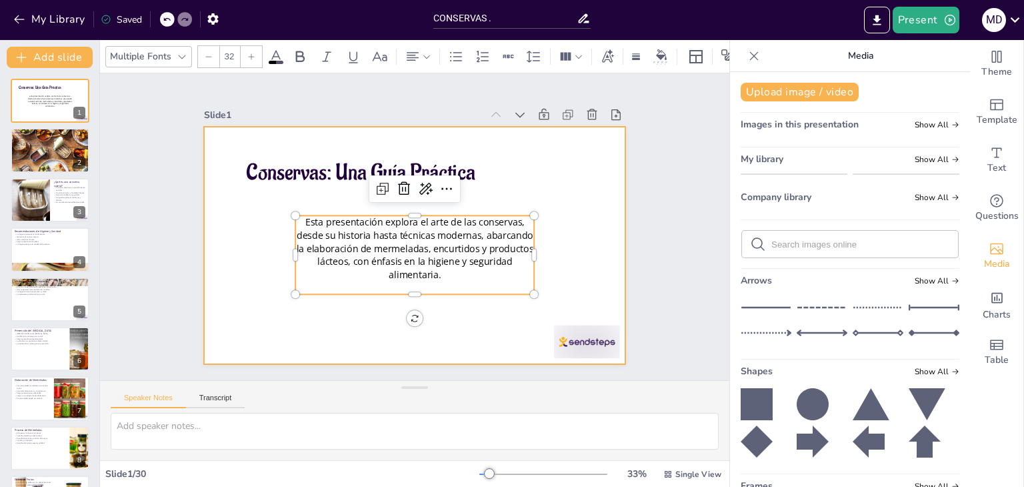
drag, startPoint x: 792, startPoint y: 199, endPoint x: 466, endPoint y: 313, distance: 345.4
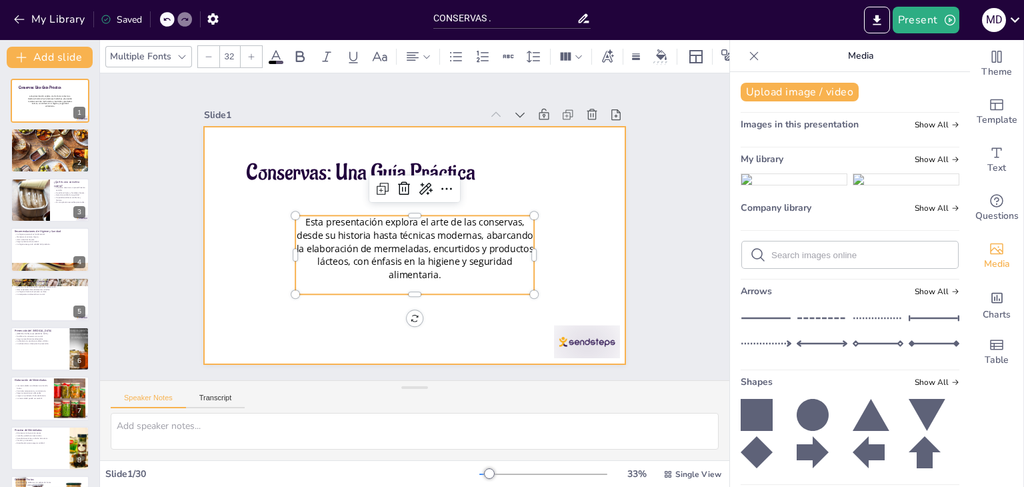
click at [466, 313] on div "Document fonts Aladin Open Sans Akatab Recently used Open Sans Aladin Mulish Po…" at bounding box center [512, 263] width 1024 height 447
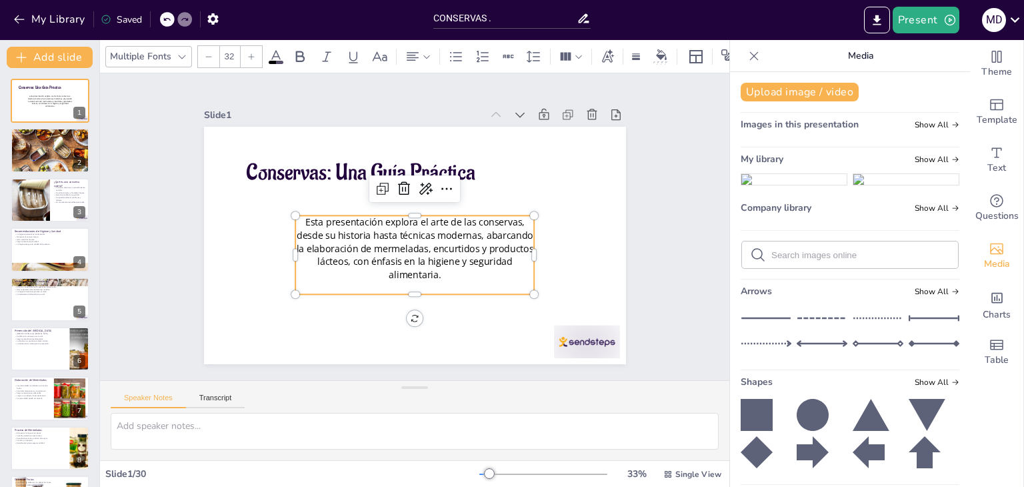
click at [749, 185] on img at bounding box center [793, 179] width 105 height 11
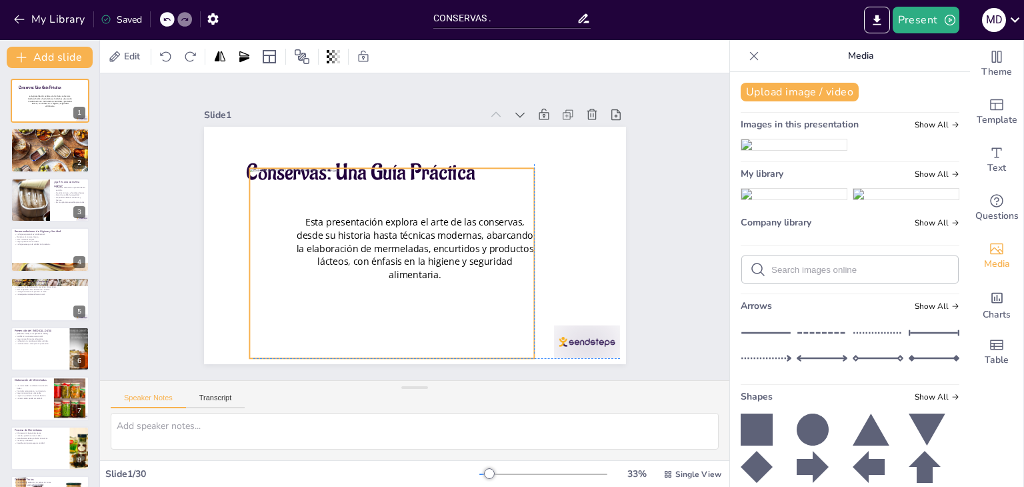
drag, startPoint x: 309, startPoint y: 177, endPoint x: 275, endPoint y: 183, distance: 34.5
click at [282, 183] on div at bounding box center [433, 188] width 303 height 219
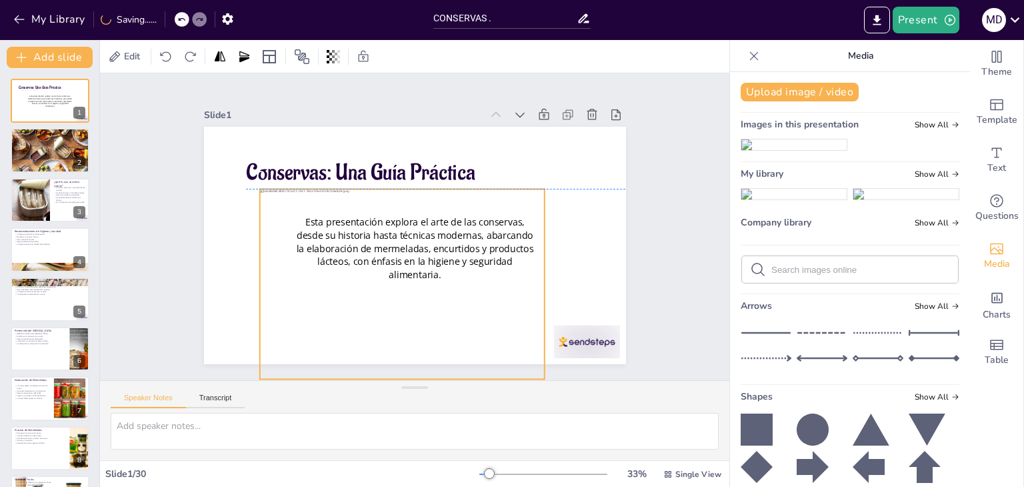
drag, startPoint x: 312, startPoint y: 193, endPoint x: 333, endPoint y: 225, distance: 38.5
click at [333, 225] on div at bounding box center [357, 237] width 289 height 337
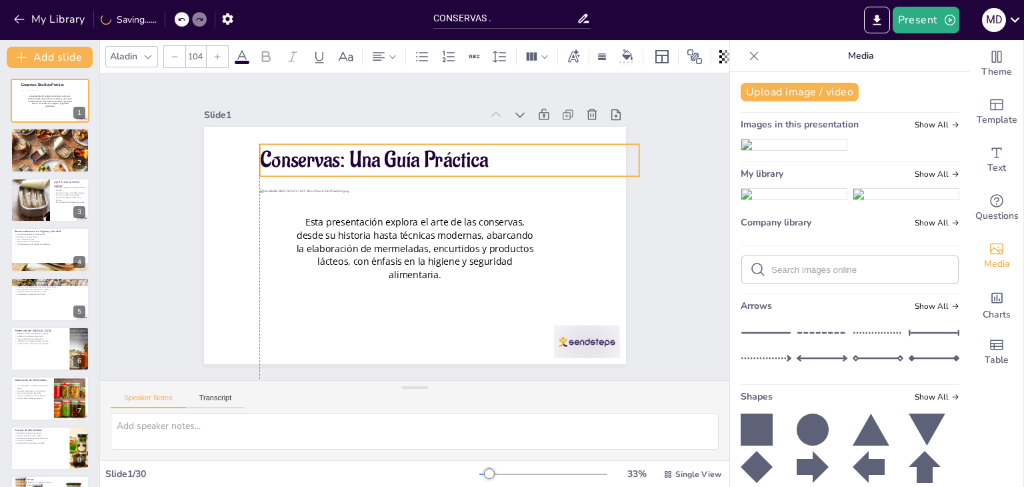
drag, startPoint x: 325, startPoint y: 171, endPoint x: 339, endPoint y: 158, distance: 18.4
click at [398, 158] on p "Conservas: Una Guía Práctica" at bounding box center [489, 231] width 183 height 360
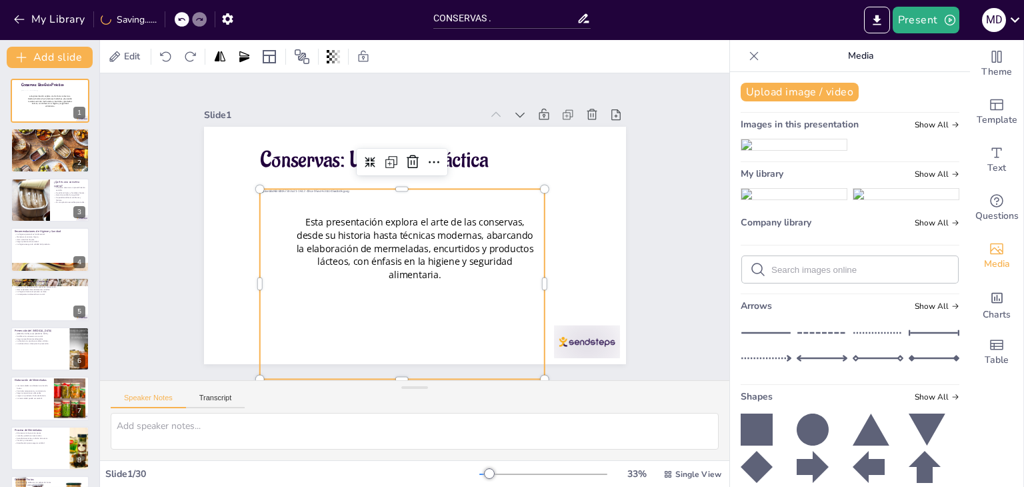
click at [274, 212] on div at bounding box center [443, 278] width 339 height 332
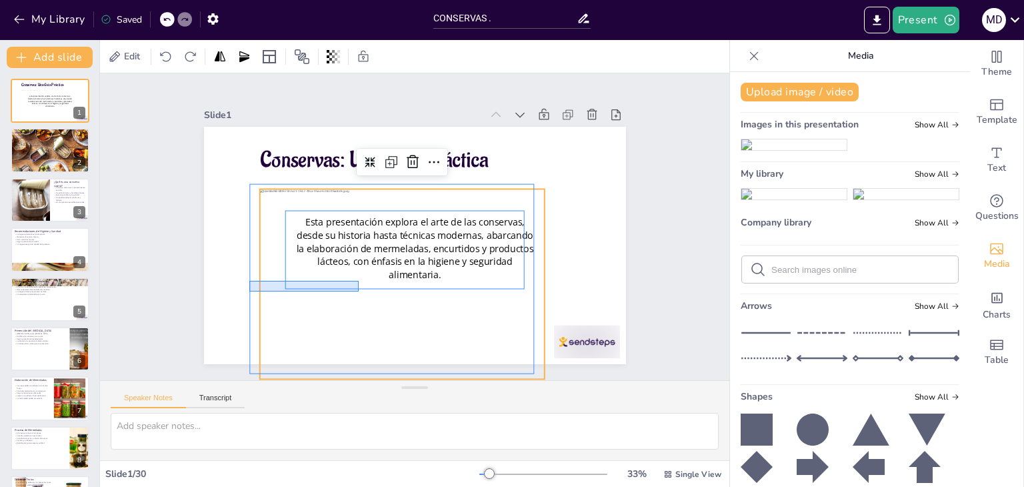
drag, startPoint x: 249, startPoint y: 281, endPoint x: 365, endPoint y: 291, distance: 116.4
click at [365, 291] on div at bounding box center [397, 170] width 342 height 307
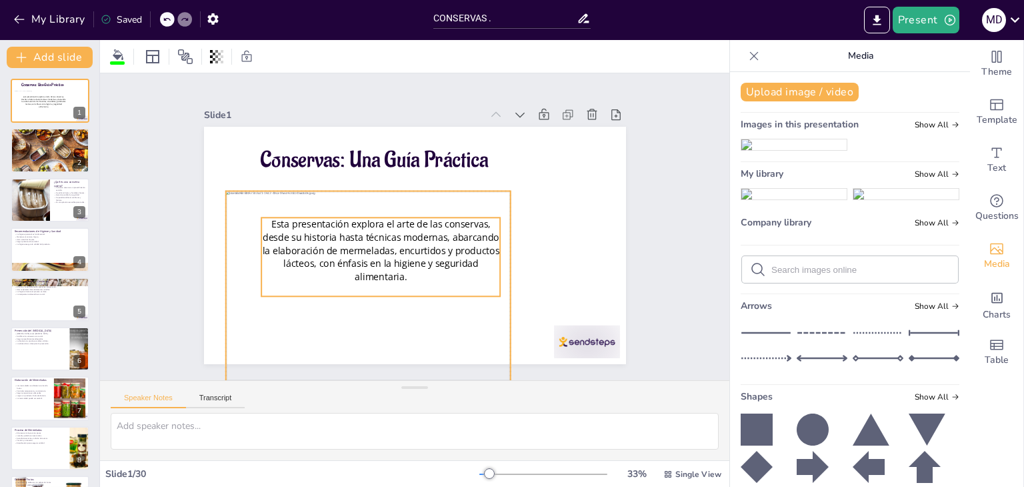
drag, startPoint x: 437, startPoint y: 251, endPoint x: 405, endPoint y: 253, distance: 32.1
click at [405, 253] on div at bounding box center [477, 185] width 329 height 269
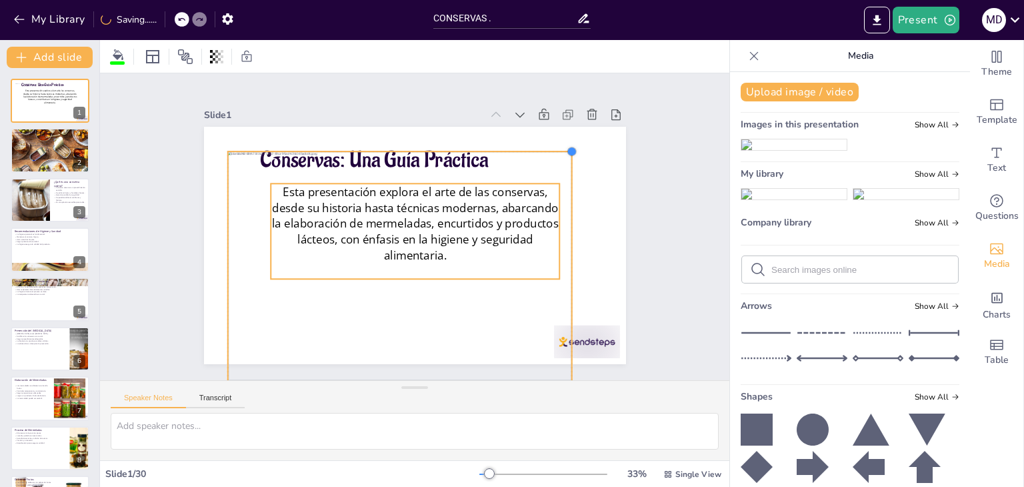
drag, startPoint x: 501, startPoint y: 184, endPoint x: 556, endPoint y: 185, distance: 54.7
click at [556, 185] on div "Conservas: Una Guía Práctica Esta presentación explora el arte de las conservas…" at bounding box center [400, 239] width 459 height 473
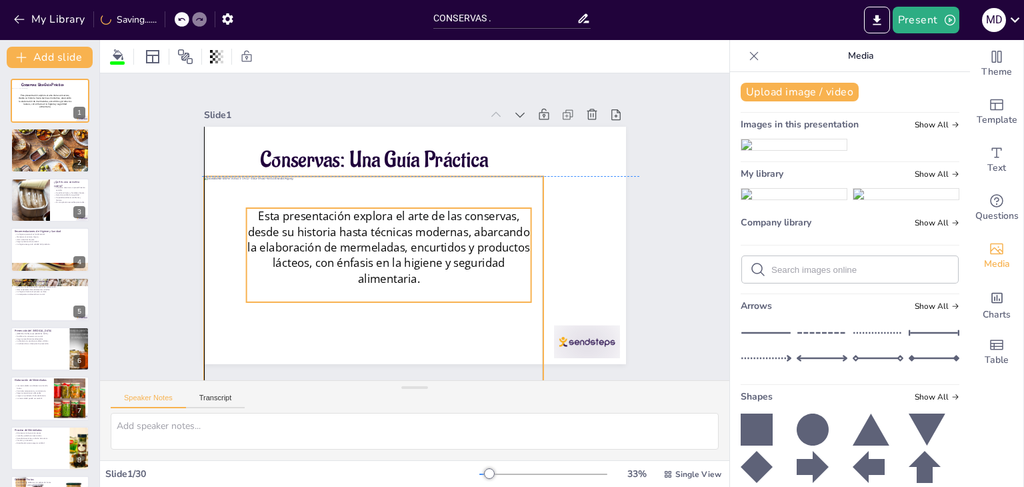
drag, startPoint x: 460, startPoint y: 227, endPoint x: 437, endPoint y: 241, distance: 26.9
click at [437, 241] on div at bounding box center [488, 215] width 395 height 404
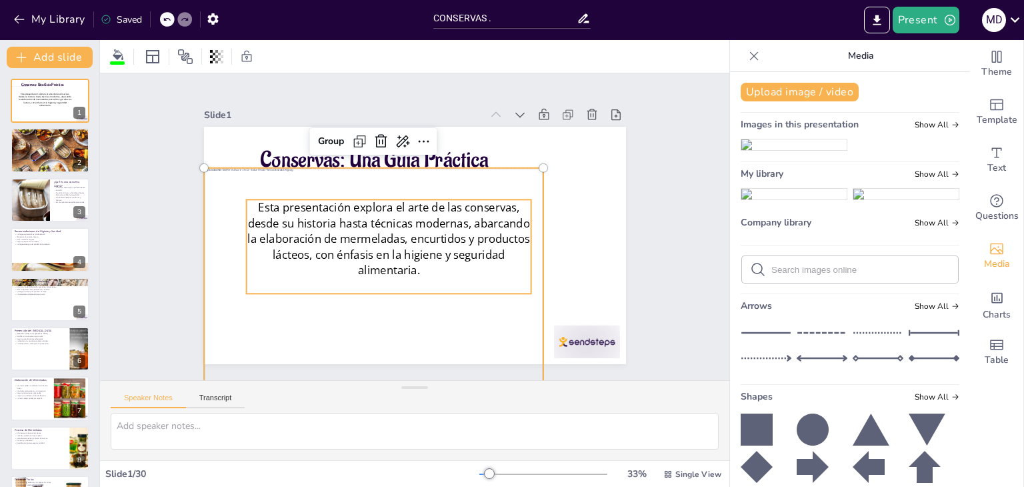
click at [496, 297] on div at bounding box center [379, 285] width 361 height 261
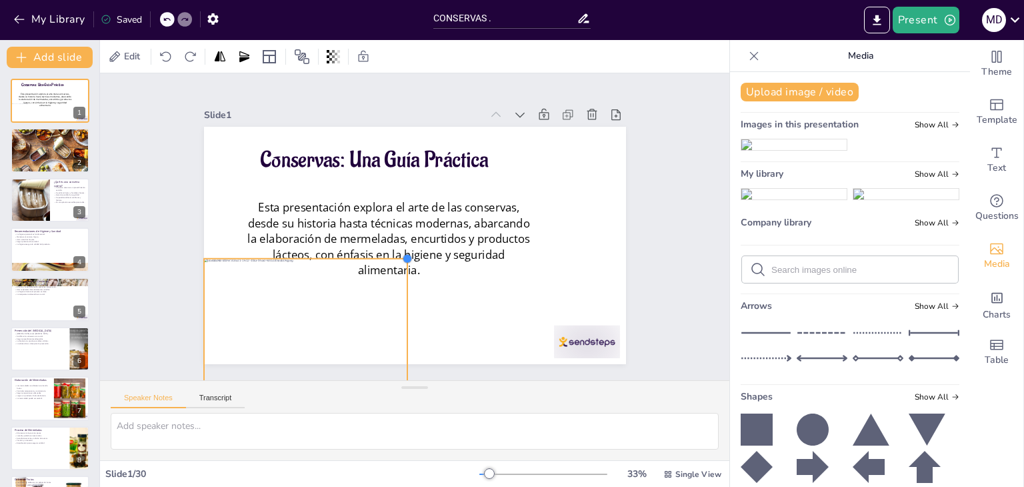
drag, startPoint x: 533, startPoint y: 159, endPoint x: 397, endPoint y: 348, distance: 232.6
click at [397, 348] on div "Conservas: Una Guía Práctica Esta presentación explora el arte de las conservas…" at bounding box center [396, 225] width 280 height 444
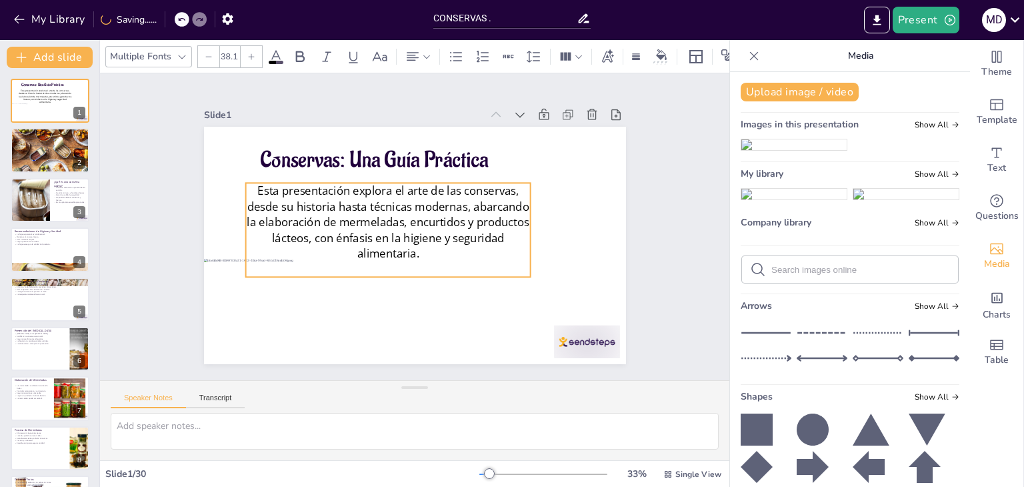
drag, startPoint x: 416, startPoint y: 213, endPoint x: 415, endPoint y: 197, distance: 16.7
click at [415, 197] on span "Esta presentación explora el arte de las conservas, desde su historia hasta téc…" at bounding box center [422, 199] width 94 height 284
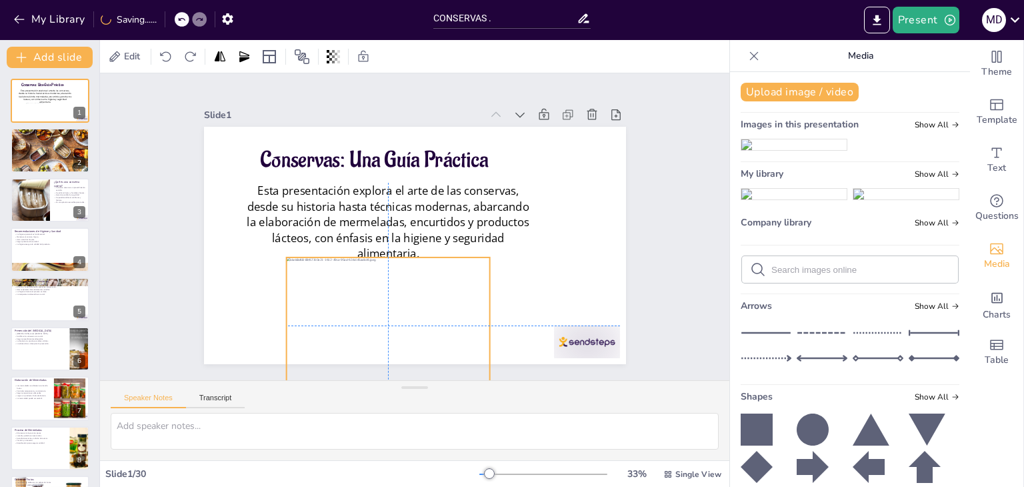
drag, startPoint x: 315, startPoint y: 328, endPoint x: 394, endPoint y: 326, distance: 79.4
click at [394, 326] on div at bounding box center [314, 242] width 207 height 241
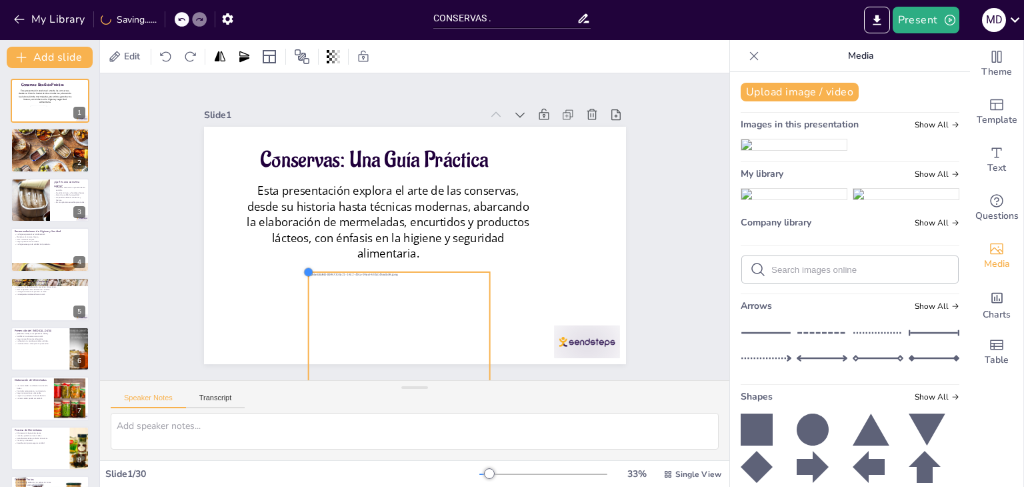
drag, startPoint x: 278, startPoint y: 253, endPoint x: 300, endPoint y: 276, distance: 31.6
click at [300, 276] on div "Conservas: Una Guía Práctica Esta presentación explora el arte de las conservas…" at bounding box center [417, 208] width 445 height 280
click at [665, 247] on div "Slide 1 Conservas: Una Guía Práctica Esta presentación explora el arte de las c…" at bounding box center [414, 226] width 673 height 649
drag, startPoint x: 413, startPoint y: 336, endPoint x: 418, endPoint y: 331, distance: 7.1
click at [418, 225] on div at bounding box center [384, 132] width 215 height 185
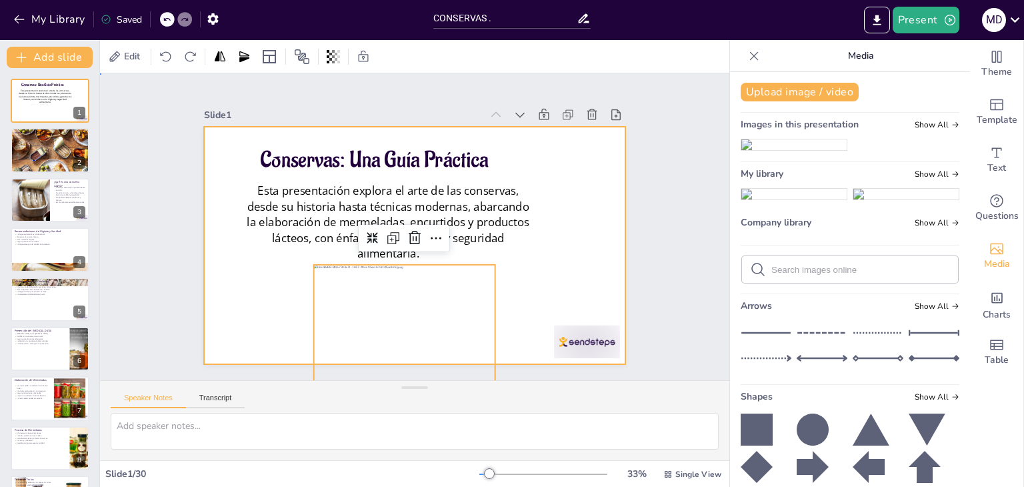
click at [589, 215] on div at bounding box center [402, 240] width 473 height 459
click at [570, 233] on div at bounding box center [430, 237] width 440 height 481
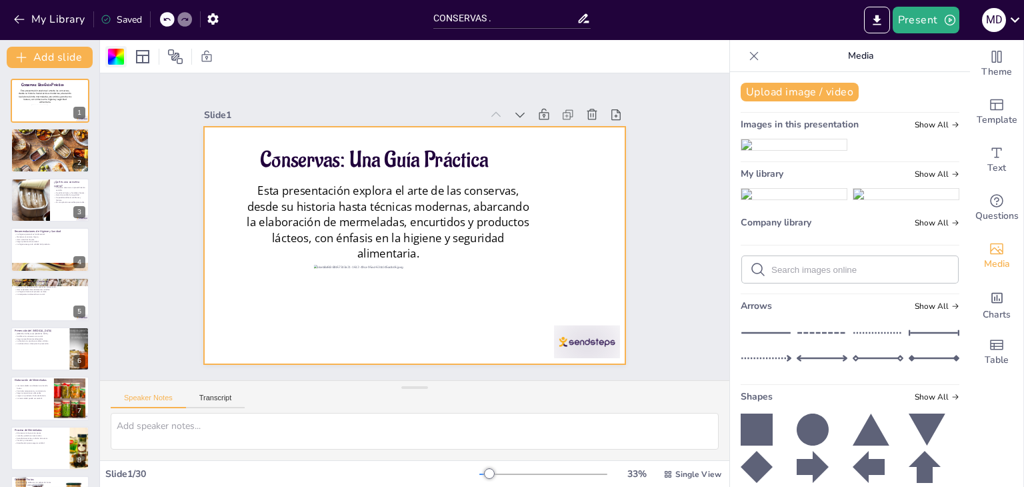
click at [117, 55] on div at bounding box center [116, 57] width 16 height 16
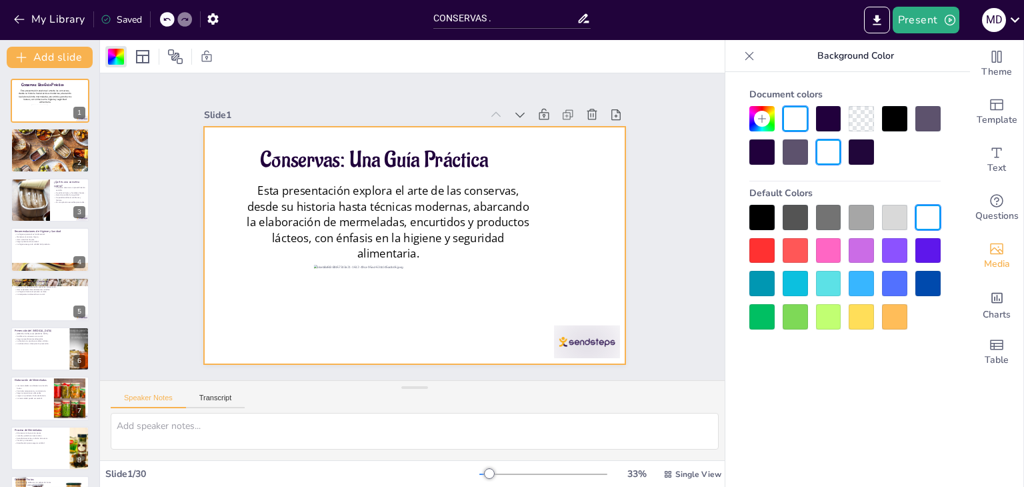
click at [829, 248] on div at bounding box center [828, 250] width 25 height 25
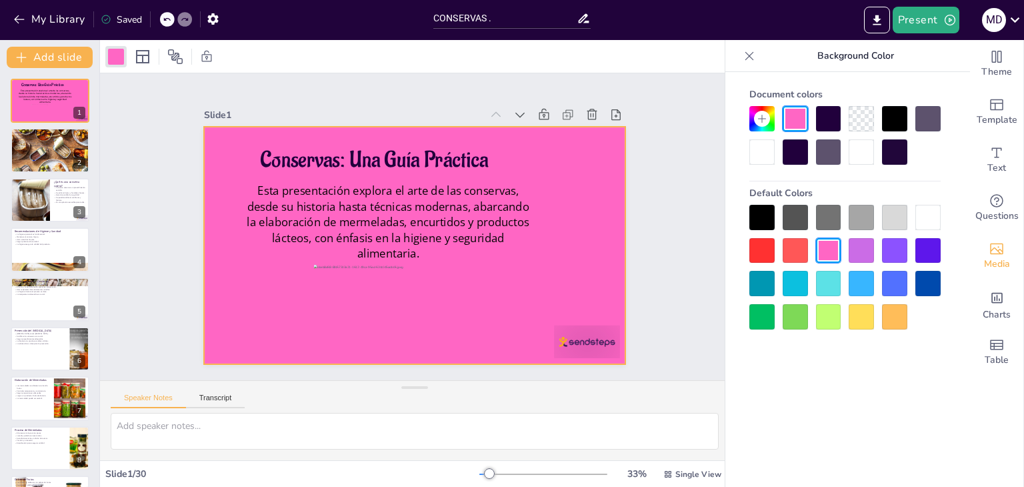
click at [757, 125] on div at bounding box center [762, 119] width 16 height 16
click at [889, 317] on div at bounding box center [894, 316] width 25 height 25
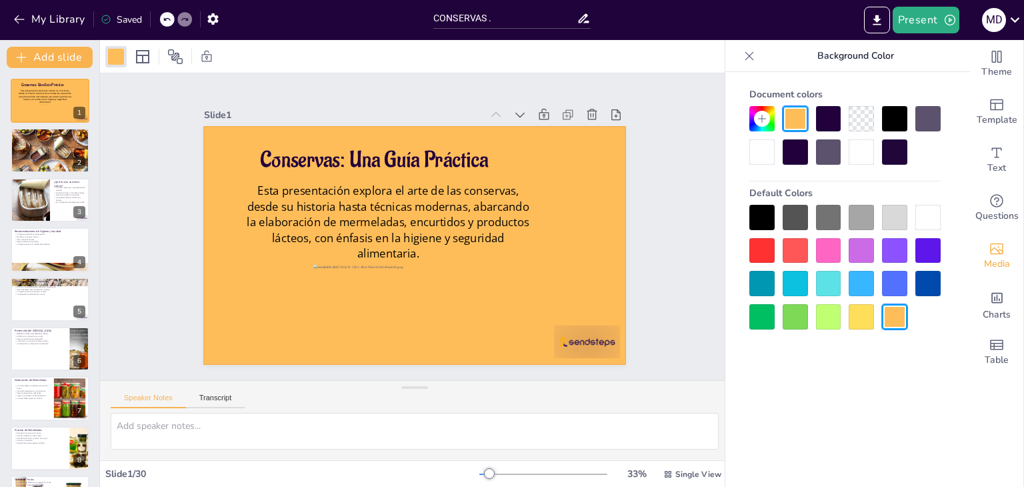
click at [819, 326] on div at bounding box center [828, 316] width 25 height 25
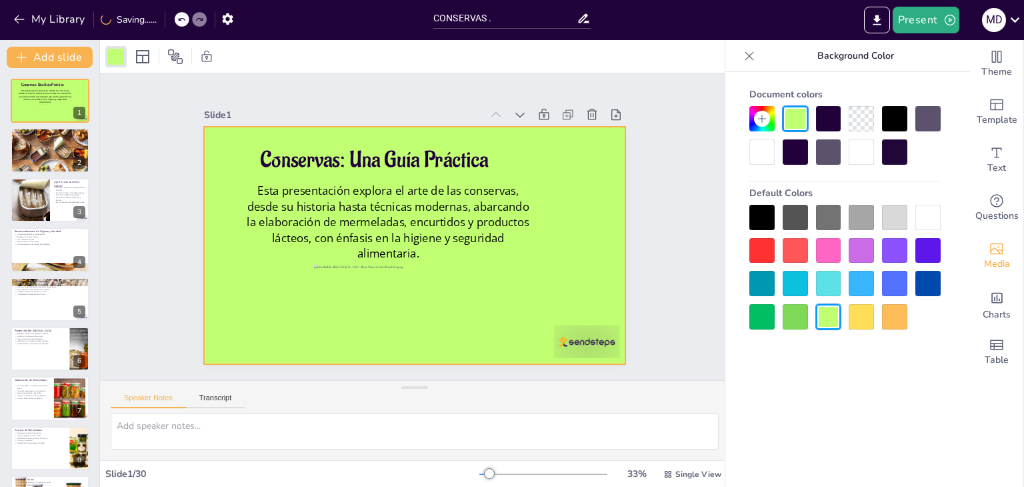
click at [758, 121] on icon at bounding box center [762, 118] width 11 height 11
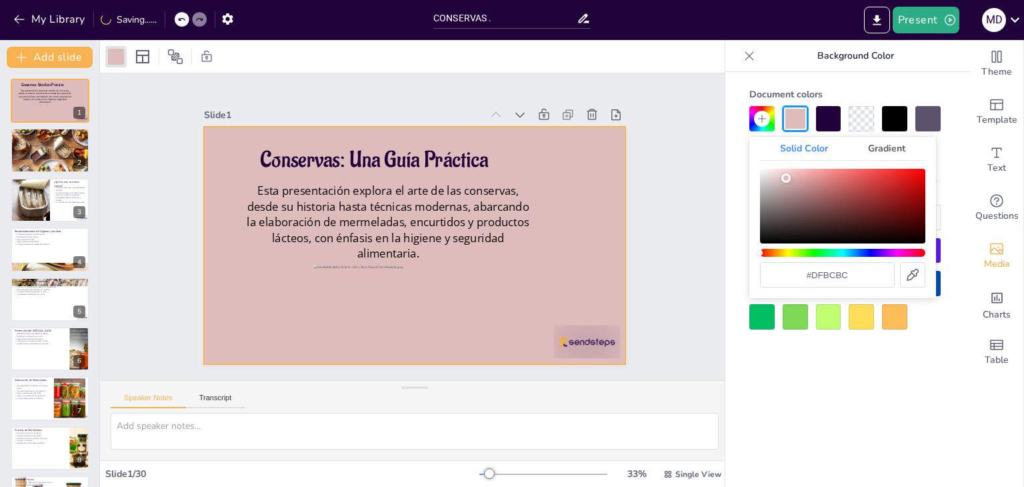
drag, startPoint x: 758, startPoint y: 169, endPoint x: 786, endPoint y: 178, distance: 29.5
click at [786, 178] on div "Color" at bounding box center [785, 177] width 9 height 9
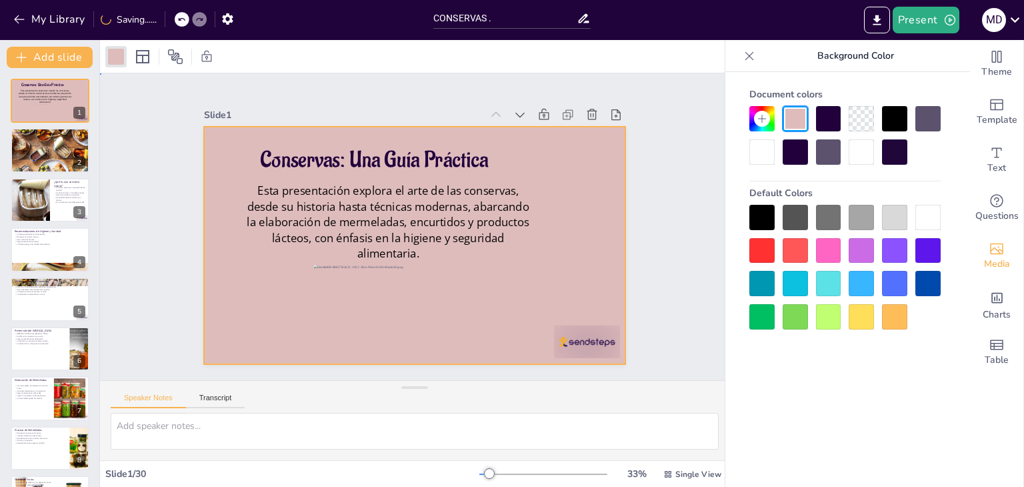
click at [600, 195] on div "Slide 1 Conservas: Una Guía Práctica Esta presentación explora el arte de las c…" at bounding box center [414, 227] width 371 height 658
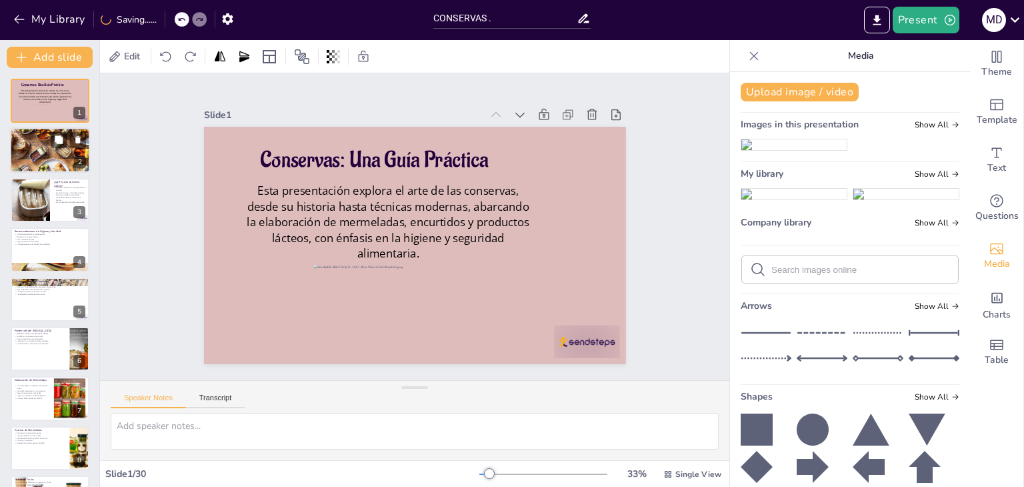
click at [40, 150] on div at bounding box center [50, 150] width 80 height 60
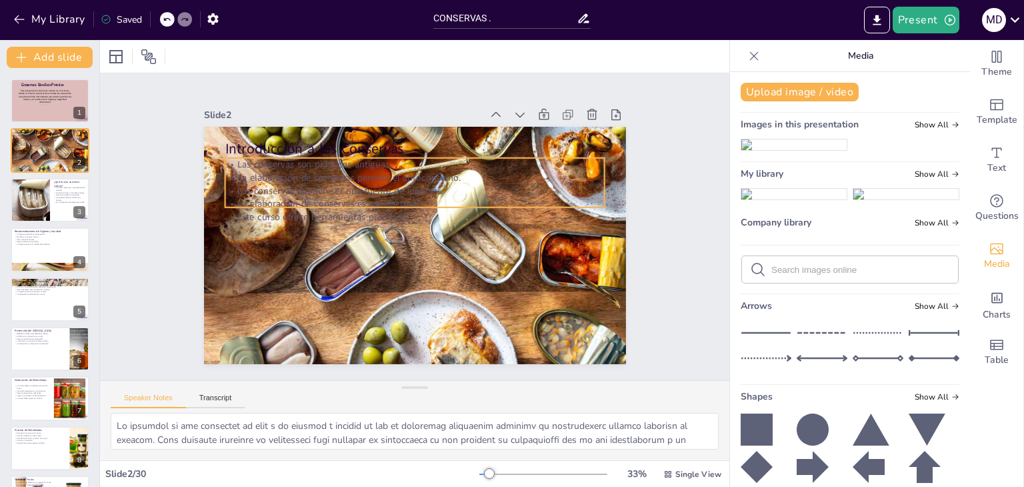
click at [365, 197] on p "La elaboración de conservas es satisfactoria." at bounding box center [391, 224] width 53 height 379
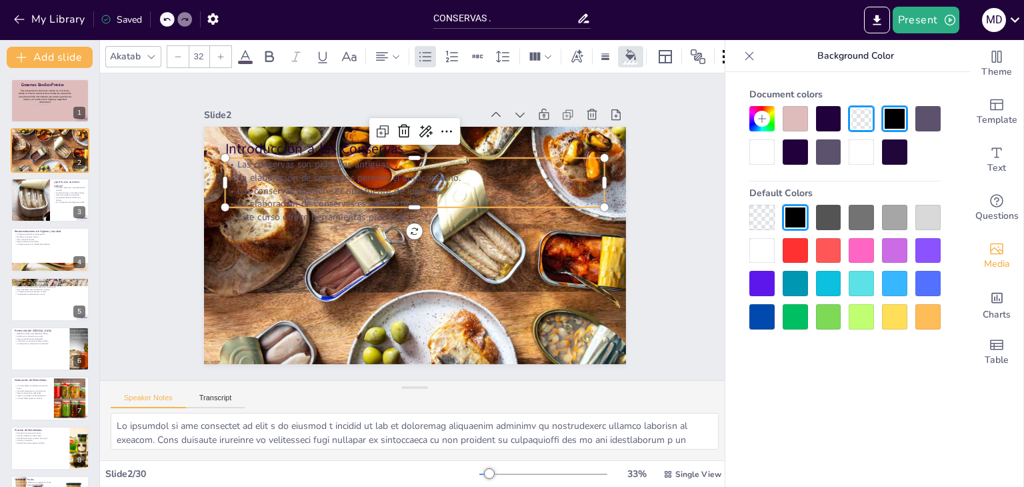
click at [794, 217] on div at bounding box center [795, 217] width 25 height 25
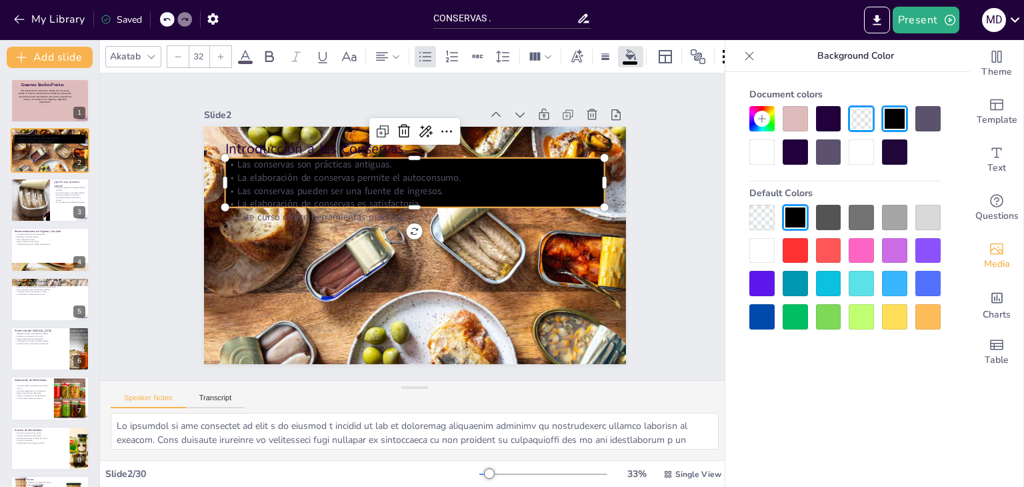
click at [792, 155] on div at bounding box center [795, 151] width 25 height 25
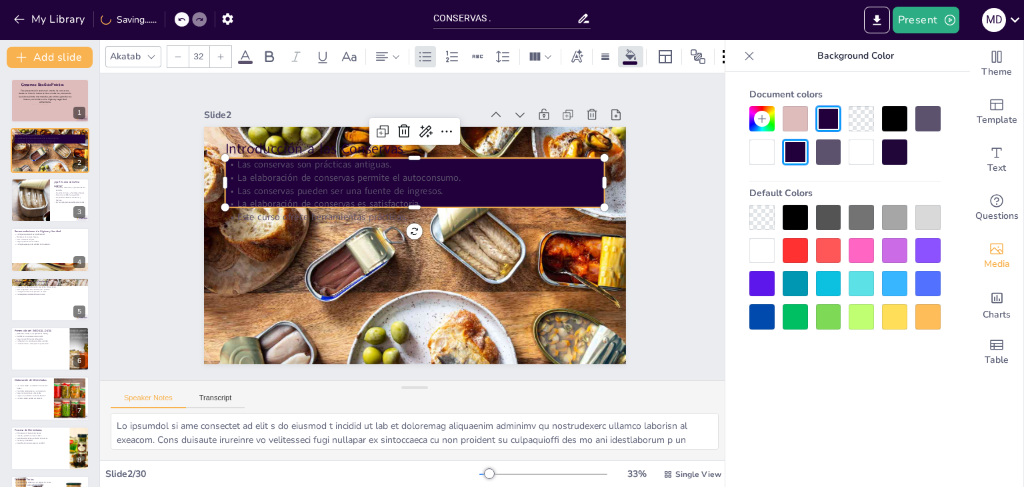
click at [757, 148] on div at bounding box center [761, 151] width 25 height 25
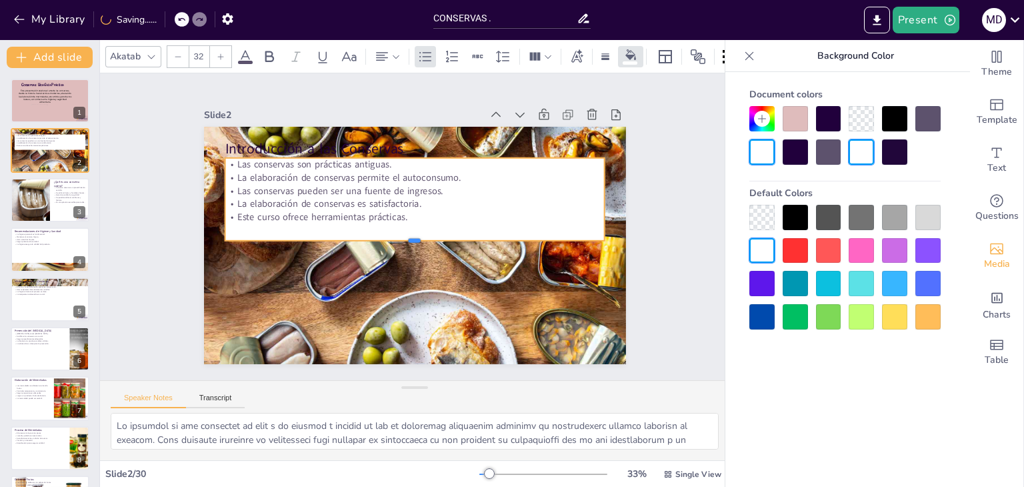
drag, startPoint x: 405, startPoint y: 202, endPoint x: 409, endPoint y: 235, distance: 33.6
click at [409, 235] on div at bounding box center [398, 217] width 199 height 334
click at [476, 227] on div "Las conservas son prácticas antiguas. La elaboración de conservas permite el au…" at bounding box center [395, 206] width 337 height 315
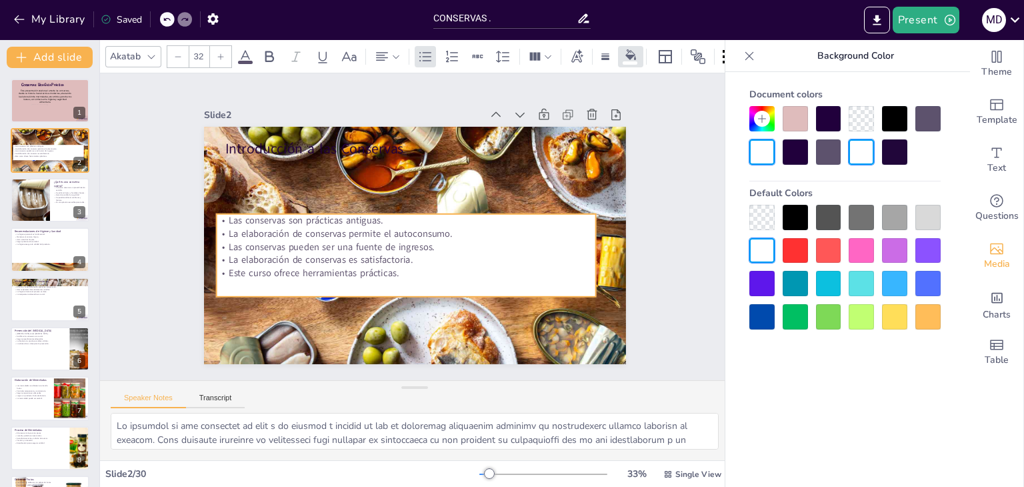
drag, startPoint x: 333, startPoint y: 166, endPoint x: 325, endPoint y: 222, distance: 56.7
click at [325, 222] on p "La elaboración de conservas permite el autoconsumo." at bounding box center [420, 218] width 365 height 130
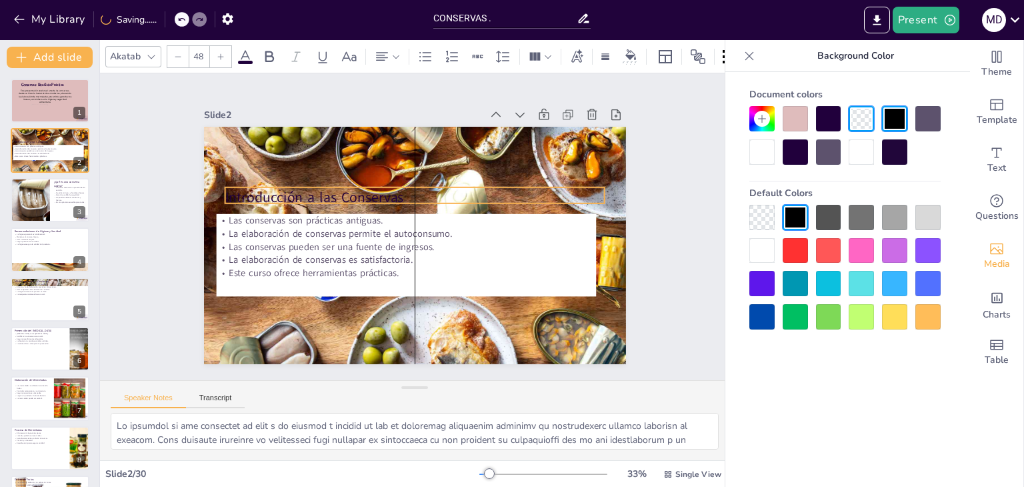
drag, startPoint x: 300, startPoint y: 138, endPoint x: 300, endPoint y: 187, distance: 49.3
click at [300, 187] on p "Introducción a las Conservas" at bounding box center [432, 202] width 319 height 239
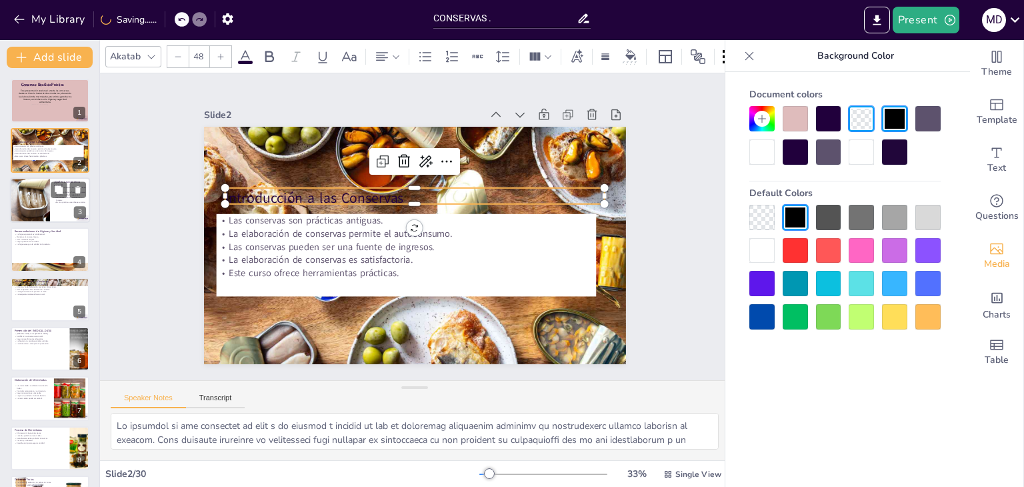
click at [37, 189] on div at bounding box center [30, 199] width 60 height 45
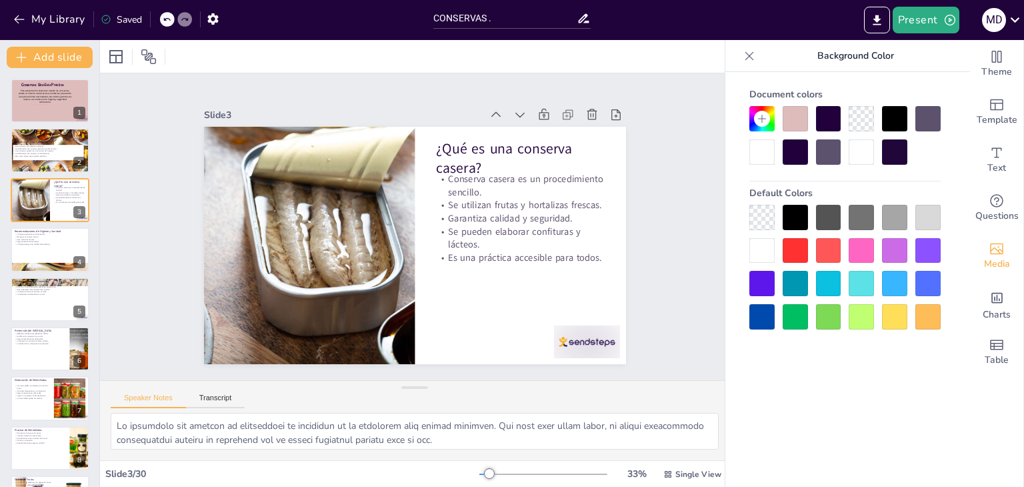
click at [41, 147] on p "La elaboración de conservas permite el autoconsumo." at bounding box center [48, 148] width 72 height 3
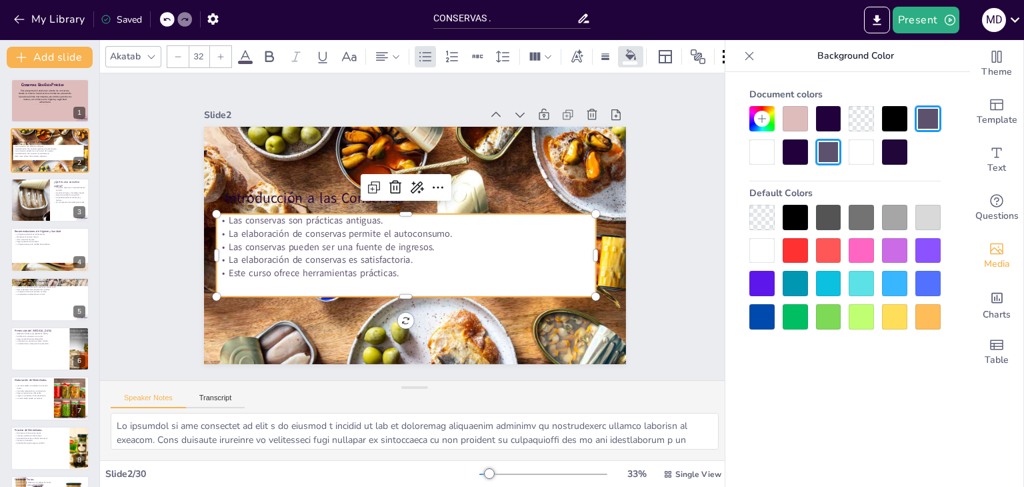
click at [401, 271] on p "Este curso ofrece herramientas prácticas." at bounding box center [448, 194] width 315 height 234
click at [385, 267] on p "Este curso ofrece herramientas prácticas." at bounding box center [376, 200] width 167 height 352
click at [376, 267] on p "Este curso ofrece herramientas prácticas." at bounding box center [453, 253] width 166 height 352
click at [376, 267] on p "Este curso ofrece herramientas prácticas." at bounding box center [444, 190] width 335 height 201
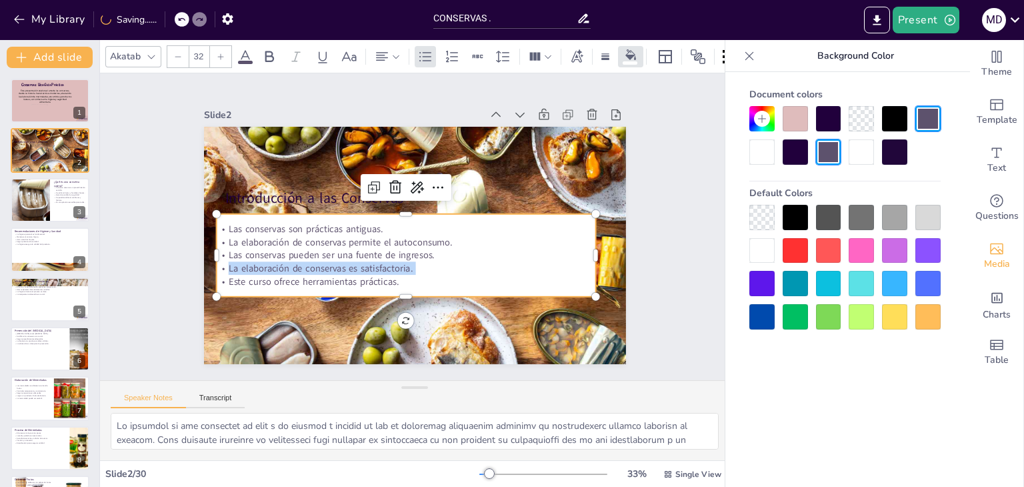
click at [376, 192] on p "La elaboración de conservas es satisfactoria." at bounding box center [423, 185] width 380 height 13
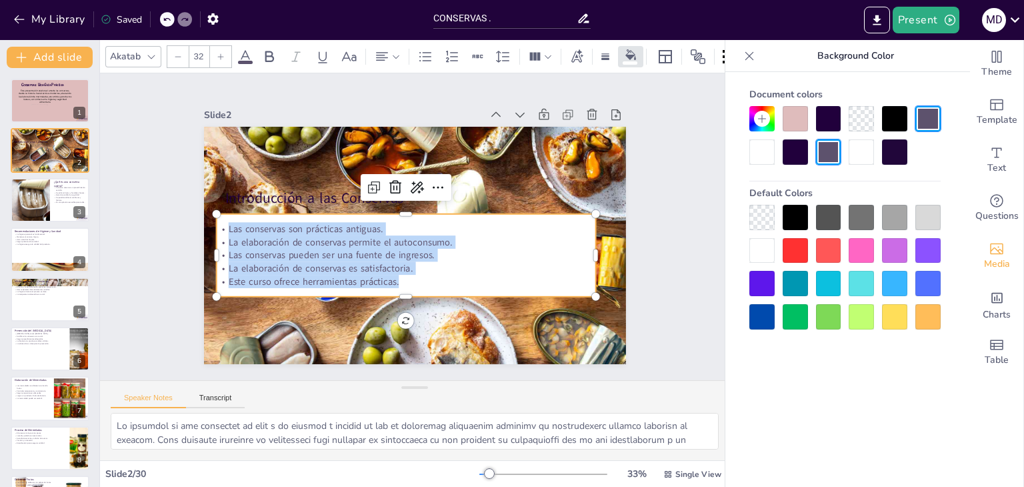
drag, startPoint x: 403, startPoint y: 278, endPoint x: 213, endPoint y: 212, distance: 200.5
click at [221, 212] on div "Las conservas son prácticas antiguas. La elaboración de conservas permite el au…" at bounding box center [389, 241] width 337 height 315
click at [792, 215] on div at bounding box center [795, 217] width 25 height 25
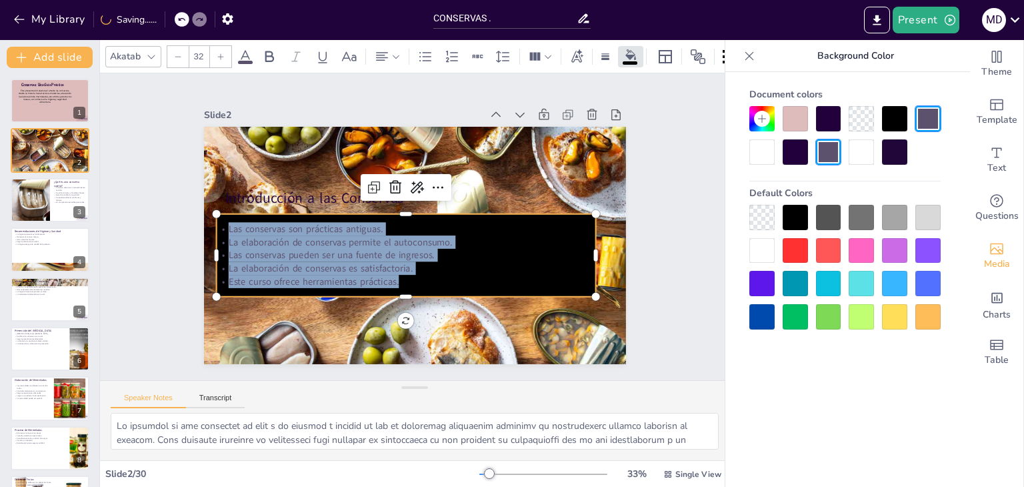
click at [759, 151] on div at bounding box center [761, 151] width 25 height 25
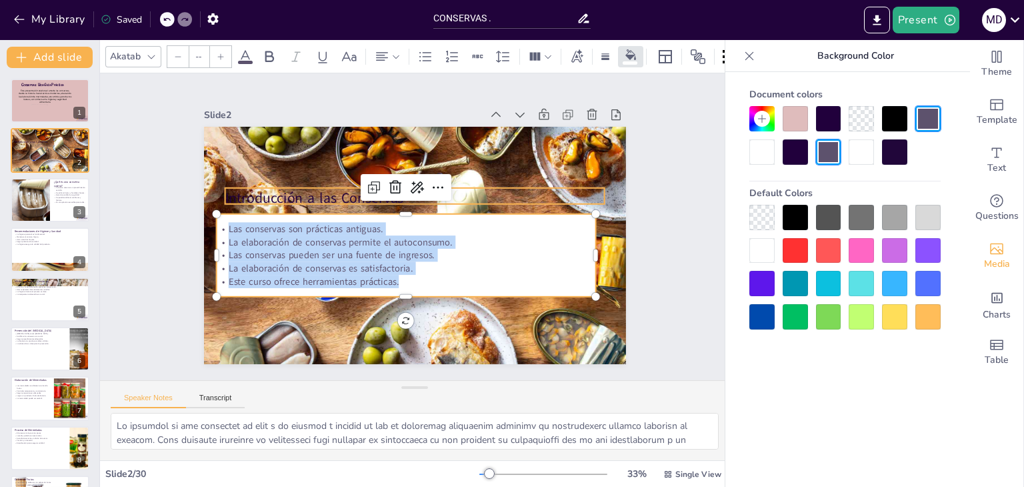
click at [289, 198] on div "Introducción a las Conservas Las conservas son prácticas antiguas. La elaboraci…" at bounding box center [432, 220] width 356 height 475
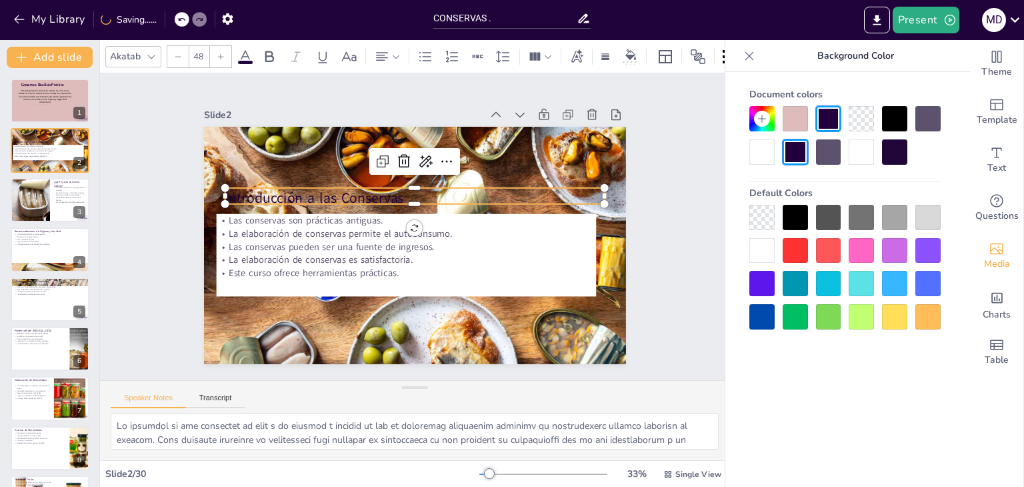
click at [383, 192] on p "Introducción a las Conservas" at bounding box center [433, 205] width 295 height 269
click at [350, 191] on p "Introducción a las Conservas" at bounding box center [402, 253] width 355 height 173
click at [241, 61] on span at bounding box center [245, 62] width 15 height 3
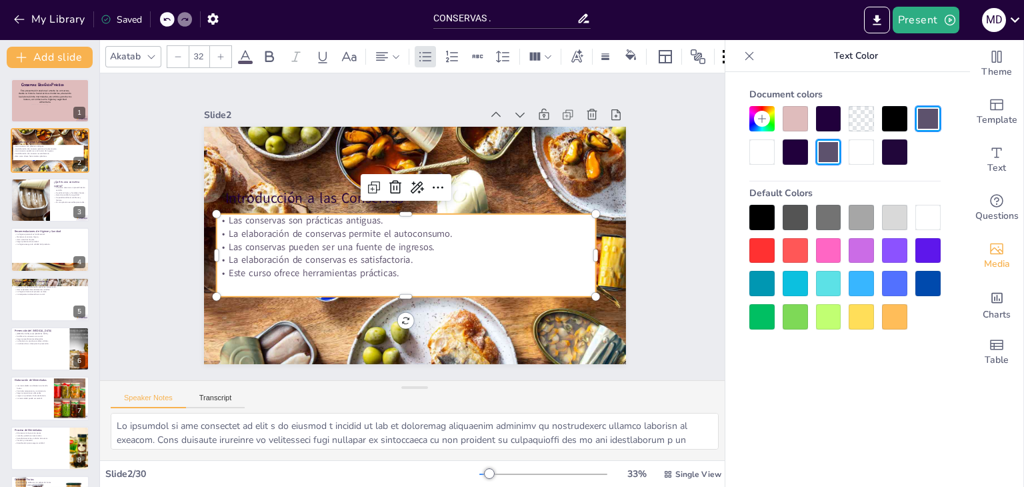
click at [379, 187] on p "Este curso ofrece herramientas prácticas." at bounding box center [423, 180] width 380 height 13
click at [243, 61] on span at bounding box center [245, 62] width 15 height 3
click at [765, 213] on div at bounding box center [761, 217] width 25 height 25
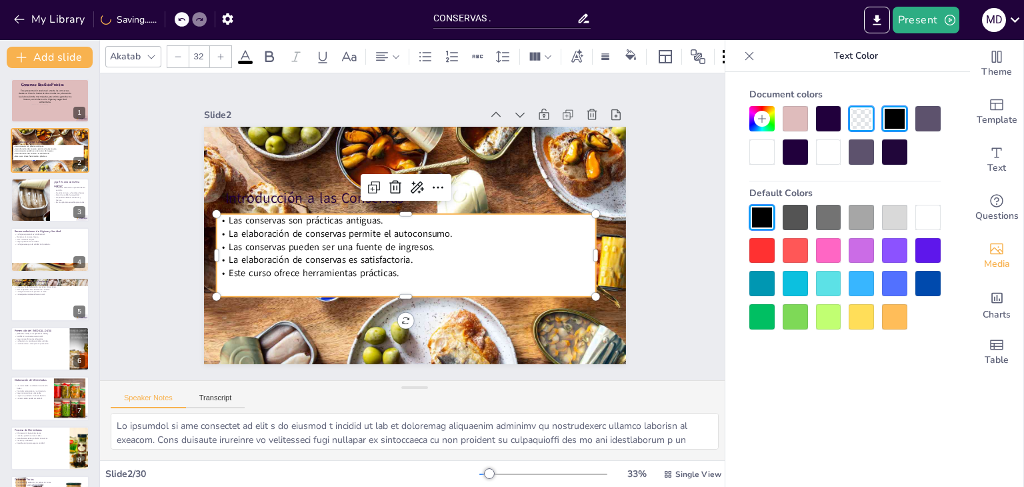
click at [147, 58] on div at bounding box center [151, 57] width 16 height 16
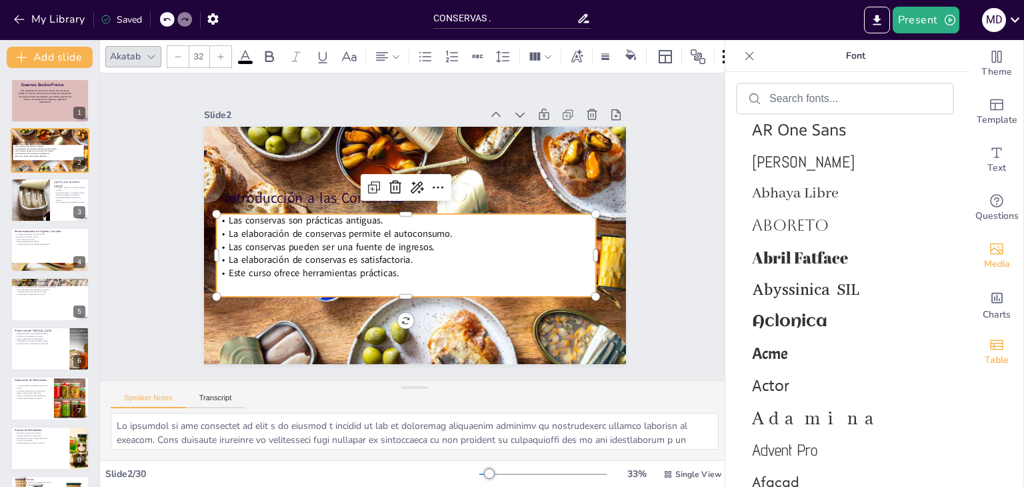
scroll to position [678, 0]
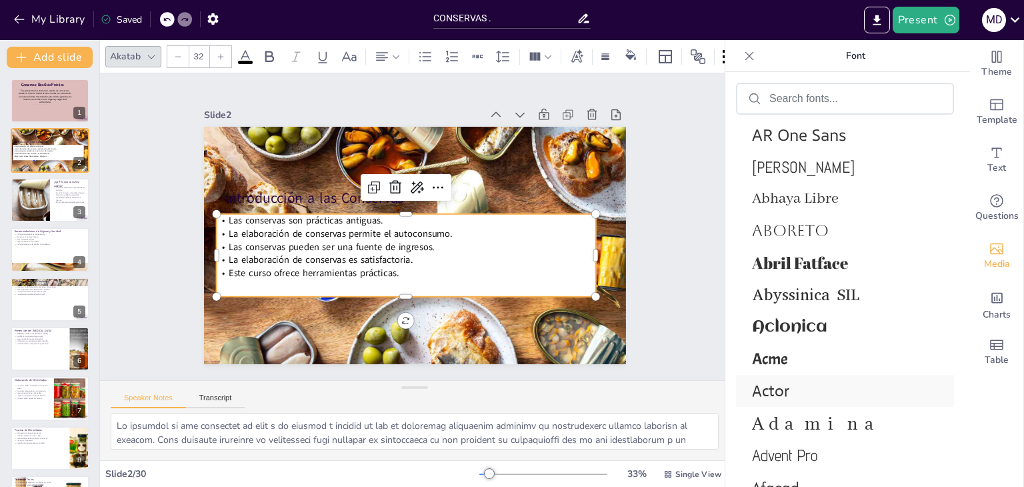
click at [784, 393] on span "Actor" at bounding box center [842, 391] width 181 height 20
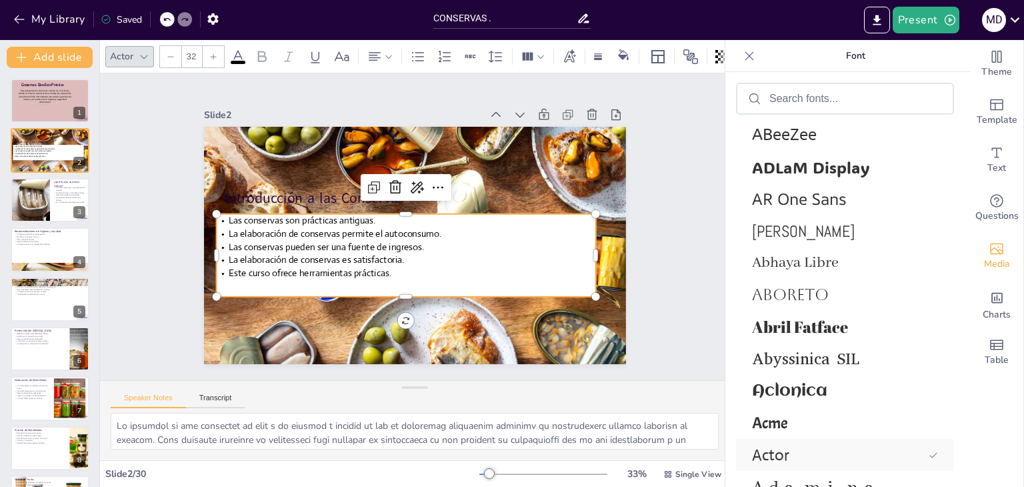
scroll to position [742, 0]
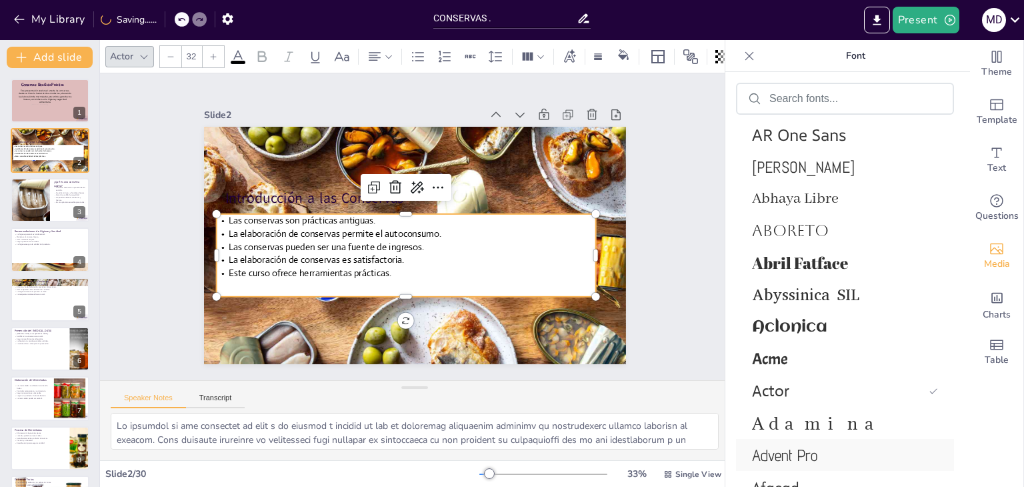
click at [771, 459] on span "Advent Pro" at bounding box center [842, 454] width 181 height 19
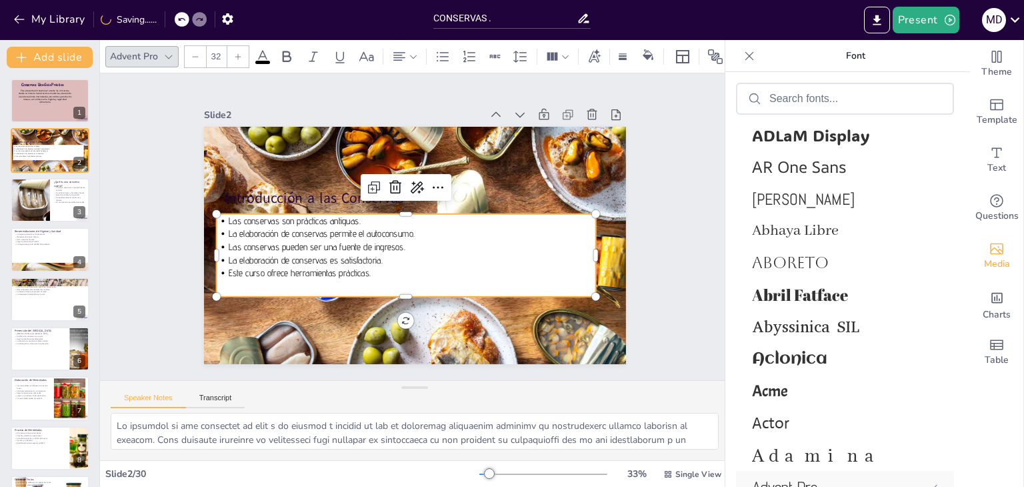
scroll to position [774, 0]
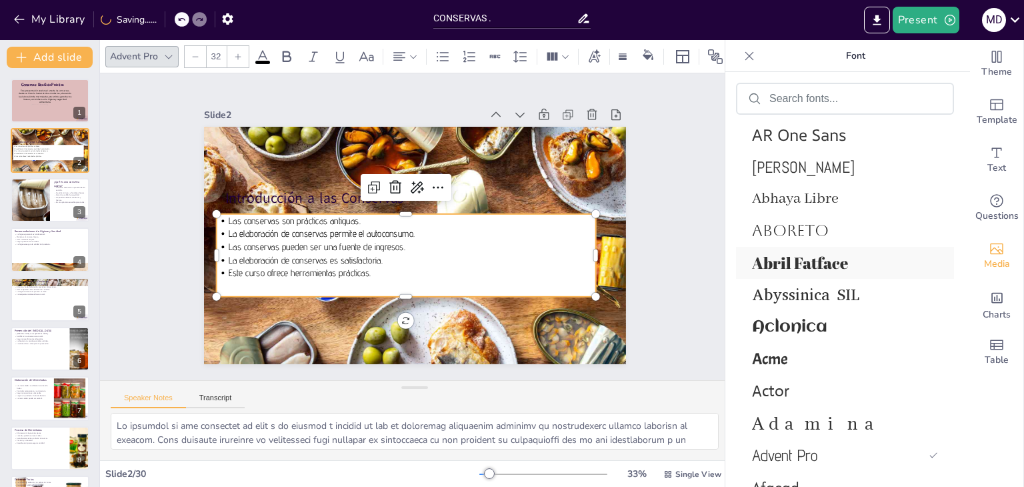
click at [803, 273] on span "Abril Fatface" at bounding box center [842, 262] width 181 height 21
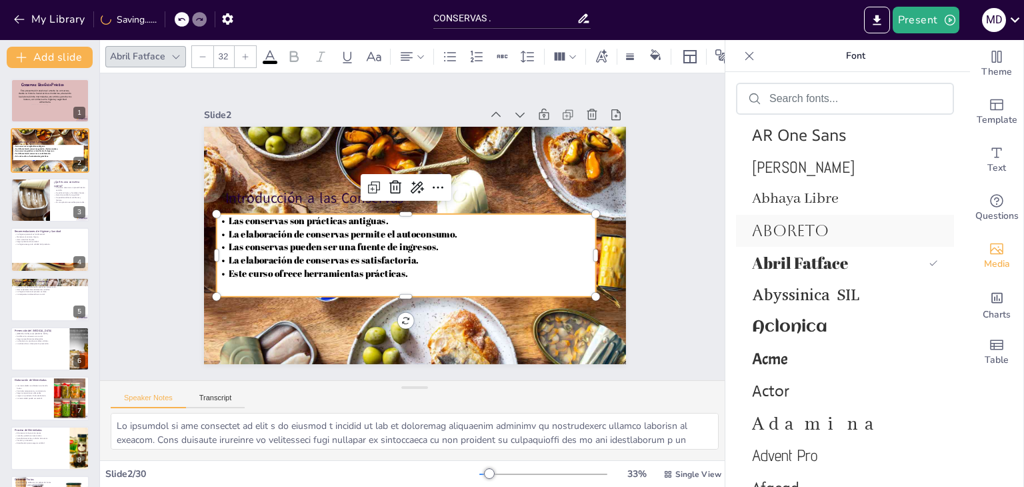
click at [799, 235] on span "Aboreto" at bounding box center [842, 230] width 181 height 19
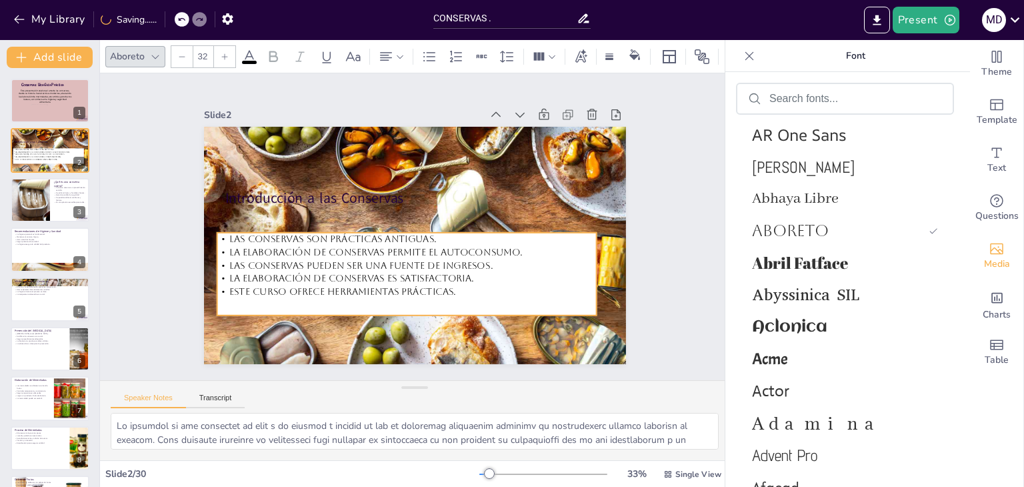
drag, startPoint x: 389, startPoint y: 234, endPoint x: 390, endPoint y: 253, distance: 18.7
click at [390, 253] on p "La elaboración de conservas permite el autoconsumo." at bounding box center [407, 251] width 380 height 13
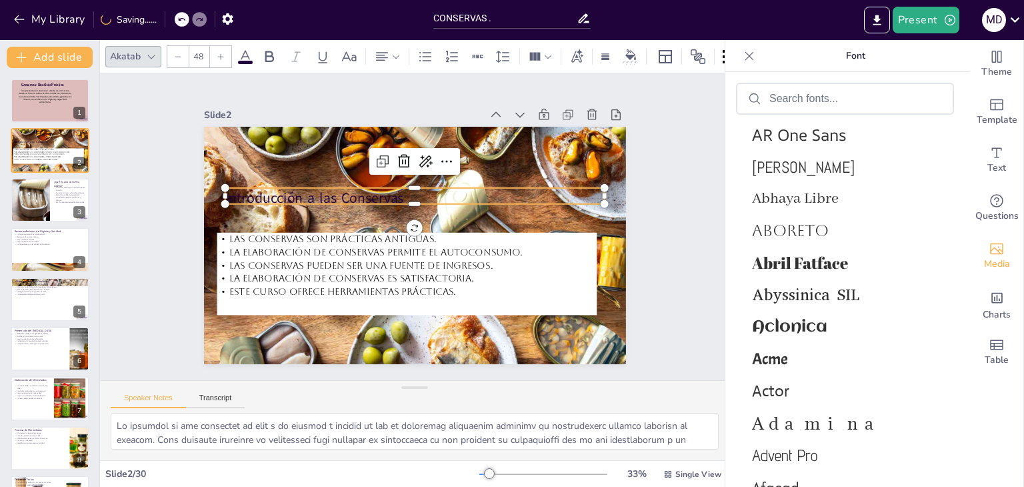
click at [319, 191] on p "Introducción a las Conservas" at bounding box center [387, 217] width 136 height 367
click at [799, 328] on span "Aclonica" at bounding box center [842, 327] width 181 height 18
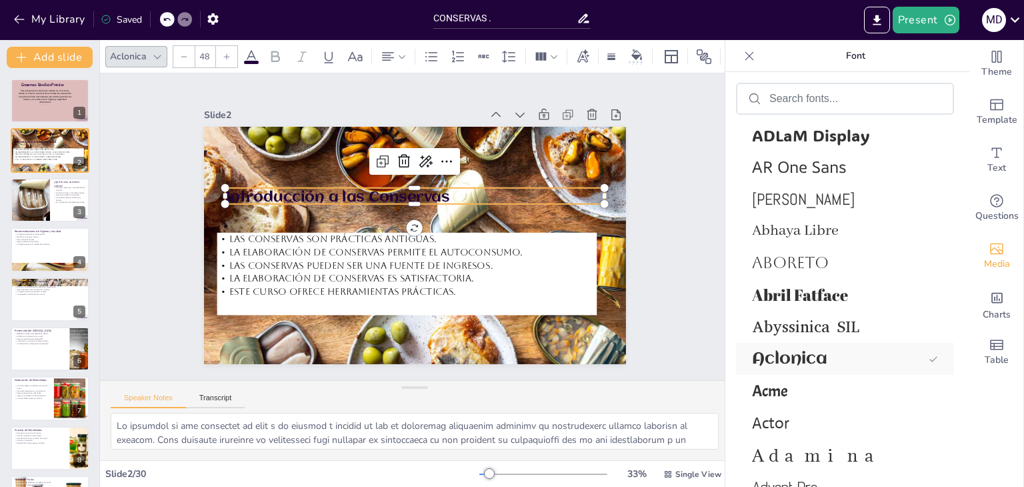
scroll to position [806, 0]
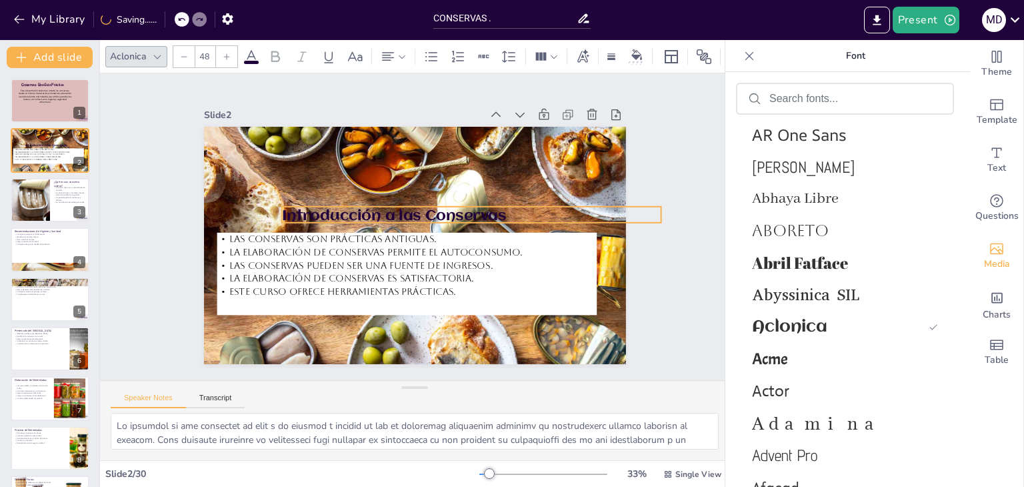
drag, startPoint x: 432, startPoint y: 191, endPoint x: 489, endPoint y: 210, distance: 59.7
click at [489, 210] on p "Introducción a las Conservas" at bounding box center [360, 207] width 339 height 207
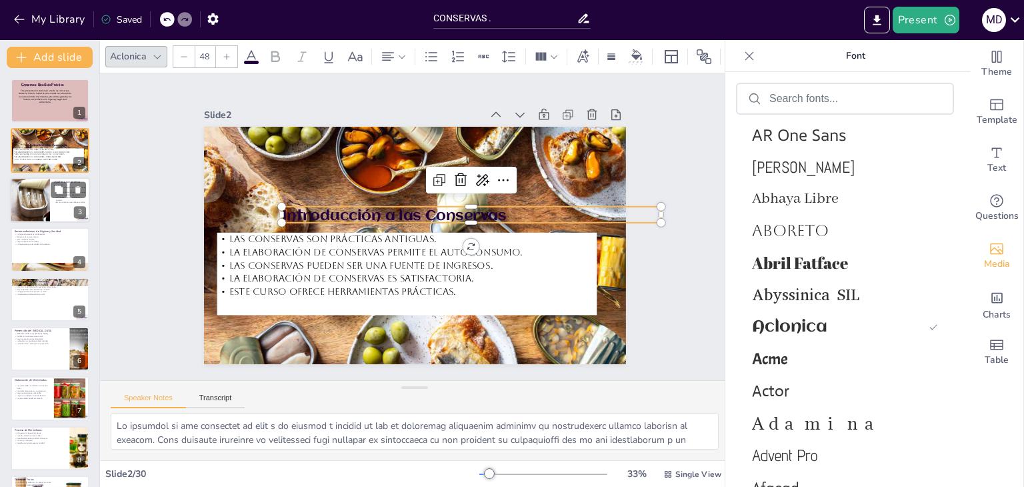
click at [59, 202] on p "Es una práctica accesible para todos." at bounding box center [70, 202] width 32 height 3
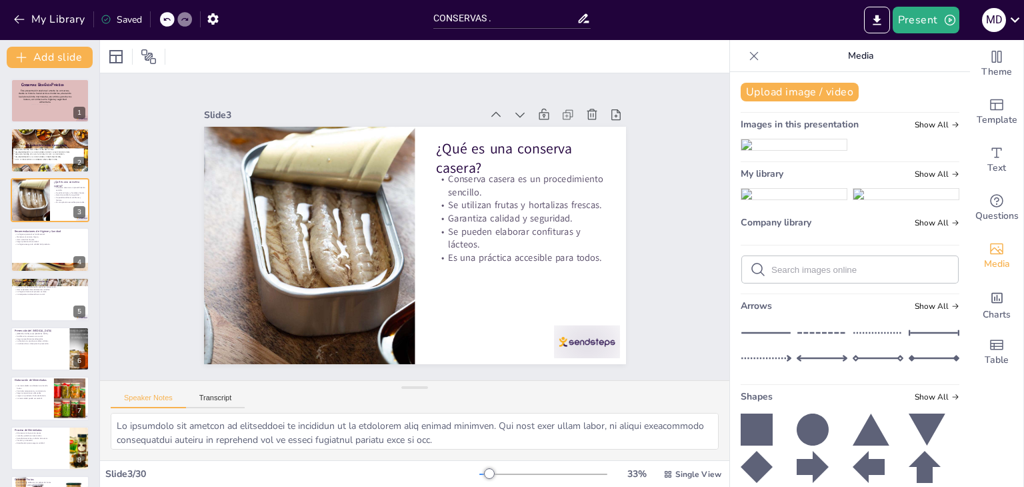
click at [45, 297] on div at bounding box center [50, 299] width 80 height 45
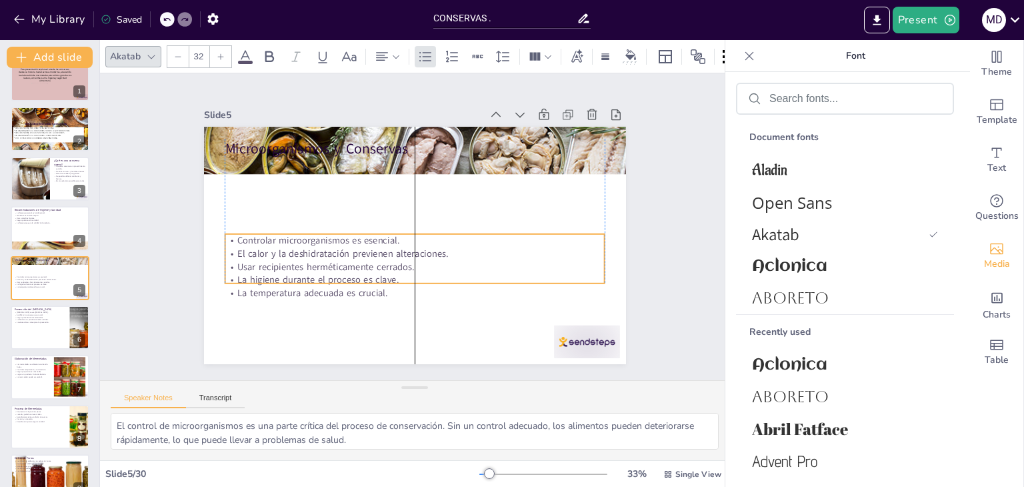
drag, startPoint x: 310, startPoint y: 185, endPoint x: 311, endPoint y: 258, distance: 73.4
click at [311, 260] on p "Usar recipientes herméticamente cerrados." at bounding box center [415, 266] width 380 height 13
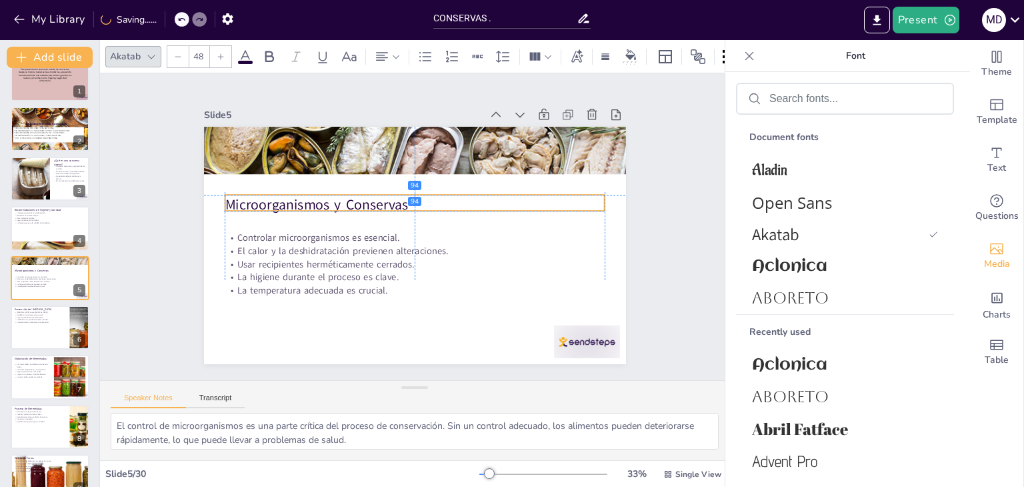
drag, startPoint x: 297, startPoint y: 141, endPoint x: 296, endPoint y: 195, distance: 53.3
click at [344, 195] on p "Microorganismos y Conservas" at bounding box center [393, 221] width 98 height 375
click at [29, 318] on p "La bacteria no produce cambios visibles." at bounding box center [40, 319] width 52 height 3
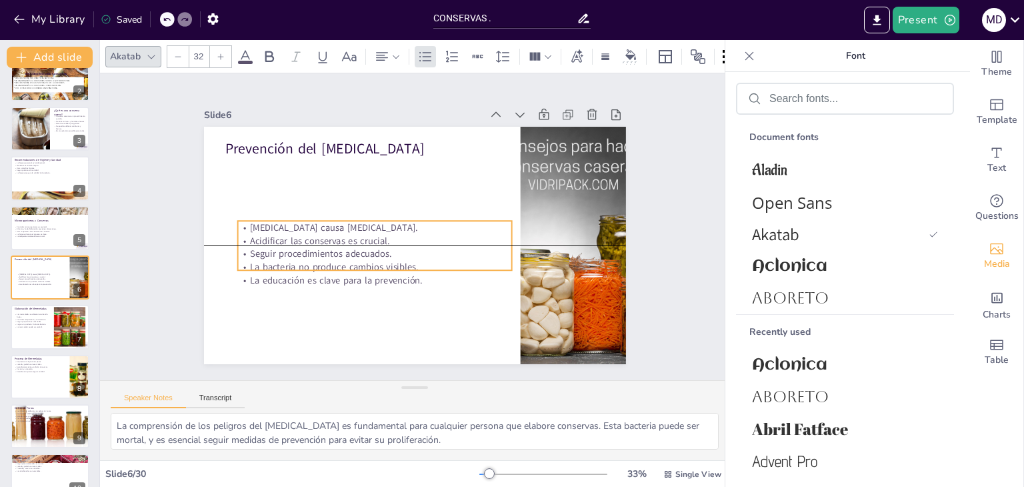
drag, startPoint x: 261, startPoint y: 179, endPoint x: 274, endPoint y: 242, distance: 63.9
click at [274, 242] on p "Seguir procedimientos adecuados." at bounding box center [367, 230] width 244 height 149
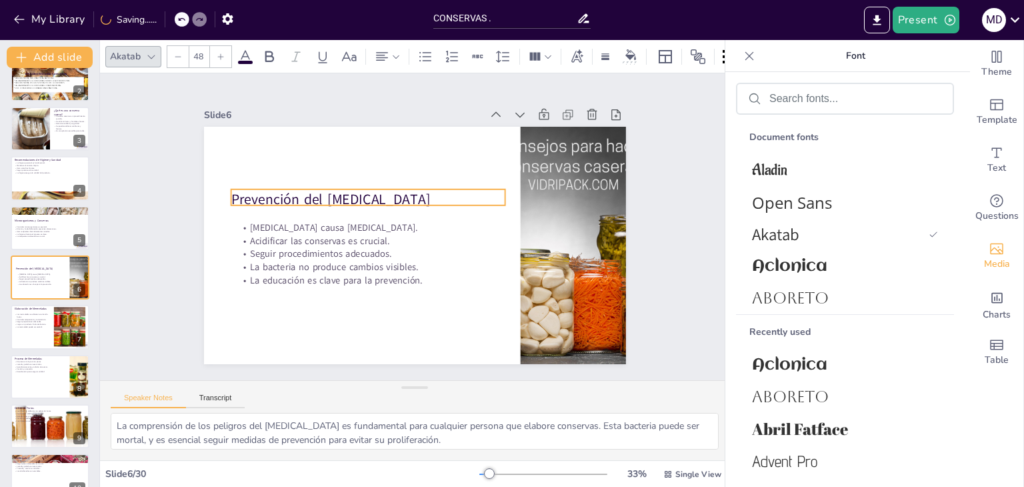
drag, startPoint x: 271, startPoint y: 147, endPoint x: 277, endPoint y: 195, distance: 49.0
click at [319, 225] on p "Prevención del [MEDICAL_DATA]" at bounding box center [455, 263] width 273 height 76
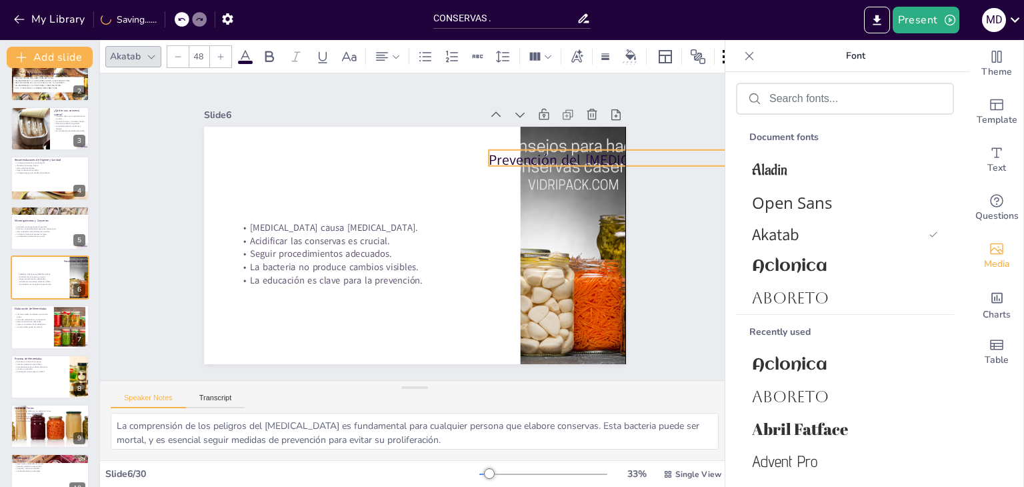
drag, startPoint x: 277, startPoint y: 195, endPoint x: 549, endPoint y: 174, distance: 273.5
click at [321, 174] on p "Prevención del [MEDICAL_DATA]" at bounding box center [213, 135] width 217 height 198
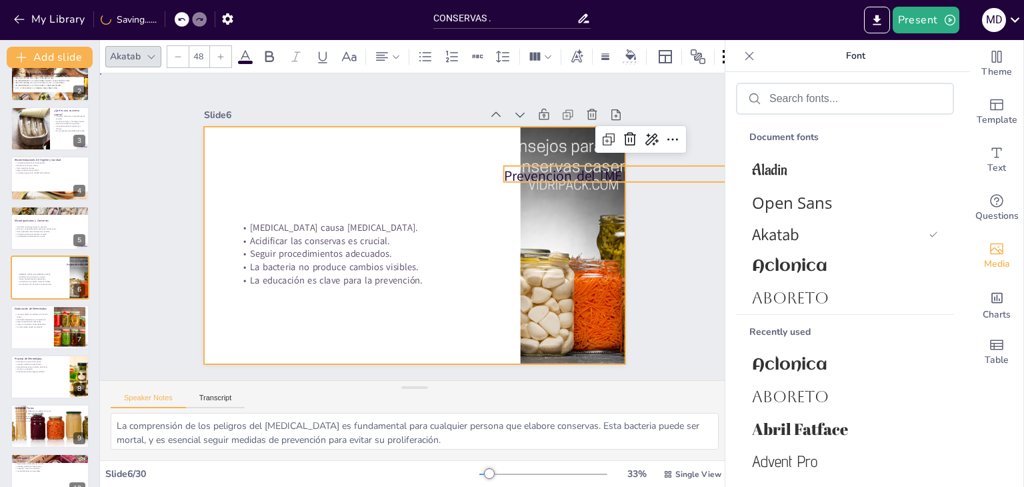
click at [337, 173] on div at bounding box center [417, 208] width 445 height 280
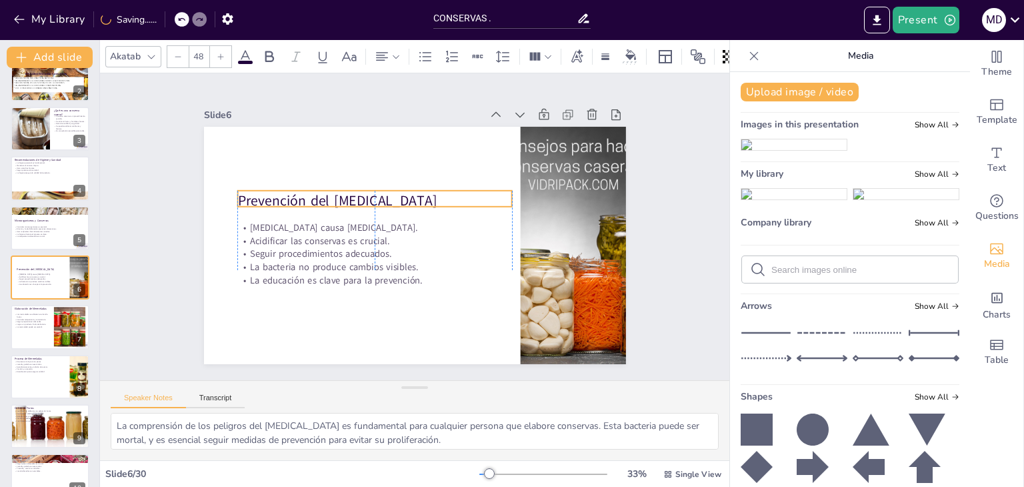
drag, startPoint x: 525, startPoint y: 163, endPoint x: 261, endPoint y: 186, distance: 265.7
click at [340, 186] on p "Prevención del [MEDICAL_DATA]" at bounding box center [417, 178] width 154 height 247
click at [149, 270] on div "Slide 1 Conservas: Una Guía Práctica Esta presentación explora el arte de las c…" at bounding box center [414, 226] width 679 height 431
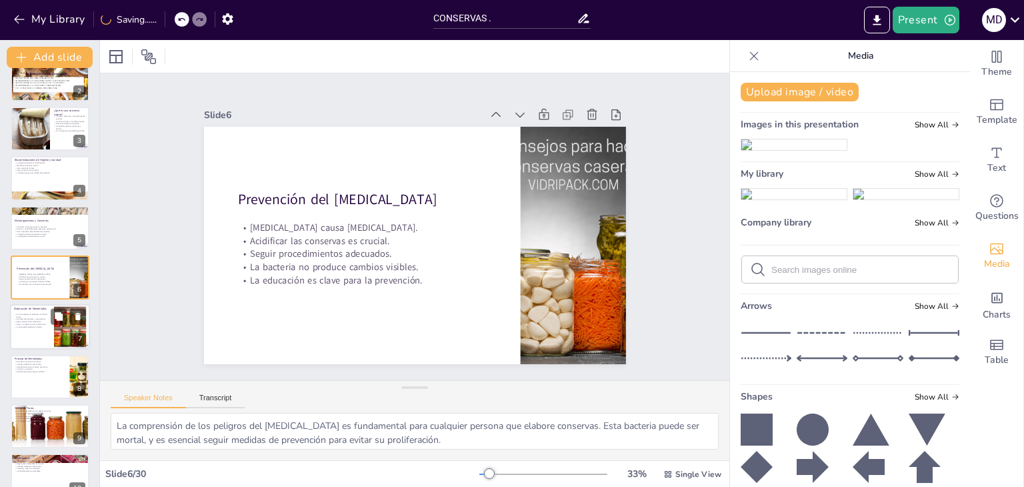
click at [63, 337] on div at bounding box center [69, 327] width 61 height 41
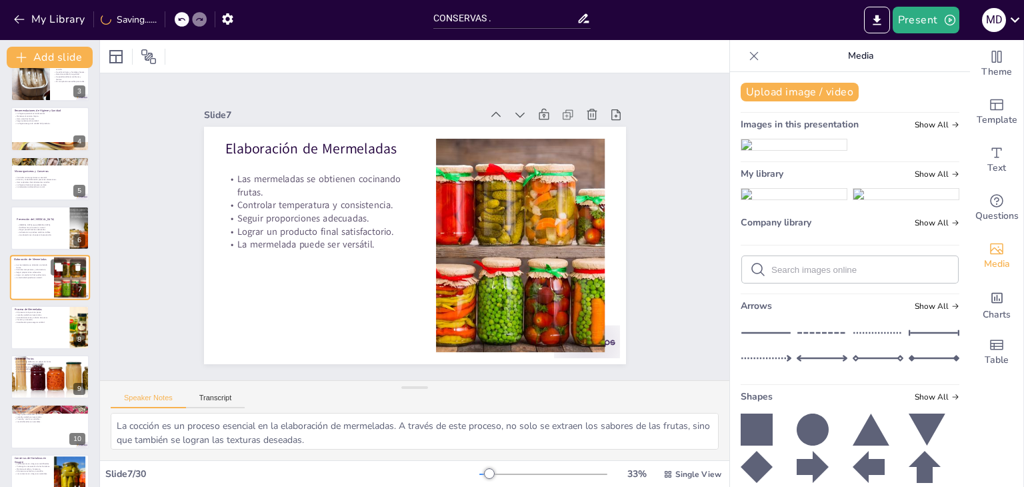
click at [63, 337] on div at bounding box center [50, 327] width 79 height 44
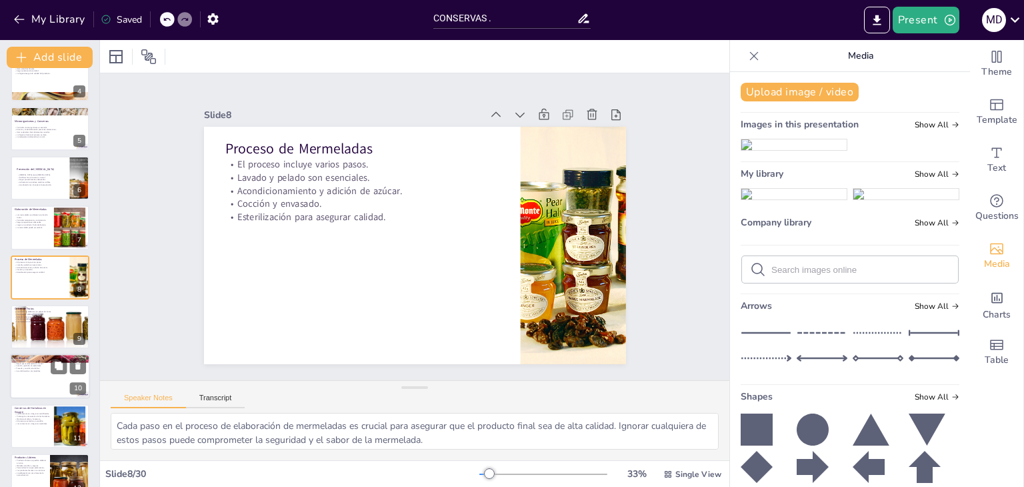
click at [24, 383] on div at bounding box center [50, 376] width 80 height 45
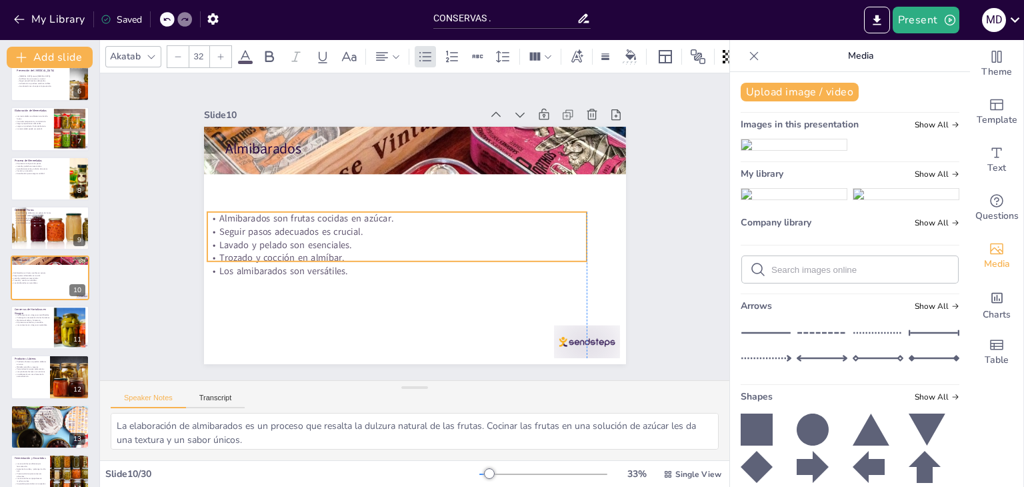
drag, startPoint x: 278, startPoint y: 202, endPoint x: 261, endPoint y: 256, distance: 56.5
click at [261, 256] on p "Trozado y cocción en almíbar." at bounding box center [397, 257] width 380 height 13
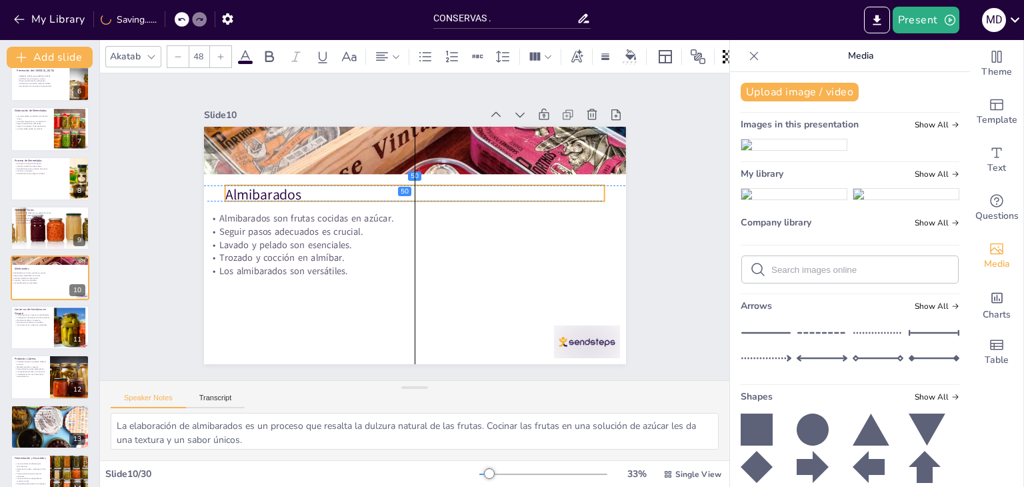
drag, startPoint x: 274, startPoint y: 145, endPoint x: 271, endPoint y: 193, distance: 48.1
click at [304, 193] on p "Almibarados" at bounding box center [438, 247] width 269 height 295
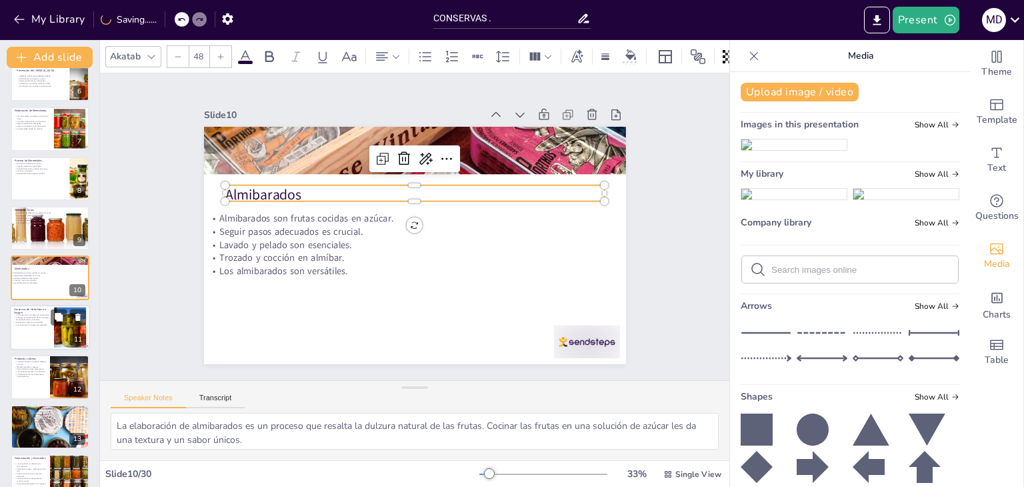
click at [83, 328] on div at bounding box center [69, 327] width 61 height 41
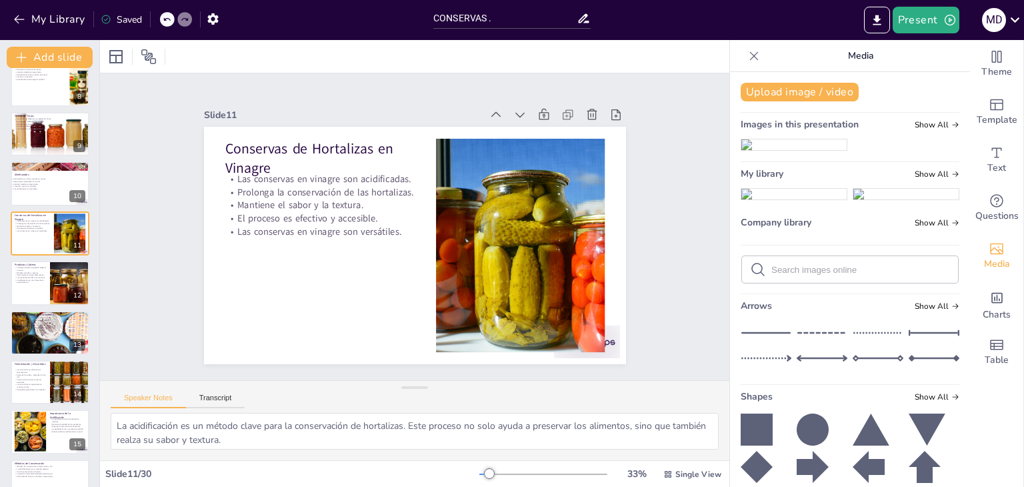
scroll to position [376, 0]
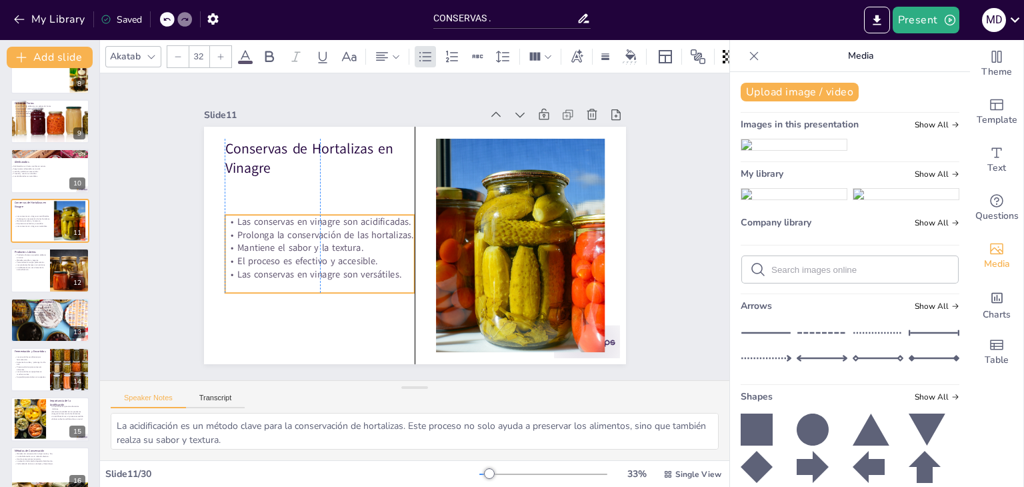
drag, startPoint x: 290, startPoint y: 177, endPoint x: 286, endPoint y: 219, distance: 42.9
click at [286, 219] on p "Las conservas en vinagre son acidificadas." at bounding box center [334, 278] width 161 height 122
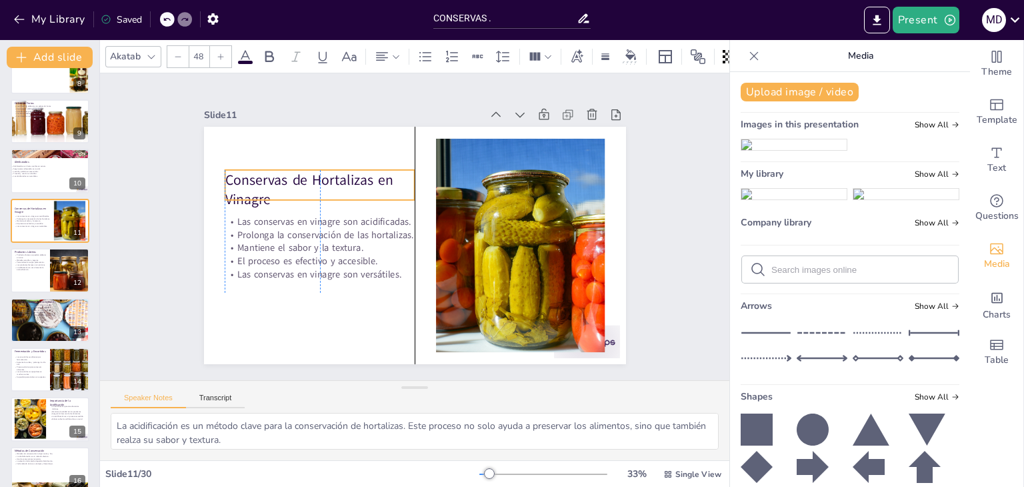
drag, startPoint x: 245, startPoint y: 154, endPoint x: 247, endPoint y: 185, distance: 31.5
click at [392, 185] on p "Conservas de Hortalizas en Vinagre" at bounding box center [431, 126] width 78 height 194
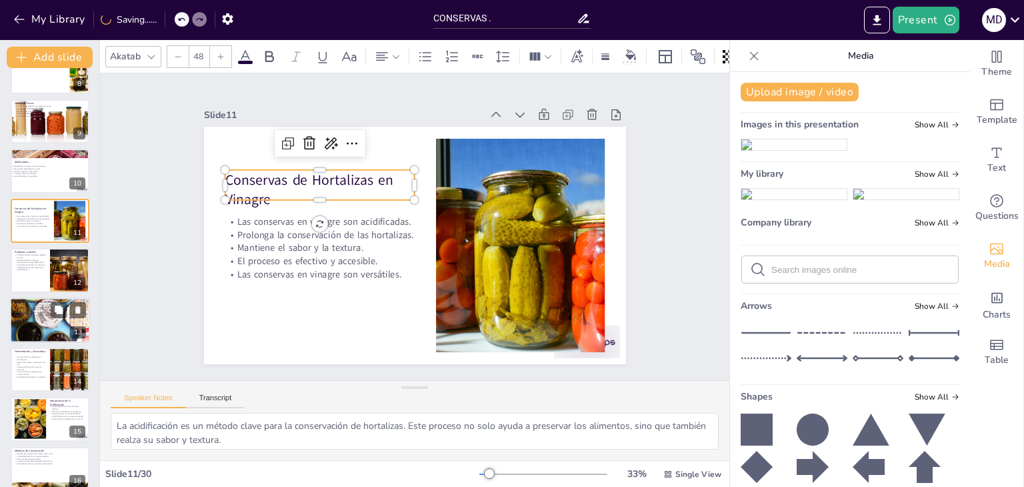
click at [67, 325] on div at bounding box center [50, 319] width 80 height 107
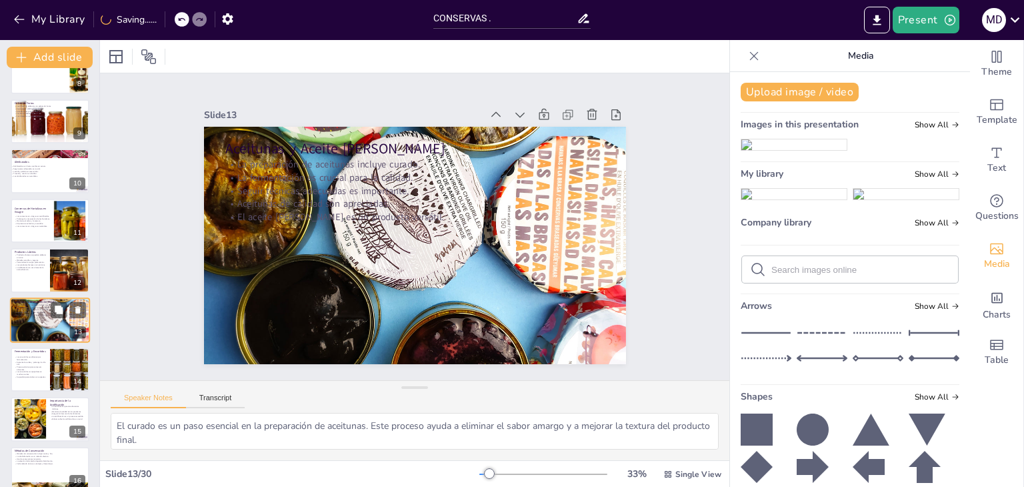
scroll to position [419, 0]
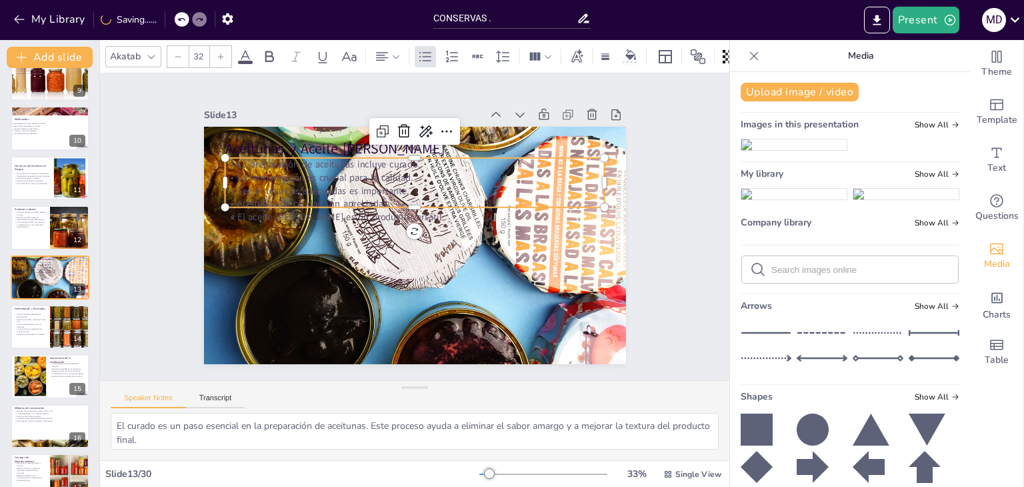
click at [417, 171] on p "La fermentación es crucial para la calidad." at bounding box center [463, 237] width 92 height 374
click at [241, 53] on icon at bounding box center [245, 56] width 12 height 13
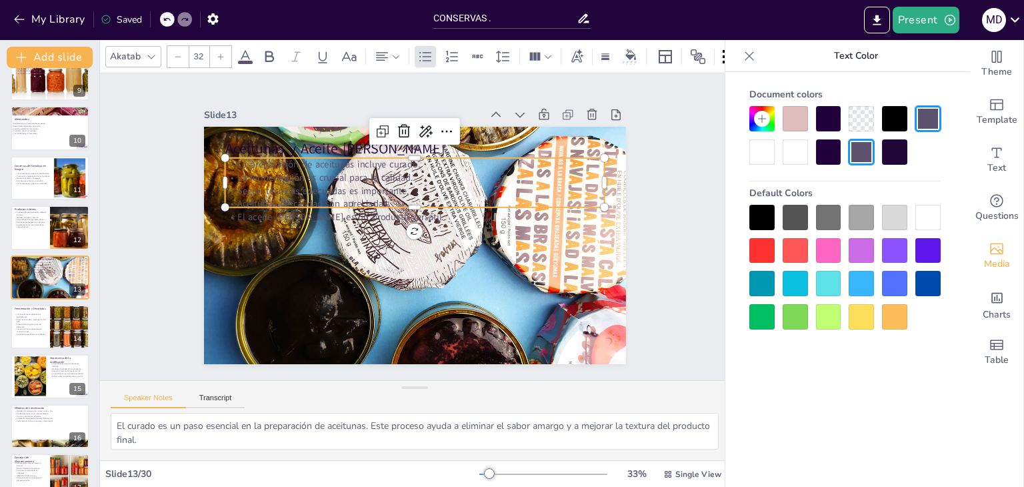
click at [752, 213] on div at bounding box center [761, 217] width 25 height 25
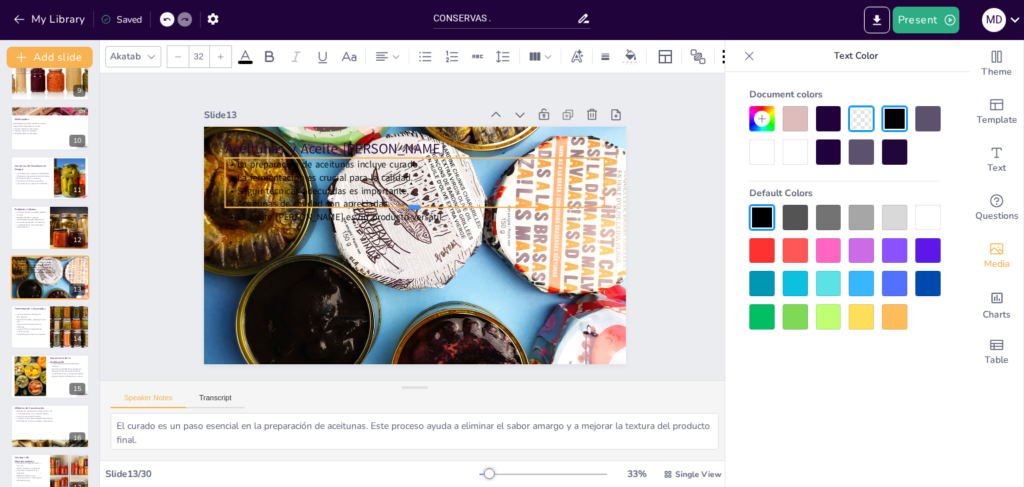
click at [384, 201] on div at bounding box center [428, 229] width 89 height 373
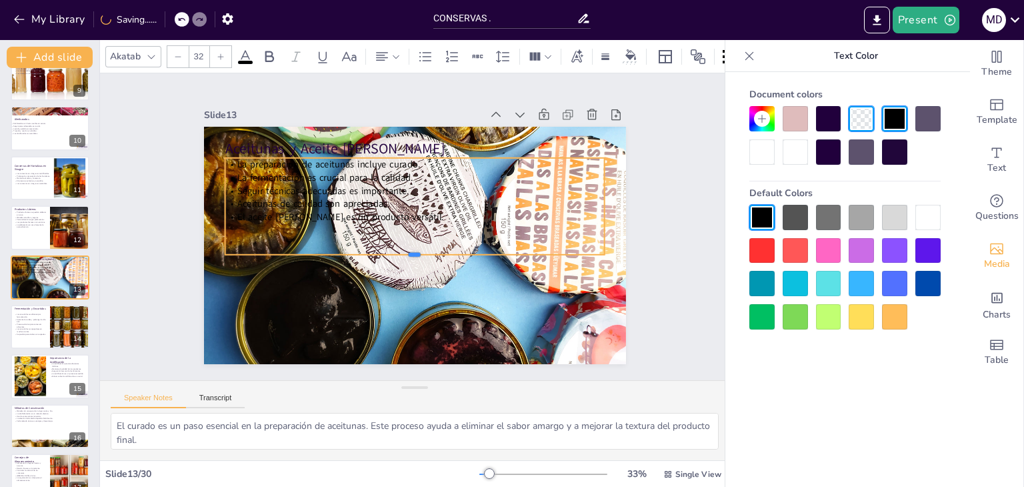
drag, startPoint x: 401, startPoint y: 219, endPoint x: 409, endPoint y: 246, distance: 27.7
click at [409, 246] on div "Aceitunas y Aceite [PERSON_NAME] La preparación de aceitunas incluye curado. La…" at bounding box center [430, 215] width 440 height 481
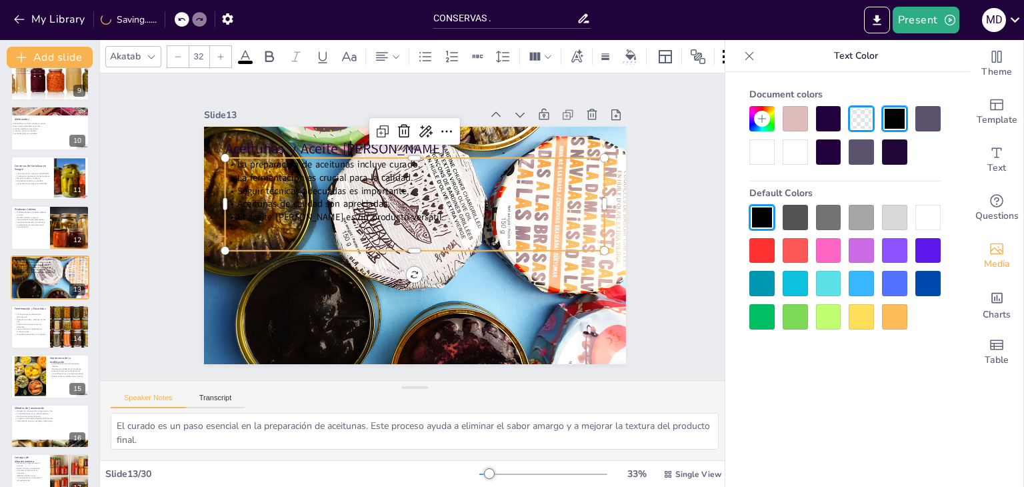
click at [801, 116] on div at bounding box center [795, 118] width 25 height 25
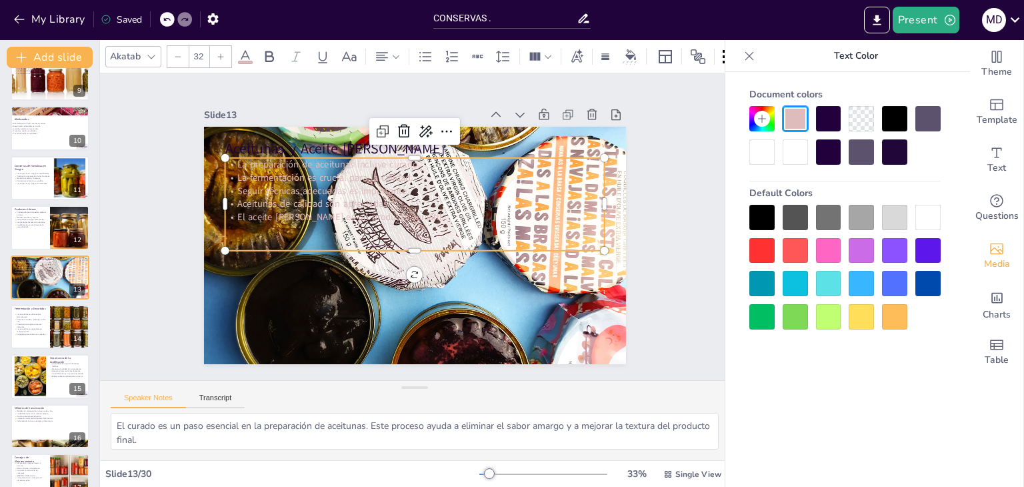
click at [249, 54] on icon at bounding box center [245, 57] width 16 height 16
click at [768, 213] on div at bounding box center [761, 217] width 25 height 25
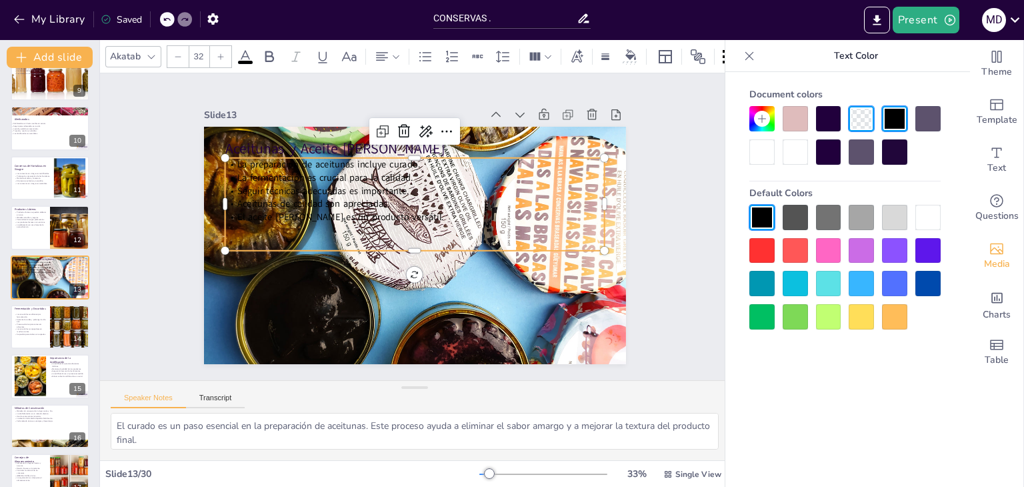
click at [539, 211] on p "El aceite [PERSON_NAME] es un producto versátil." at bounding box center [422, 232] width 234 height 315
click at [565, 211] on p "El aceite [PERSON_NAME] es un producto versátil." at bounding box center [419, 235] width 352 height 167
click at [565, 230] on p "El aceite [PERSON_NAME] es un producto versátil." at bounding box center [415, 236] width 380 height 13
click at [521, 223] on p "El aceite [PERSON_NAME] es un producto versátil." at bounding box center [417, 224] width 264 height 291
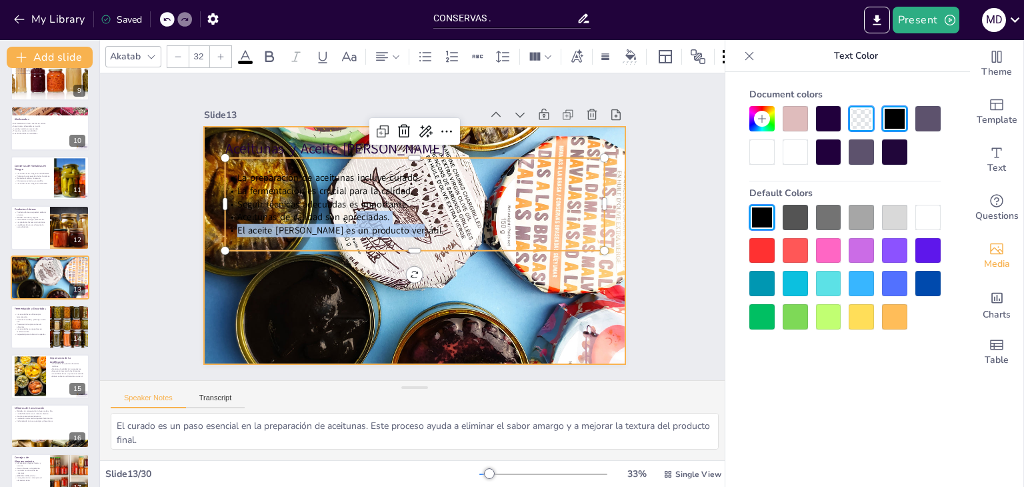
drag, startPoint x: 347, startPoint y: 207, endPoint x: 373, endPoint y: 271, distance: 69.3
click at [373, 271] on div "Aceitunas y Aceite [PERSON_NAME] La preparación de aceitunas incluye curado. La…" at bounding box center [396, 229] width 281 height 445
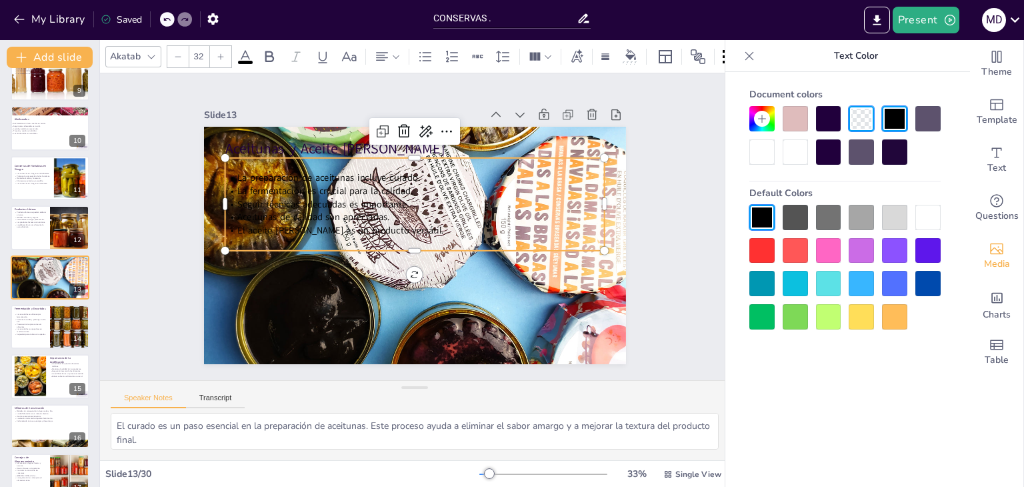
click at [420, 230] on p "El aceite [PERSON_NAME] es un producto versátil." at bounding box center [416, 229] width 291 height 264
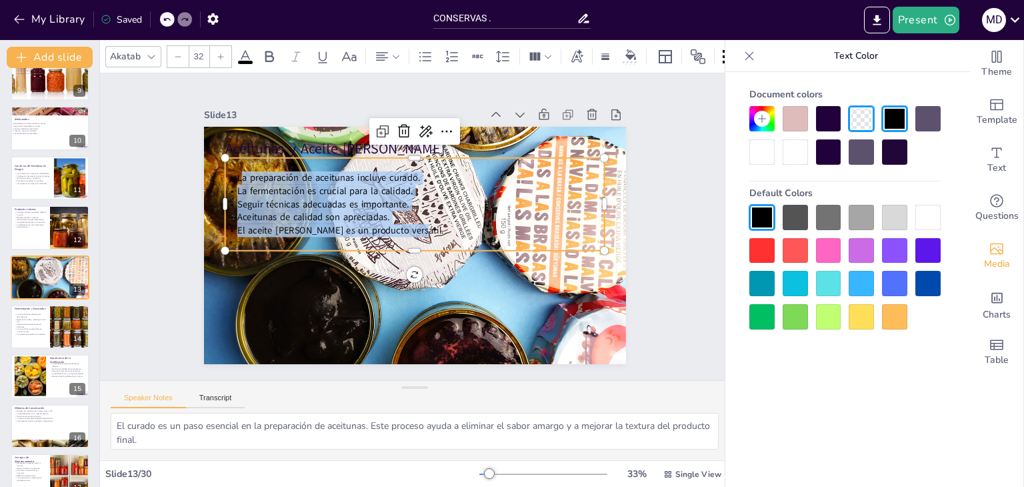
drag, startPoint x: 483, startPoint y: 213, endPoint x: 451, endPoint y: 227, distance: 34.1
click at [451, 227] on div "La preparación de aceitunas incluye curado. La fermentación es crucial para la …" at bounding box center [394, 235] width 215 height 373
click at [793, 257] on div at bounding box center [795, 250] width 25 height 25
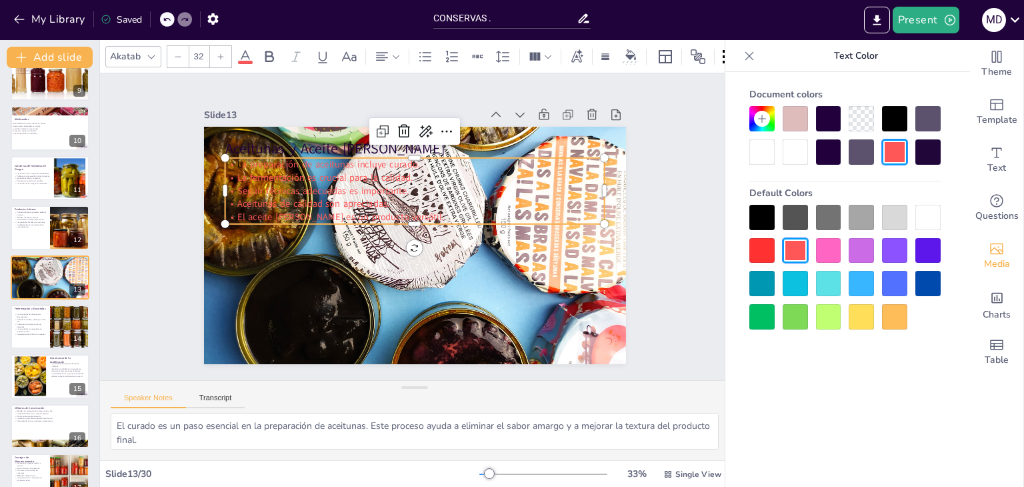
click at [749, 212] on div at bounding box center [761, 217] width 25 height 25
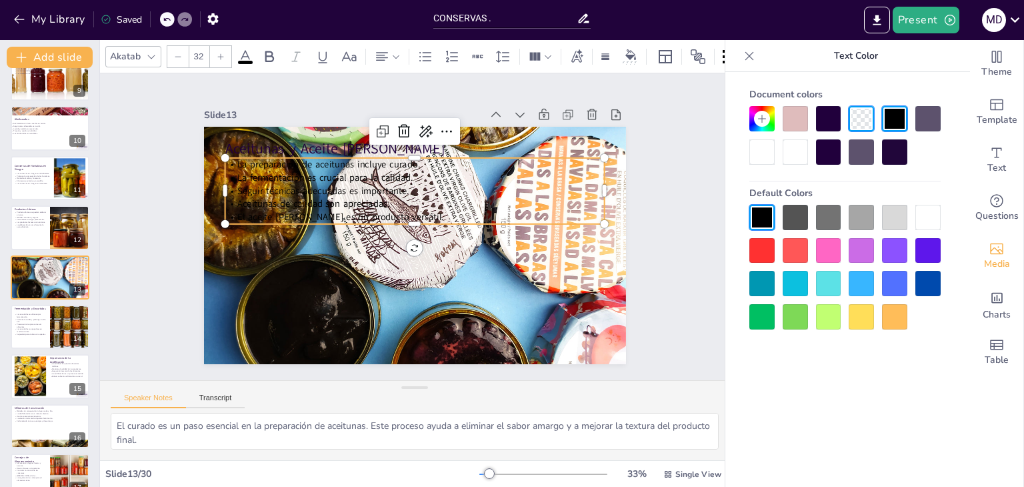
click at [744, 62] on div at bounding box center [749, 55] width 21 height 21
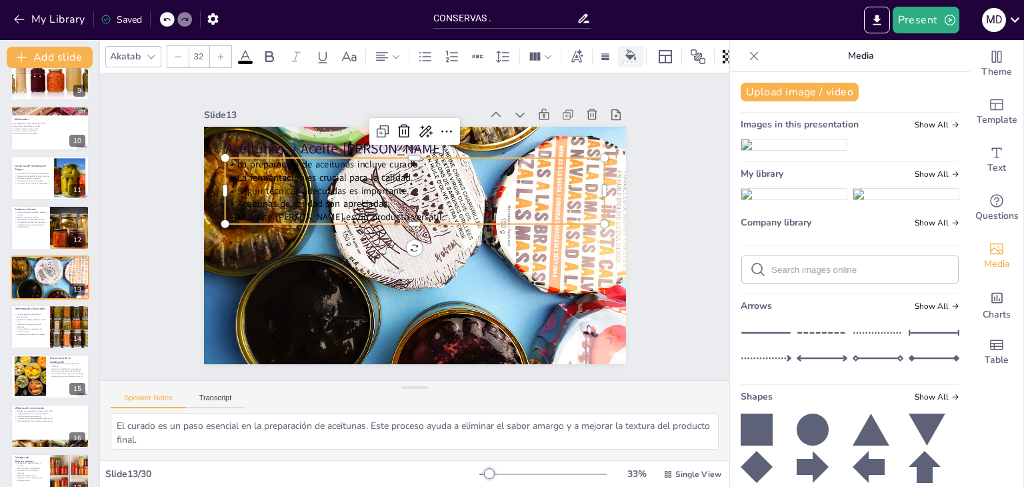
click at [629, 49] on icon at bounding box center [630, 54] width 11 height 11
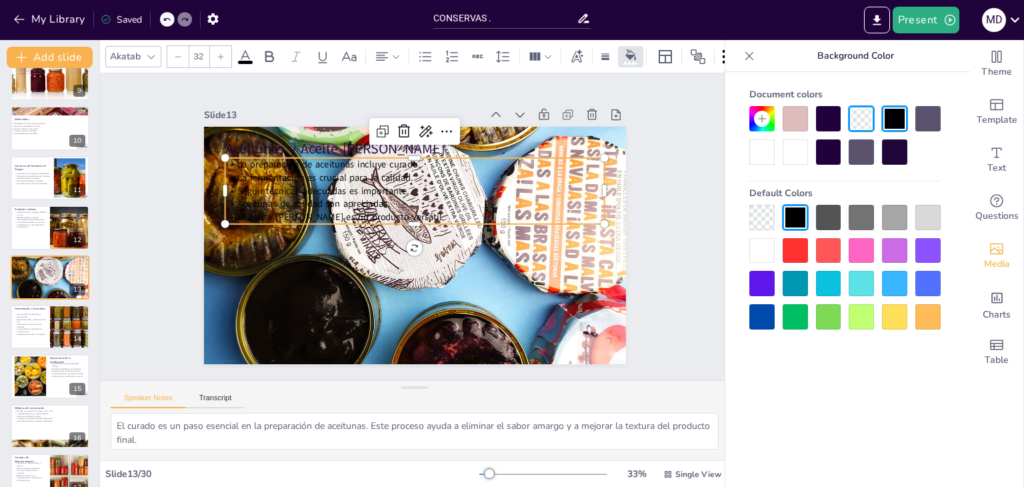
click at [796, 159] on div at bounding box center [795, 151] width 25 height 25
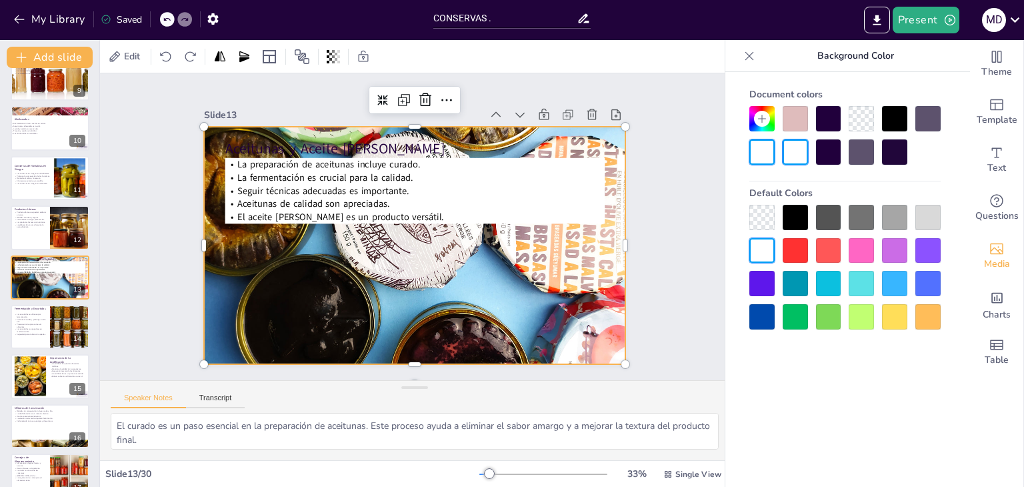
click at [363, 287] on div at bounding box center [396, 224] width 603 height 478
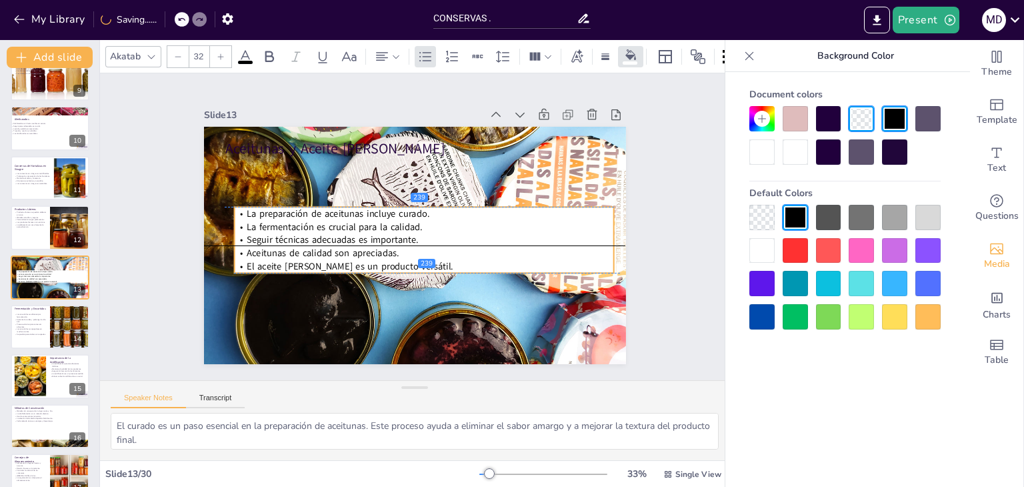
drag, startPoint x: 327, startPoint y: 167, endPoint x: 336, endPoint y: 218, distance: 52.2
click at [336, 218] on span "La fermentación es crucial para la calidad." at bounding box center [360, 286] width 127 height 139
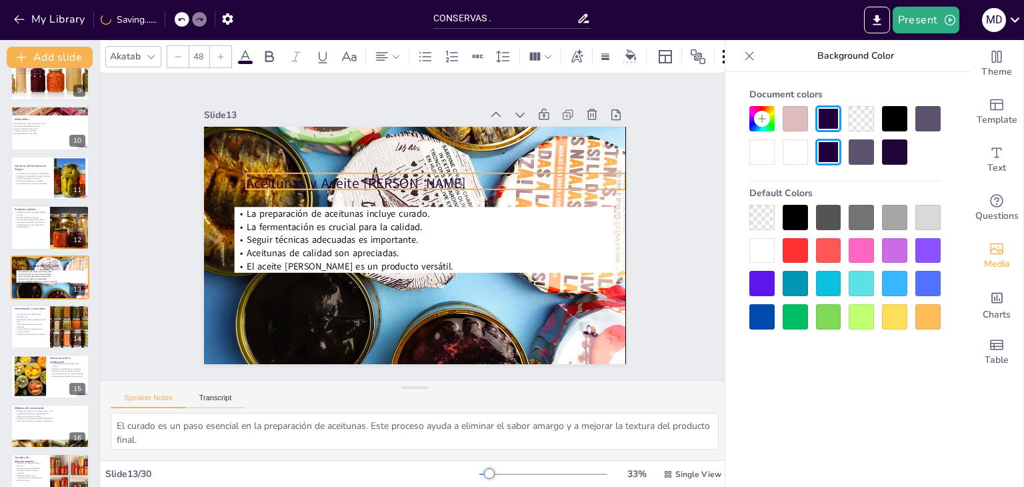
drag, startPoint x: 336, startPoint y: 142, endPoint x: 360, endPoint y: 177, distance: 42.2
click at [360, 177] on p "Aceitunas y Aceite [PERSON_NAME]" at bounding box center [369, 245] width 295 height 269
click at [405, 178] on p "Aceitunas y Aceite [PERSON_NAME]" at bounding box center [420, 179] width 367 height 137
click at [405, 178] on p "Aceitunas y Aceite [PERSON_NAME]" at bounding box center [444, 188] width 375 height 98
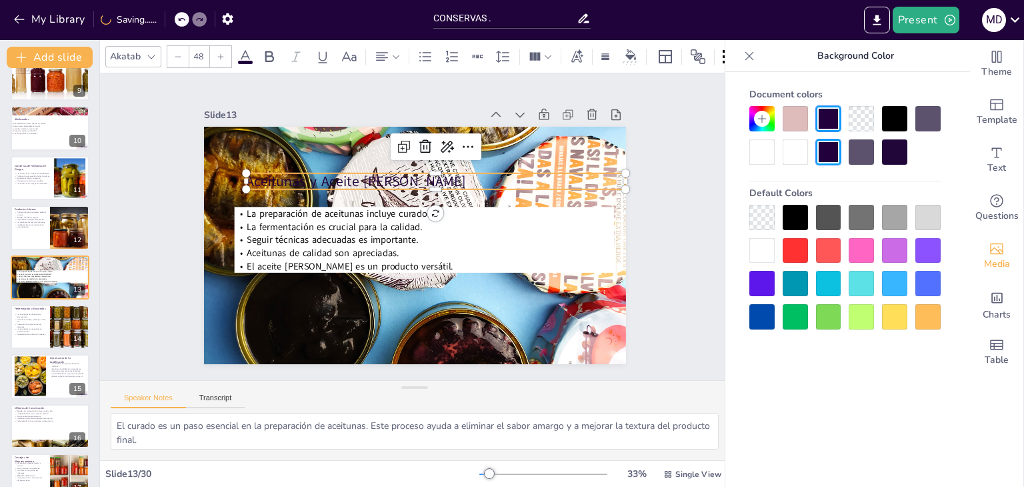
click at [755, 245] on div at bounding box center [761, 250] width 25 height 25
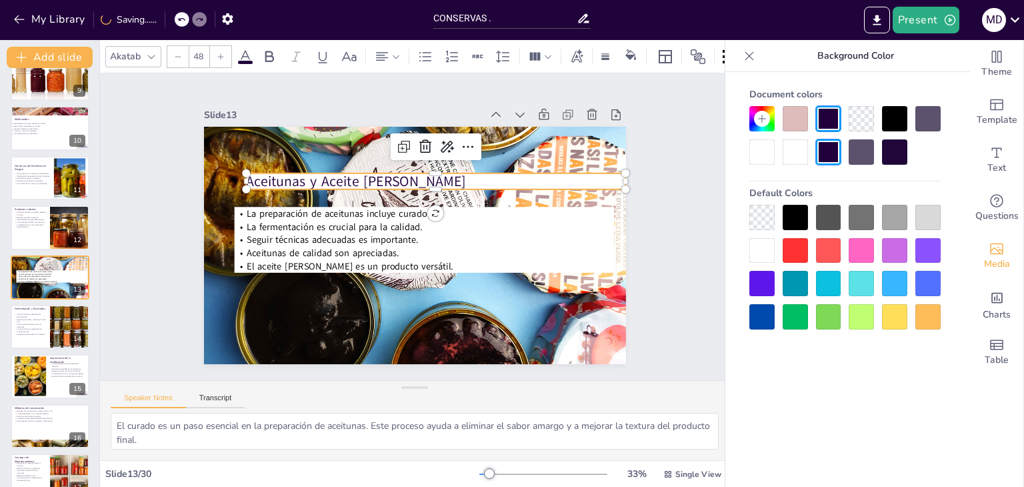
click at [632, 163] on div "Slide 1 Conservas: Una Guía Práctica Esta presentación explora el arte de las c…" at bounding box center [414, 226] width 557 height 415
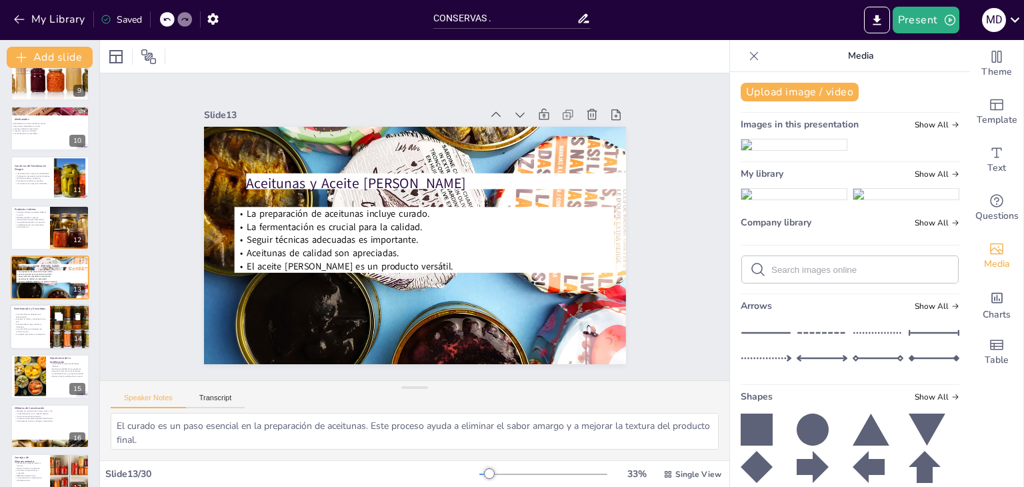
click at [67, 307] on div at bounding box center [70, 326] width 80 height 45
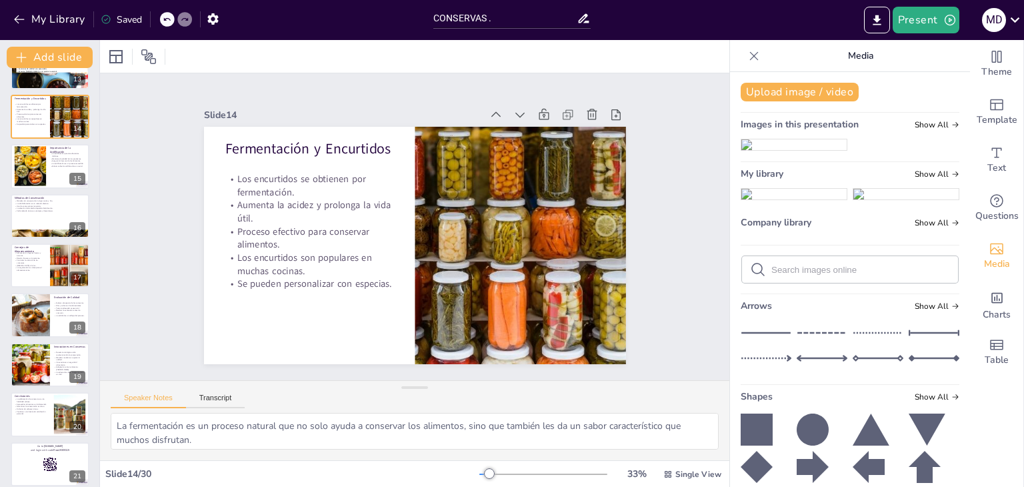
scroll to position [631, 0]
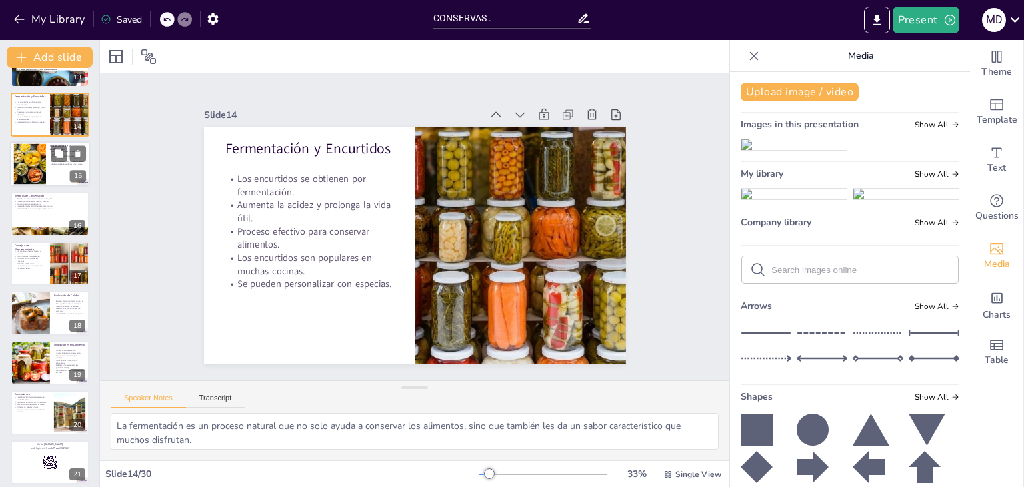
click at [51, 161] on p "La acidificación es un proceso accesible." at bounding box center [68, 162] width 36 height 3
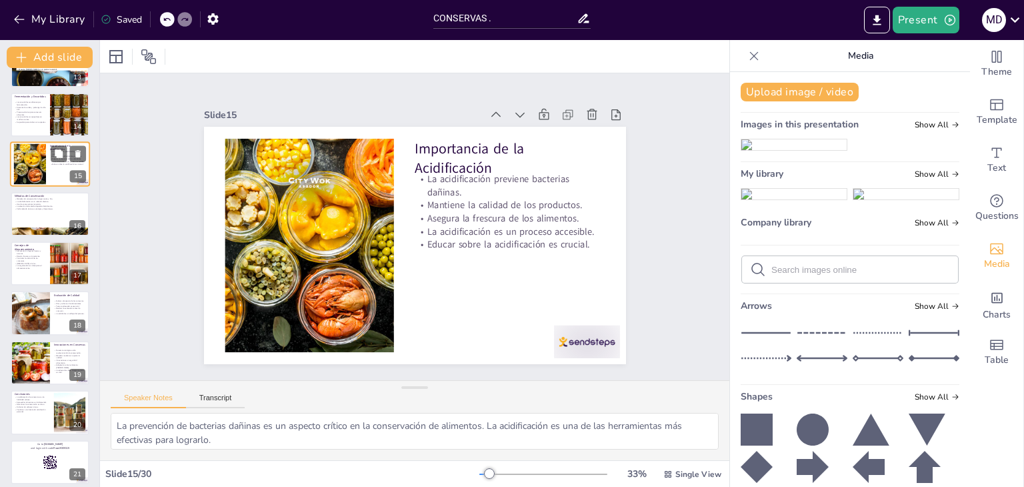
scroll to position [517, 0]
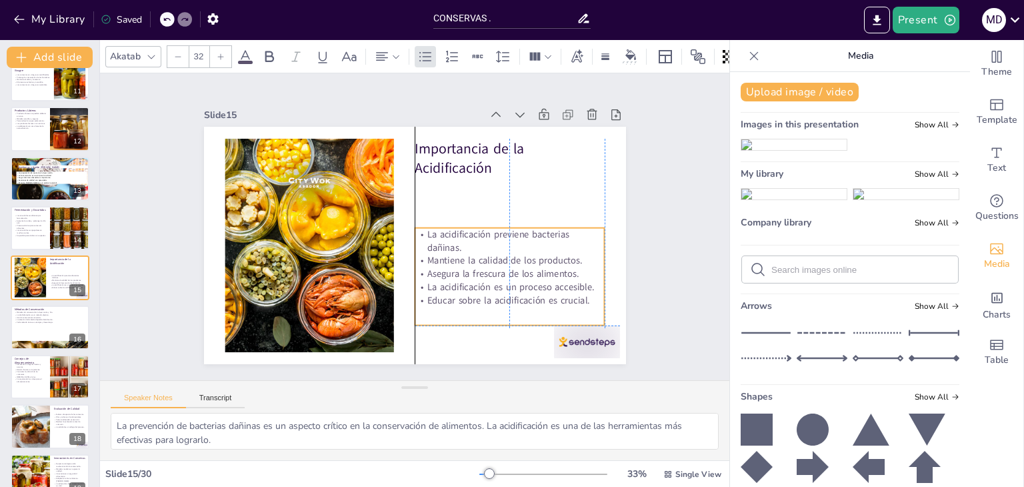
drag, startPoint x: 487, startPoint y: 217, endPoint x: 488, endPoint y: 273, distance: 56.7
click at [488, 273] on p "Asegura la frescura de los alimentos." at bounding box center [432, 331] width 122 height 161
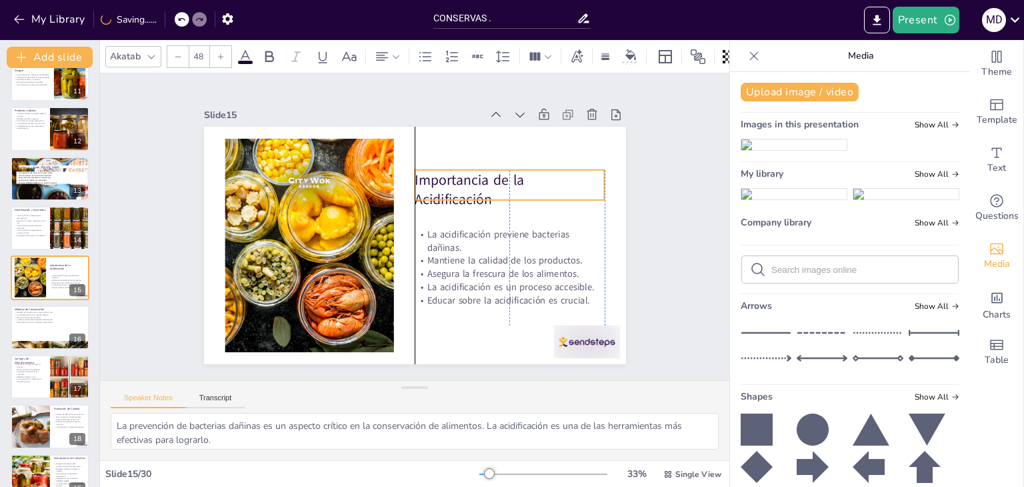
drag, startPoint x: 459, startPoint y: 163, endPoint x: 464, endPoint y: 197, distance: 33.8
click at [421, 244] on p "Importancia de la Acidificación" at bounding box center [324, 273] width 193 height 59
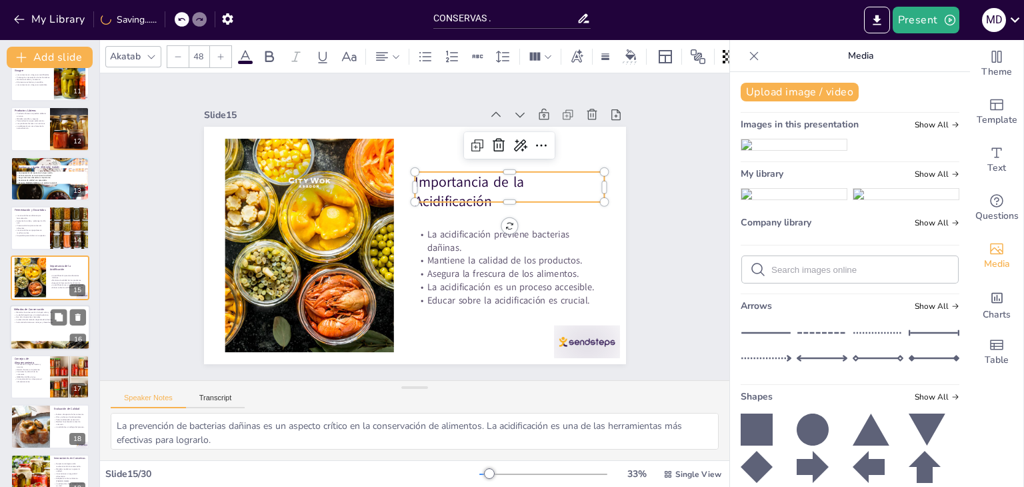
click at [60, 330] on div at bounding box center [50, 327] width 80 height 45
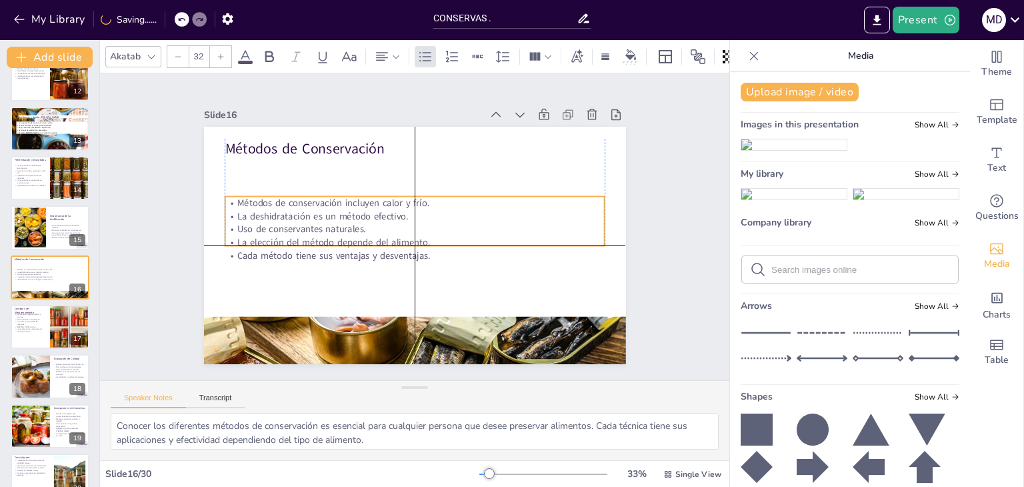
drag, startPoint x: 277, startPoint y: 170, endPoint x: 282, endPoint y: 208, distance: 38.4
click at [282, 208] on p "La deshidratación es un método efectivo." at bounding box center [409, 217] width 335 height 201
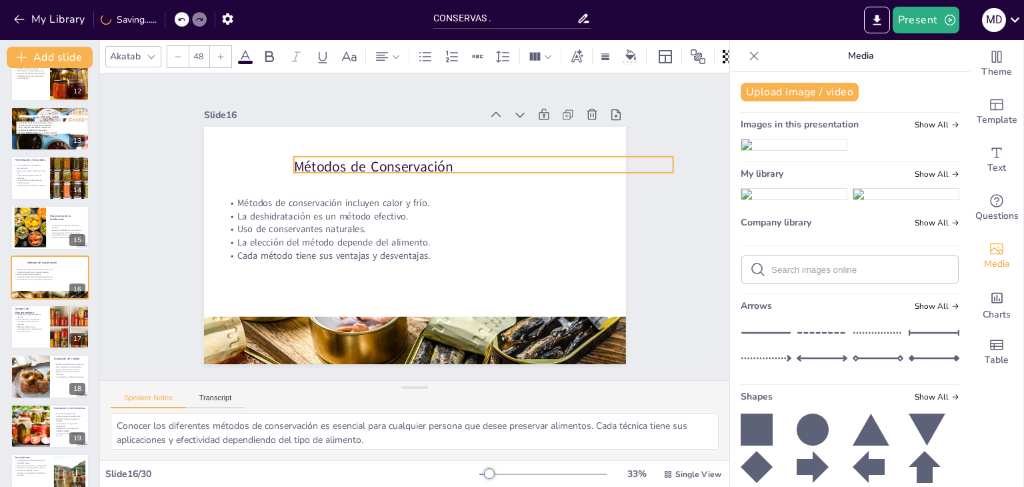
drag, startPoint x: 290, startPoint y: 137, endPoint x: 359, endPoint y: 155, distance: 71.0
click at [359, 155] on p "Métodos de Conservación" at bounding box center [406, 135] width 239 height 319
click at [63, 318] on icon at bounding box center [58, 316] width 9 height 9
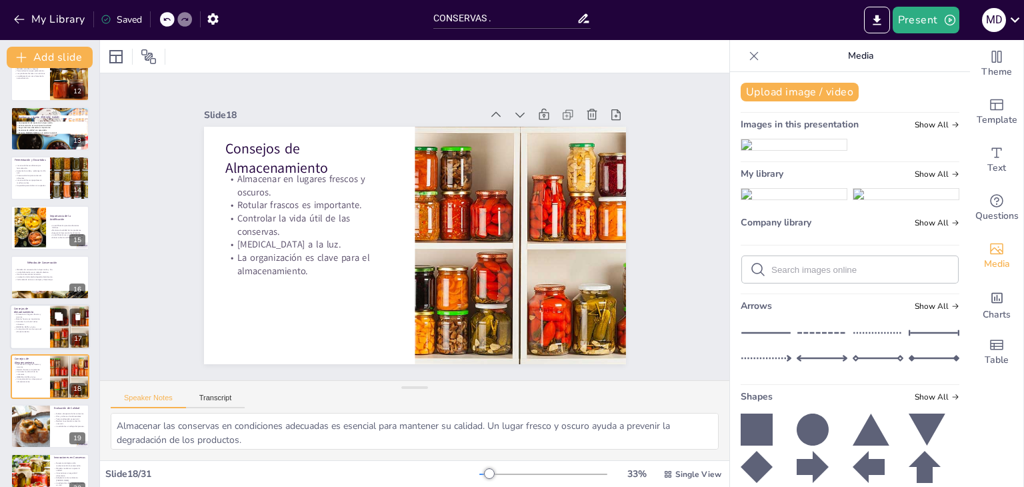
scroll to position [667, 0]
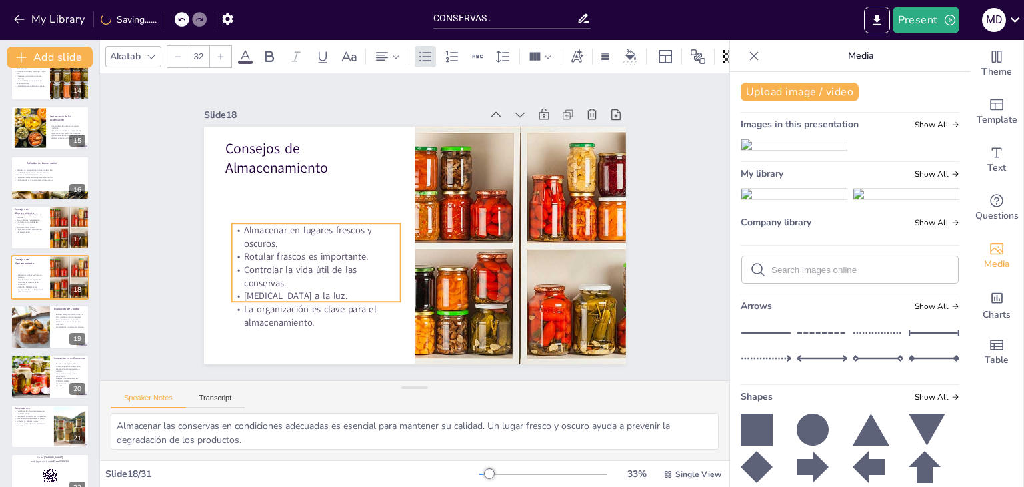
drag, startPoint x: 252, startPoint y: 211, endPoint x: 259, endPoint y: 263, distance: 51.8
click at [352, 212] on p "Controlar la vida útil de las conservas." at bounding box center [365, 127] width 26 height 169
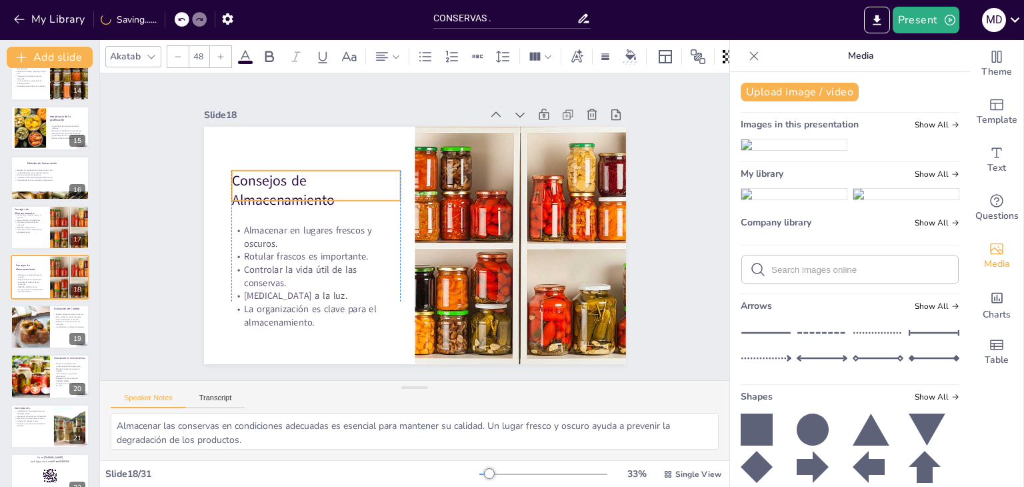
drag, startPoint x: 253, startPoint y: 171, endPoint x: 256, endPoint y: 203, distance: 32.2
click at [361, 243] on p "Consejos de Almacenamiento" at bounding box center [389, 329] width 57 height 172
click at [47, 339] on div at bounding box center [30, 326] width 60 height 45
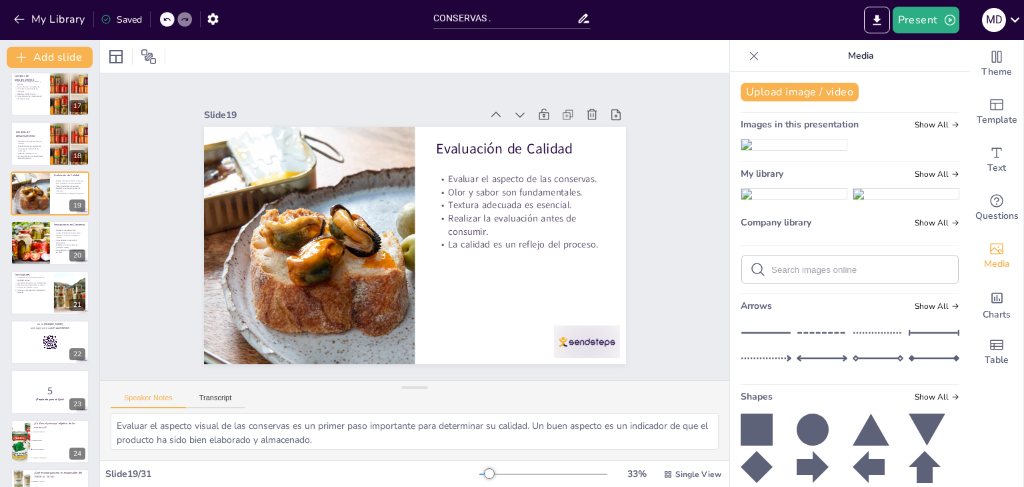
scroll to position [811, 0]
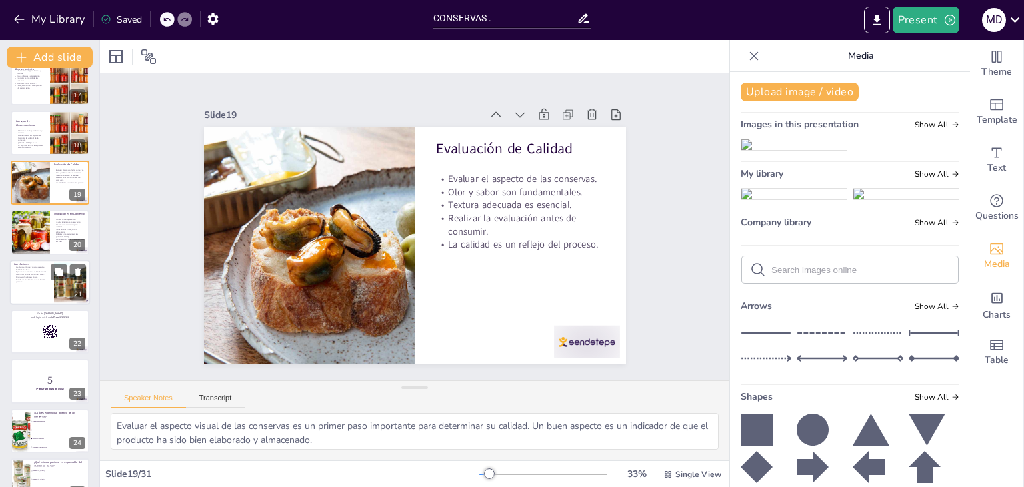
click at [62, 286] on div at bounding box center [70, 281] width 54 height 41
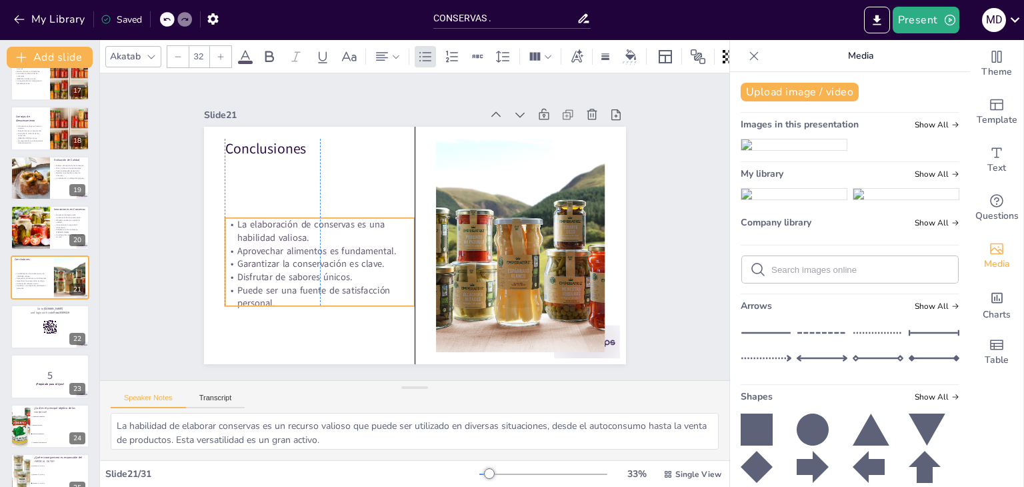
drag, startPoint x: 331, startPoint y: 181, endPoint x: 334, endPoint y: 243, distance: 62.8
click at [334, 243] on p "Aprovechar alimentos es fundamental." at bounding box center [331, 278] width 185 height 71
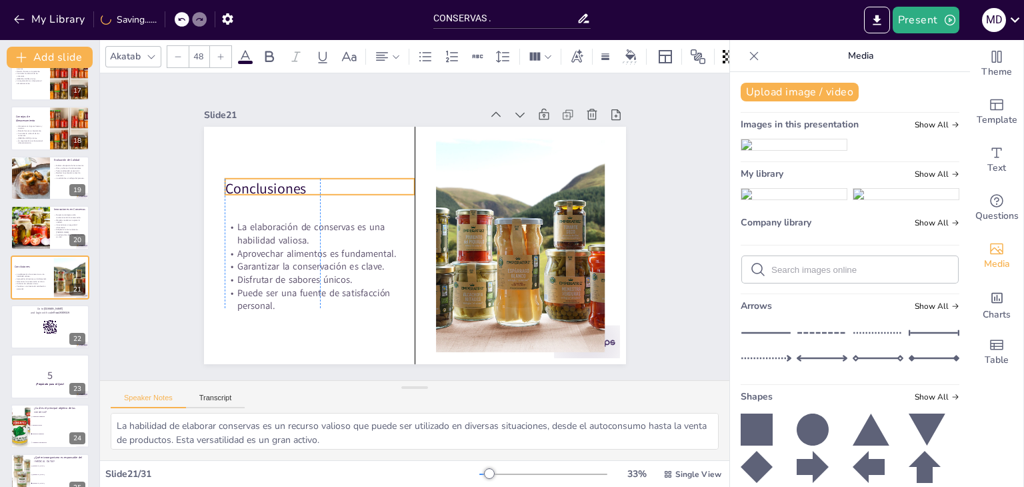
drag, startPoint x: 286, startPoint y: 147, endPoint x: 291, endPoint y: 187, distance: 40.3
click at [417, 235] on p "Conclusiones" at bounding box center [512, 254] width 191 height 39
click at [59, 326] on div at bounding box center [50, 326] width 80 height 45
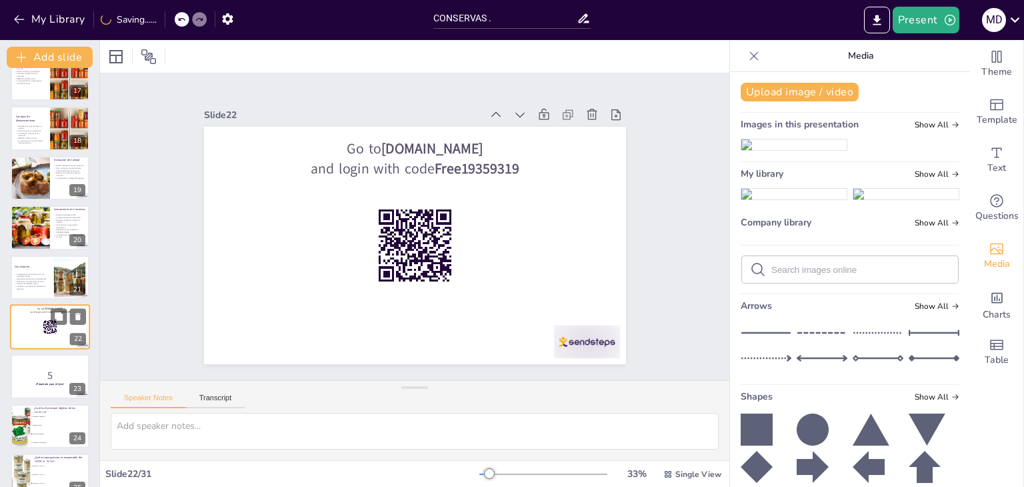
scroll to position [865, 0]
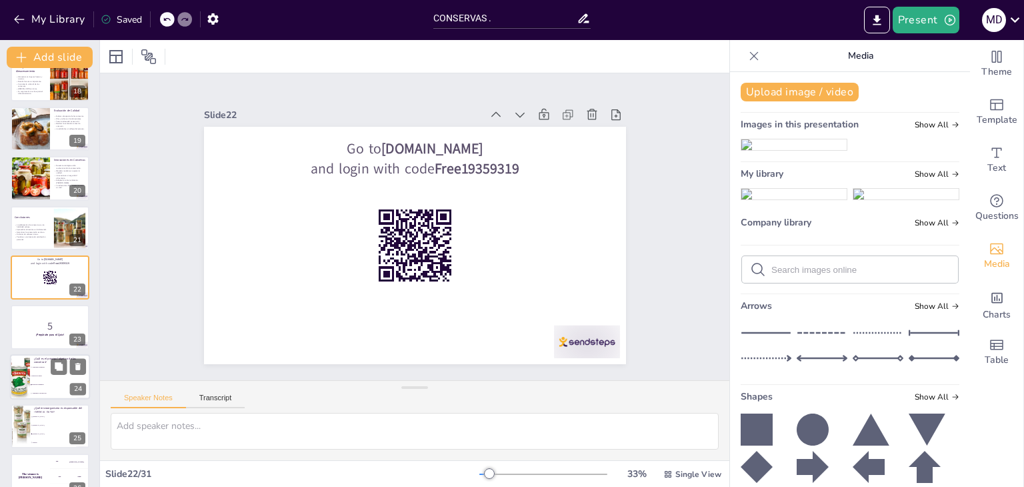
click at [51, 375] on span "Mejorar el sabor" at bounding box center [60, 376] width 57 height 2
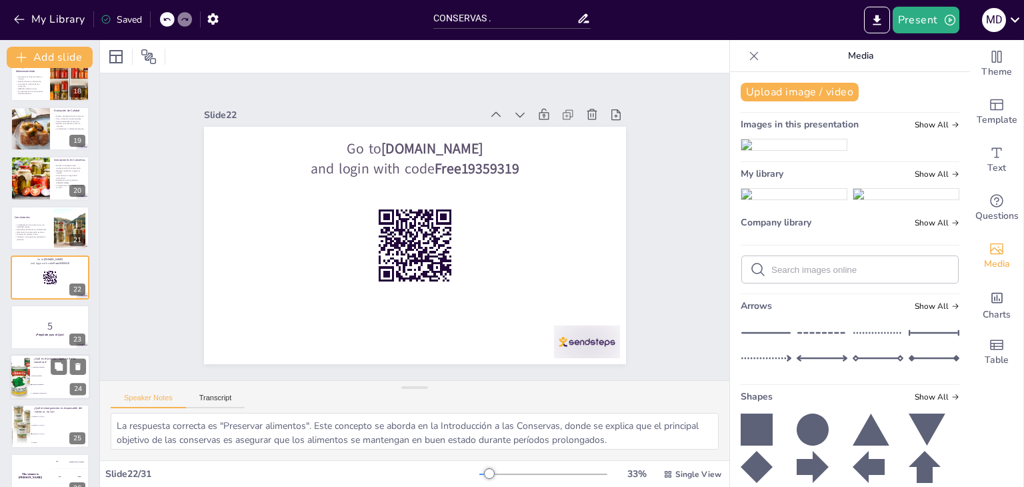
scroll to position [964, 0]
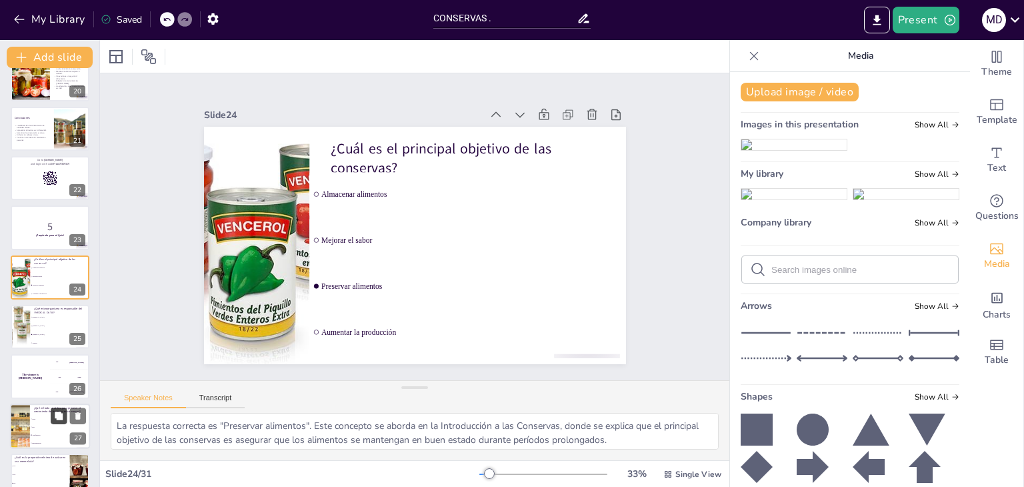
click at [55, 416] on icon at bounding box center [59, 415] width 8 height 8
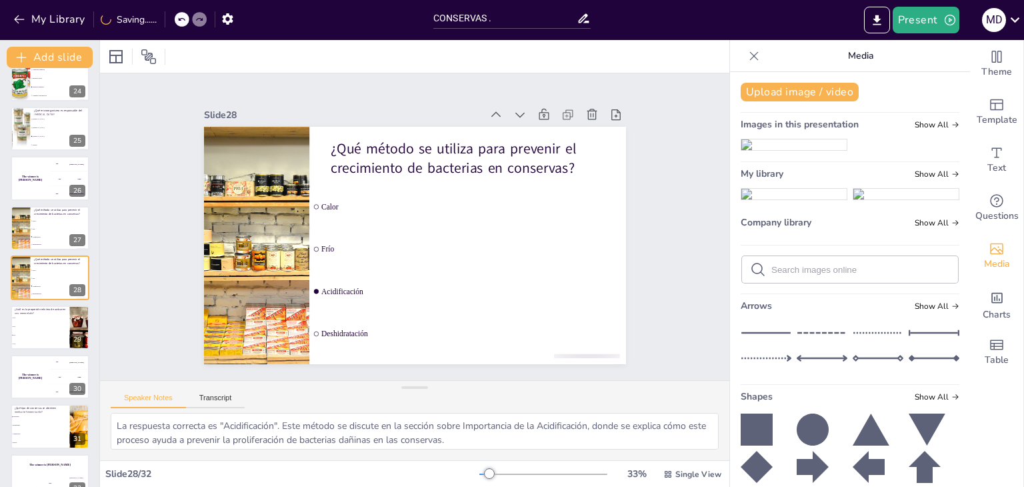
scroll to position [1184, 0]
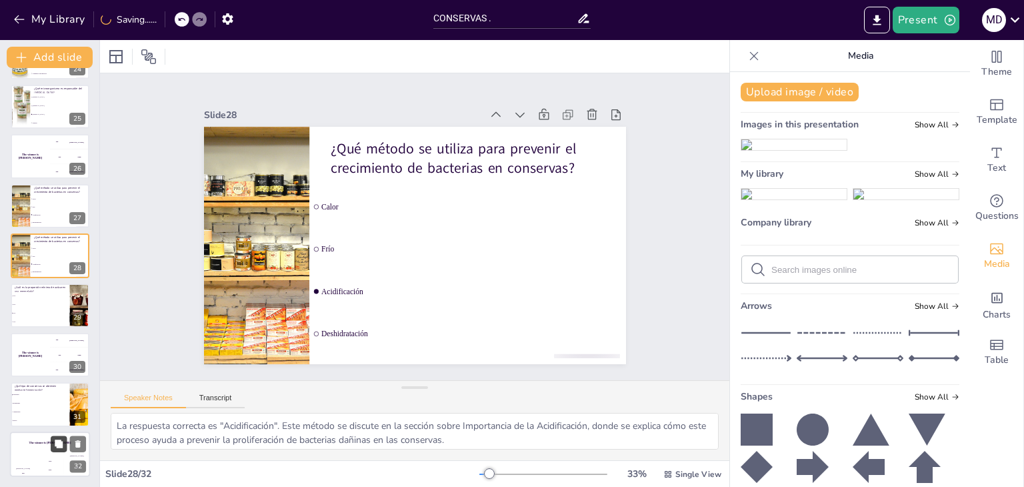
click at [59, 447] on icon at bounding box center [59, 443] width 8 height 8
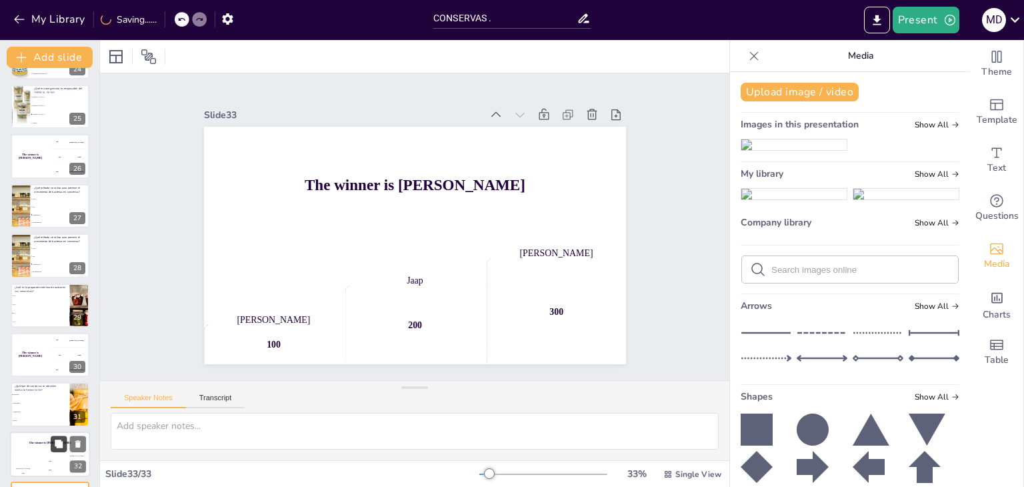
scroll to position [1234, 0]
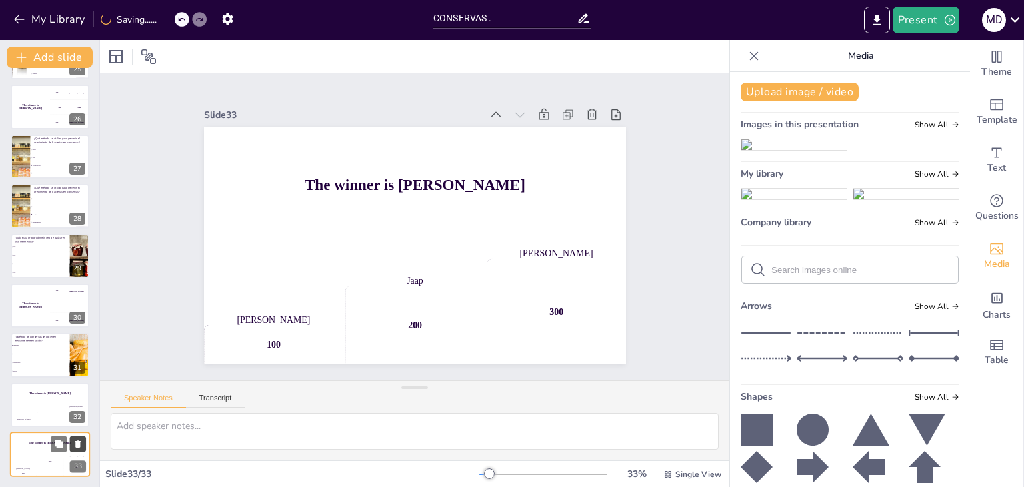
click at [77, 435] on button at bounding box center [78, 443] width 16 height 16
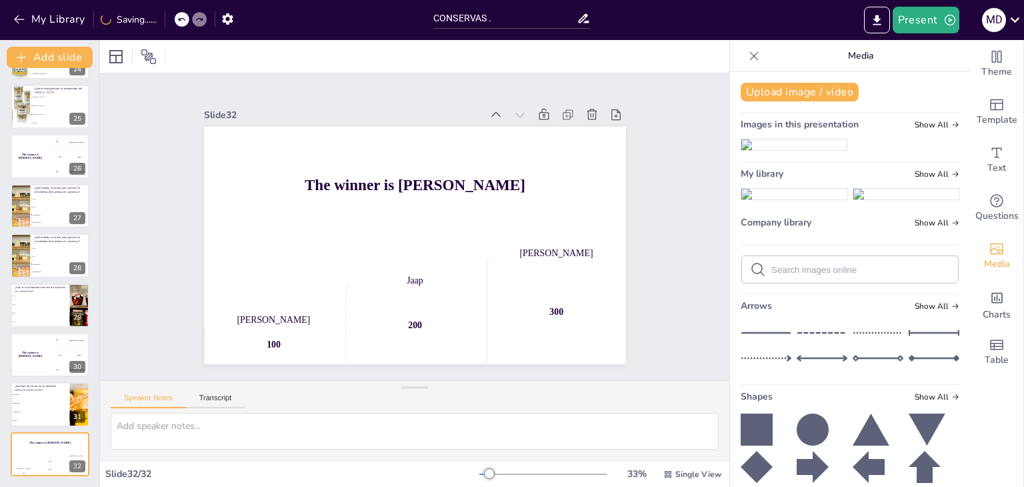
scroll to position [1184, 0]
click at [79, 438] on button at bounding box center [78, 443] width 16 height 16
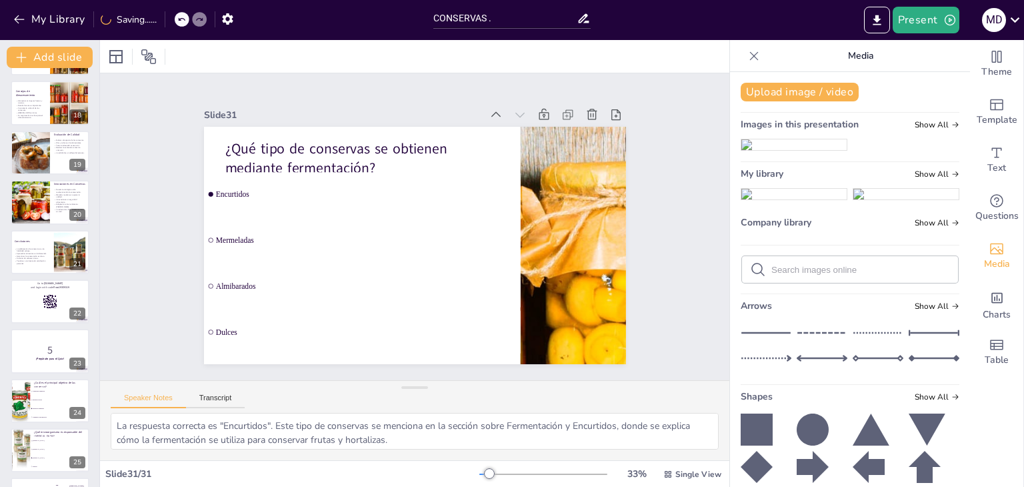
scroll to position [839, 0]
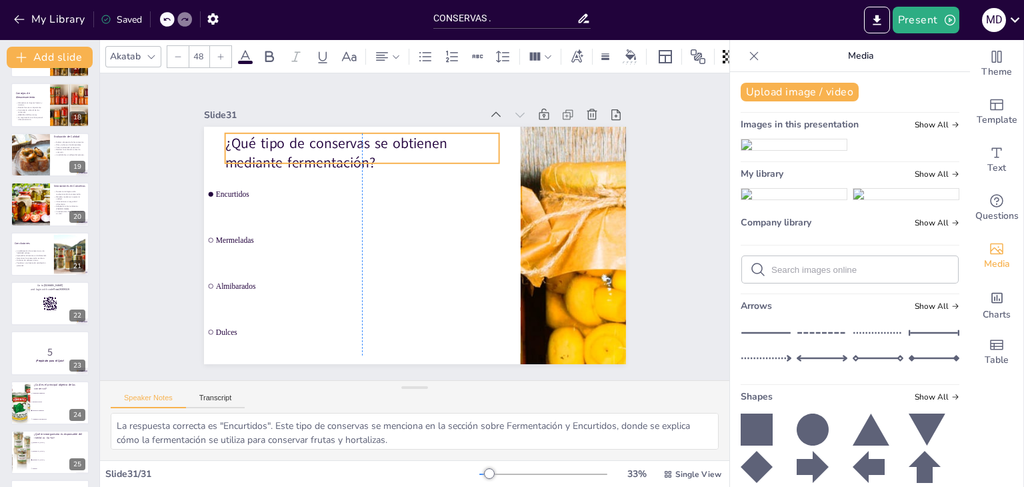
click at [259, 149] on p "¿Qué tipo de conservas se obtienen mediante fermentación?" at bounding box center [324, 216] width 213 height 230
click at [41, 406] on li "Preservar alimentos" at bounding box center [60, 410] width 60 height 9
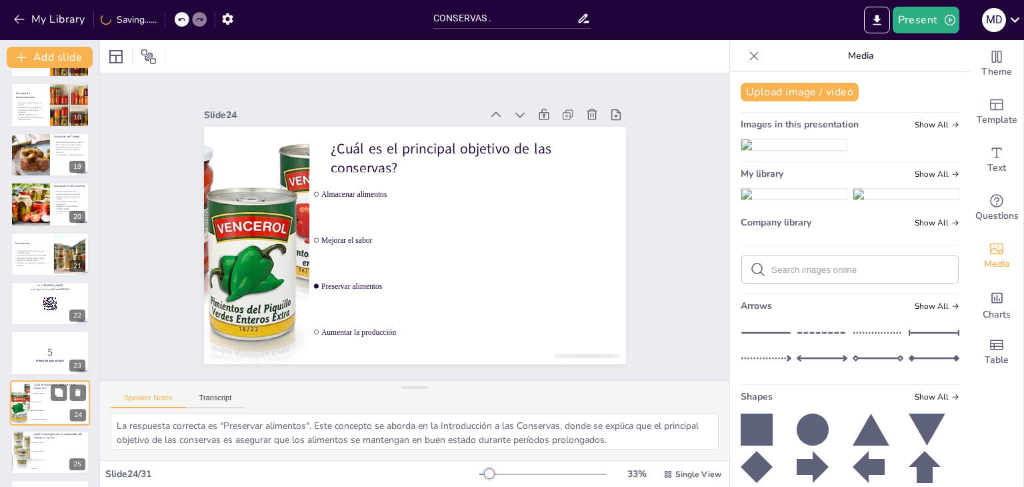
scroll to position [964, 0]
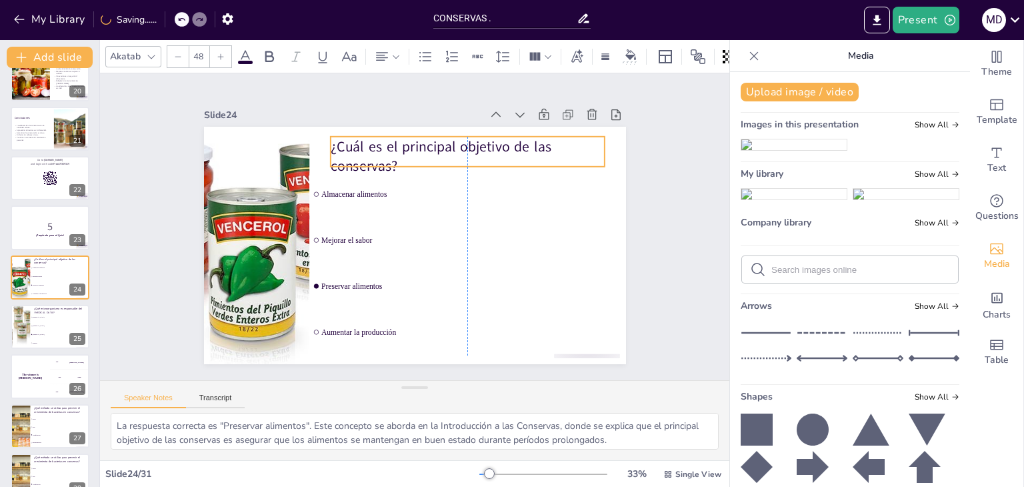
click at [413, 257] on p "¿Cuál es el principal objetivo de las conservas?" at bounding box center [355, 291] width 277 height 68
click at [427, 135] on p "¿Cuál es el principal objetivo de las conservas?" at bounding box center [500, 246] width 147 height 267
click at [51, 238] on div at bounding box center [50, 227] width 80 height 45
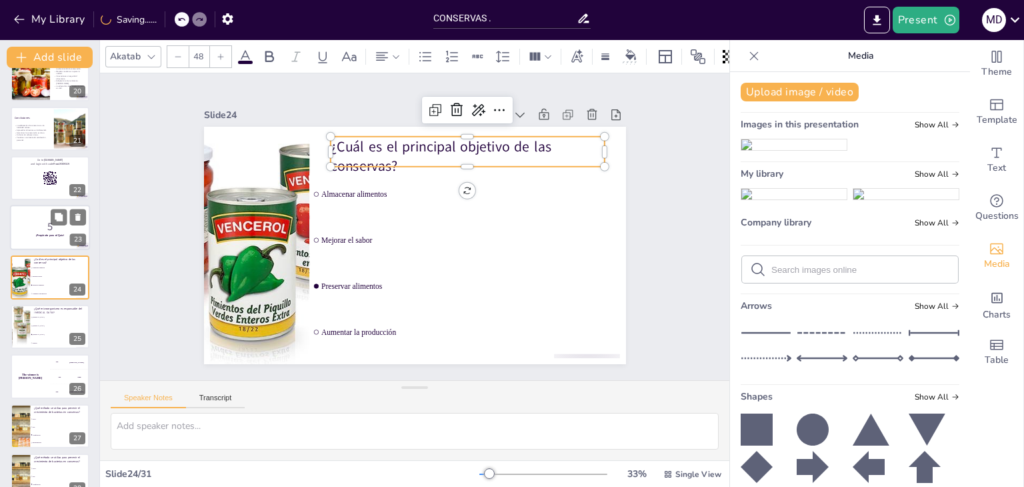
scroll to position [915, 0]
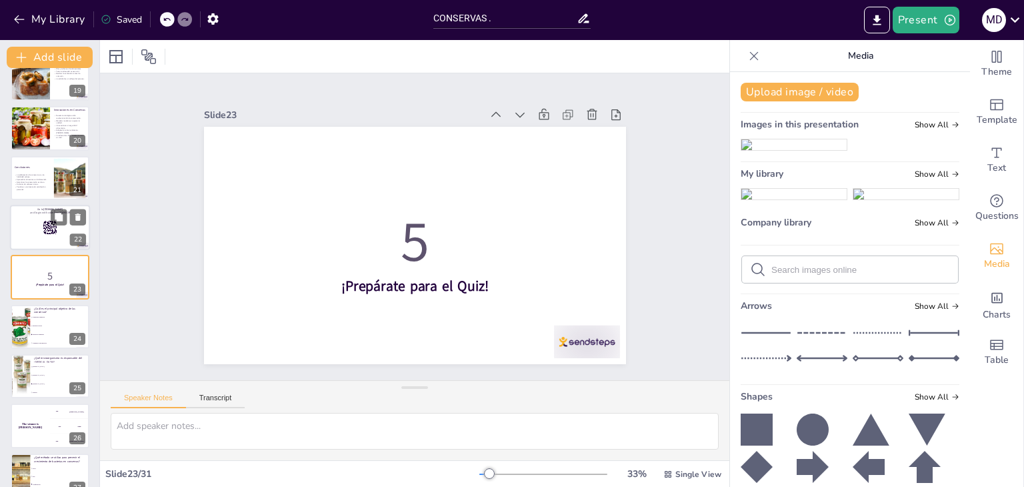
click at [24, 219] on div at bounding box center [50, 227] width 80 height 45
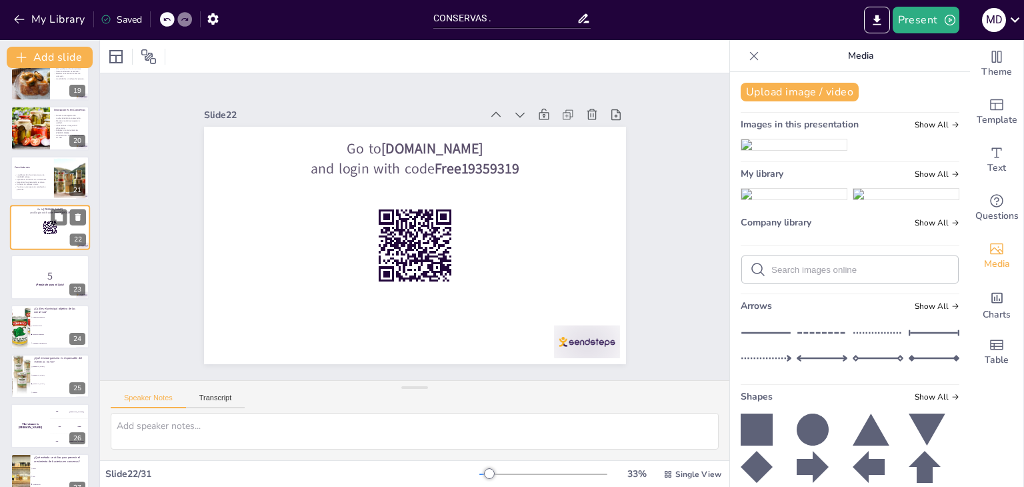
scroll to position [865, 0]
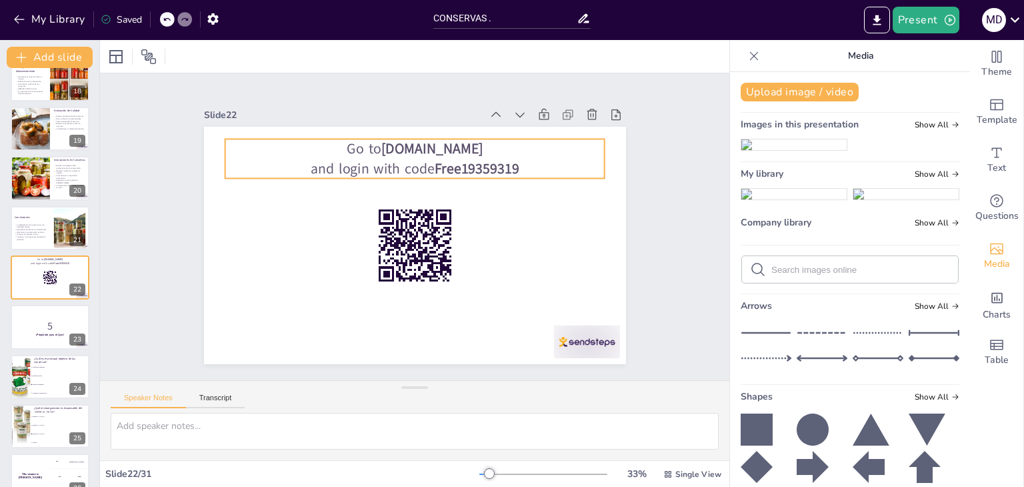
click at [480, 251] on strong "Free19359319" at bounding box center [466, 294] width 28 height 86
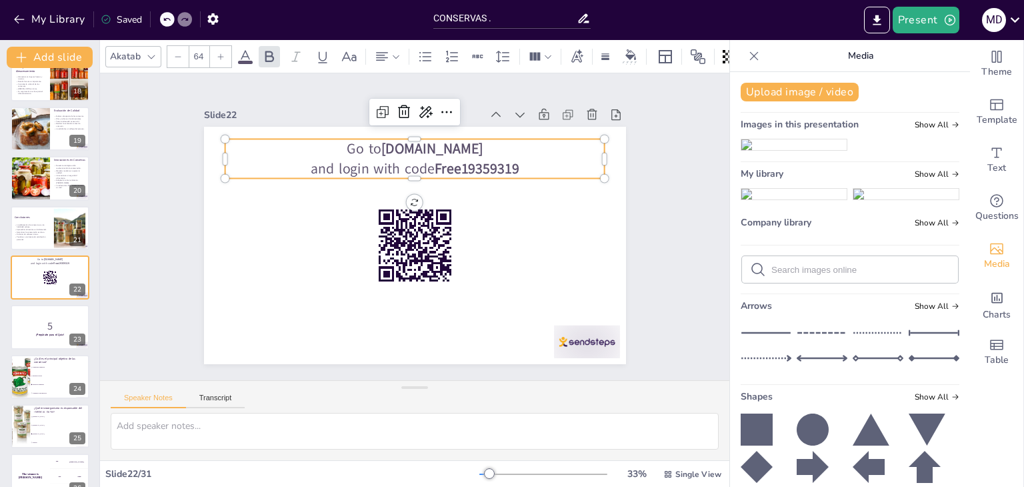
click at [390, 264] on strong "Free19359319" at bounding box center [347, 278] width 86 height 28
click at [472, 140] on p "Go to [DOMAIN_NAME]" at bounding box center [438, 153] width 367 height 136
click at [472, 140] on p "Go to [DOMAIN_NAME]" at bounding box center [453, 159] width 339 height 207
click at [37, 233] on p "Disfrutar de sabores únicos." at bounding box center [32, 234] width 36 height 3
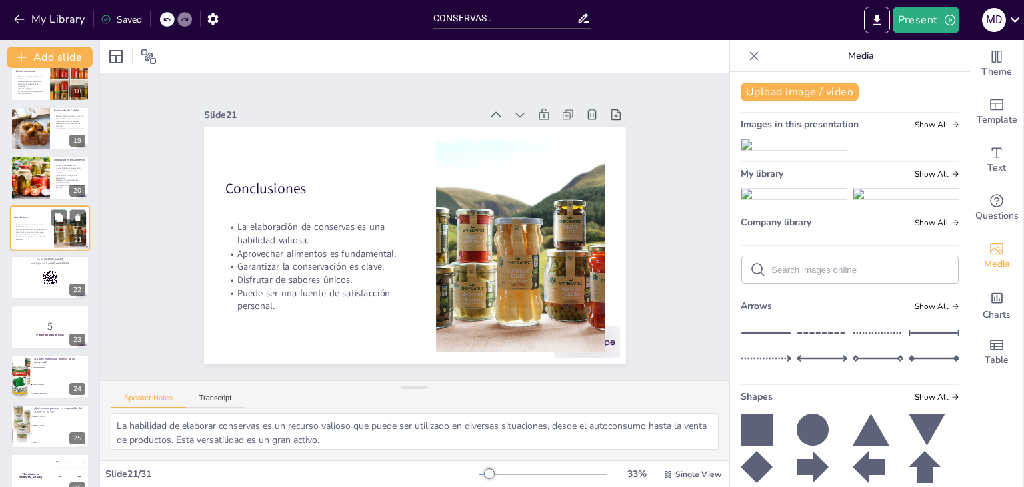
scroll to position [815, 0]
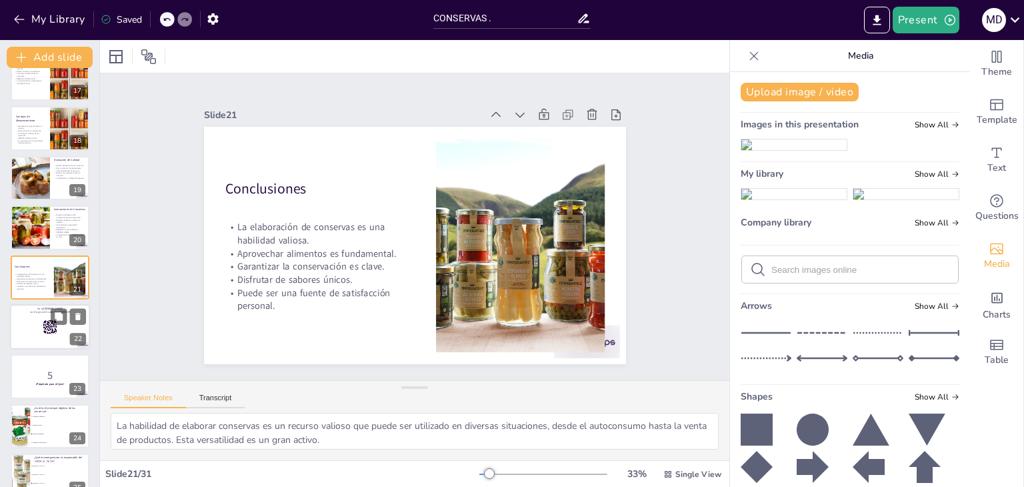
click at [21, 341] on div at bounding box center [50, 326] width 80 height 45
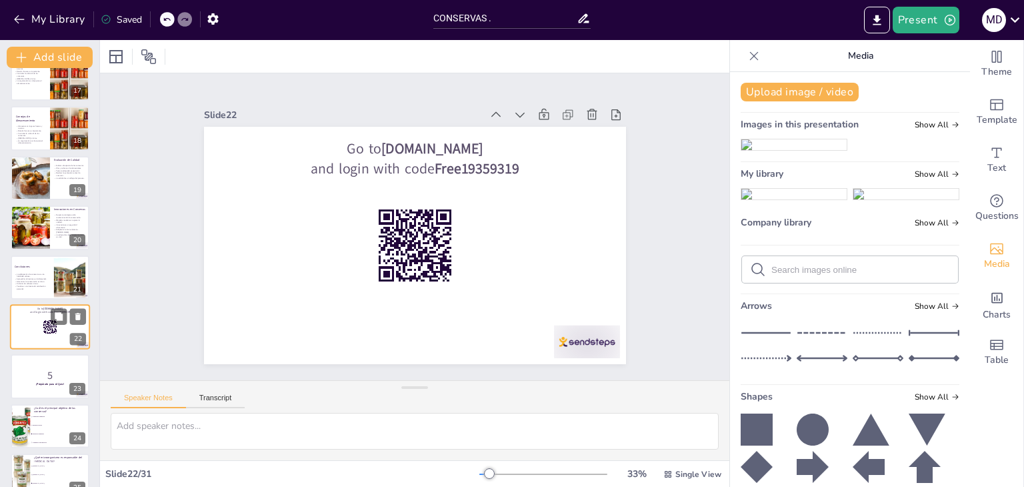
scroll to position [865, 0]
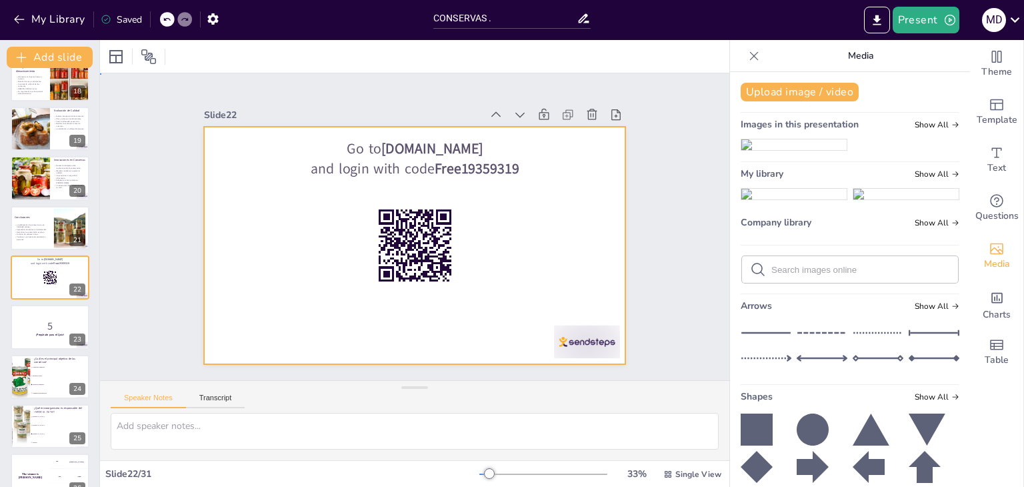
click at [237, 322] on div at bounding box center [418, 209] width 462 height 320
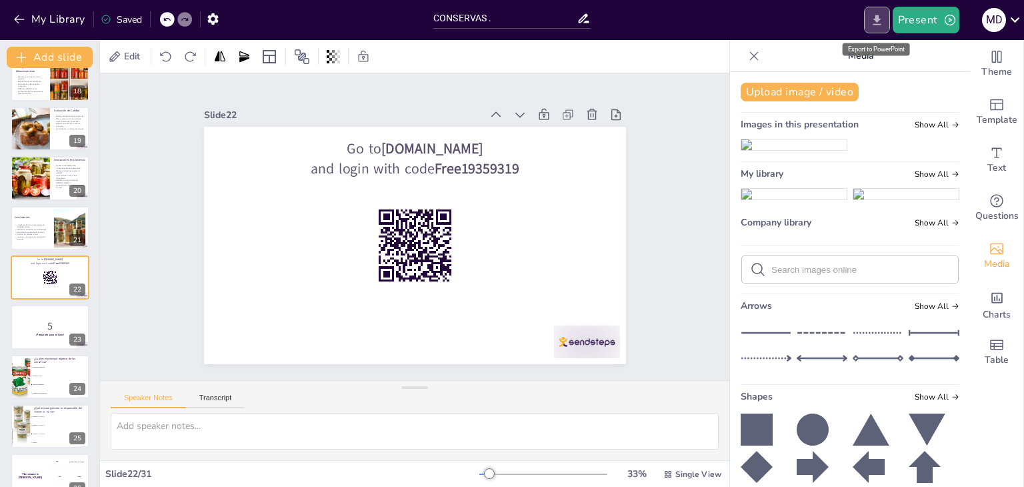
click at [880, 29] on button "Export to PowerPoint" at bounding box center [877, 20] width 26 height 27
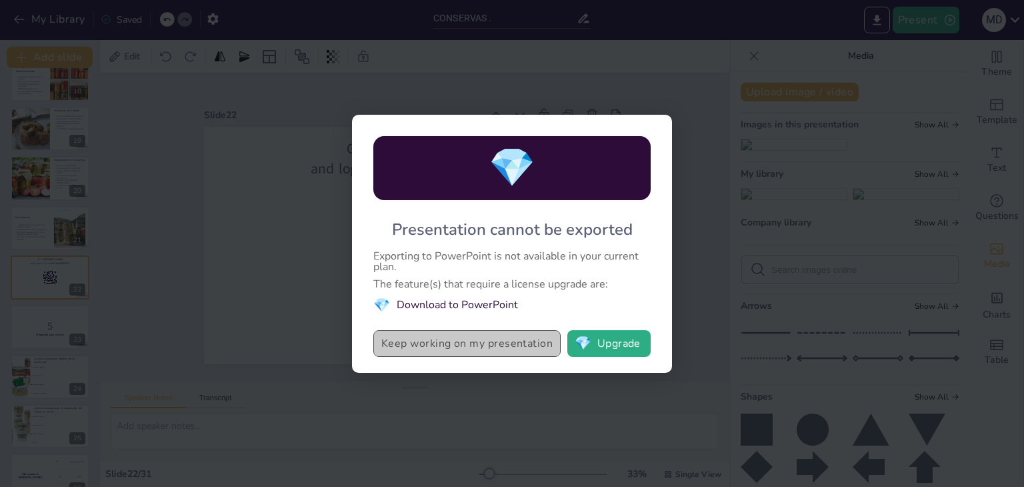
drag, startPoint x: 439, startPoint y: 334, endPoint x: 421, endPoint y: 345, distance: 20.4
click at [421, 345] on button "Keep working on my presentation" at bounding box center [466, 343] width 187 height 27
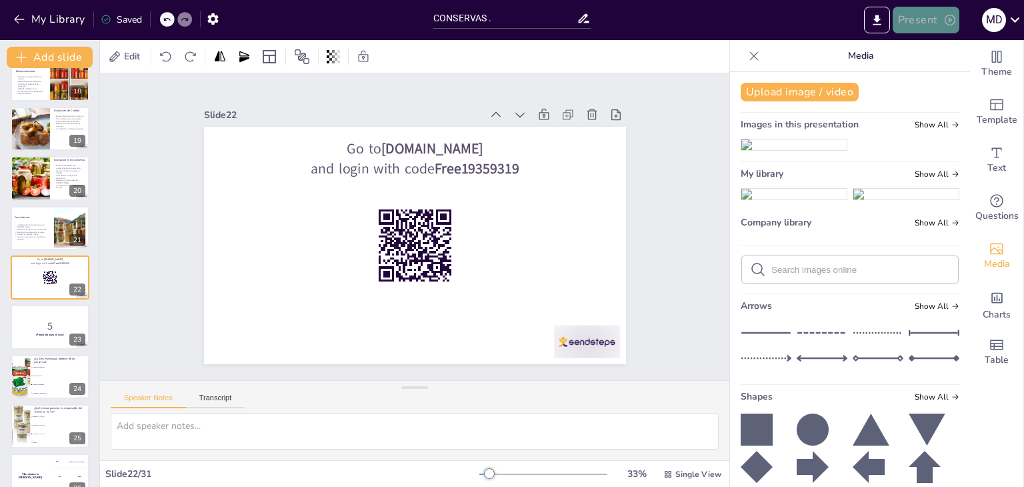
click at [928, 21] on button "Present" at bounding box center [926, 20] width 67 height 27
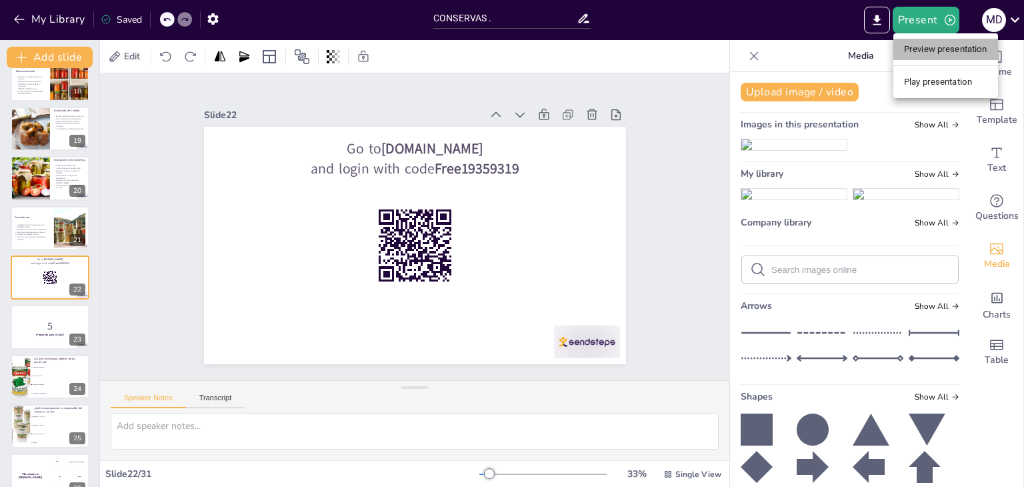
click at [936, 47] on li "Preview presentation" at bounding box center [945, 49] width 105 height 21
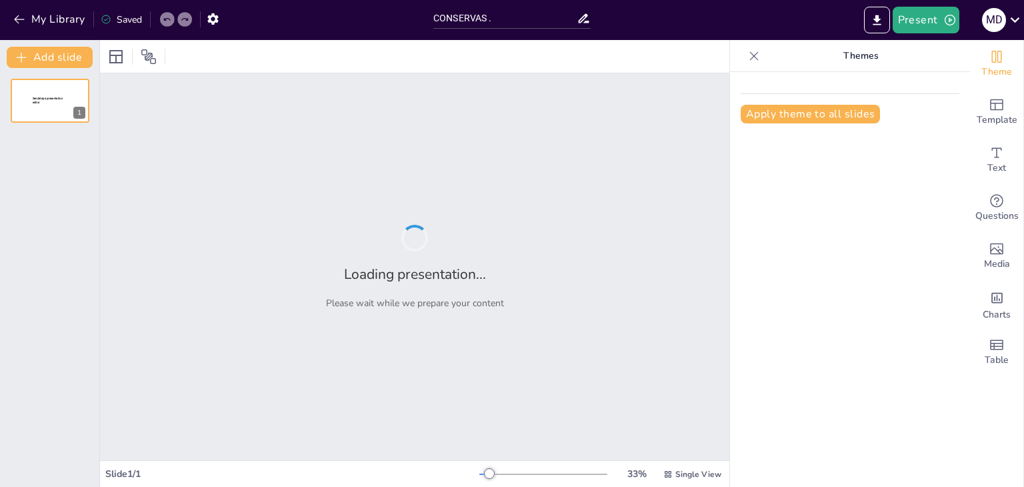
type input "CONSERVAS ."
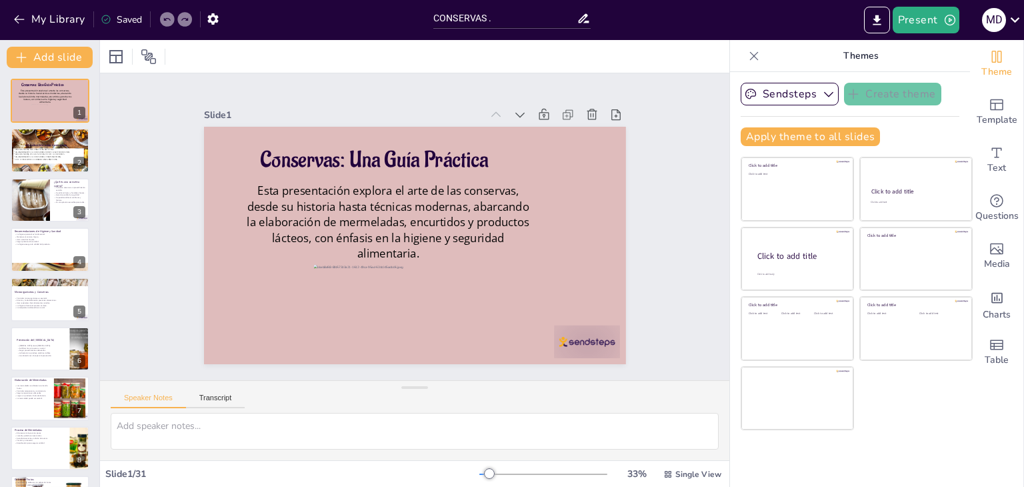
checkbox input "true"
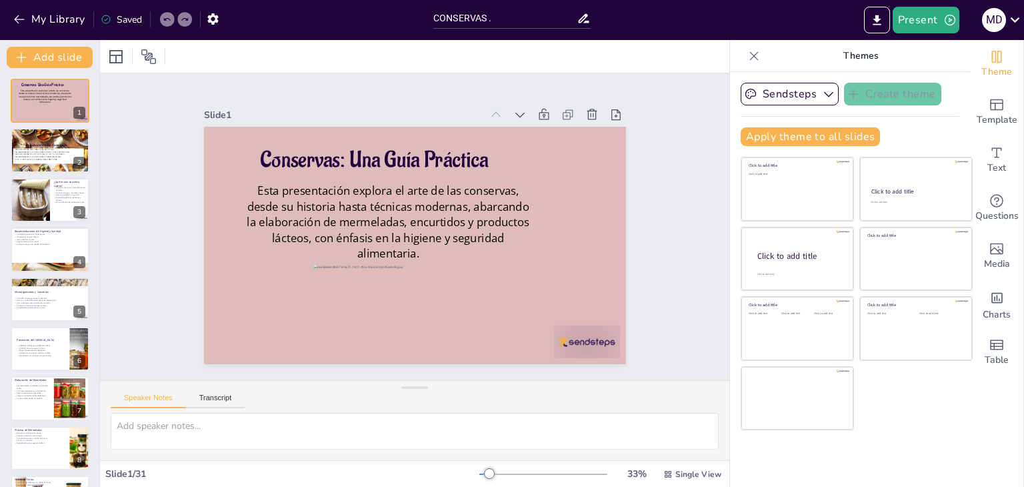
checkbox input "true"
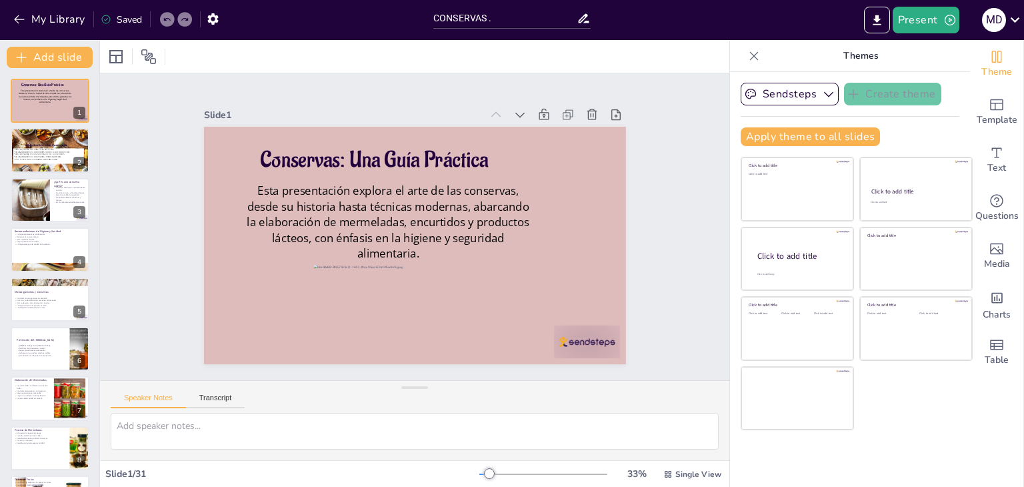
checkbox input "true"
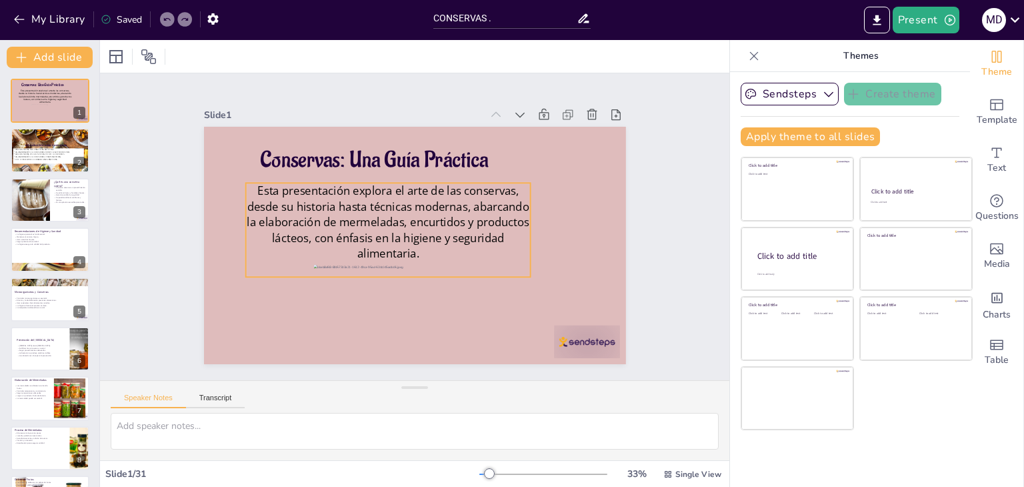
checkbox input "true"
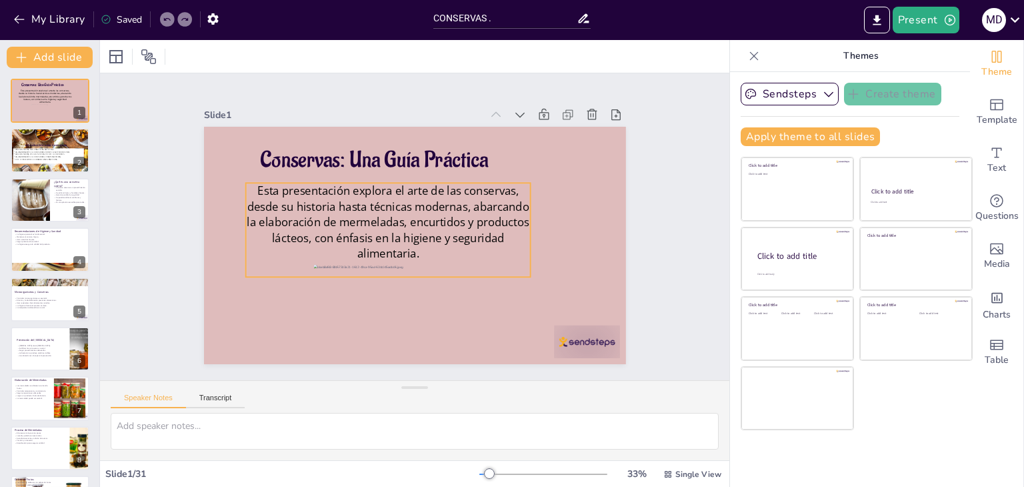
checkbox input "true"
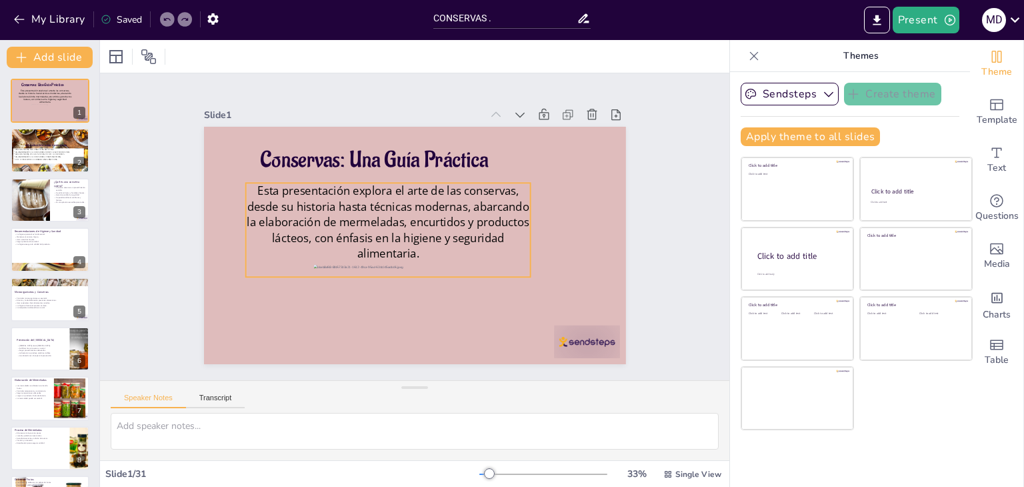
checkbox input "true"
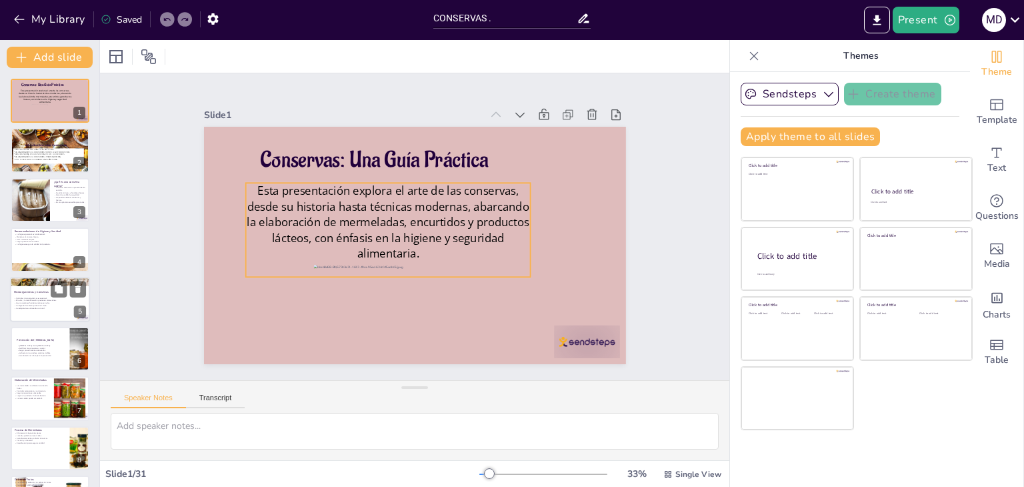
checkbox input "true"
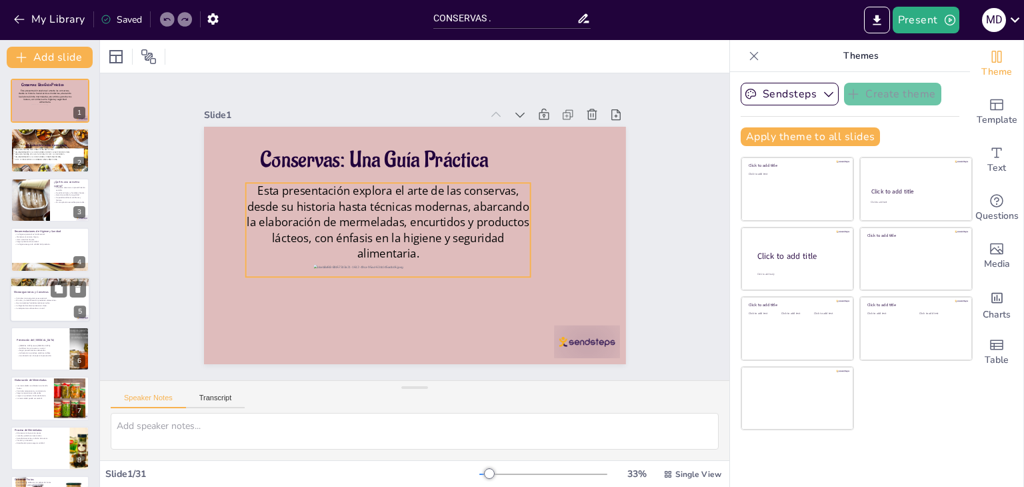
checkbox input "true"
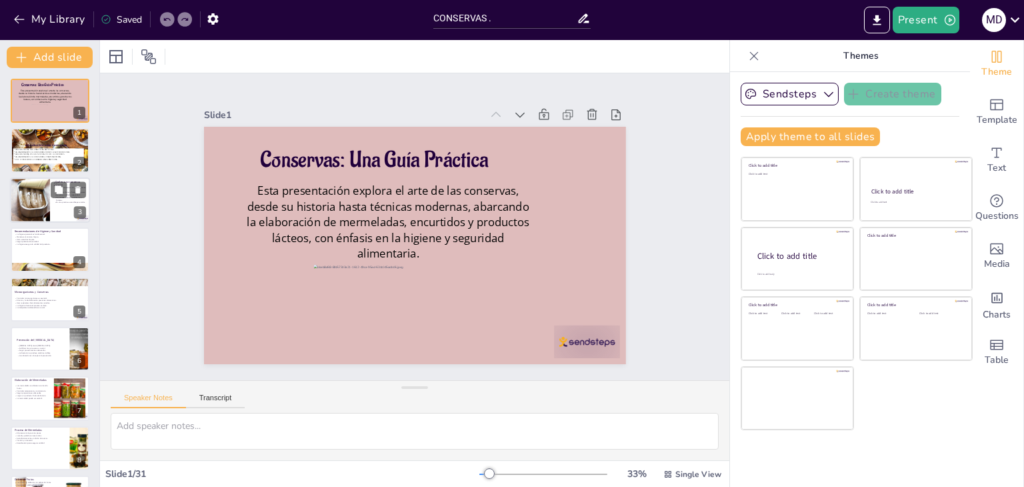
checkbox input "true"
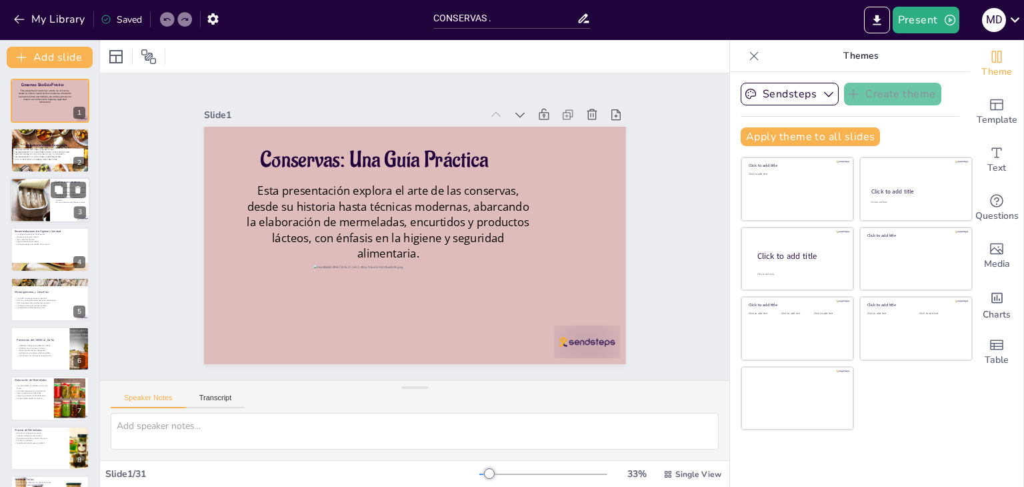
checkbox input "true"
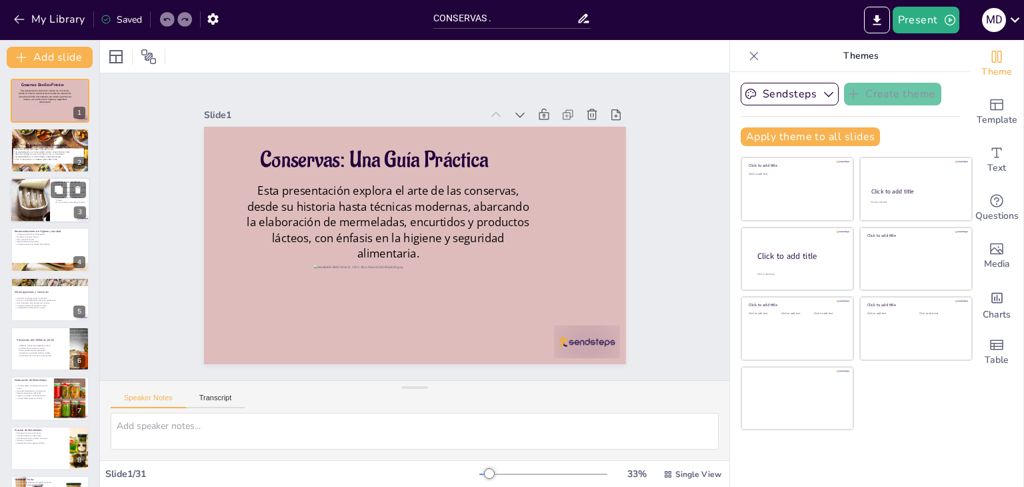
checkbox input "true"
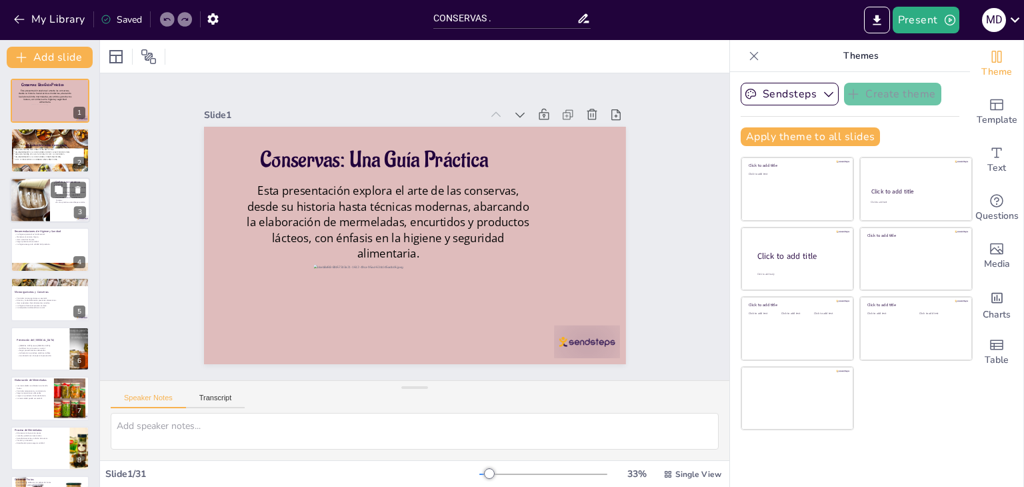
checkbox input "true"
click at [49, 191] on div at bounding box center [30, 199] width 60 height 45
type textarea "La sencillez del proceso de elaboración de conservas es un atractivo para mucha…"
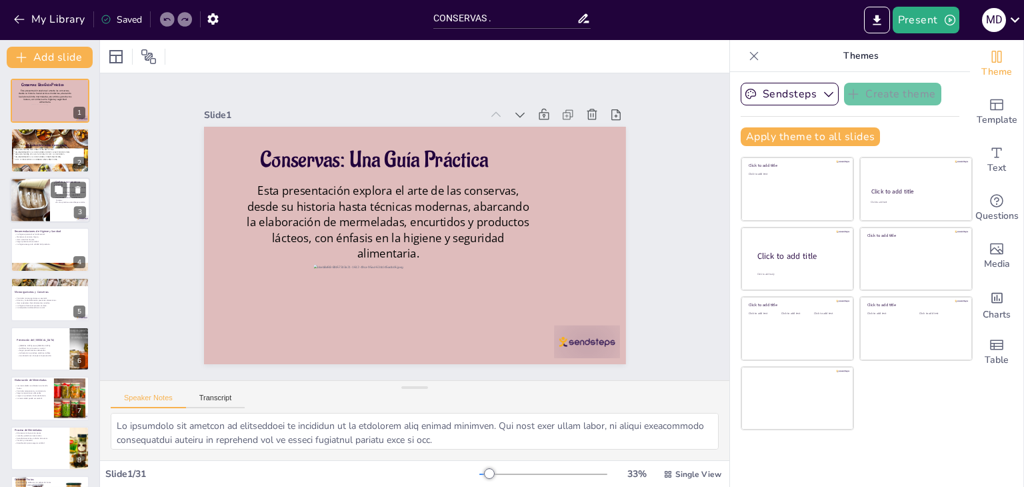
checkbox input "true"
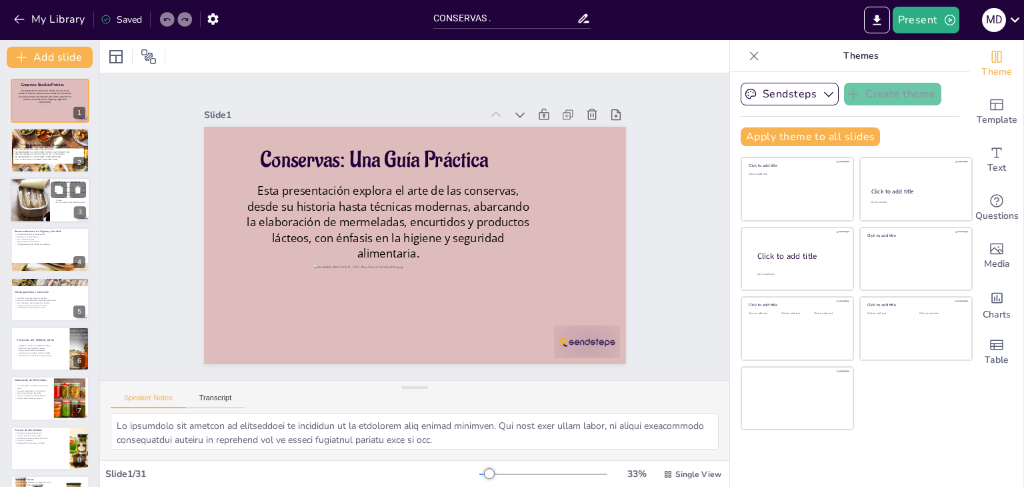
checkbox input "true"
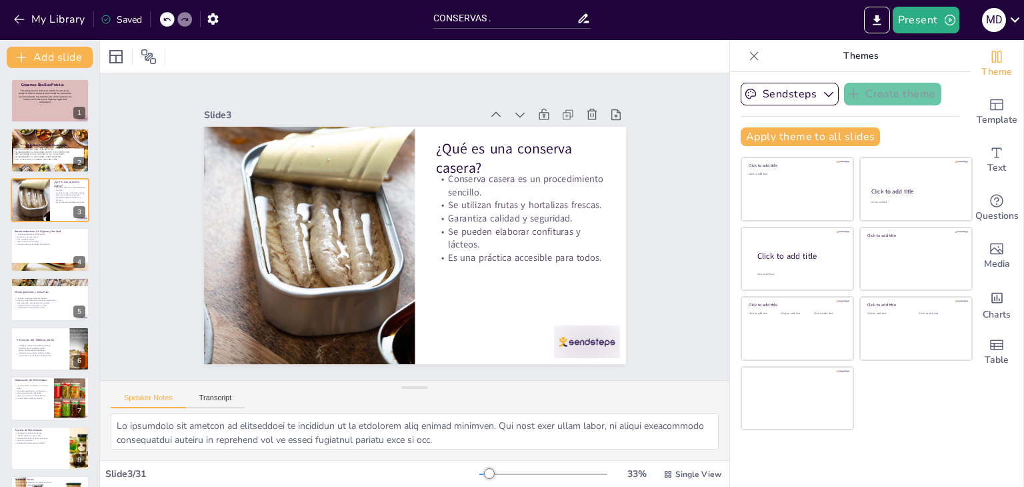
checkbox input "true"
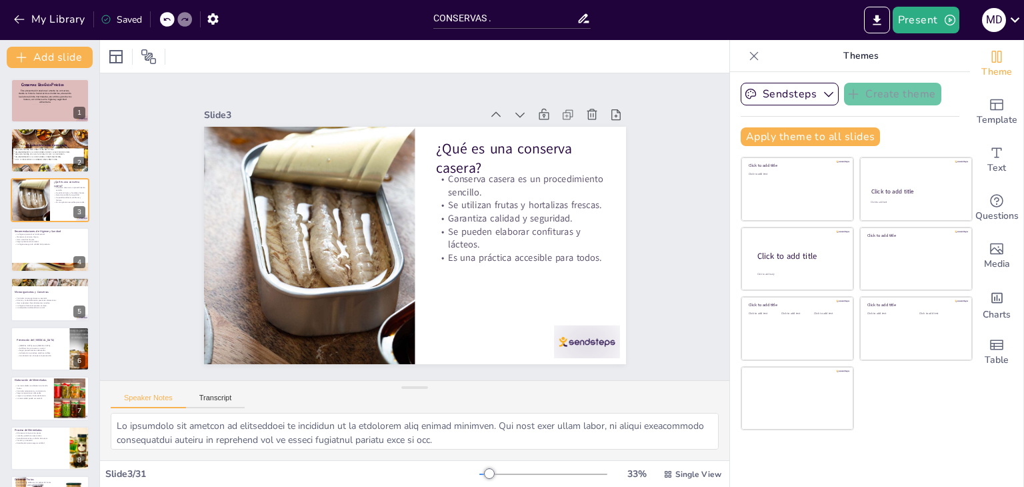
checkbox input "true"
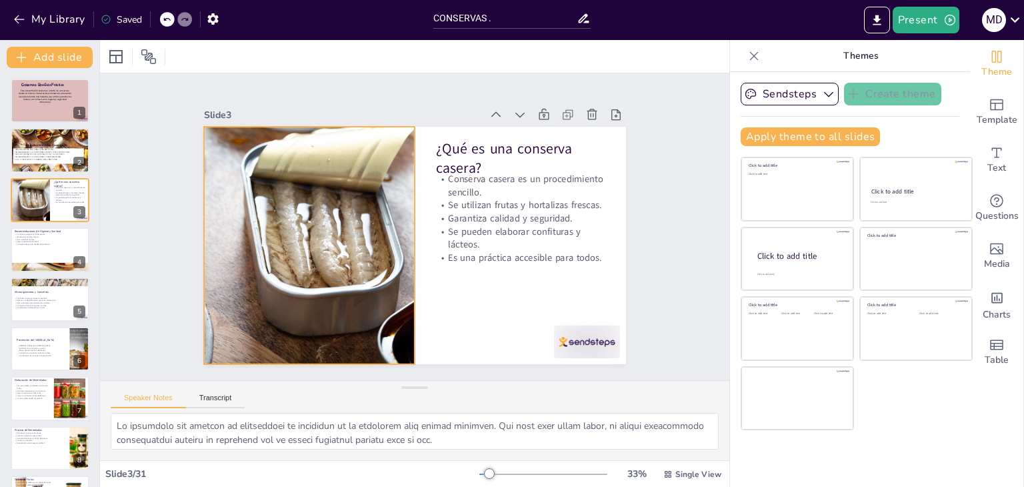
checkbox input "true"
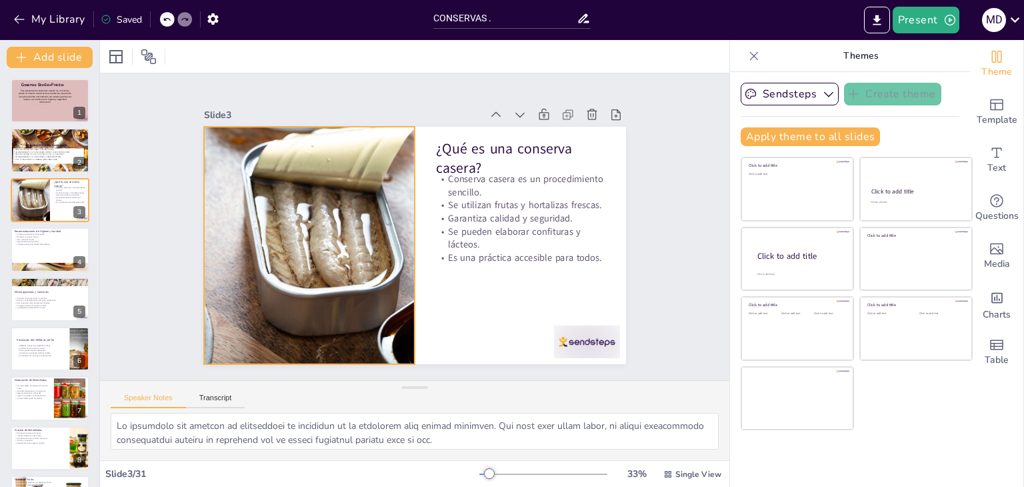
checkbox input "true"
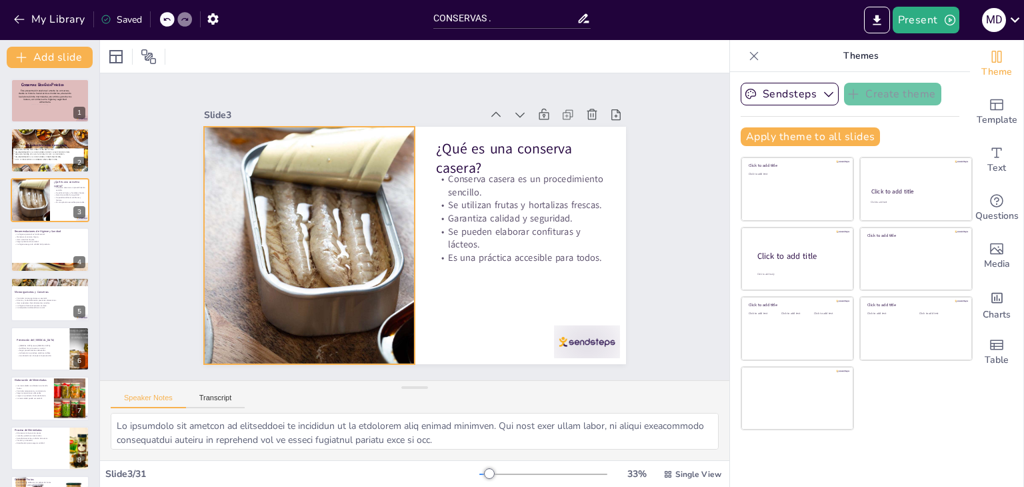
checkbox input "true"
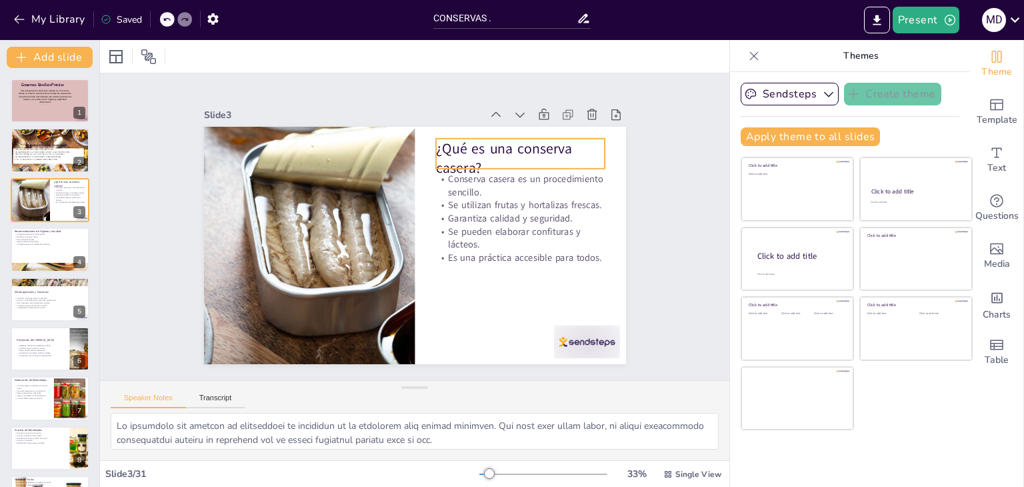
checkbox input "true"
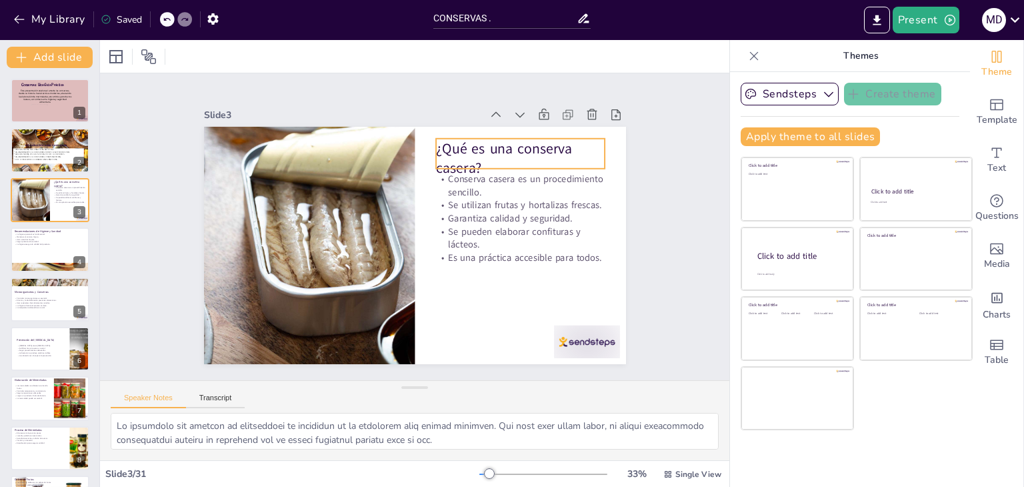
checkbox input "true"
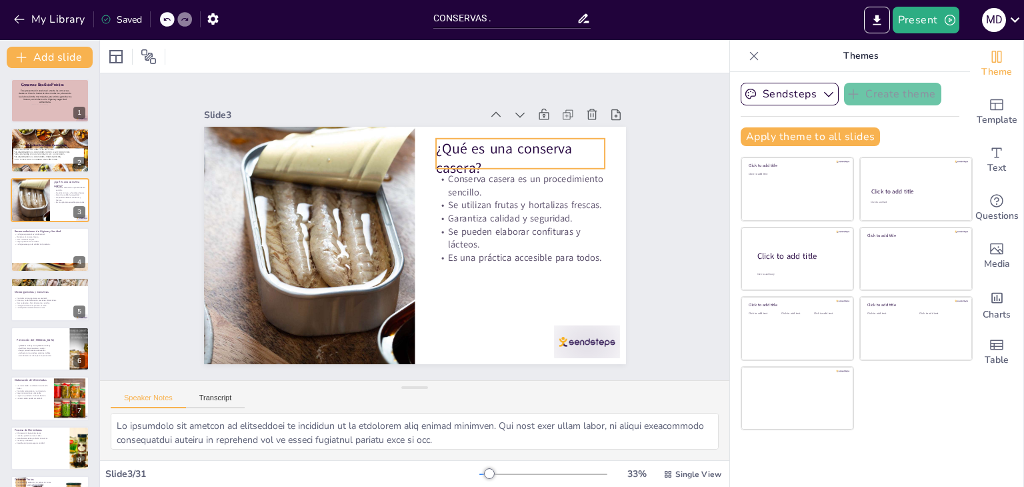
checkbox input "true"
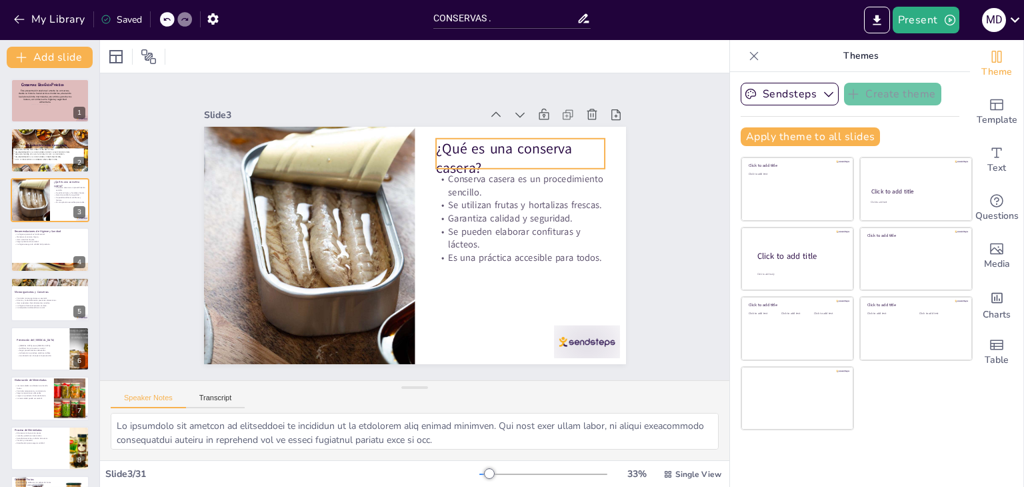
checkbox input "true"
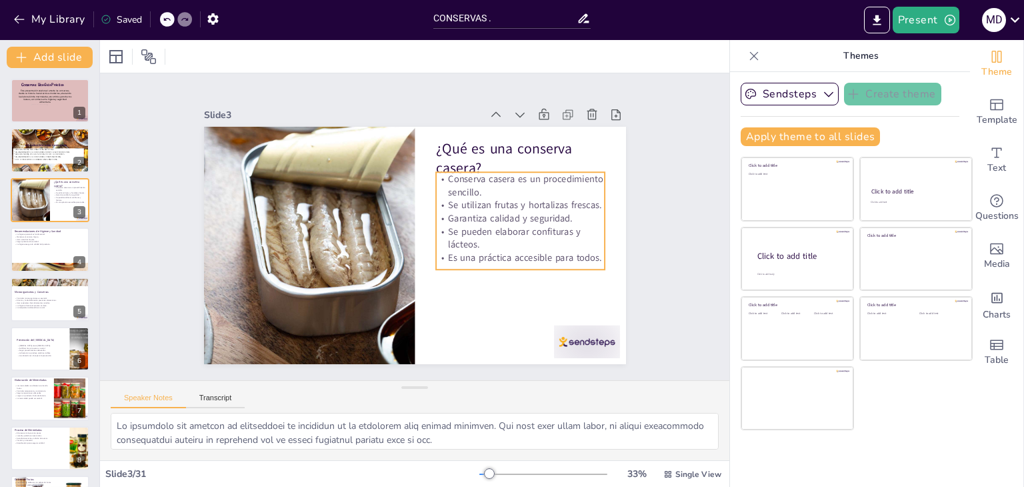
checkbox input "true"
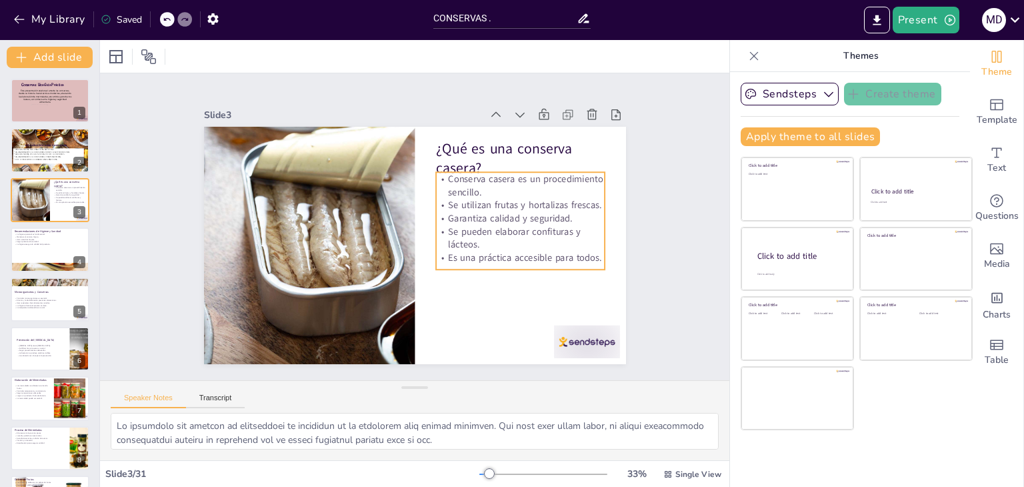
checkbox input "true"
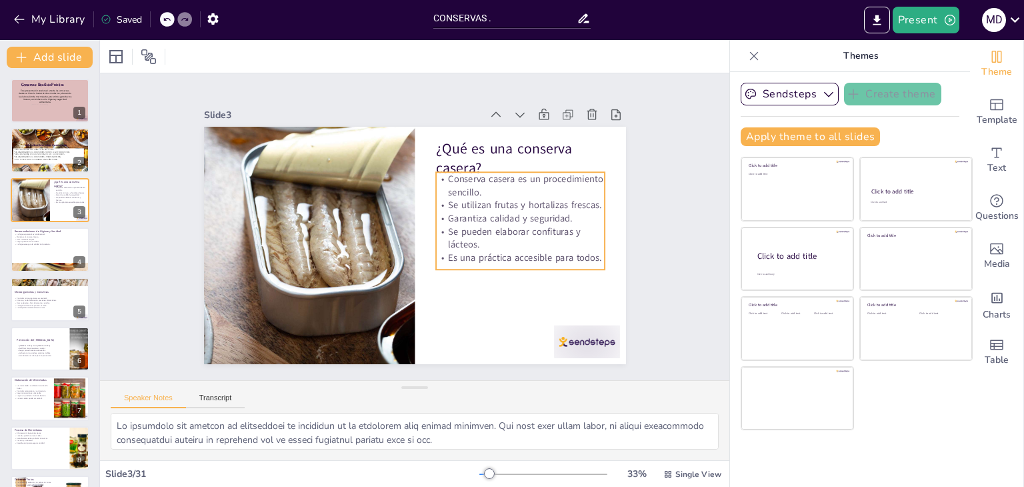
checkbox input "true"
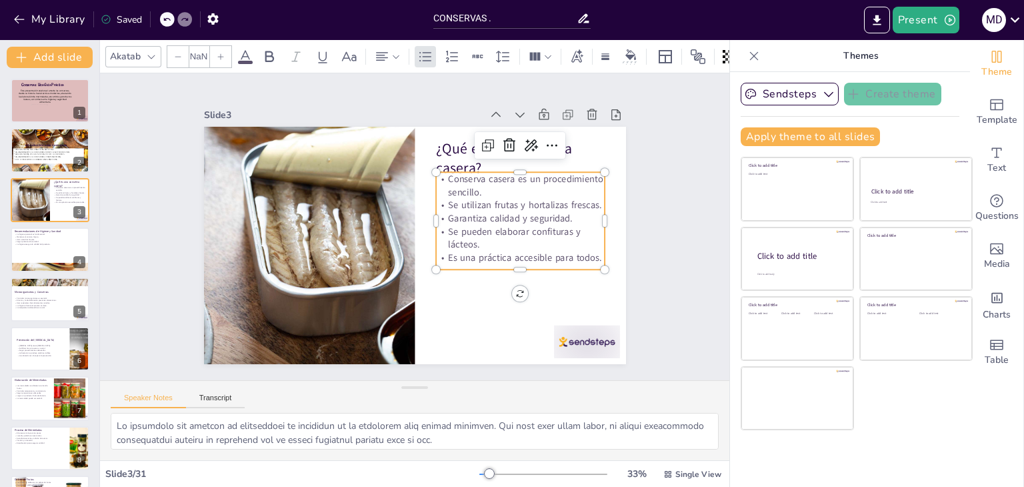
type input "32"
checkbox input "true"
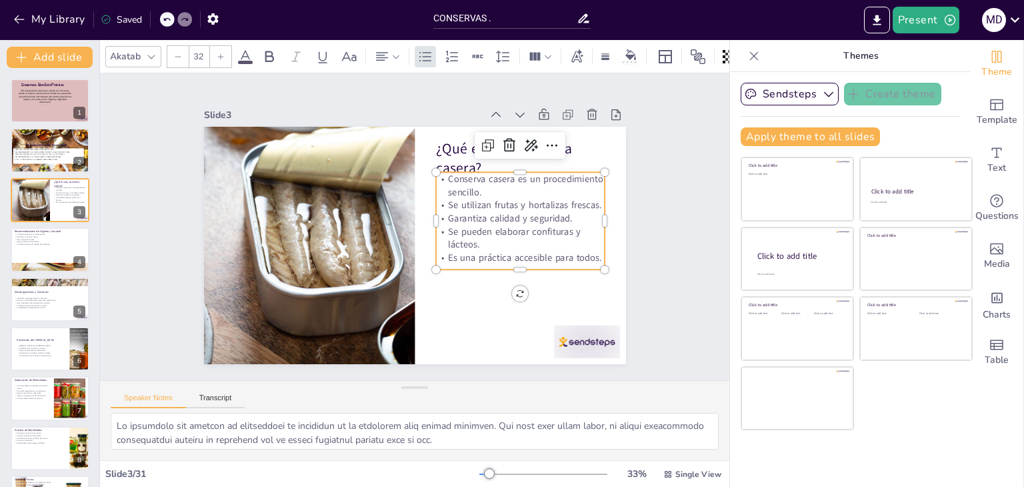
checkbox input "true"
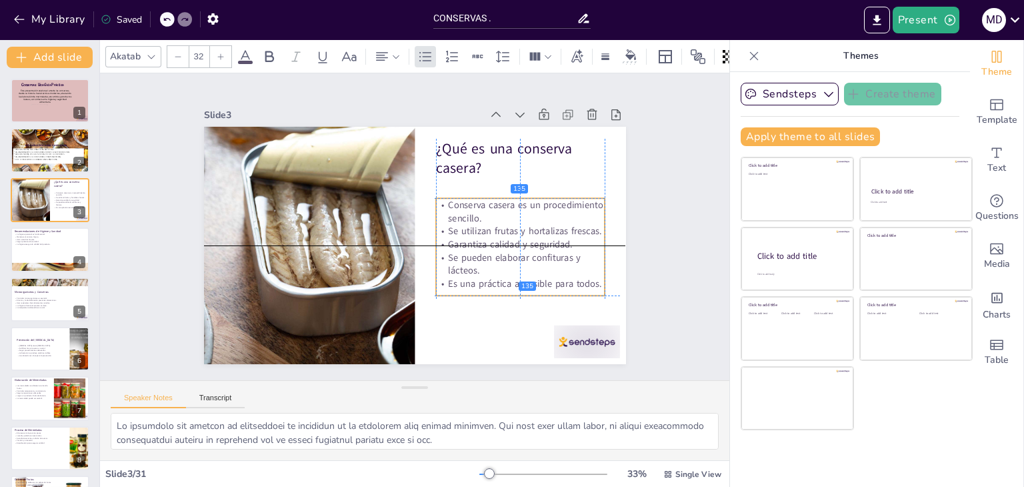
checkbox input "true"
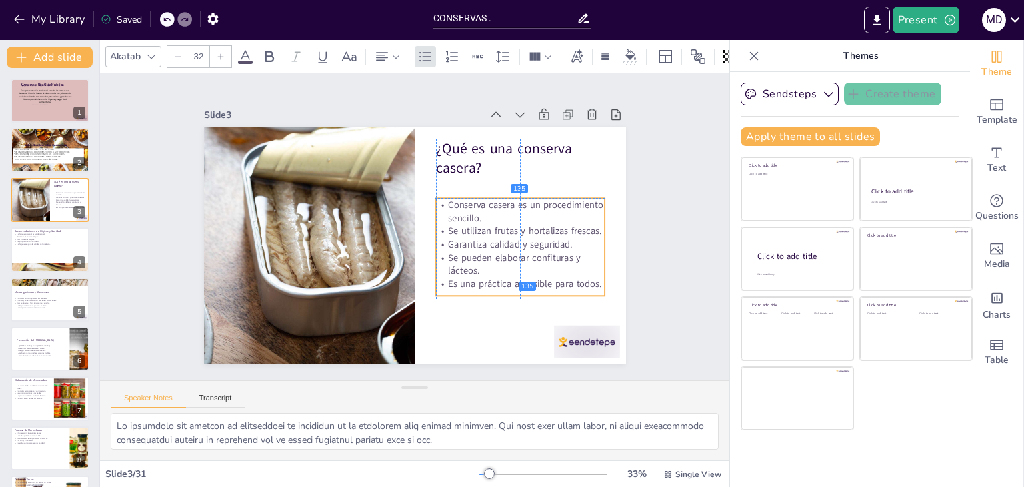
checkbox input "true"
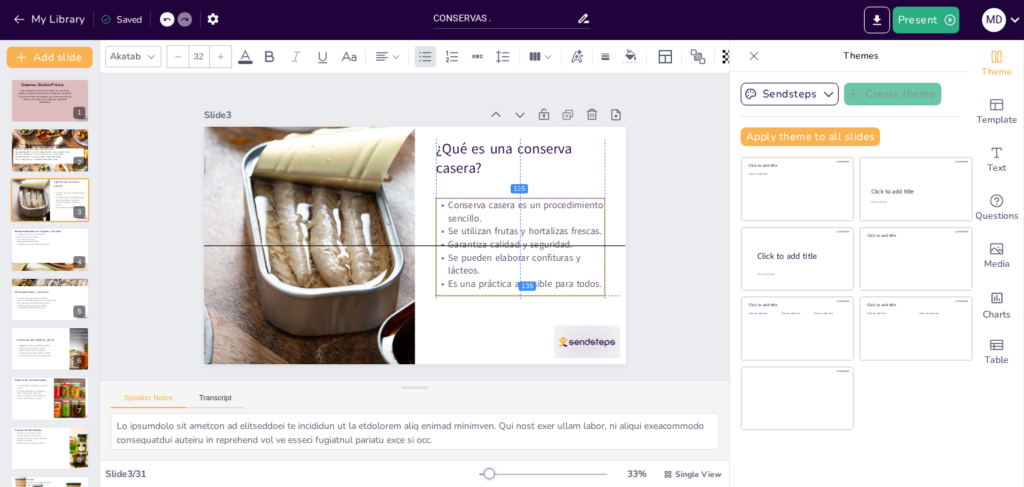
checkbox input "true"
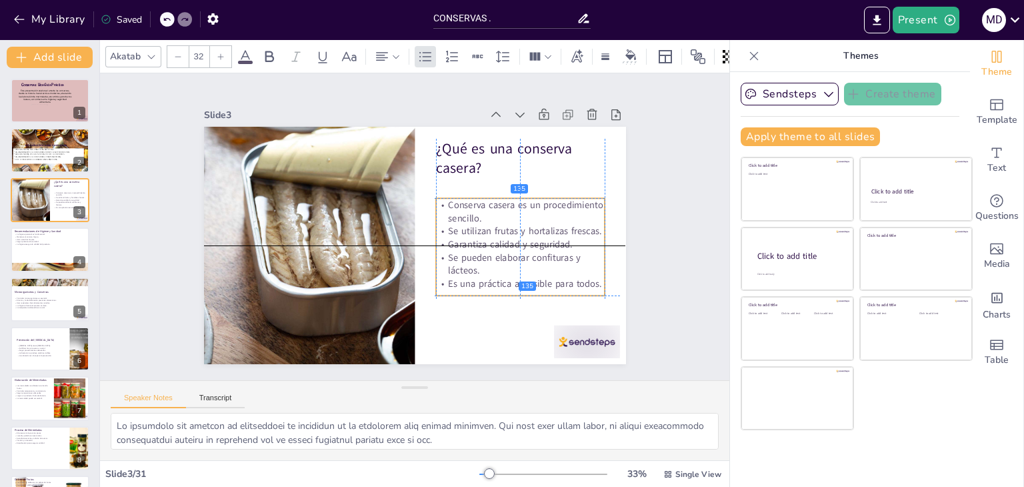
checkbox input "true"
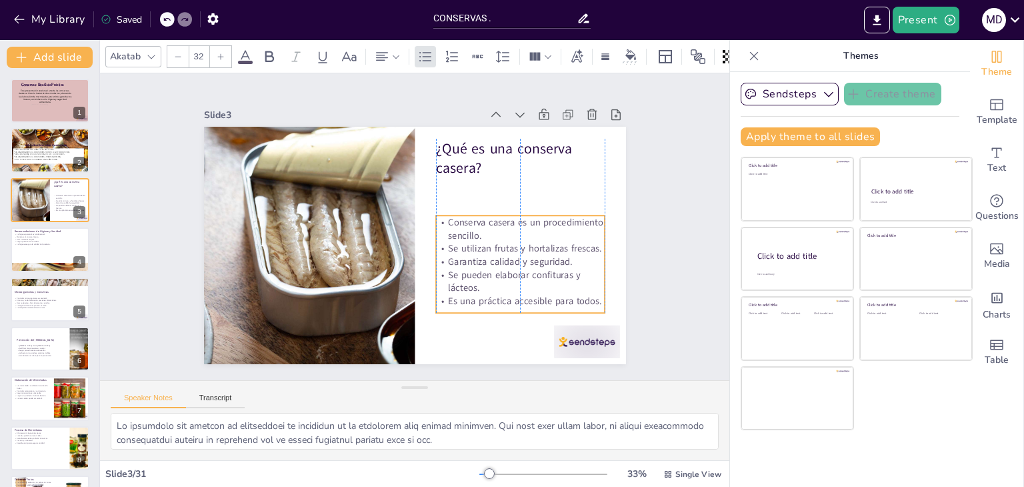
checkbox input "true"
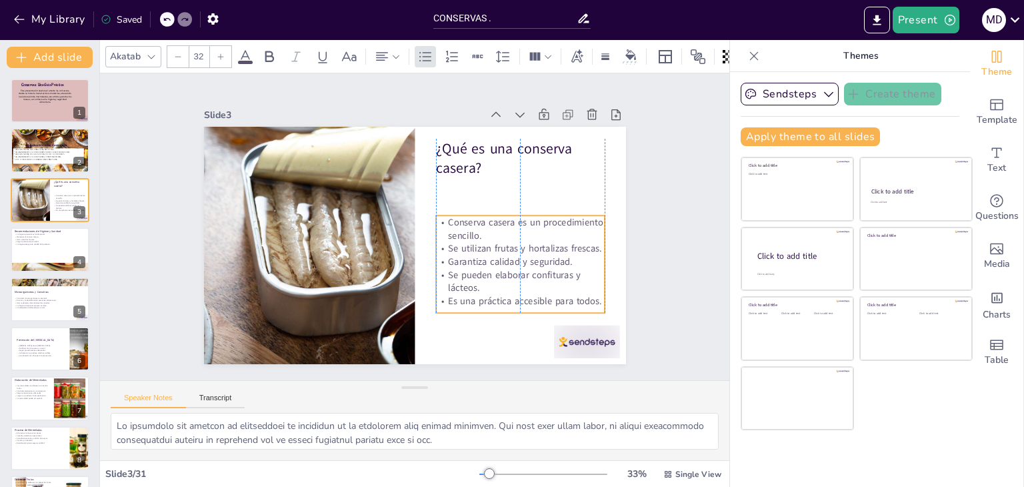
checkbox input "true"
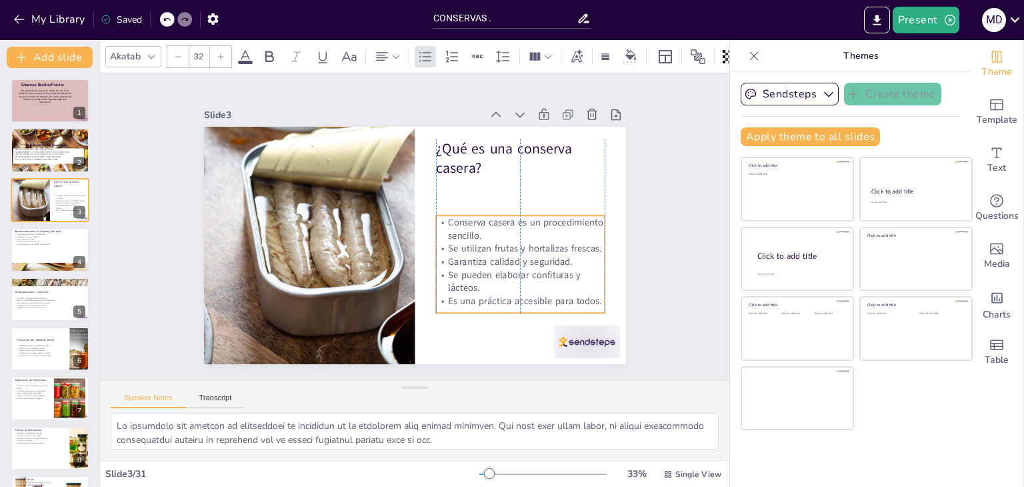
checkbox input "true"
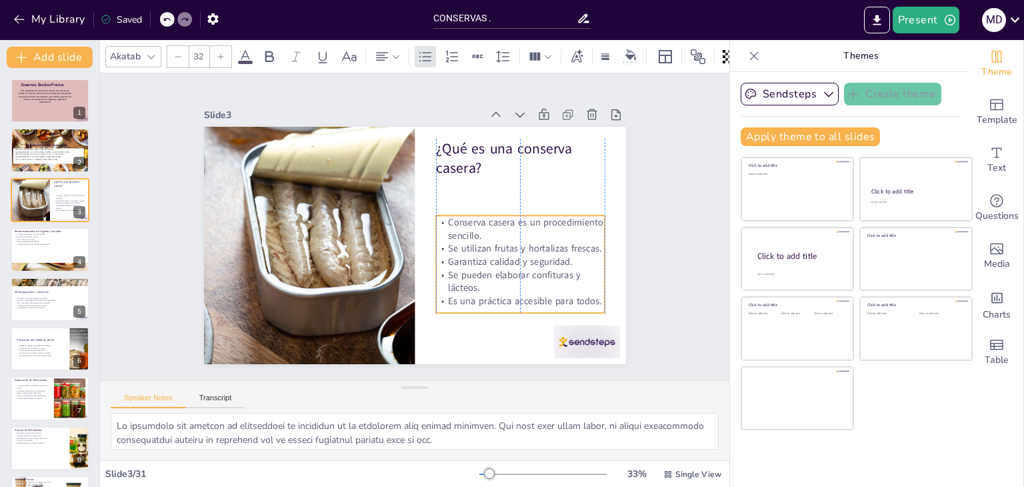
checkbox input "true"
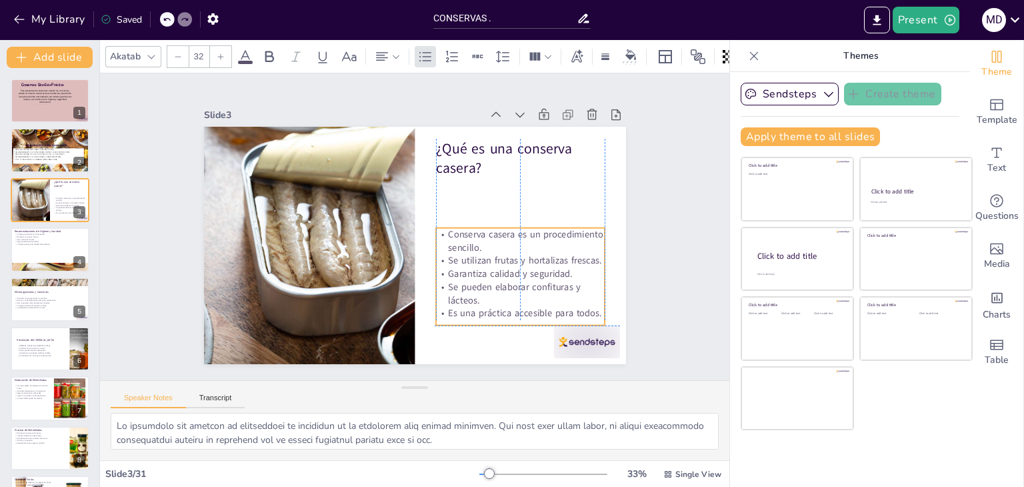
drag, startPoint x: 495, startPoint y: 205, endPoint x: 492, endPoint y: 256, distance: 50.7
click at [492, 261] on p "Se utilizan frutas y hortalizas frescas." at bounding box center [480, 316] width 144 height 110
checkbox input "true"
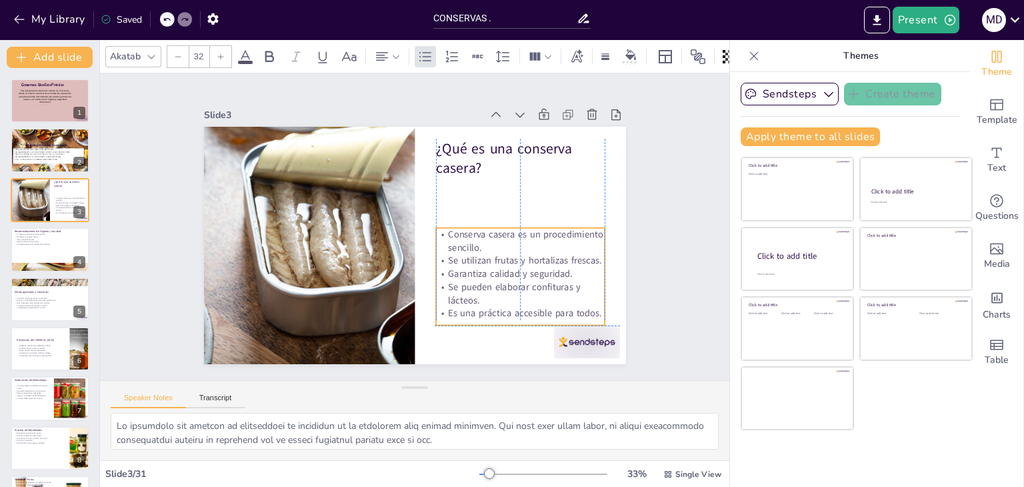
checkbox input "true"
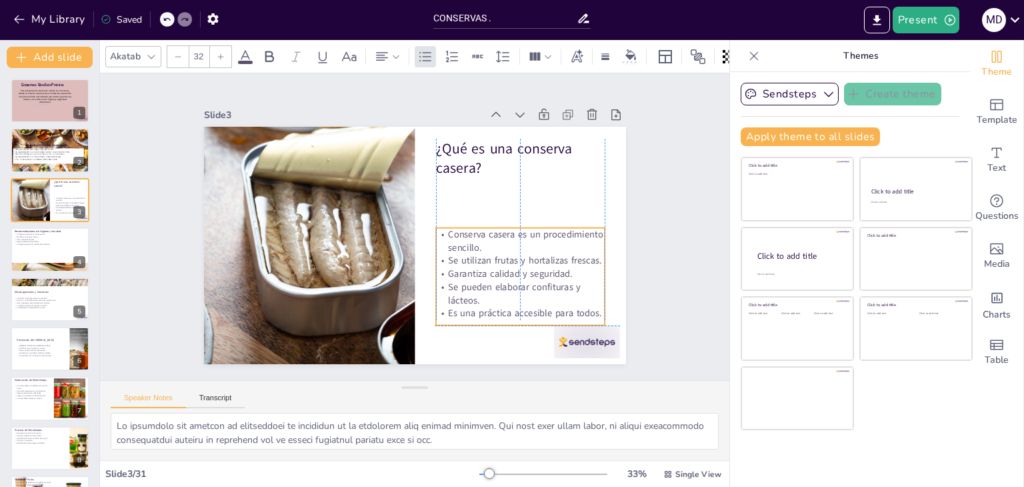
checkbox input "true"
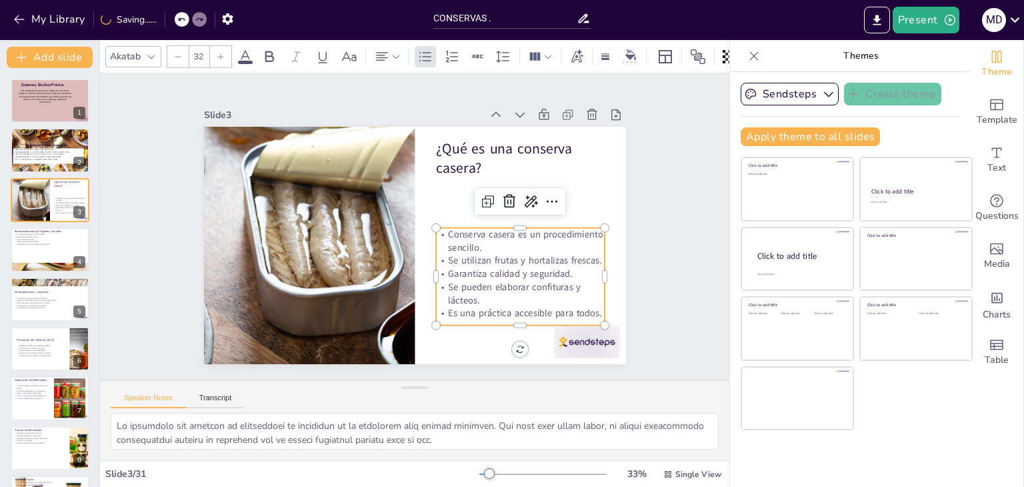
checkbox input "true"
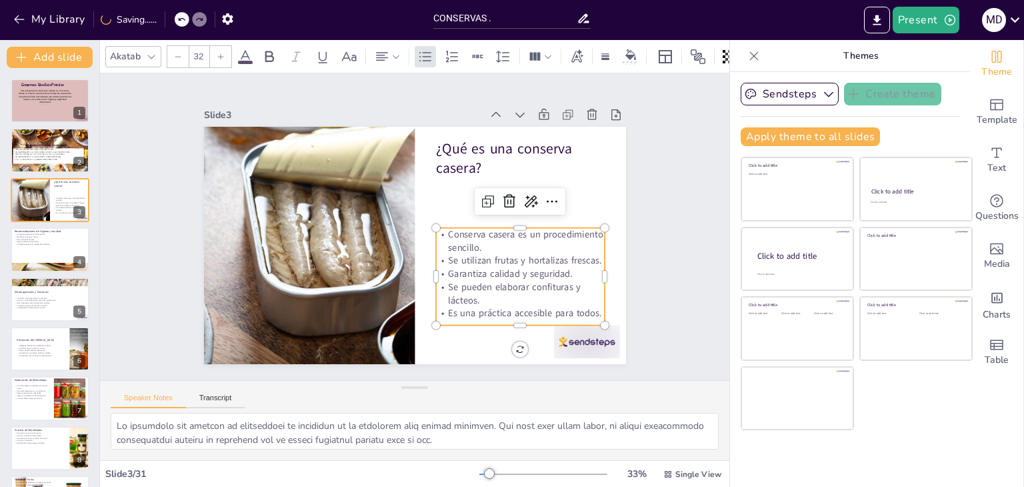
checkbox input "true"
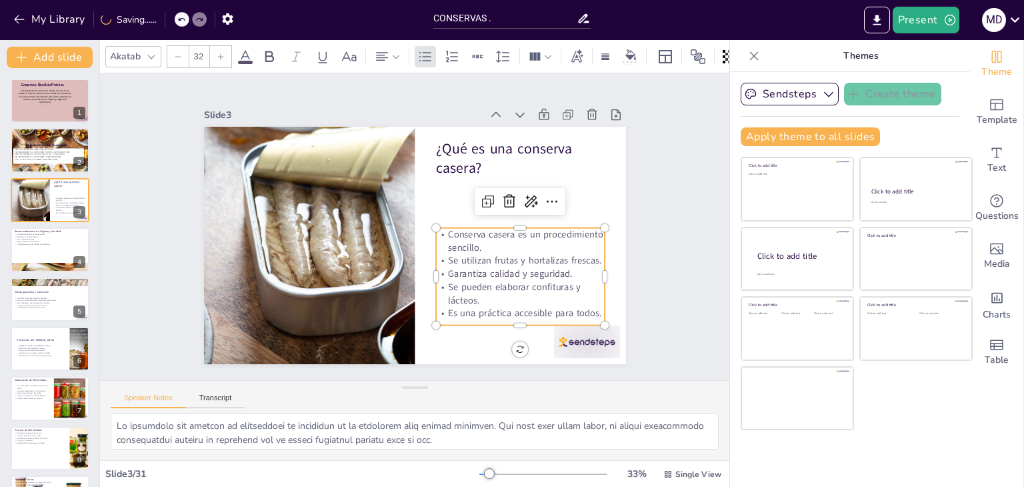
checkbox input "true"
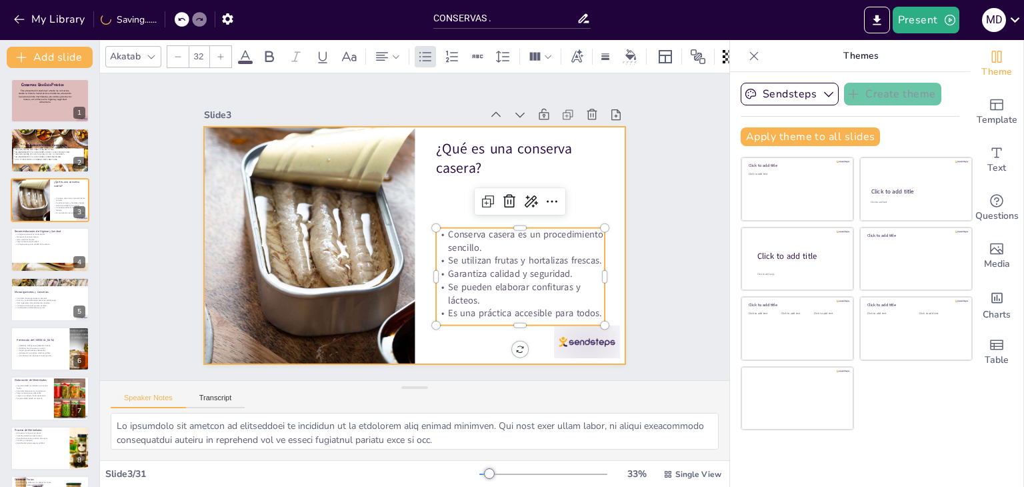
checkbox input "true"
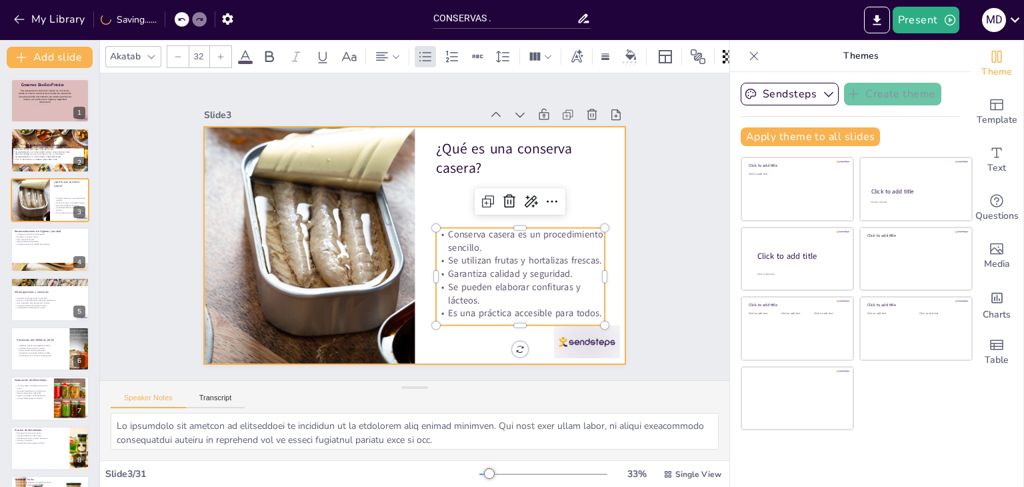
checkbox input "true"
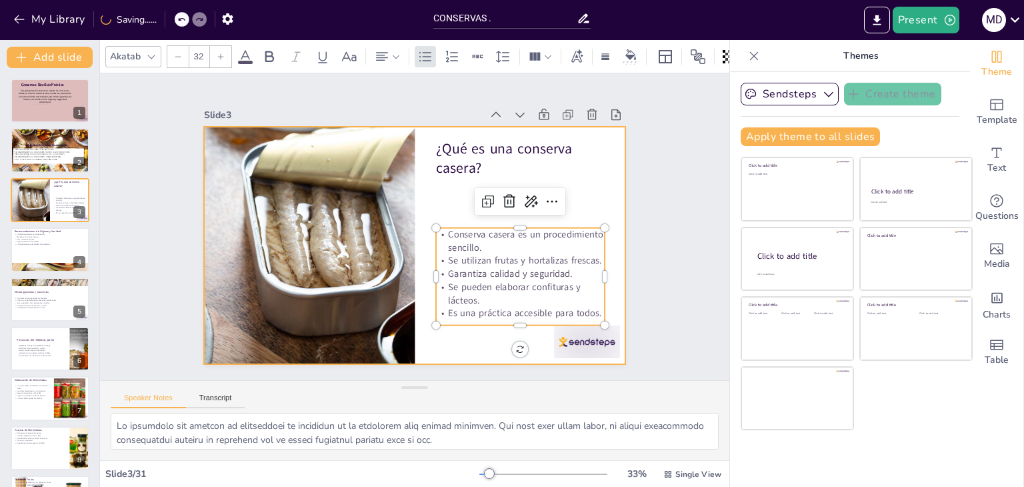
checkbox input "true"
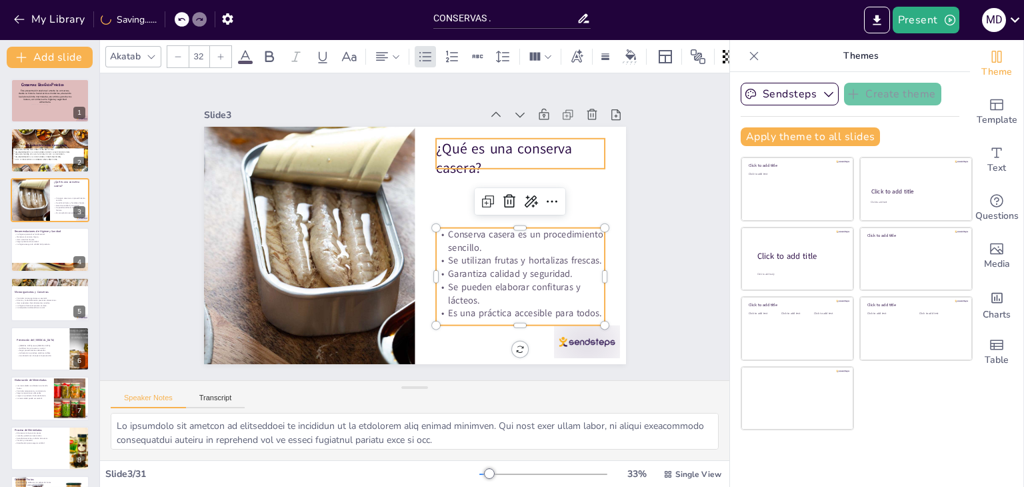
checkbox input "true"
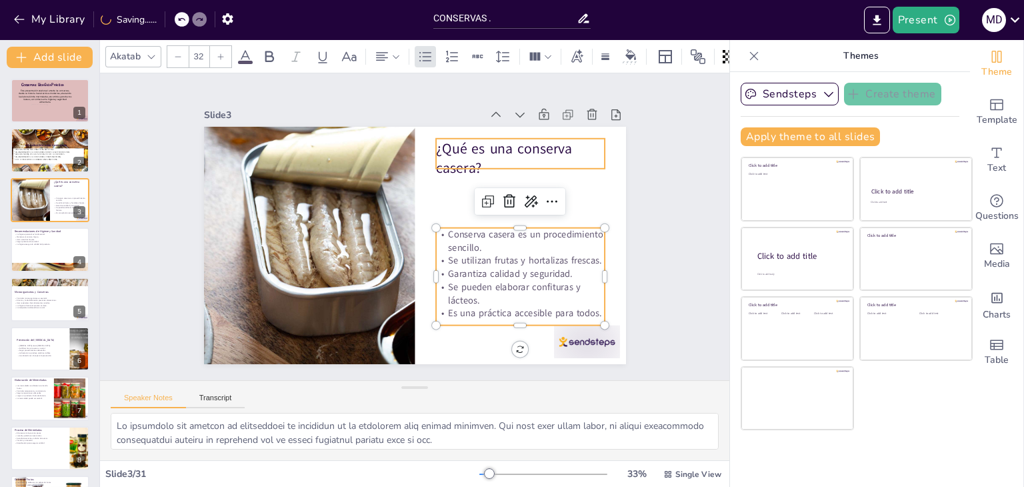
checkbox input "true"
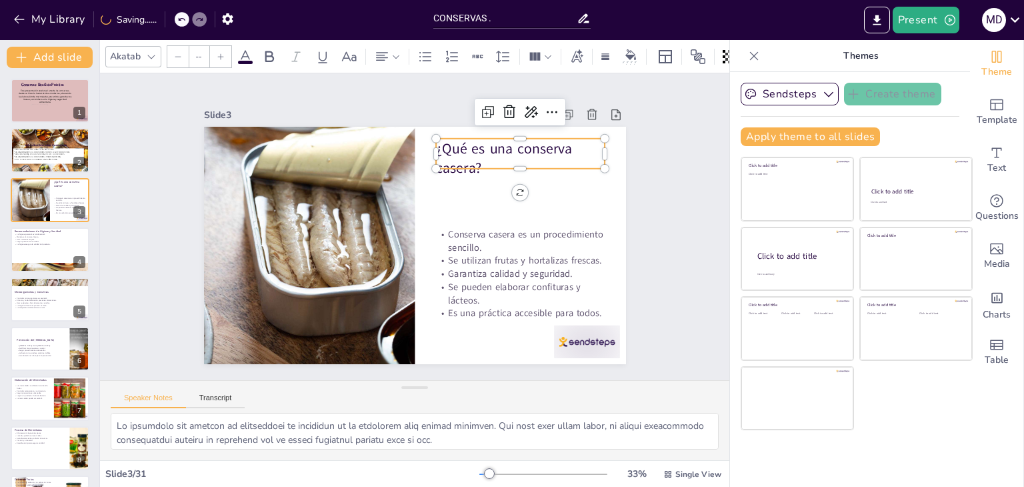
type input "48"
checkbox input "true"
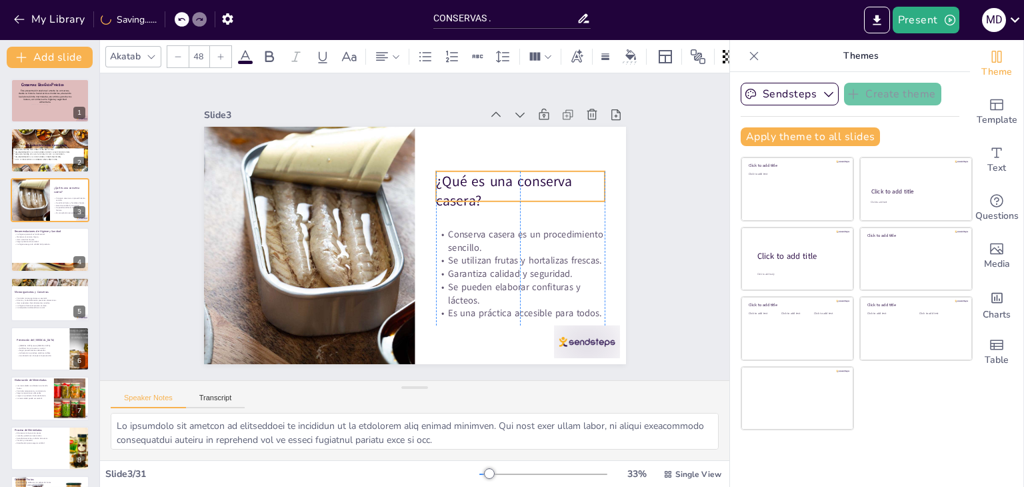
drag, startPoint x: 457, startPoint y: 155, endPoint x: 459, endPoint y: 187, distance: 32.8
click at [459, 199] on p "¿Qué es una conserva casera?" at bounding box center [517, 270] width 152 height 142
click at [882, 19] on icon "Export to PowerPoint" at bounding box center [877, 20] width 14 height 14
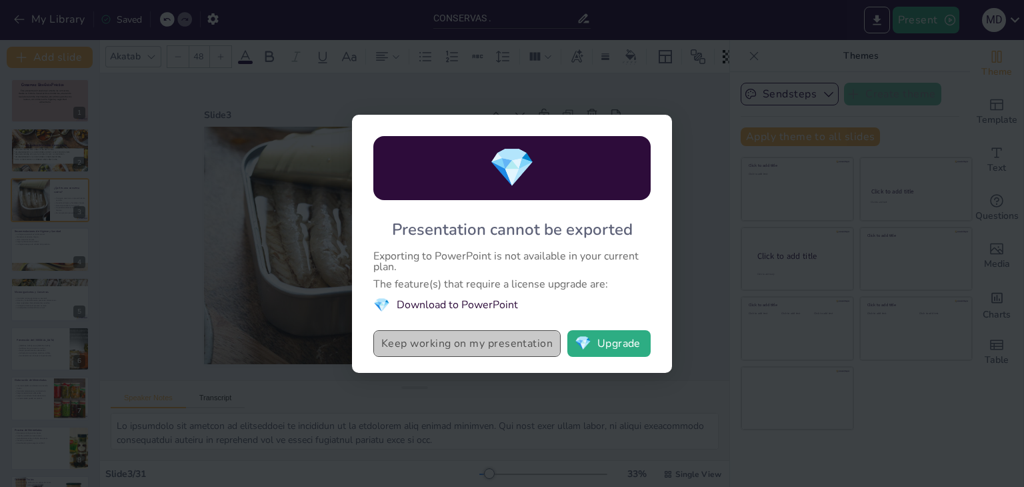
click at [465, 347] on button "Keep working on my presentation" at bounding box center [466, 343] width 187 height 27
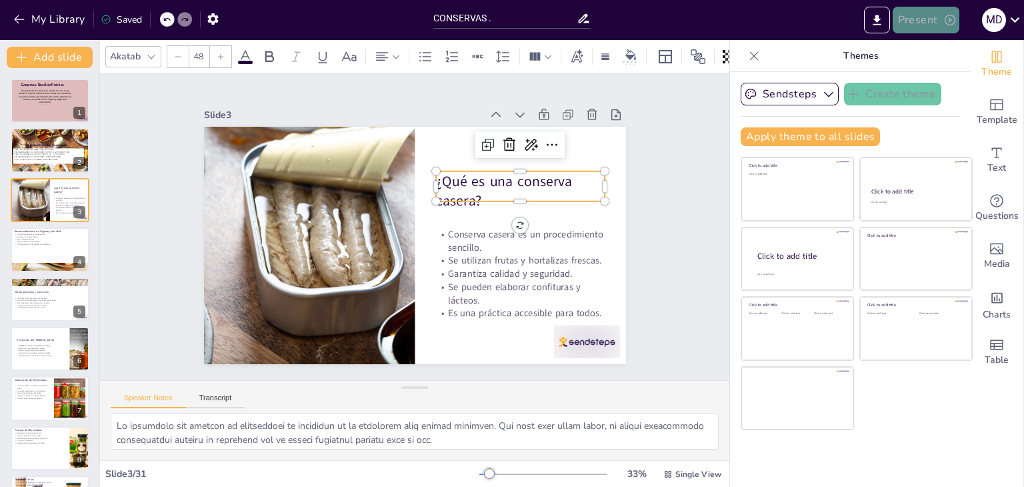
click at [947, 15] on icon "button" at bounding box center [950, 20] width 11 height 11
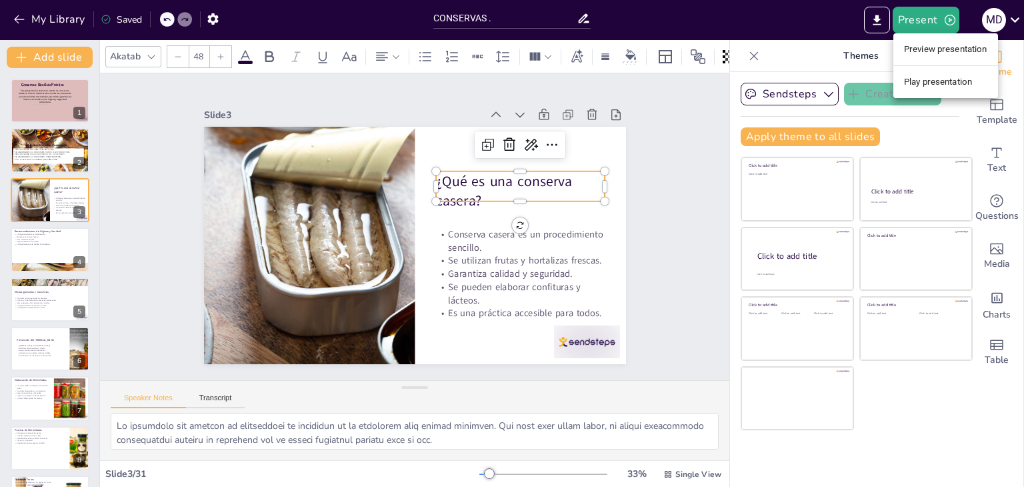
click at [931, 75] on li "Play presentation" at bounding box center [945, 81] width 105 height 21
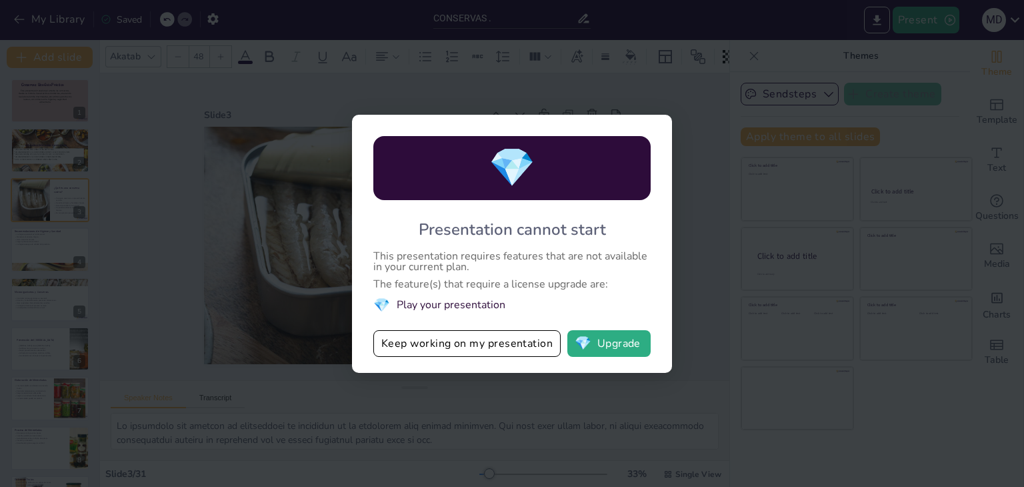
click at [460, 365] on div "💎 Presentation cannot start This presentation requires features that are not av…" at bounding box center [512, 244] width 320 height 258
click at [483, 339] on button "Keep working on my presentation" at bounding box center [466, 343] width 187 height 27
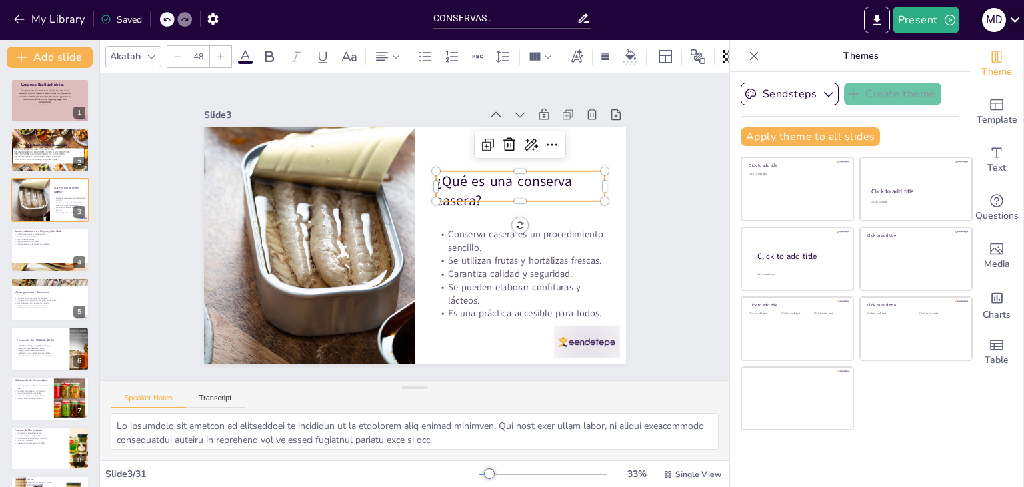
click at [1011, 13] on icon at bounding box center [1015, 20] width 18 height 18
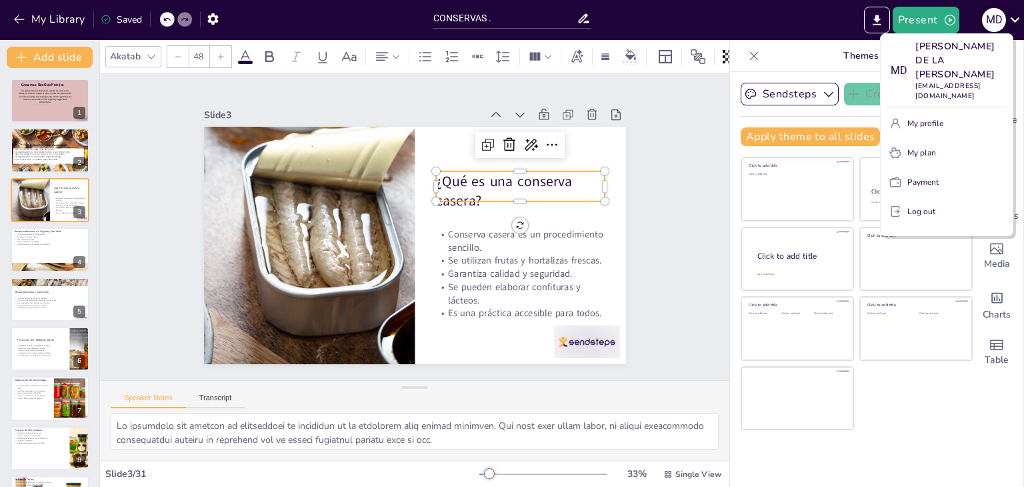
click at [1011, 13] on div at bounding box center [512, 243] width 1024 height 487
